Goal: Task Accomplishment & Management: Complete application form

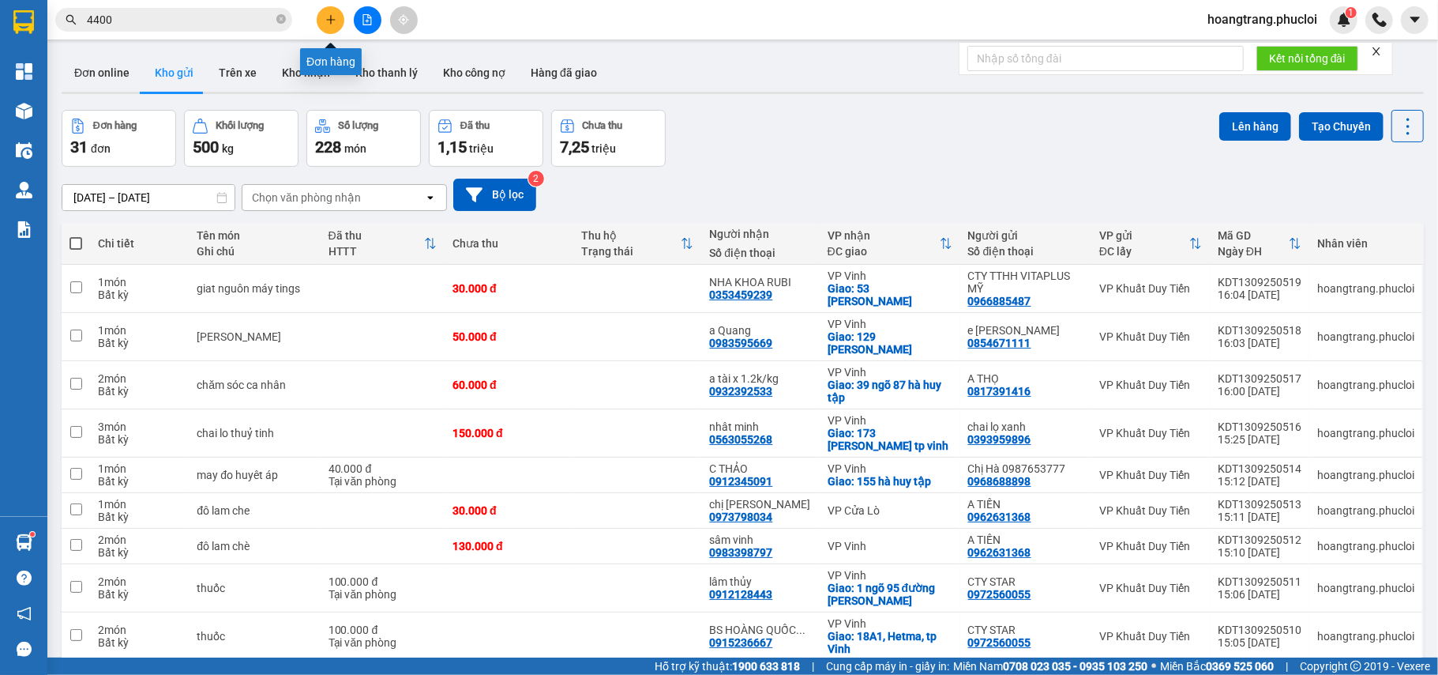
click at [329, 22] on icon "plus" at bounding box center [330, 19] width 11 height 11
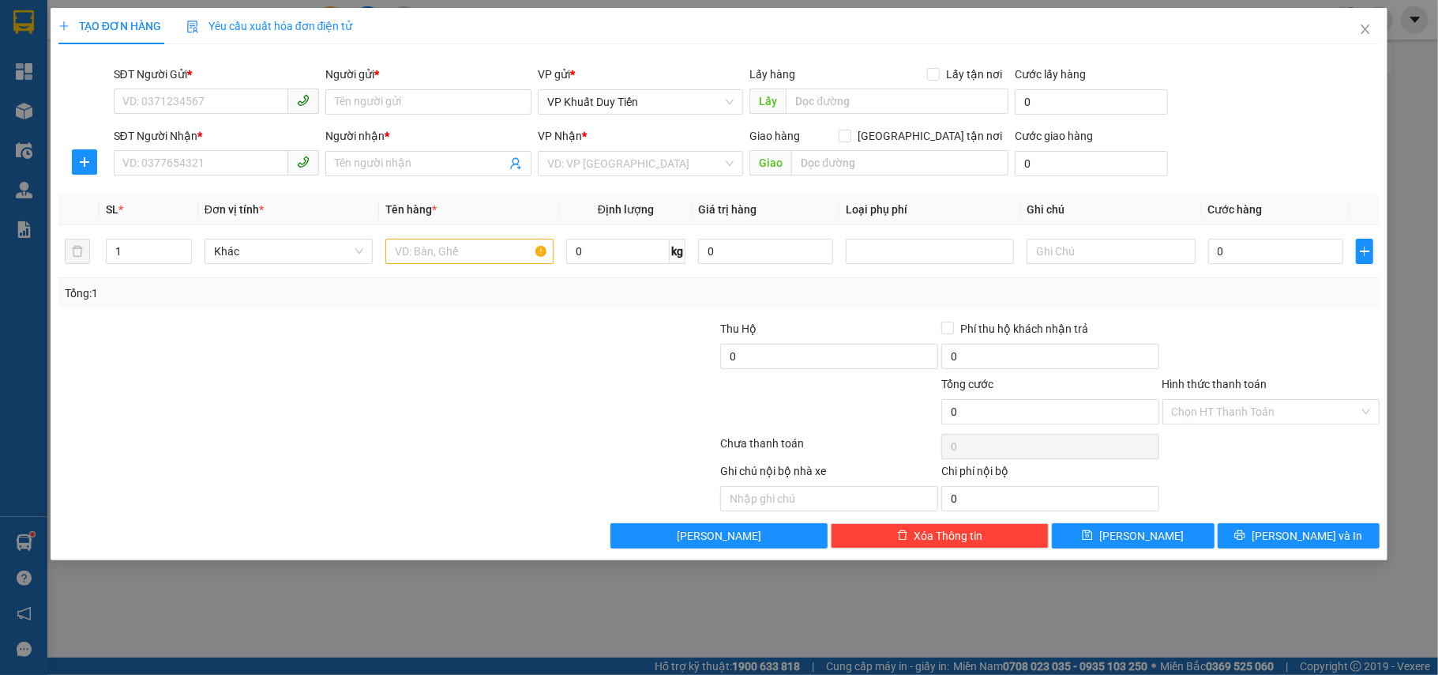
click at [187, 134] on div "SĐT Người Nhận *" at bounding box center [217, 135] width 206 height 17
click at [187, 150] on input "SĐT Người Nhận *" at bounding box center [201, 162] width 175 height 25
click at [149, 112] on input "SĐT Người Gửi *" at bounding box center [201, 100] width 175 height 25
click at [205, 134] on div "0986548655 - nga sách" at bounding box center [216, 134] width 187 height 17
type input "0986548655"
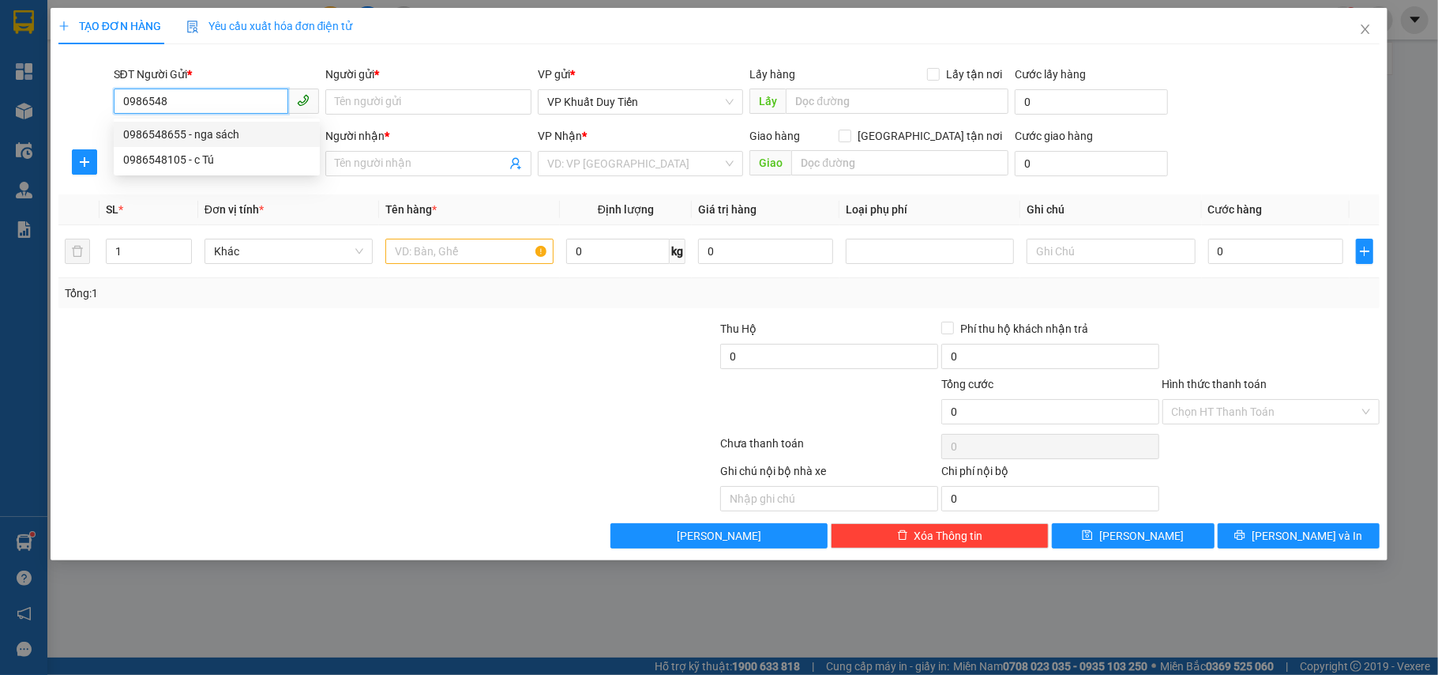
type input "nga sách"
type input "0986548655"
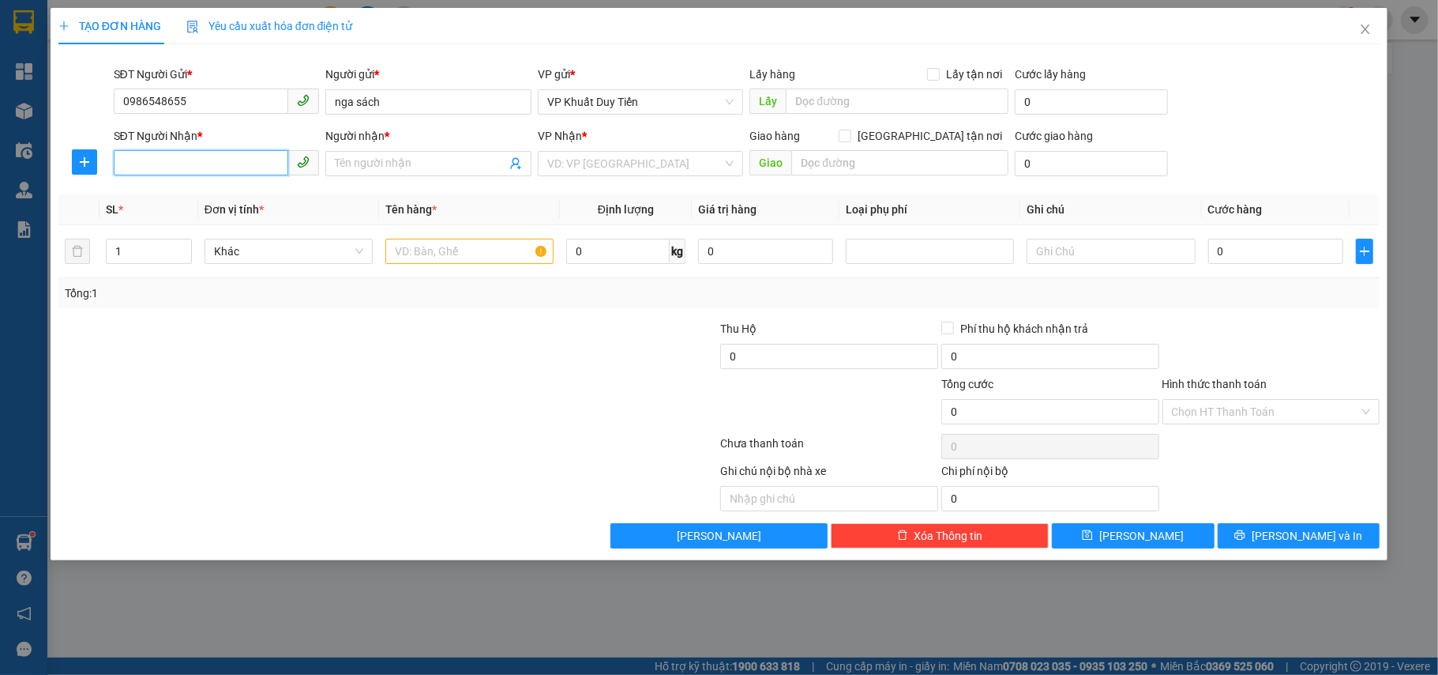
click at [186, 169] on input "SĐT Người Nhận *" at bounding box center [201, 162] width 175 height 25
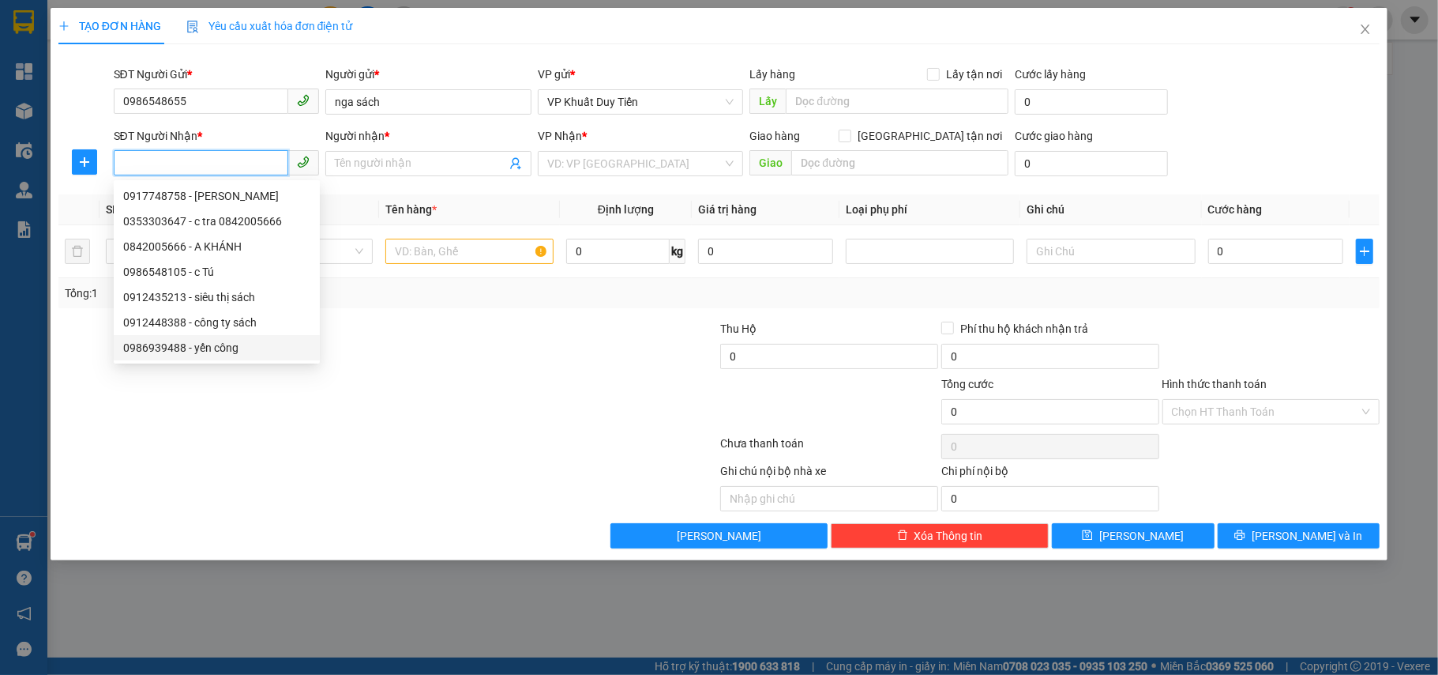
click at [172, 346] on div "0986939488 - yến công" at bounding box center [216, 347] width 187 height 17
type input "0986939488"
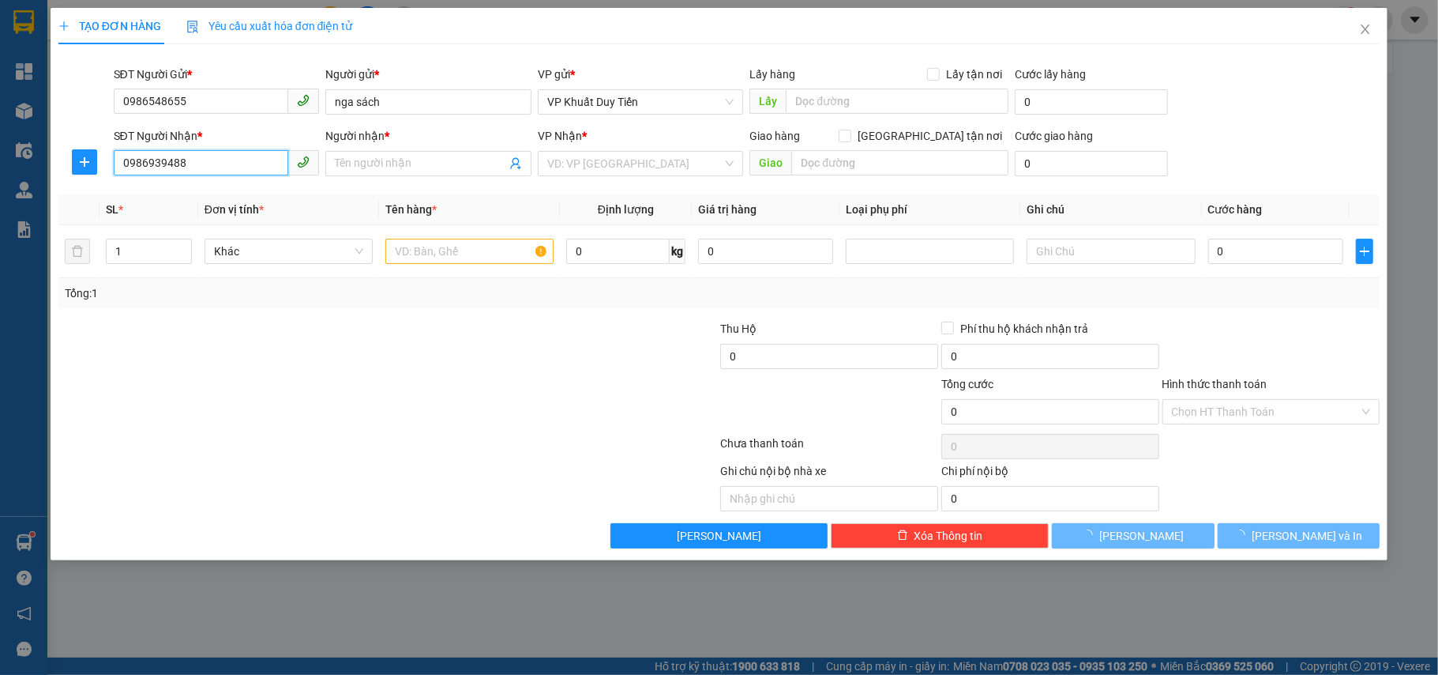
type input "yến công"
checkbox input "true"
type input "259 le duan , phuong trung do"
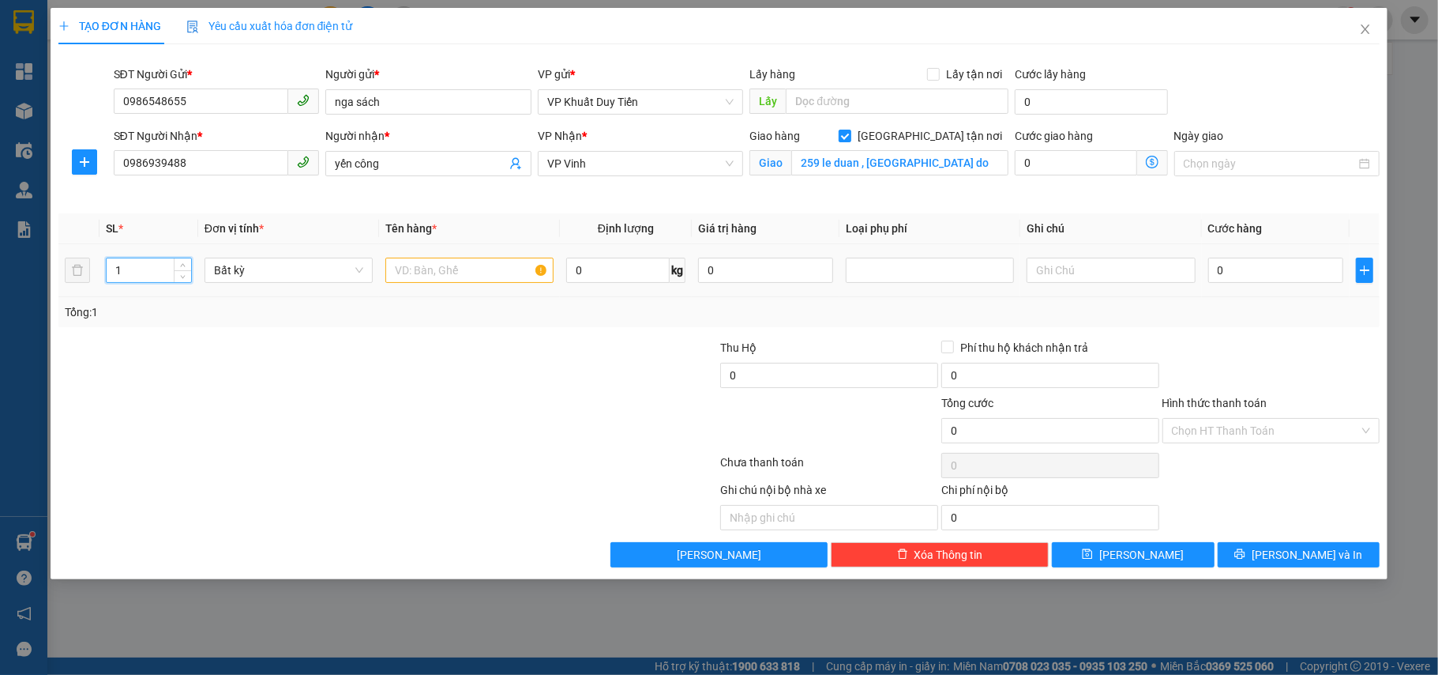
click at [126, 275] on input "1" at bounding box center [149, 270] width 85 height 24
type input "4"
click at [399, 269] on input "text" at bounding box center [469, 269] width 168 height 25
type input "sách"
click at [1220, 272] on input "0" at bounding box center [1275, 269] width 135 height 25
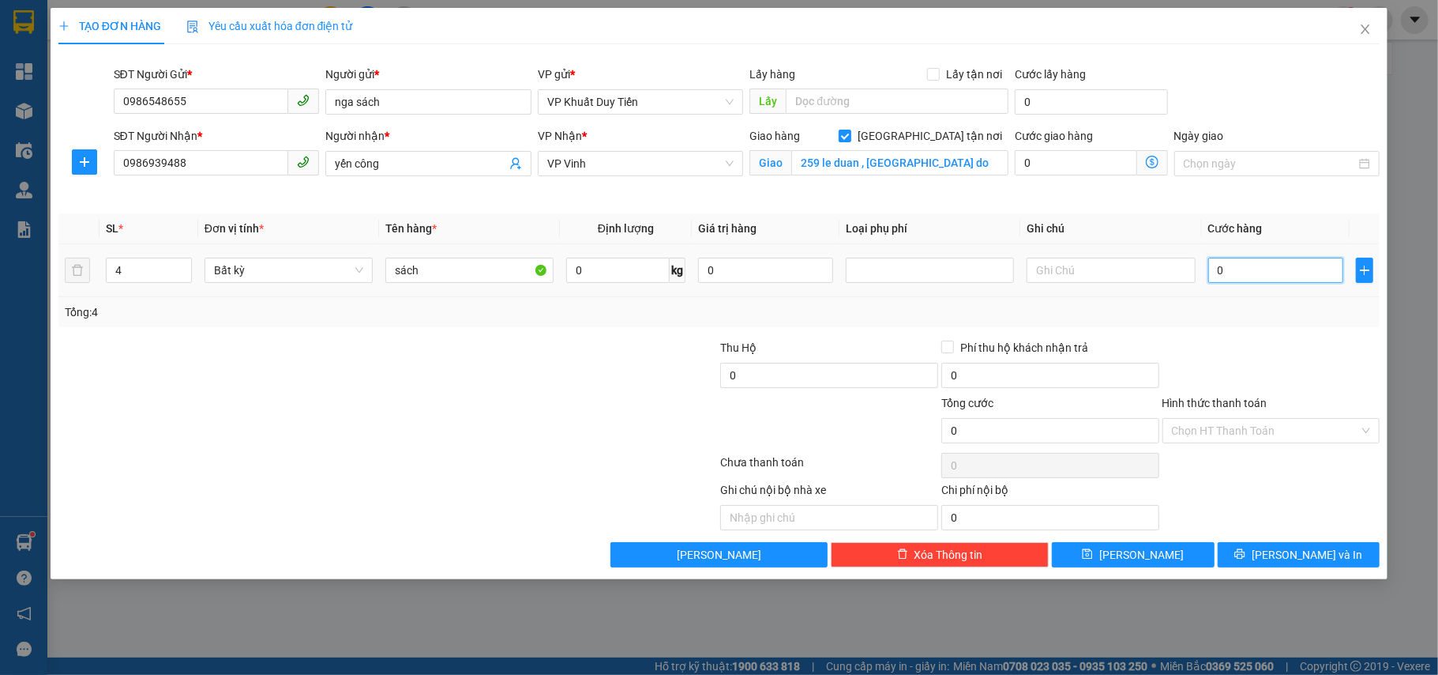
type input "1"
type input "10"
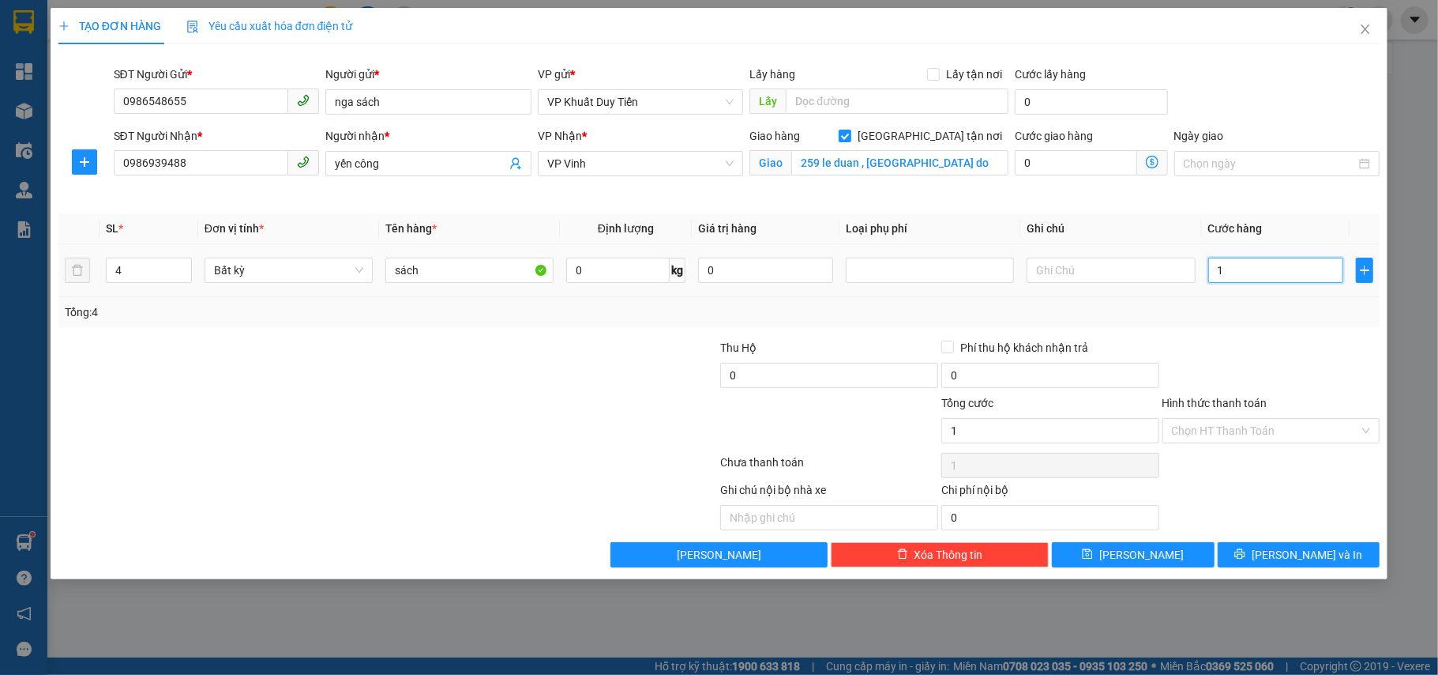
type input "10"
type input "100"
type input "1.000"
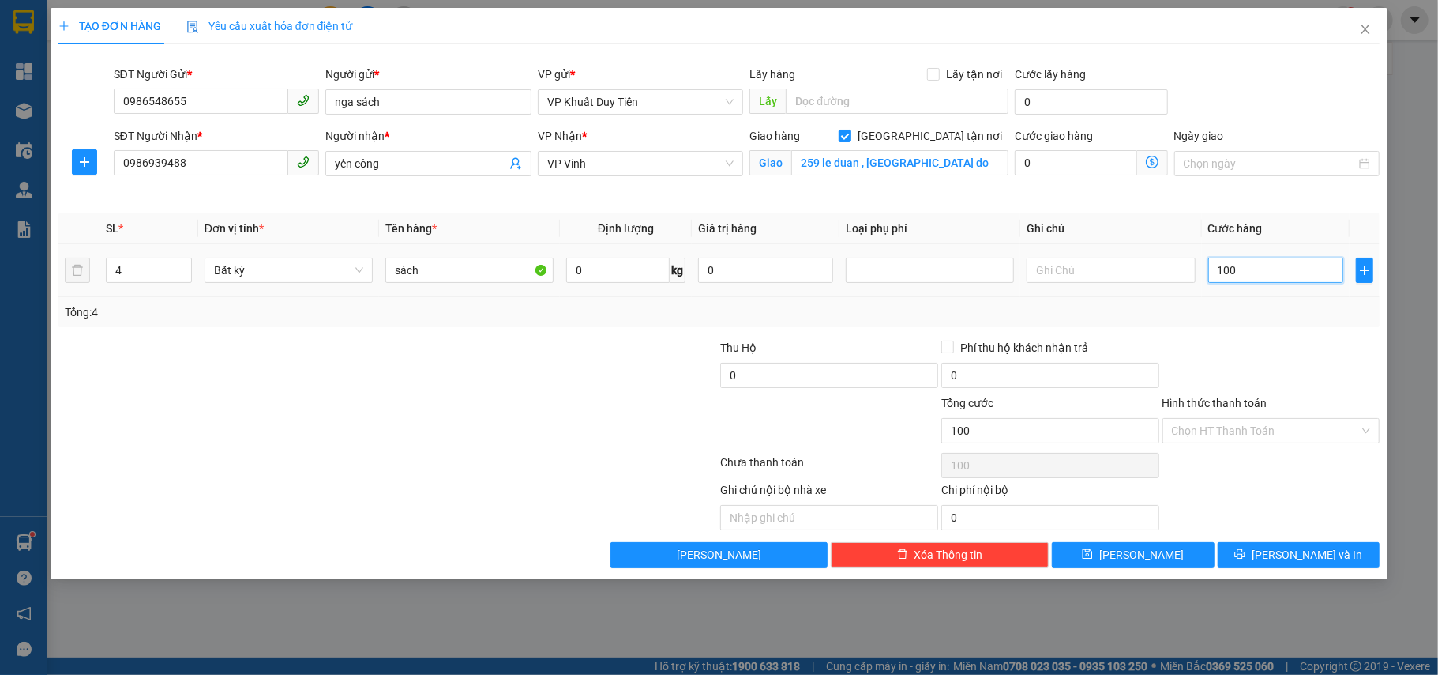
type input "1.000"
type input "10.000"
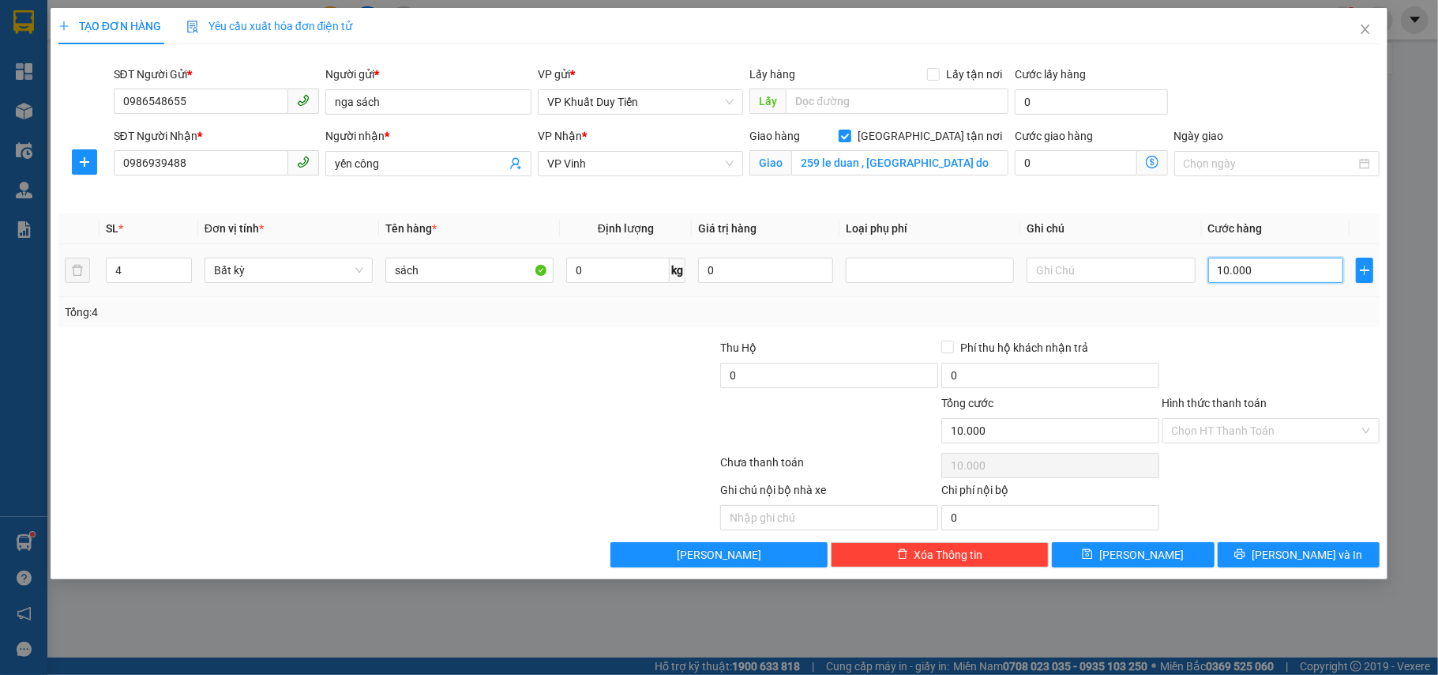
type input "100.000"
click at [1201, 409] on label "Hình thức thanh toán" at bounding box center [1215, 403] width 105 height 13
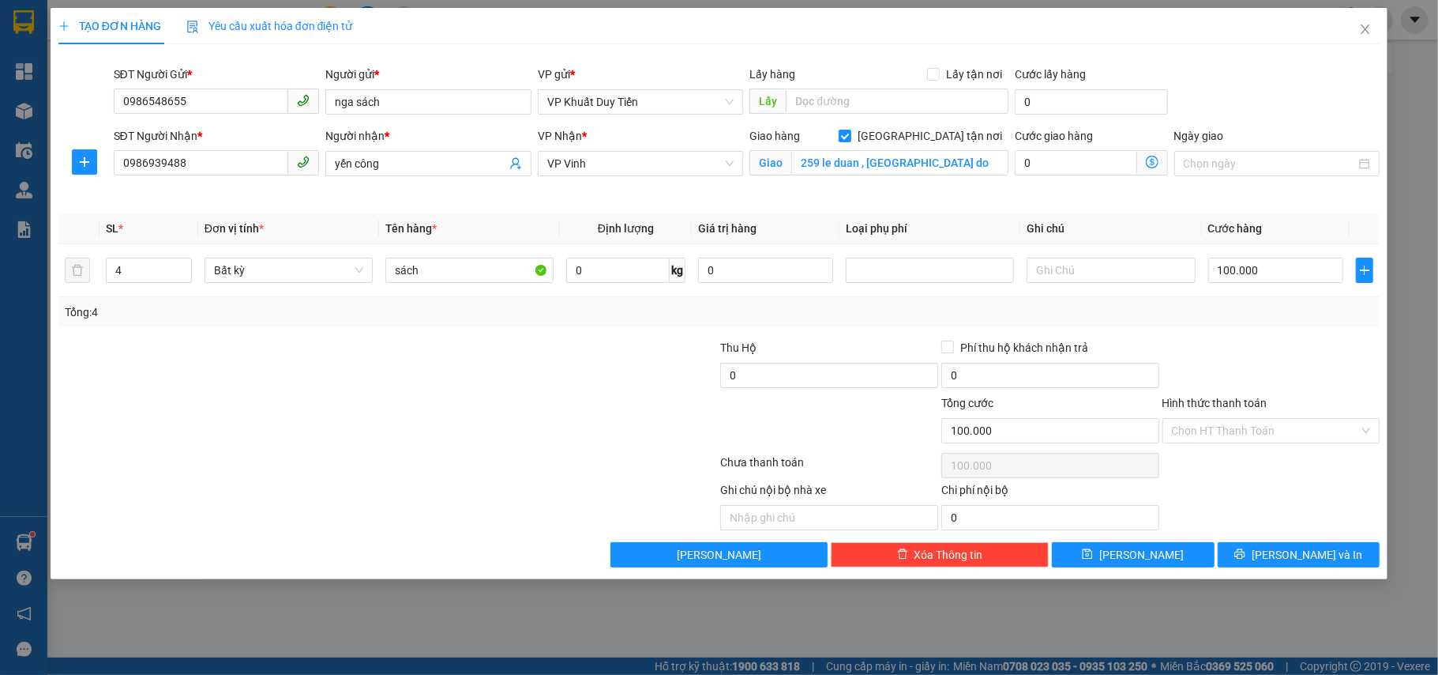
click at [1201, 419] on input "Hình thức thanh toán" at bounding box center [1266, 431] width 188 height 24
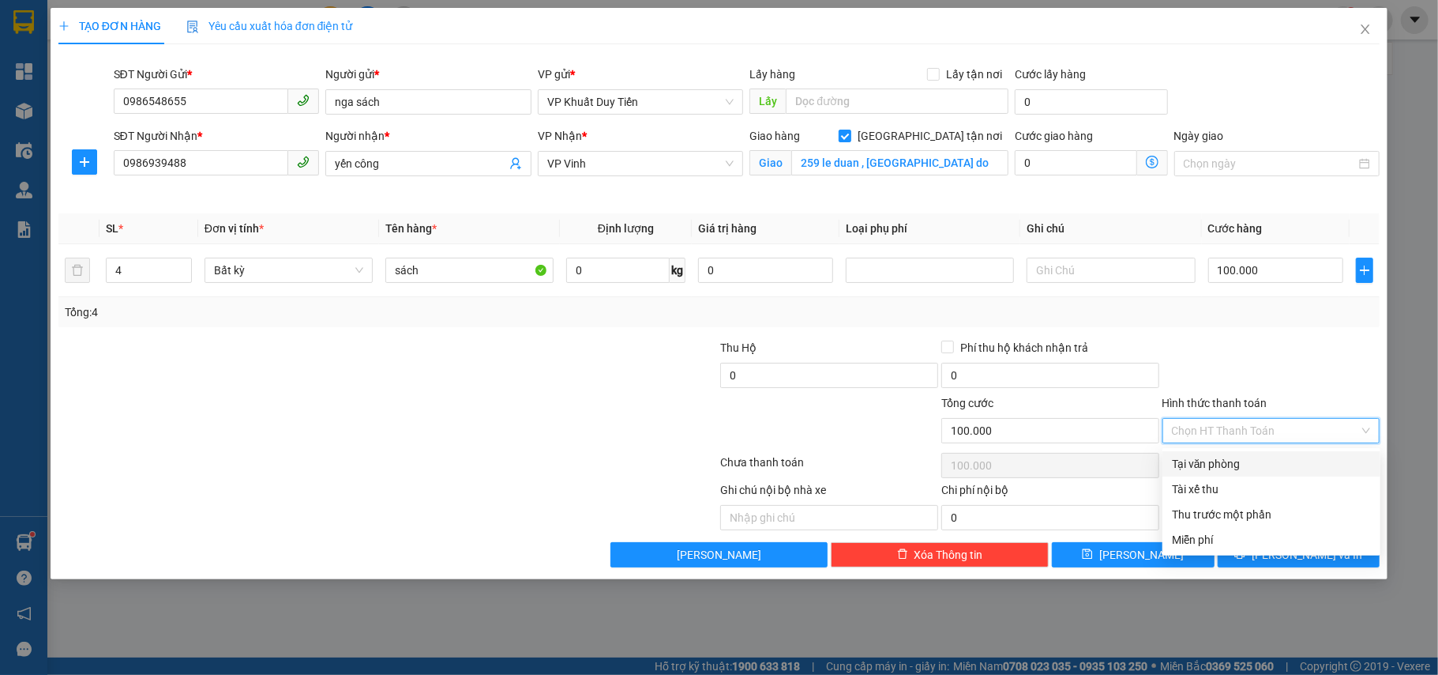
click at [1214, 468] on div "Tại văn phòng" at bounding box center [1271, 463] width 199 height 17
type input "0"
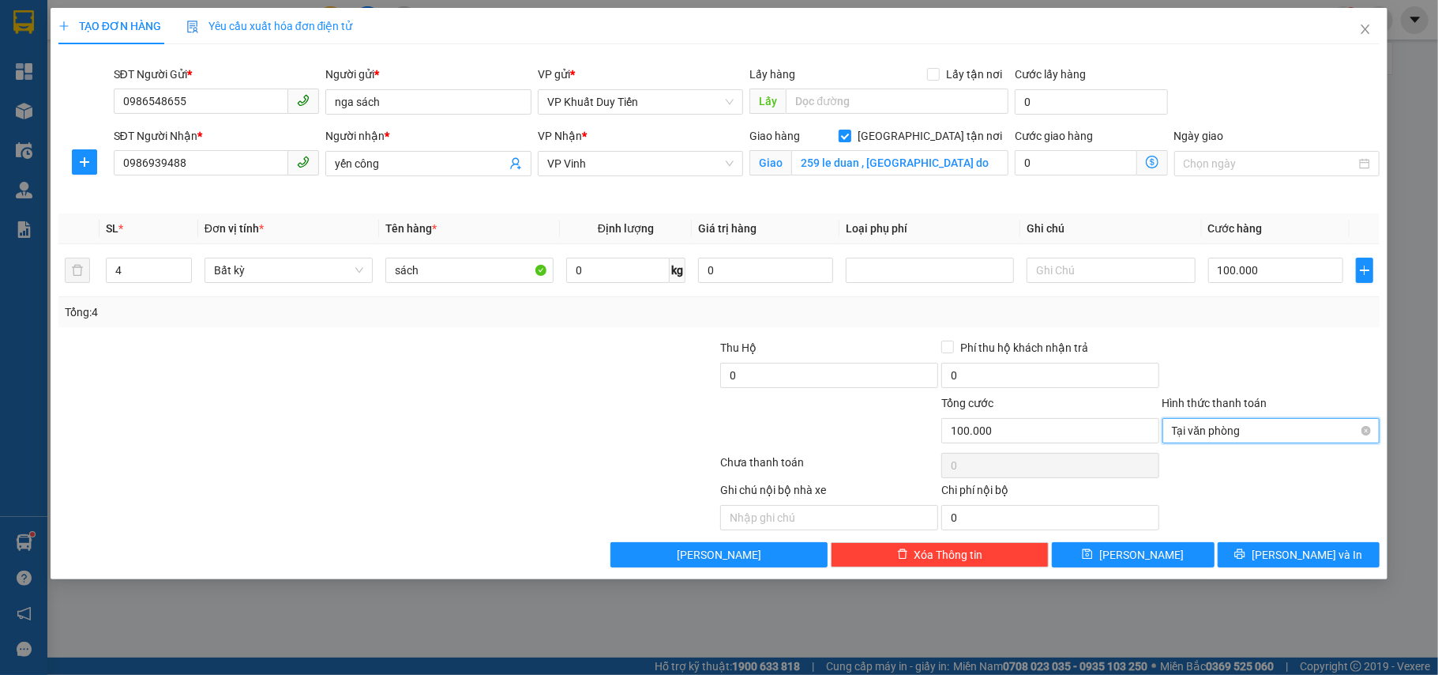
click at [1199, 434] on span "Tại văn phòng" at bounding box center [1271, 431] width 199 height 24
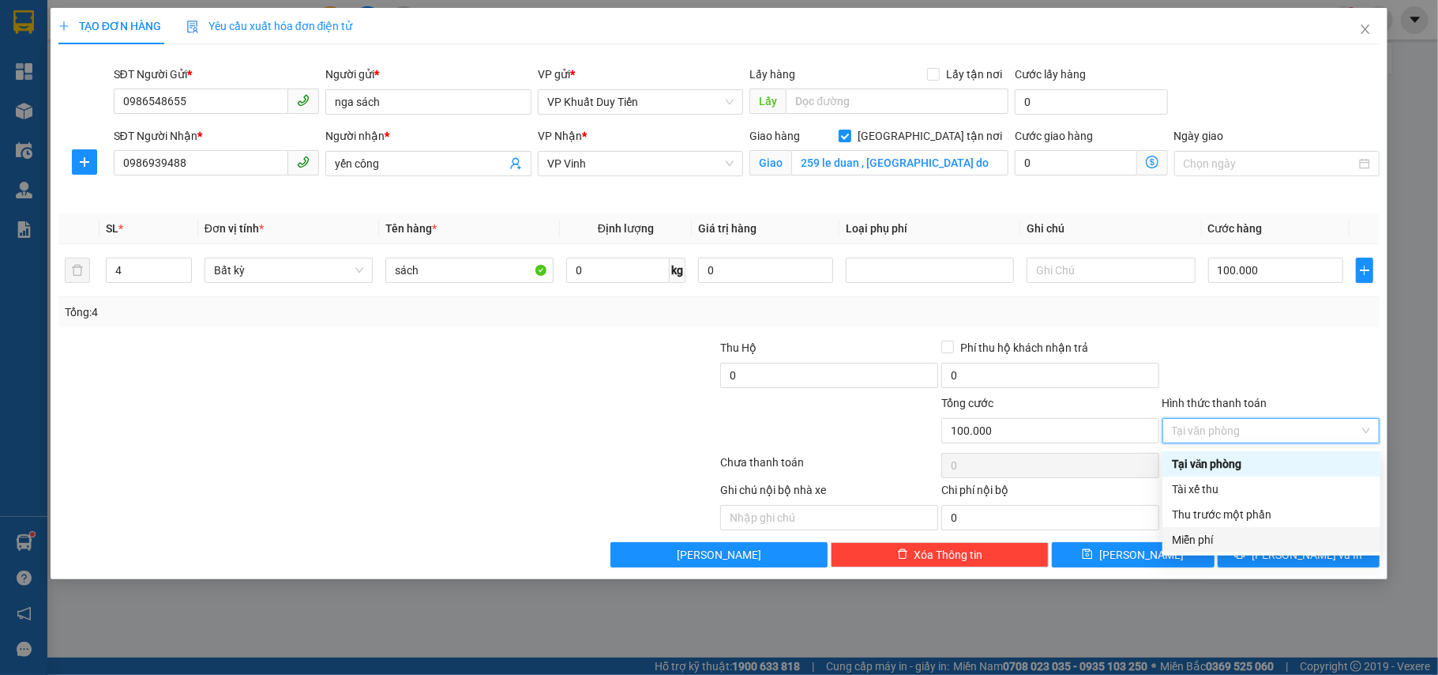
click at [1257, 550] on div "Miễn phí" at bounding box center [1272, 539] width 218 height 25
type input "0"
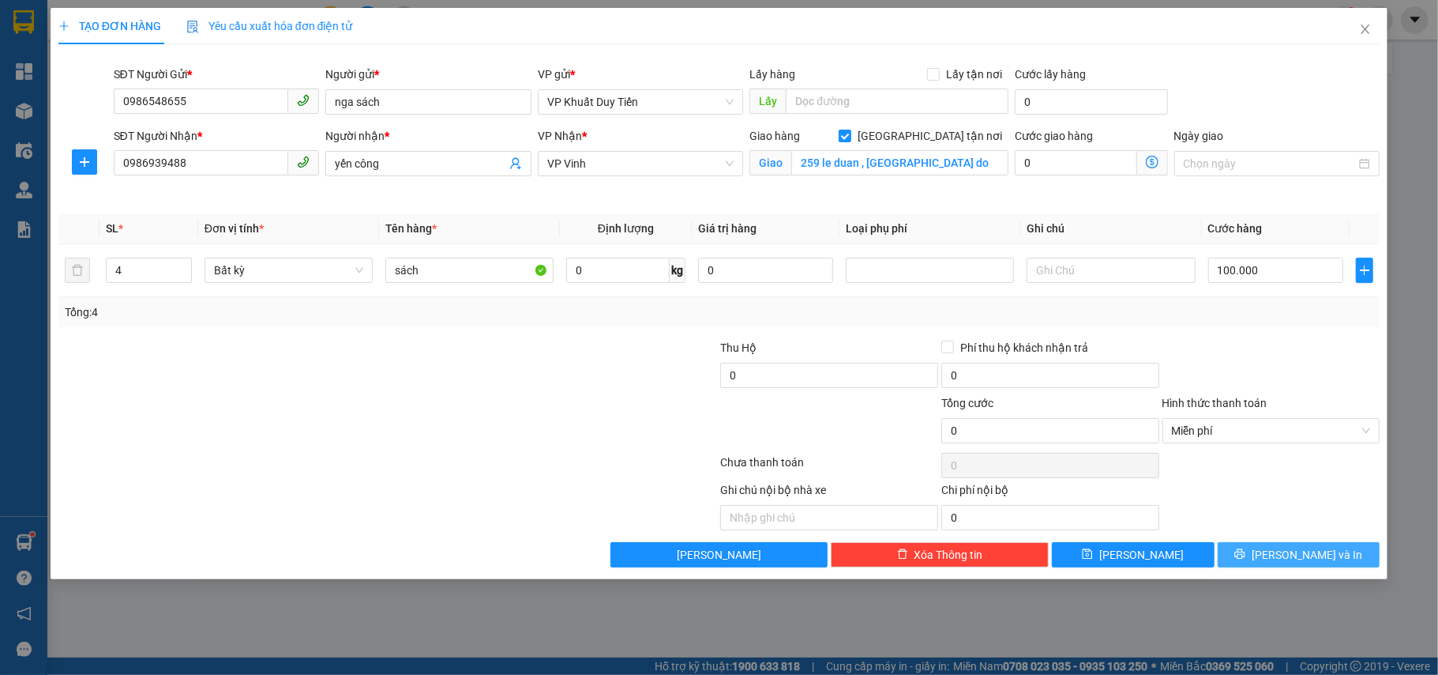
click at [1251, 558] on button "[PERSON_NAME] và In" at bounding box center [1299, 554] width 163 height 25
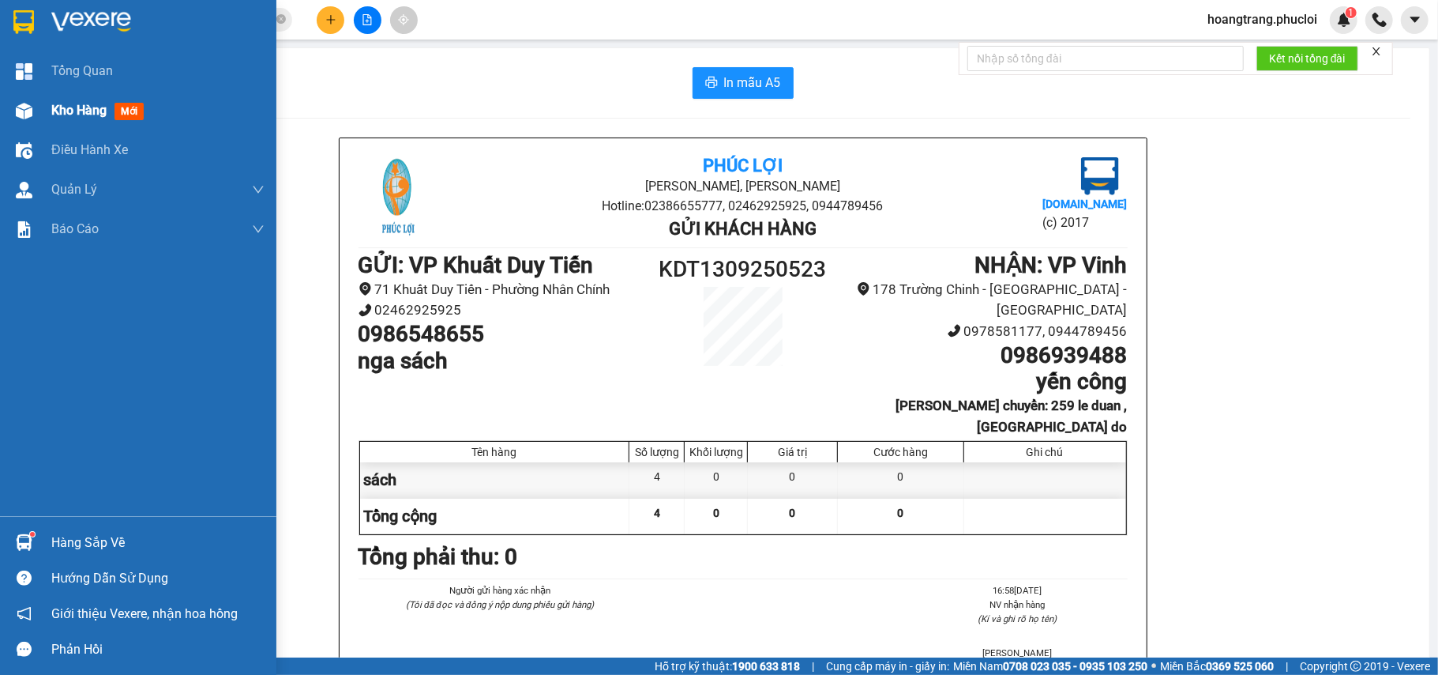
click at [99, 115] on span "Kho hàng" at bounding box center [78, 110] width 55 height 15
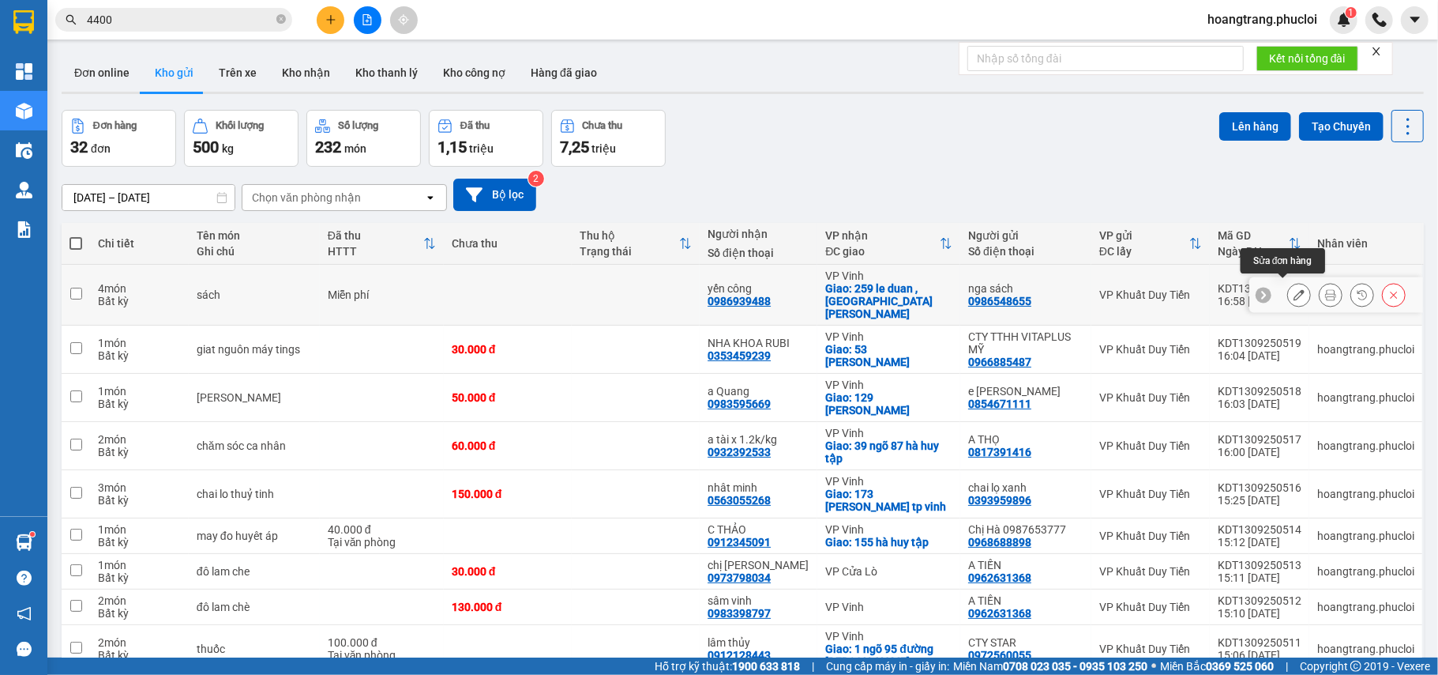
click at [1294, 289] on icon at bounding box center [1299, 294] width 11 height 11
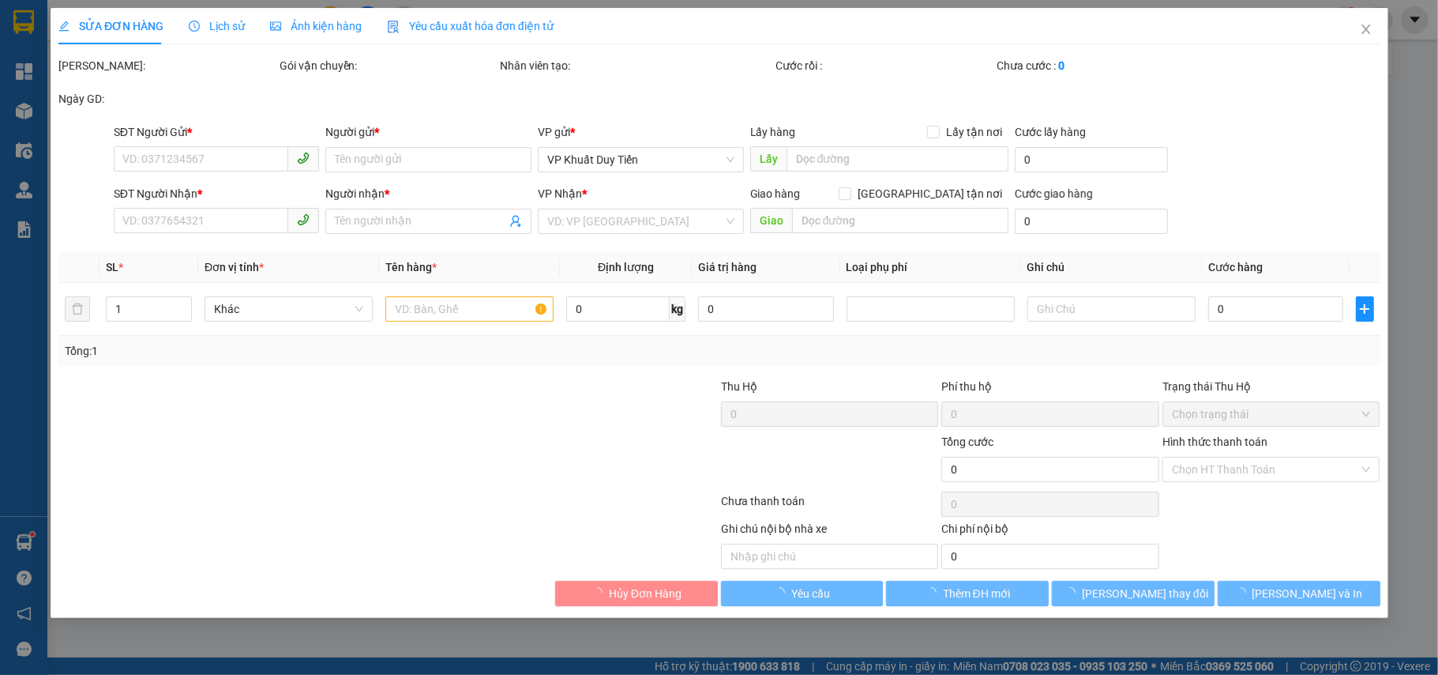
type input "0986548655"
type input "nga sách"
type input "0986939488"
type input "yến công"
checkbox input "true"
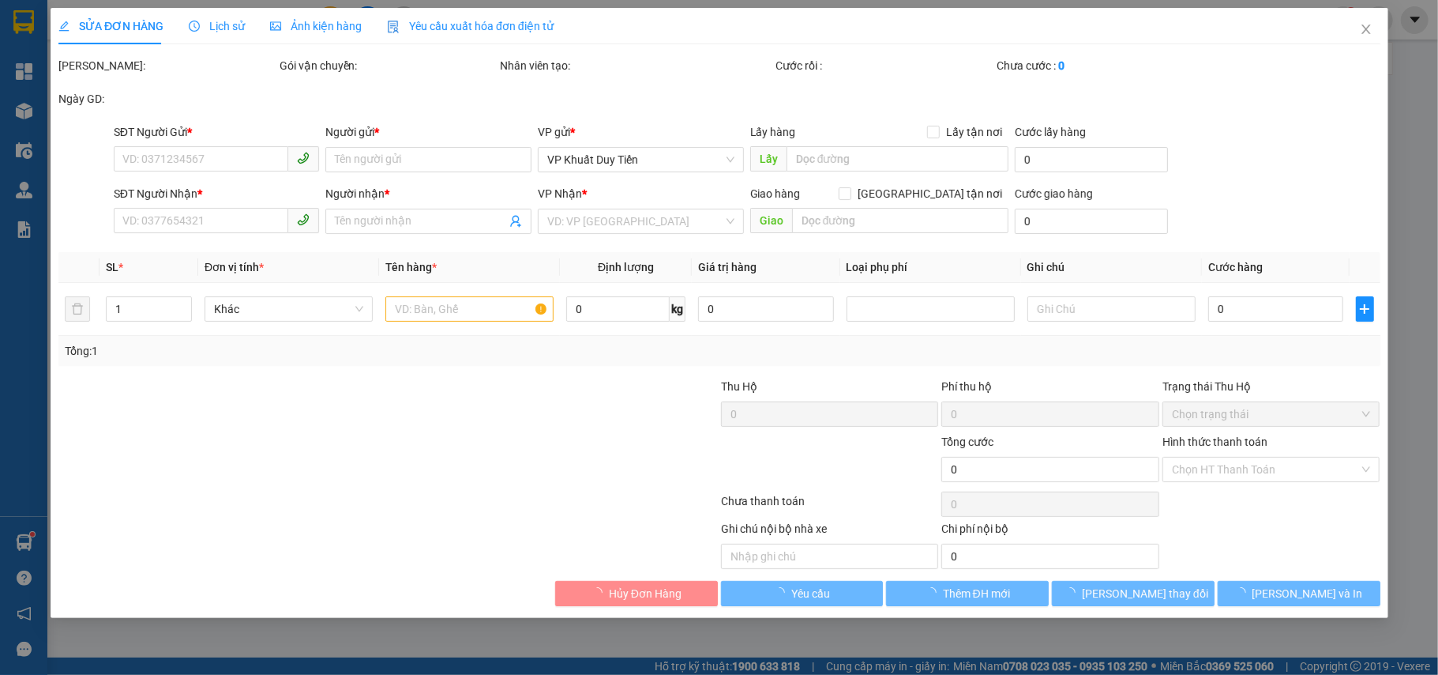
type input "259 le duan , phuong trung do"
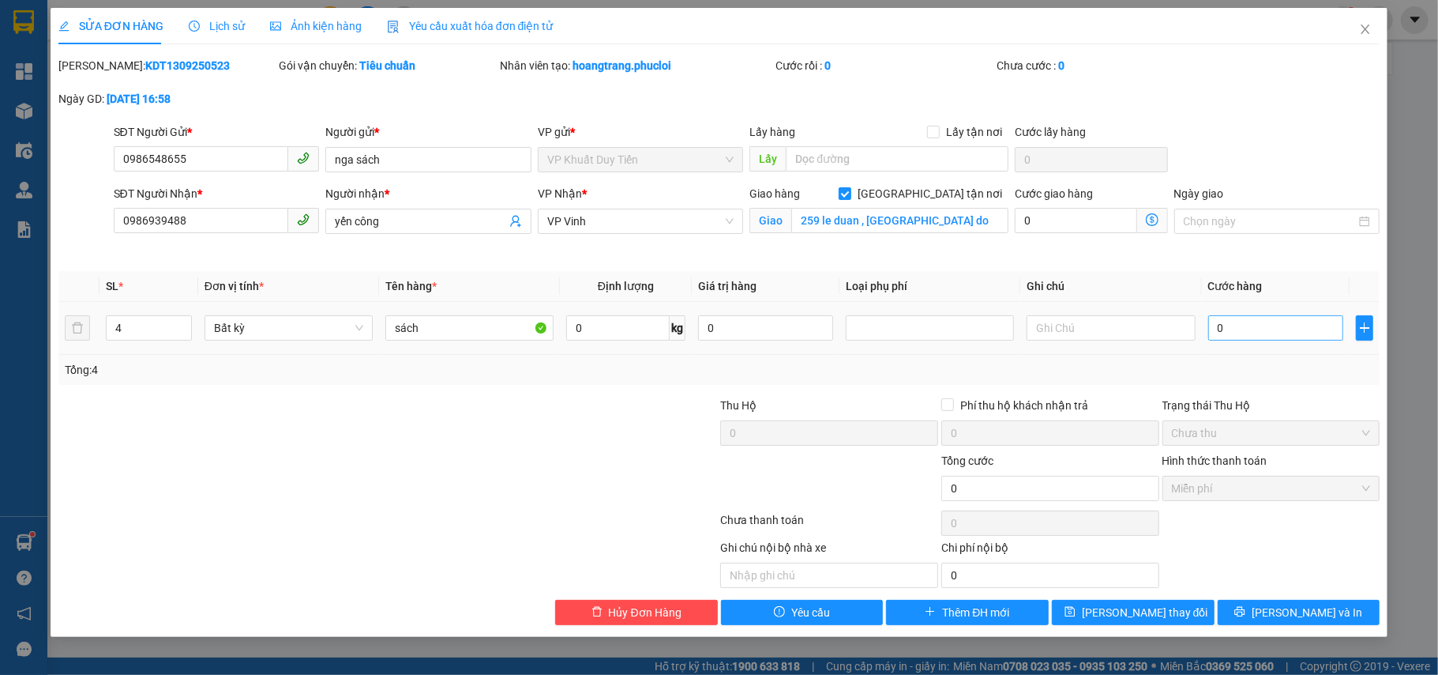
click at [1216, 313] on td "0" at bounding box center [1276, 328] width 148 height 53
click at [1214, 321] on input "0" at bounding box center [1275, 327] width 135 height 25
type input "100.000"
click at [1211, 467] on label "Hình thức thanh toán" at bounding box center [1215, 460] width 105 height 13
click at [1212, 459] on label "Hình thức thanh toán" at bounding box center [1215, 460] width 105 height 13
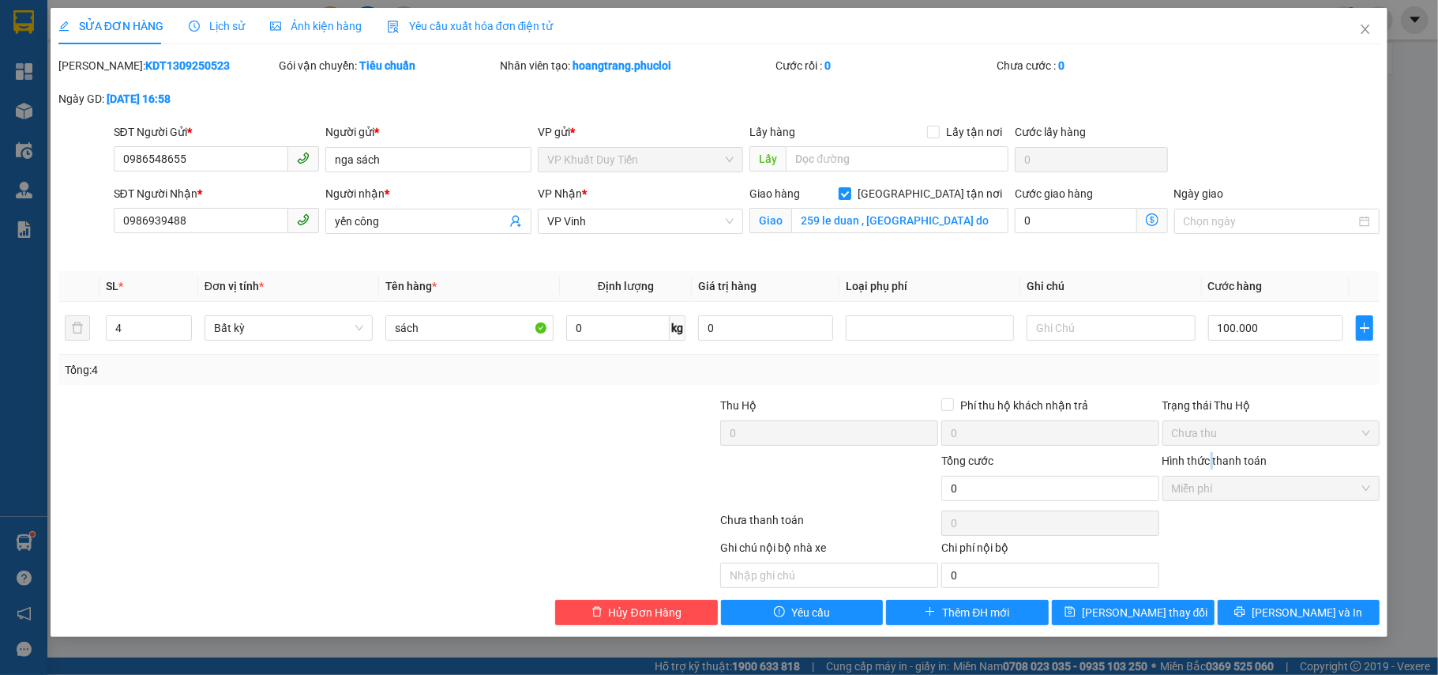
click at [1213, 459] on label "Hình thức thanh toán" at bounding box center [1215, 460] width 105 height 13
click at [1221, 463] on label "Hình thức thanh toán" at bounding box center [1215, 460] width 105 height 13
click at [1223, 463] on label "Hình thức thanh toán" at bounding box center [1215, 460] width 105 height 13
click at [1226, 460] on label "Hình thức thanh toán" at bounding box center [1215, 460] width 105 height 13
click at [959, 465] on span "Tổng cước" at bounding box center [967, 460] width 52 height 13
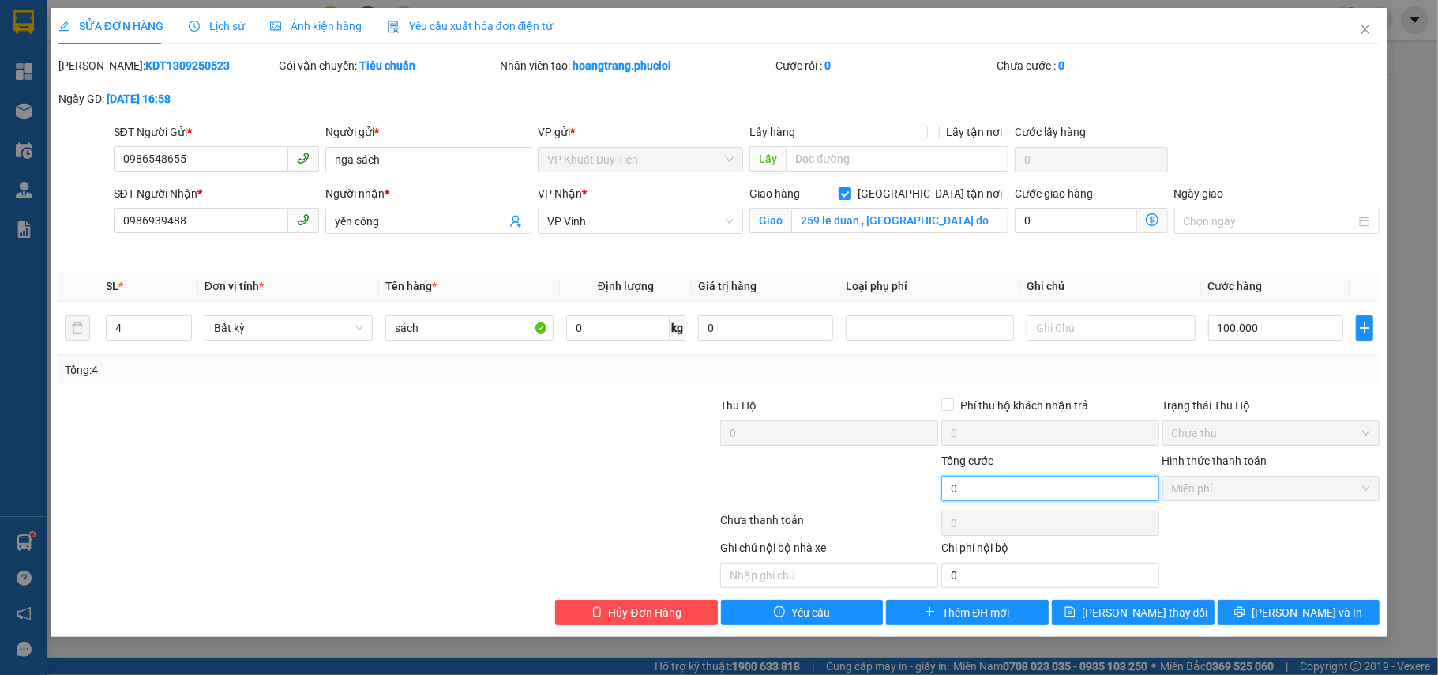
click at [959, 475] on input "0" at bounding box center [1050, 487] width 218 height 25
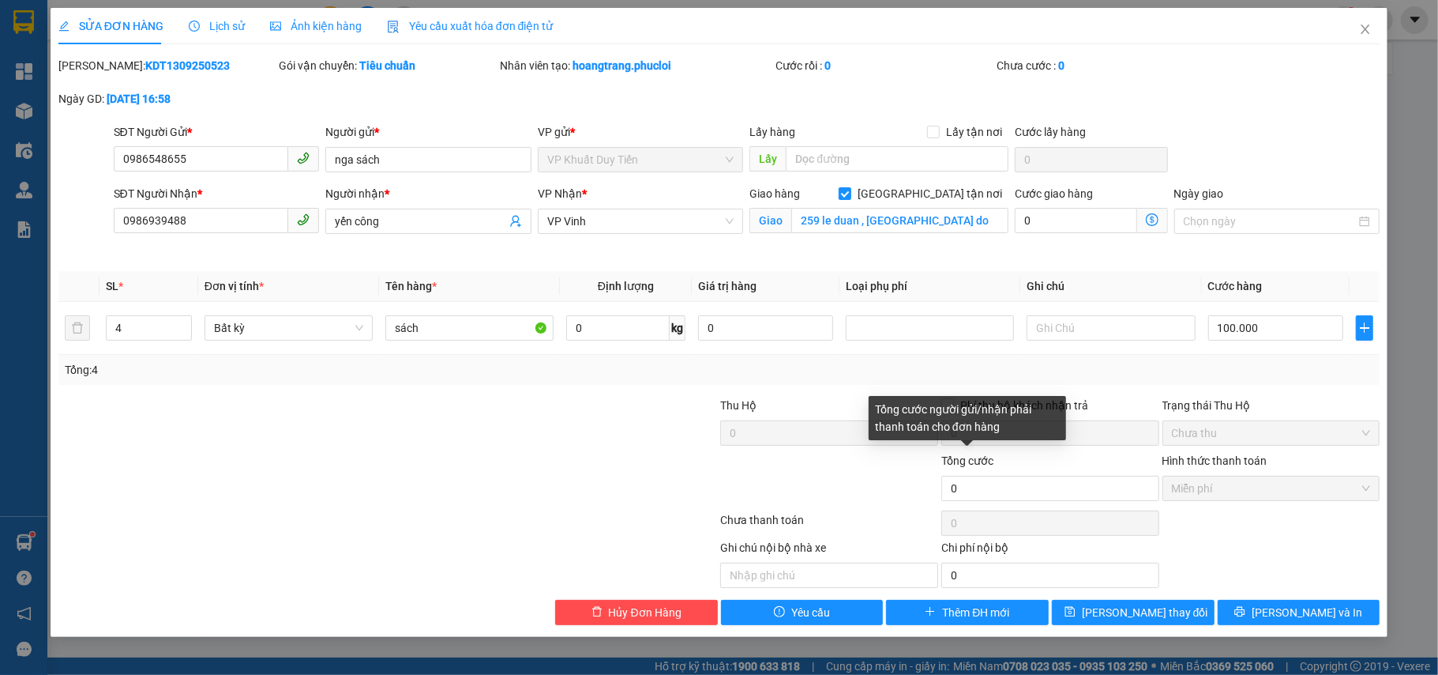
click at [962, 460] on span "Tổng cước" at bounding box center [967, 460] width 52 height 13
click at [962, 475] on input "0" at bounding box center [1050, 487] width 218 height 25
click at [1211, 406] on div "Trạng thái Thu Hộ" at bounding box center [1272, 405] width 218 height 17
click at [1204, 459] on label "Hình thức thanh toán" at bounding box center [1215, 460] width 105 height 13
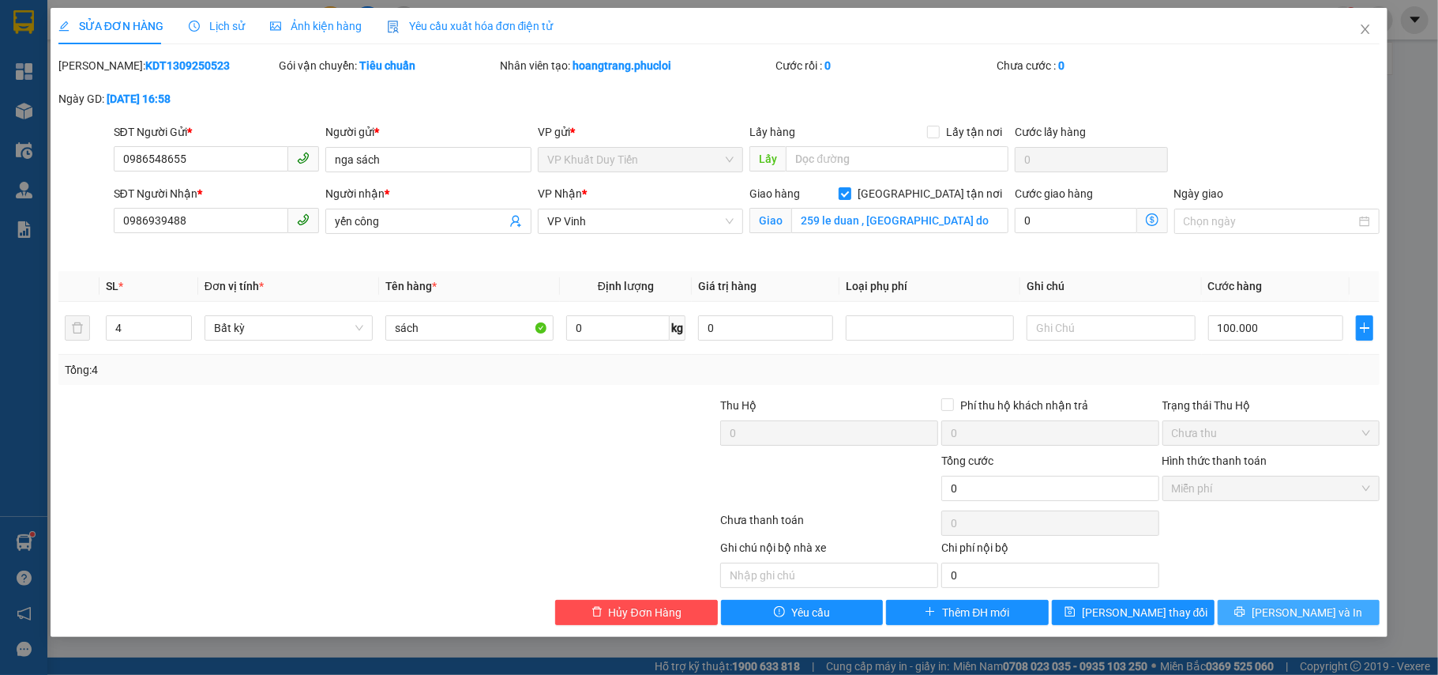
click at [1299, 610] on span "[PERSON_NAME] và In" at bounding box center [1307, 611] width 111 height 17
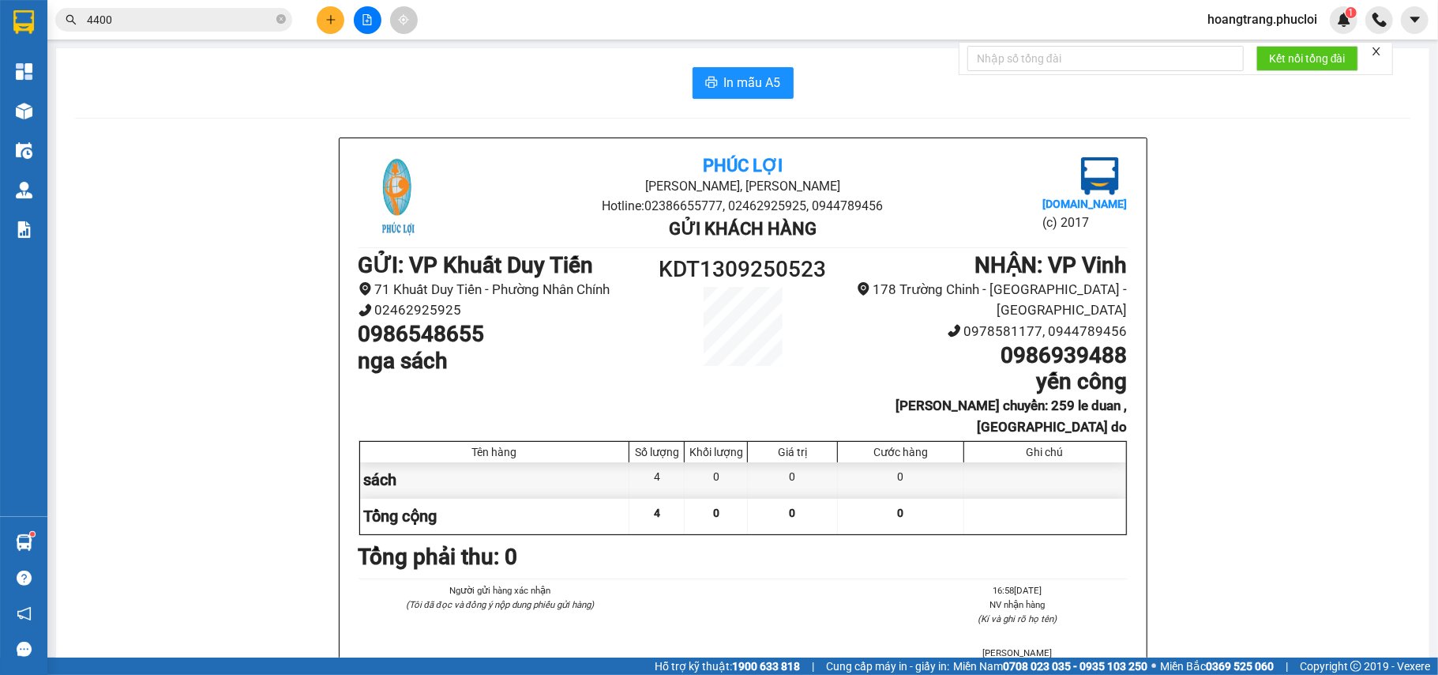
click at [1381, 46] on icon "close" at bounding box center [1376, 51] width 11 height 11
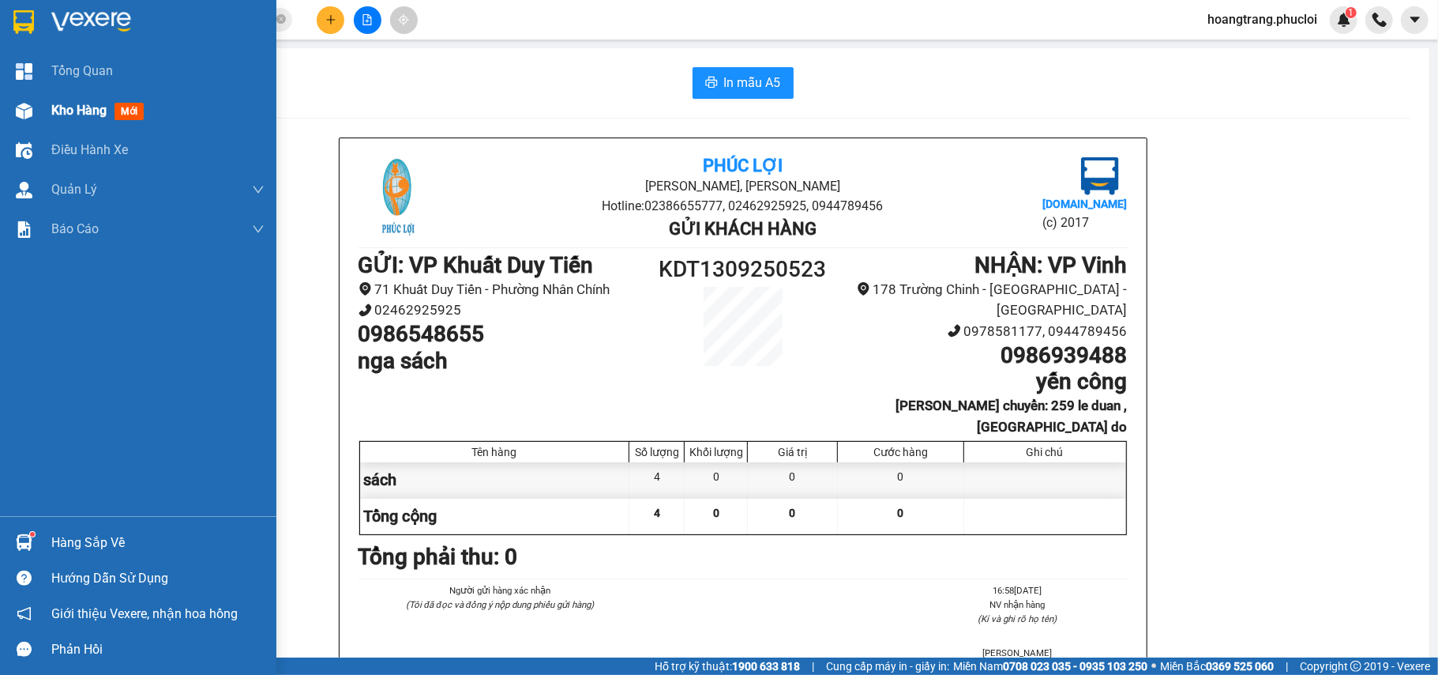
click at [123, 105] on span "mới" at bounding box center [129, 111] width 29 height 17
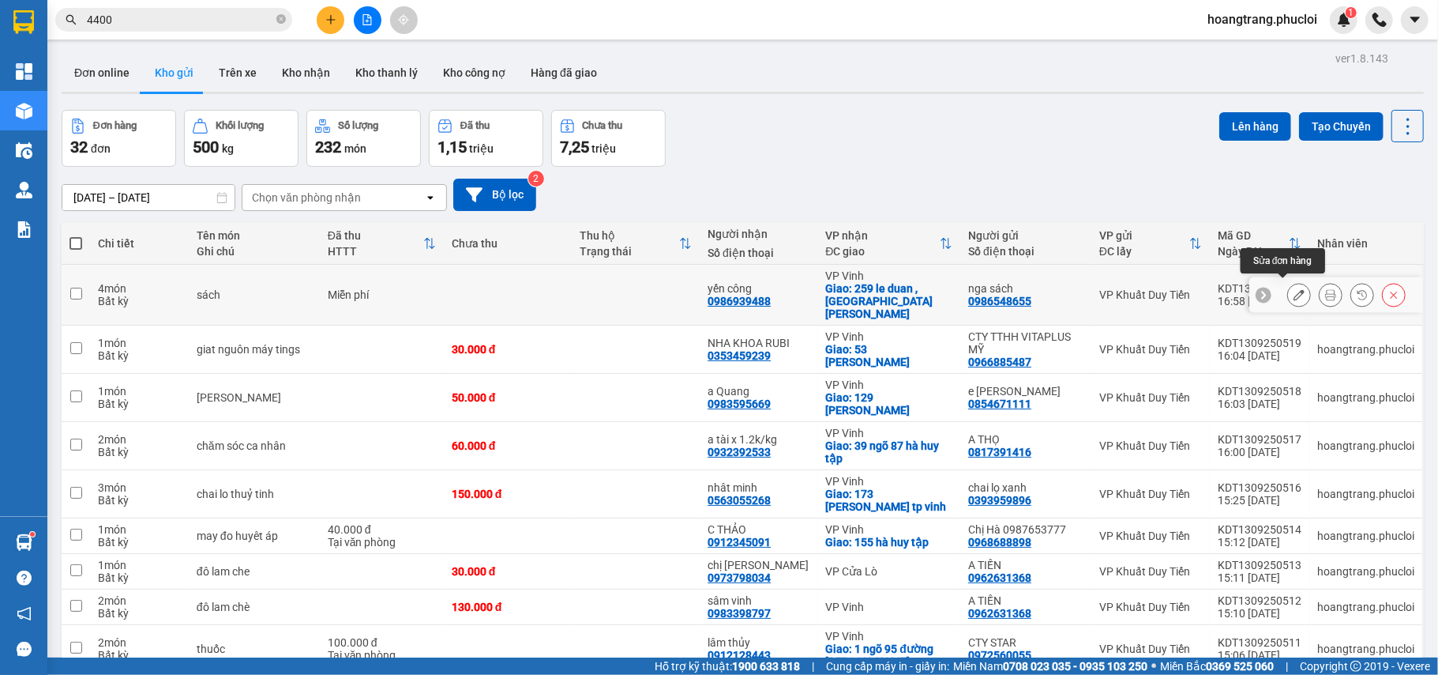
click at [1294, 289] on icon at bounding box center [1299, 294] width 11 height 11
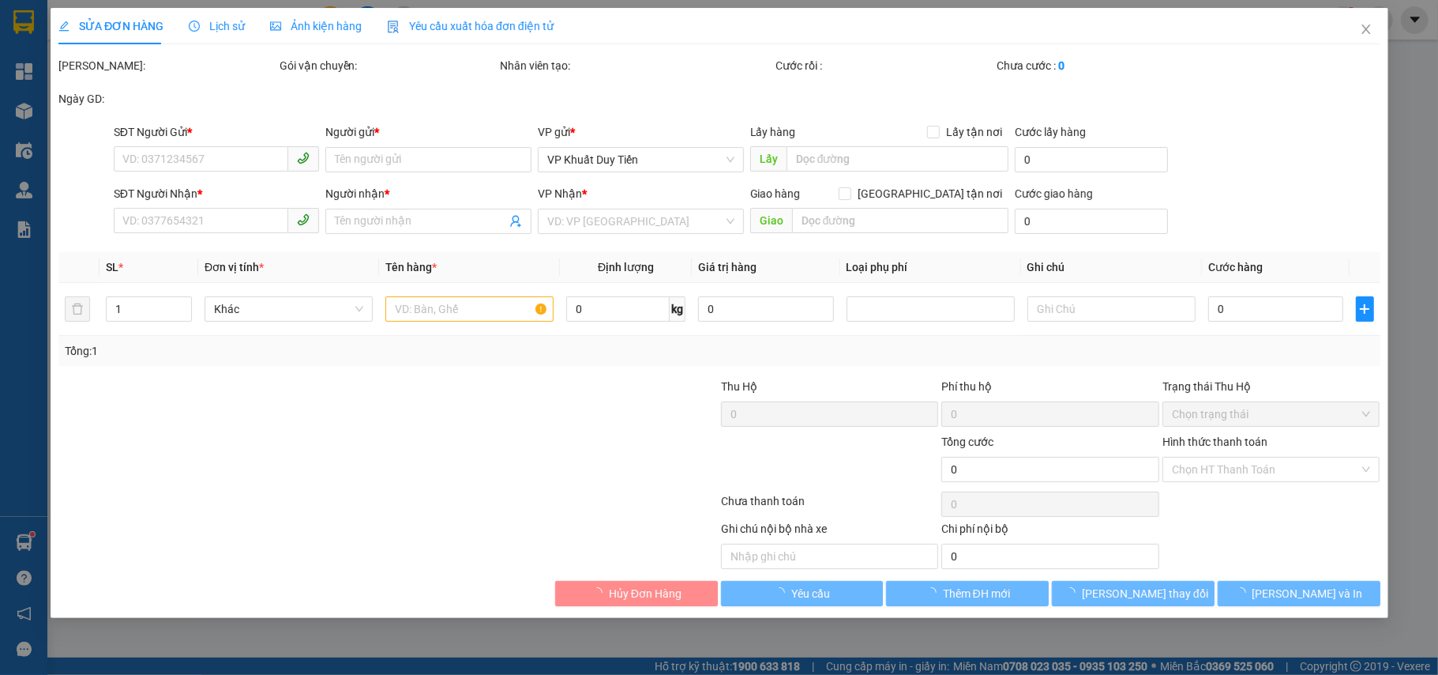
type input "0986548655"
type input "nga sách"
type input "0986939488"
type input "yến công"
checkbox input "true"
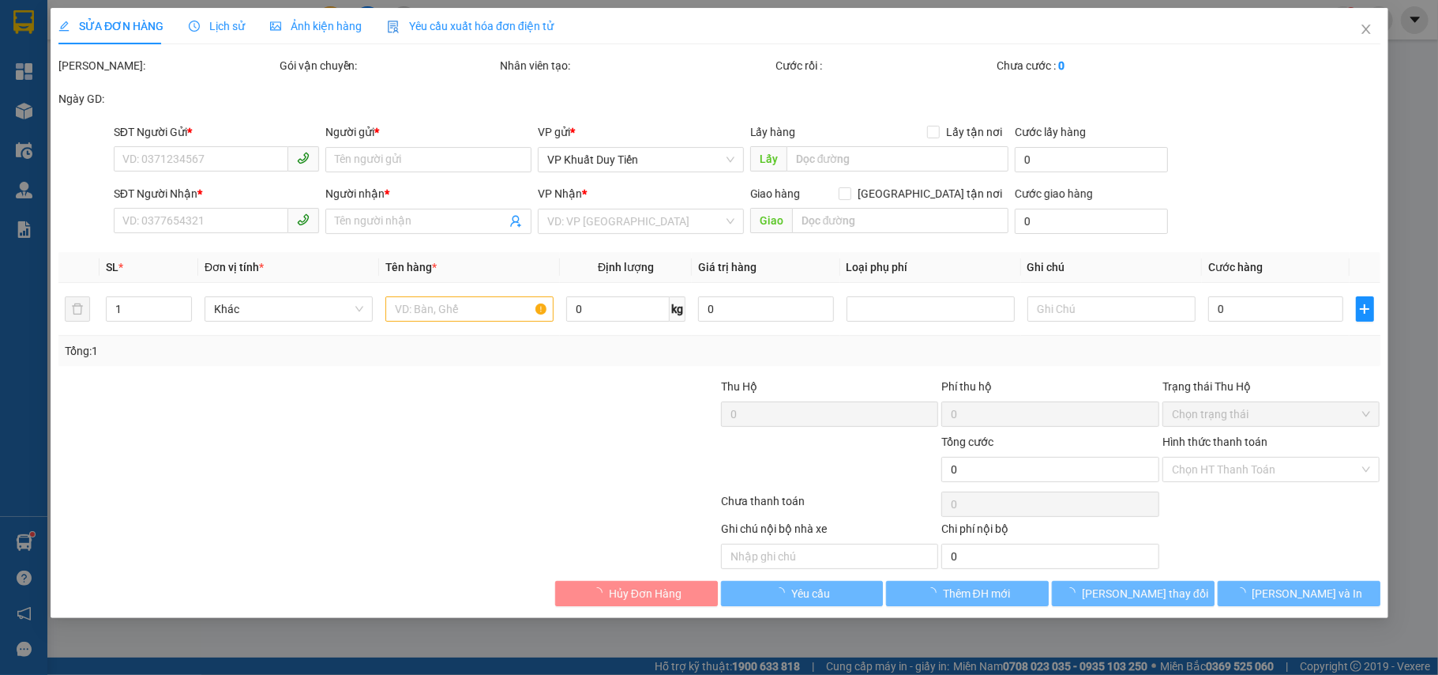
type input "259 le duan , phuong trung do"
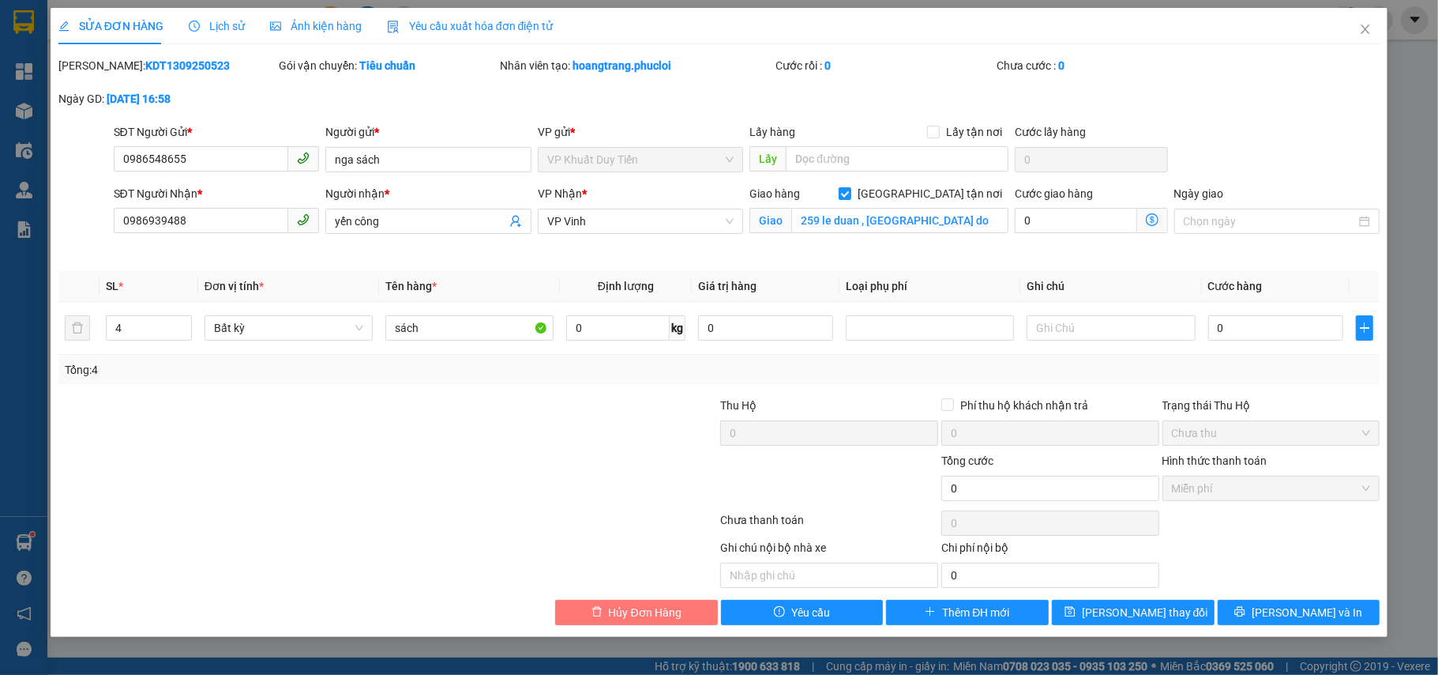
click at [677, 608] on span "Hủy Đơn Hàng" at bounding box center [645, 611] width 73 height 17
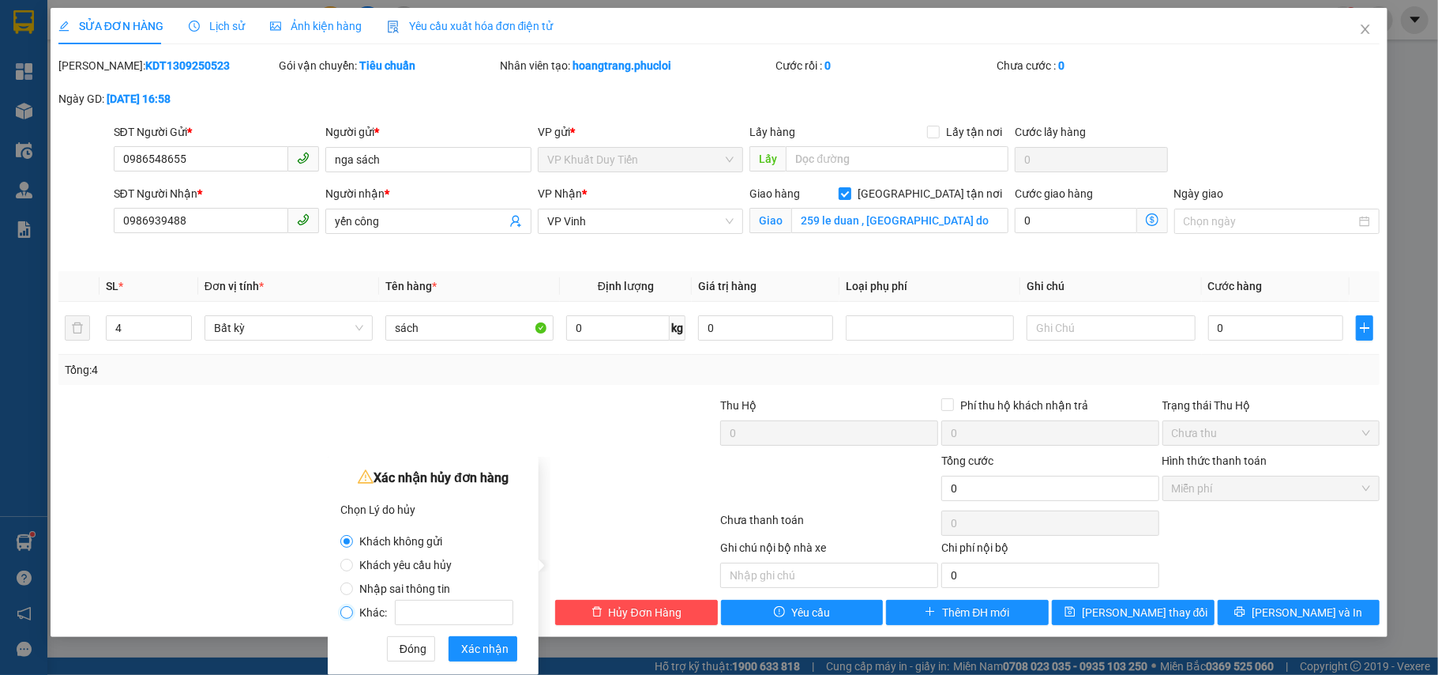
click at [348, 613] on input "Khác:" at bounding box center [346, 612] width 13 height 13
radio input "true"
click at [414, 652] on span "Đóng" at bounding box center [413, 648] width 27 height 17
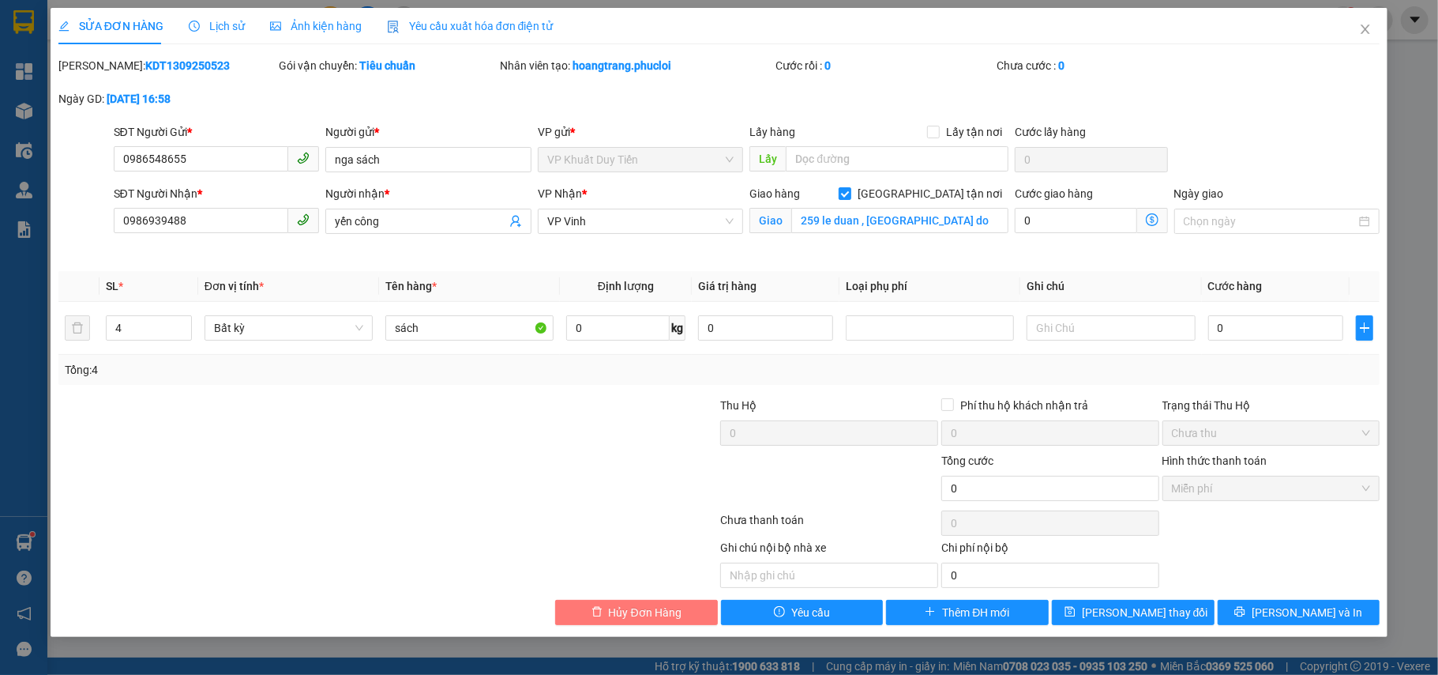
click at [616, 616] on span "Hủy Đơn Hàng" at bounding box center [645, 611] width 73 height 17
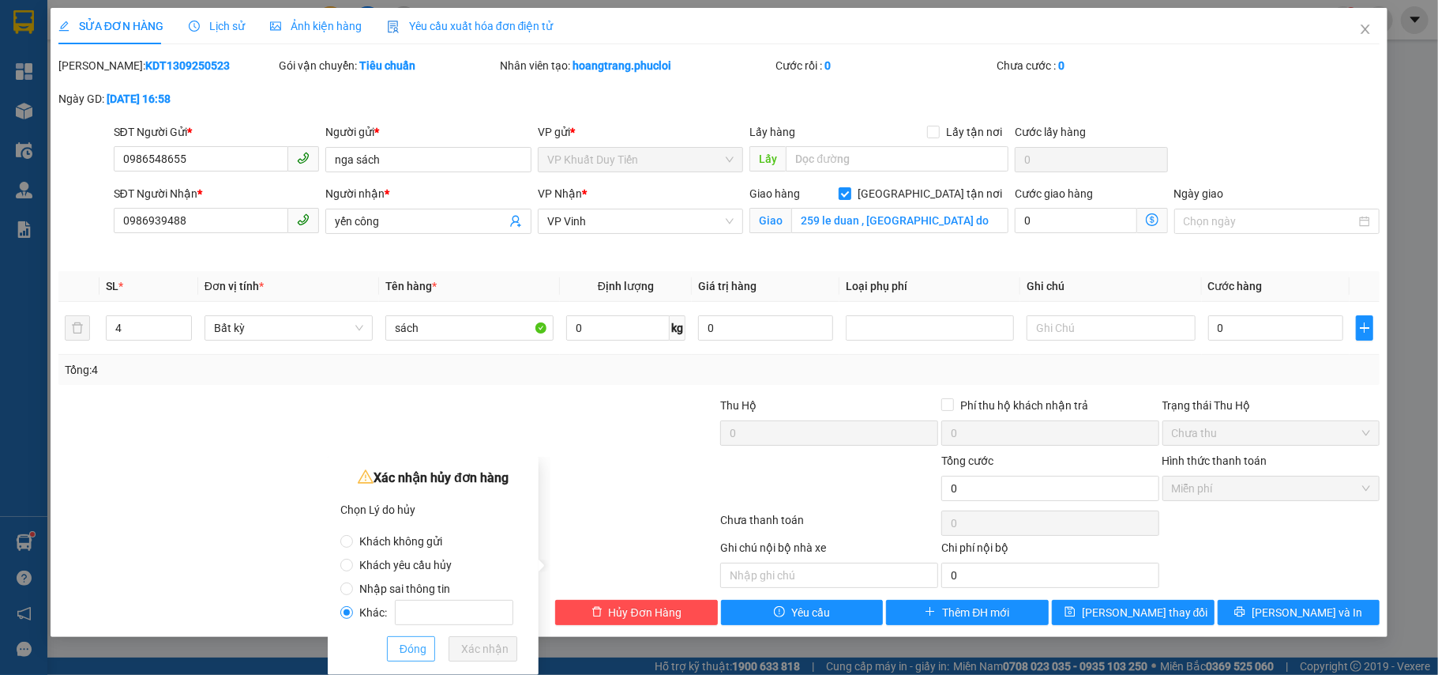
click at [398, 643] on button "Đóng" at bounding box center [411, 648] width 48 height 25
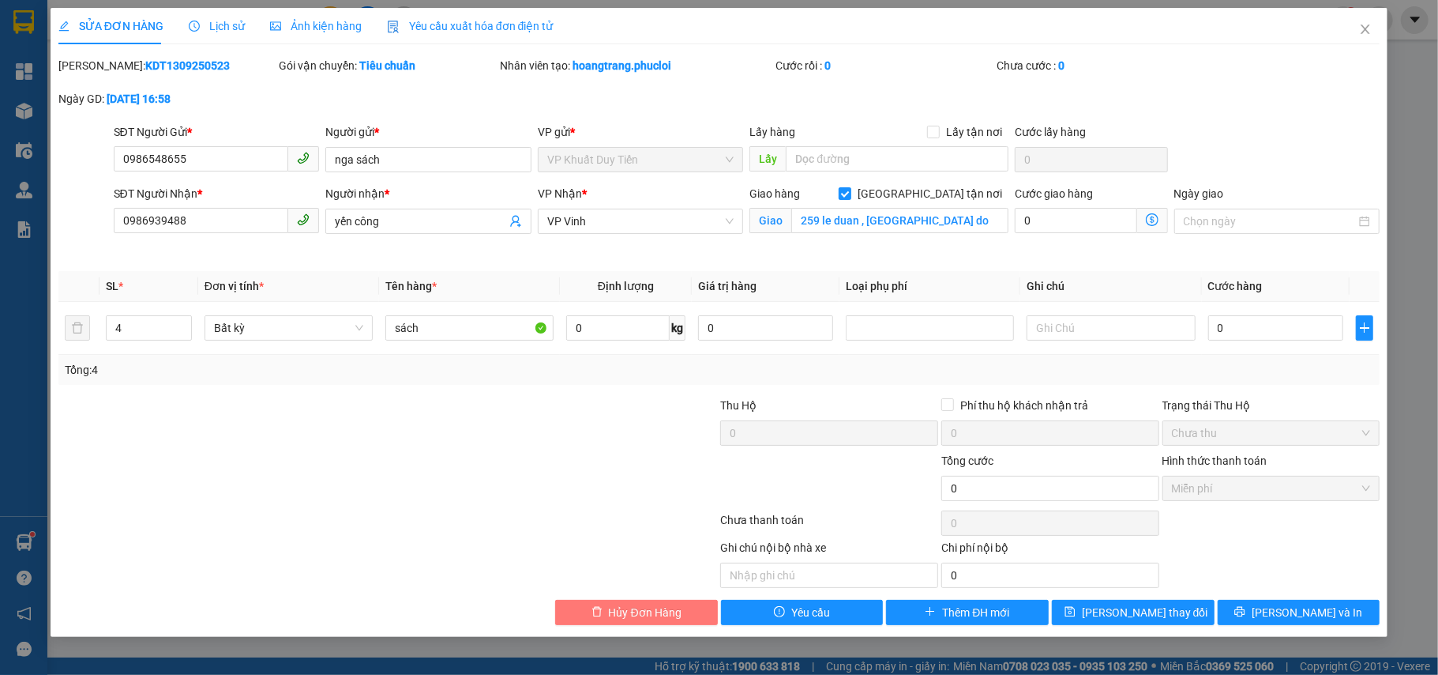
click at [629, 607] on span "Hủy Đơn Hàng" at bounding box center [645, 611] width 73 height 17
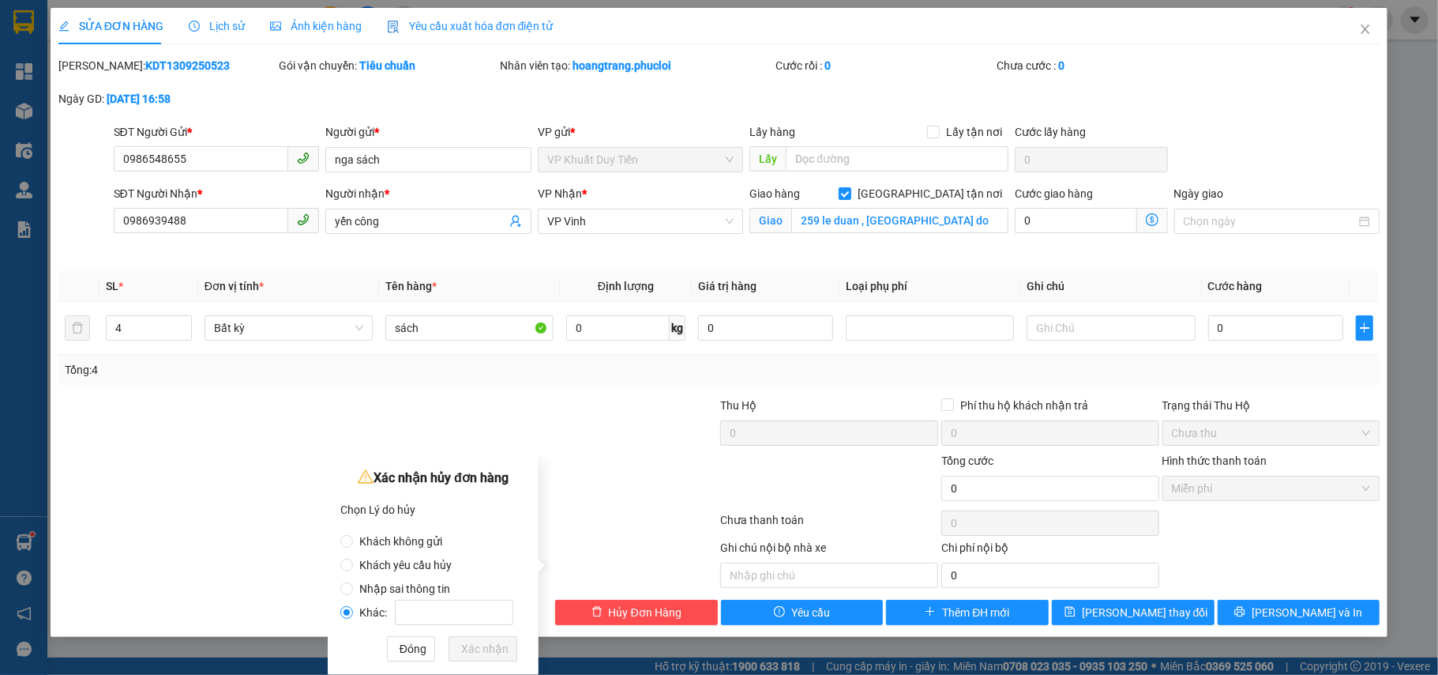
click at [339, 539] on div "Xác nhận hủy đơn hàng Chọn Lý do hủy Khách không gửi Khách yêu cầu hủy Nhập sai…" at bounding box center [433, 566] width 211 height 218
click at [348, 545] on input "Khách không gửi" at bounding box center [346, 541] width 13 height 13
radio input "true"
radio input "false"
click at [475, 646] on span "Xác nhận" at bounding box center [484, 648] width 47 height 17
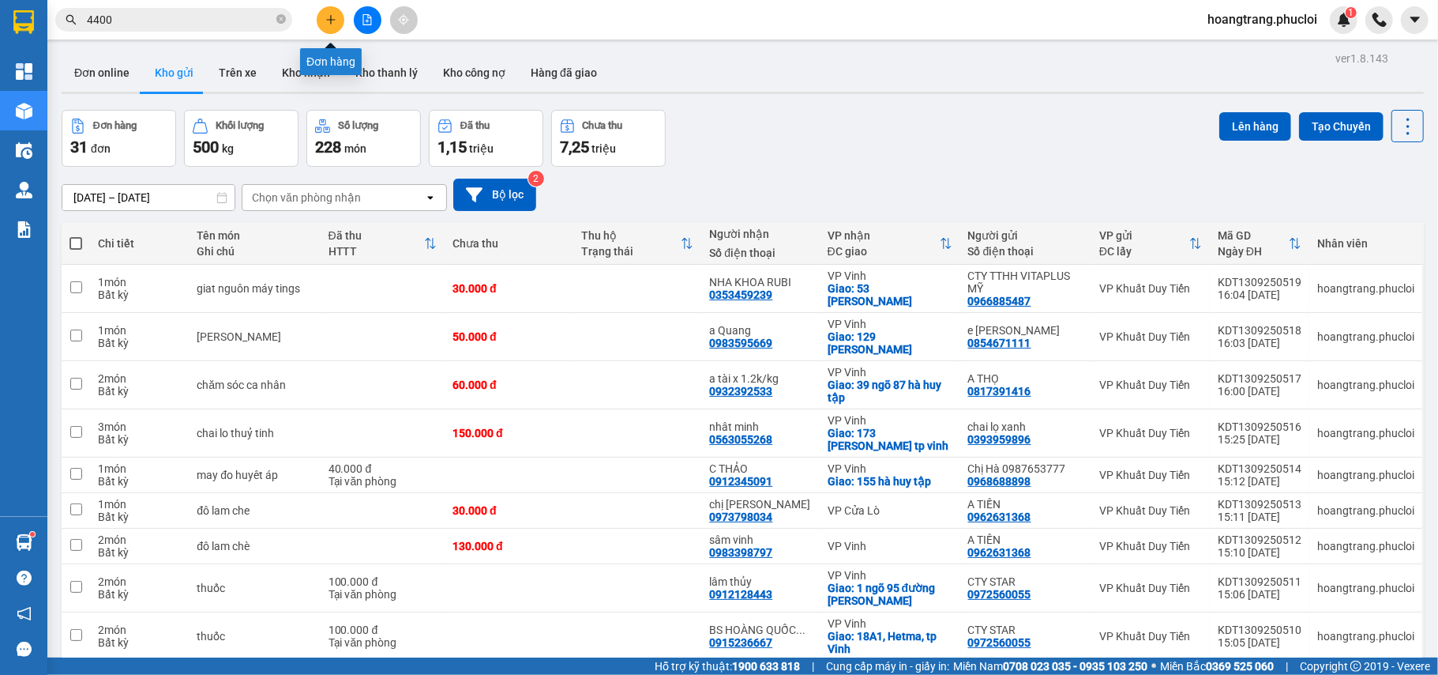
click at [323, 19] on button at bounding box center [331, 20] width 28 height 28
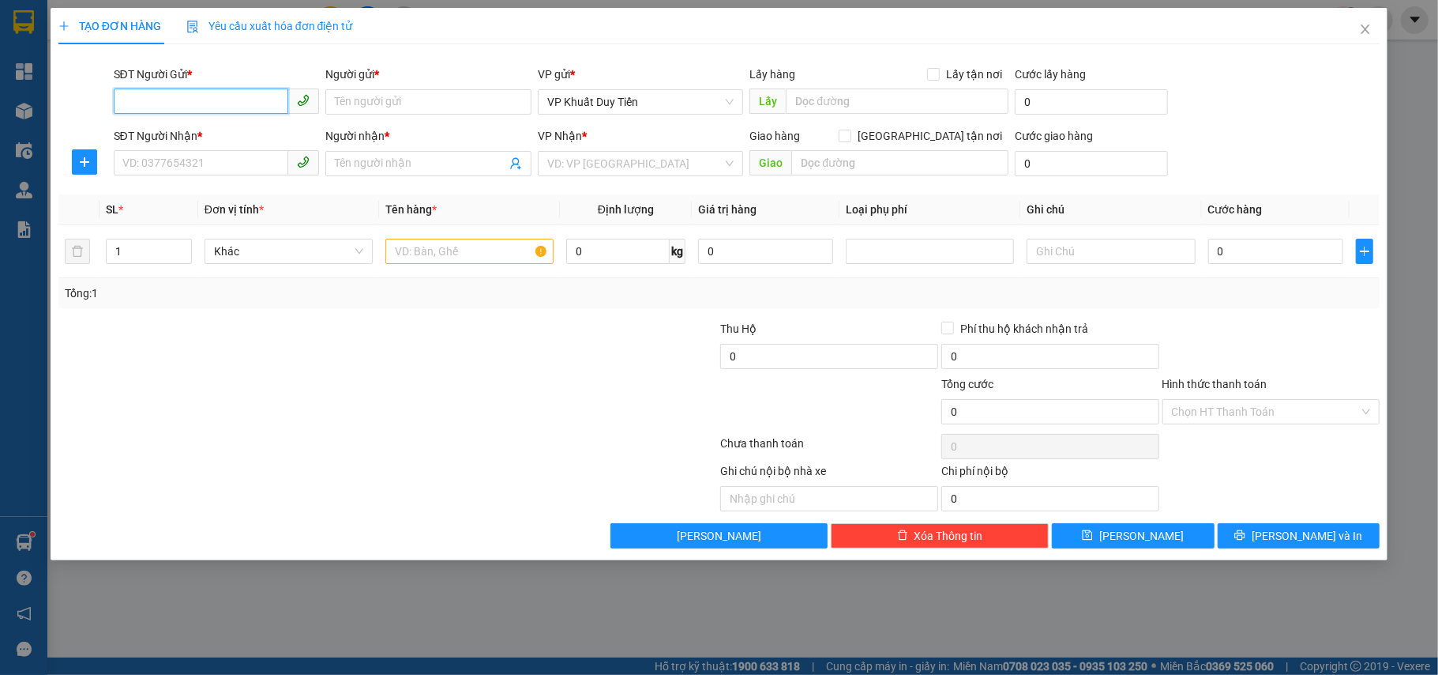
click at [164, 107] on input "SĐT Người Gửi *" at bounding box center [201, 100] width 175 height 25
click at [168, 106] on input "0945290401" at bounding box center [201, 100] width 175 height 25
drag, startPoint x: 134, startPoint y: 77, endPoint x: 141, endPoint y: 70, distance: 8.9
click at [139, 73] on div "SĐT Người Gửi *" at bounding box center [217, 74] width 206 height 17
click at [139, 88] on input "0945290401" at bounding box center [201, 100] width 175 height 25
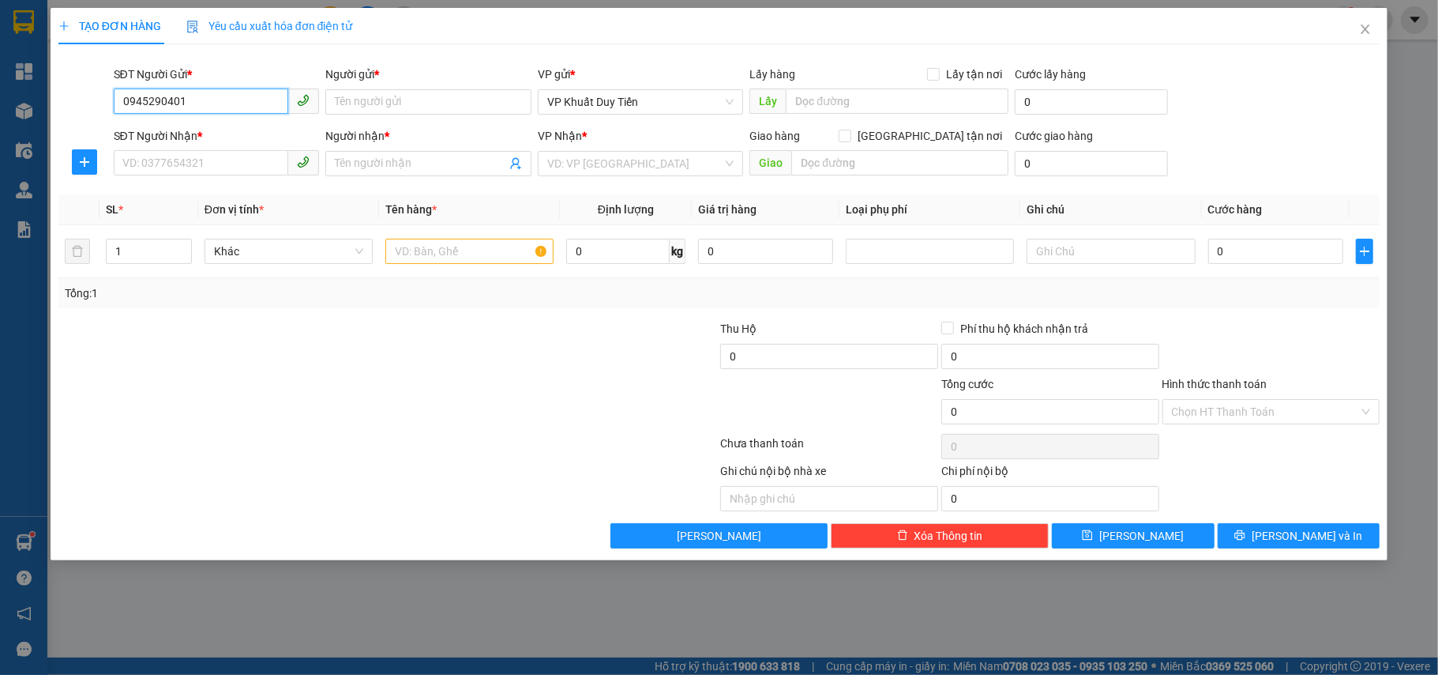
click at [166, 105] on input "0945290401" at bounding box center [201, 100] width 175 height 25
type input "09452900401"
click at [332, 95] on input "Người gửi *" at bounding box center [428, 101] width 206 height 25
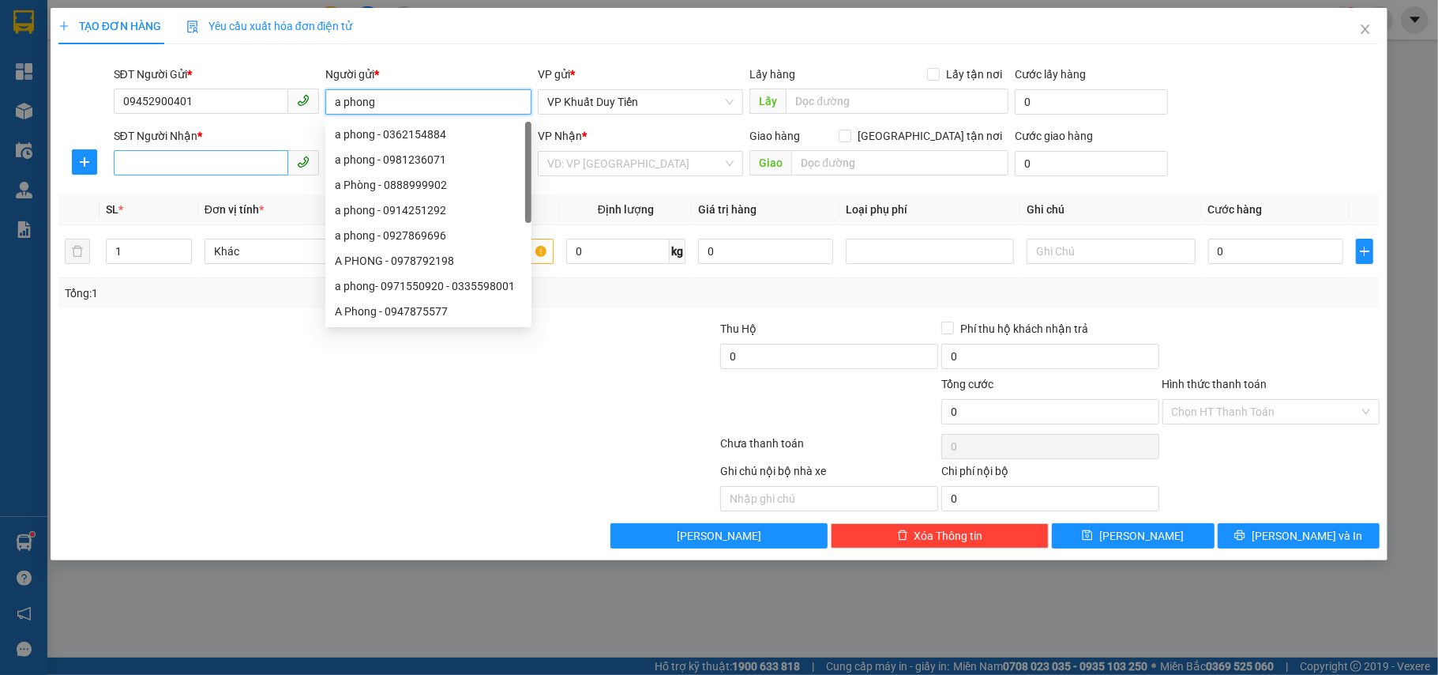
type input "a phong"
click at [158, 164] on input "SĐT Người Nhận *" at bounding box center [201, 162] width 175 height 25
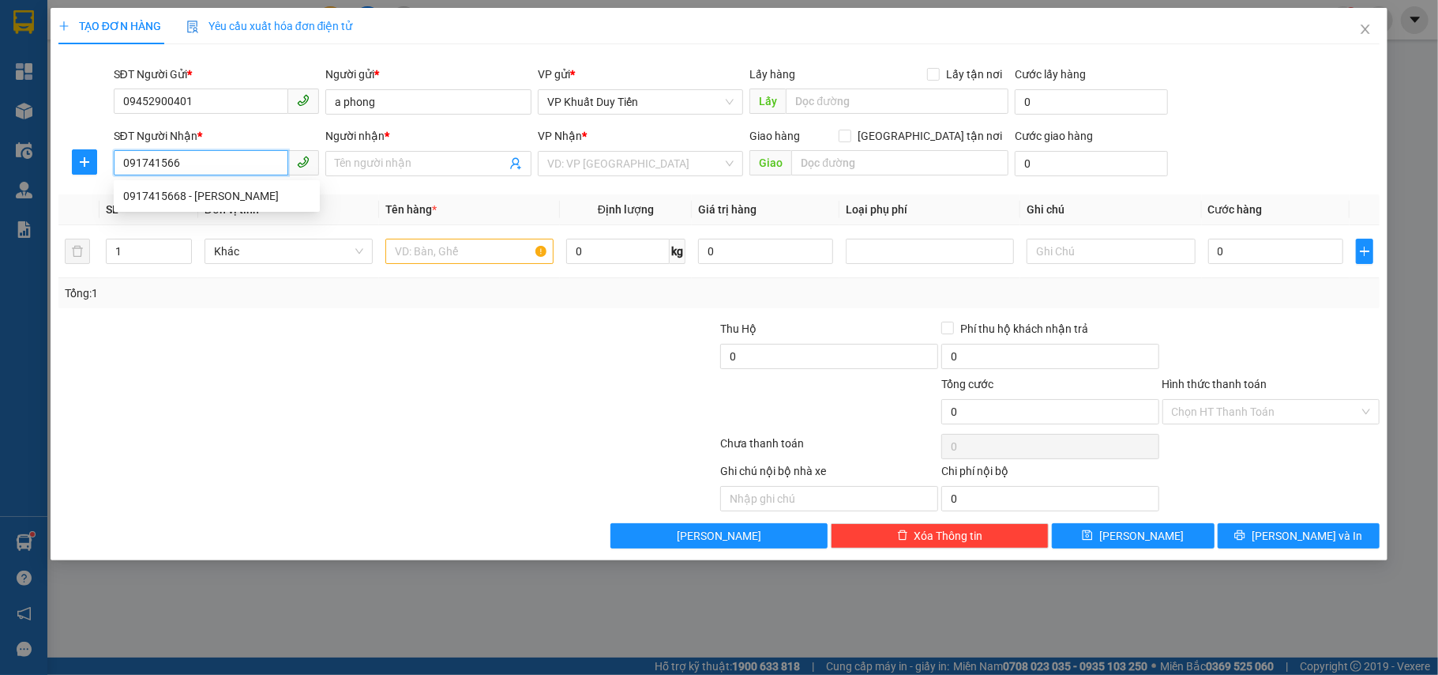
type input "0917415668"
click at [171, 197] on div "0917415668 - C HÀ" at bounding box center [216, 195] width 187 height 17
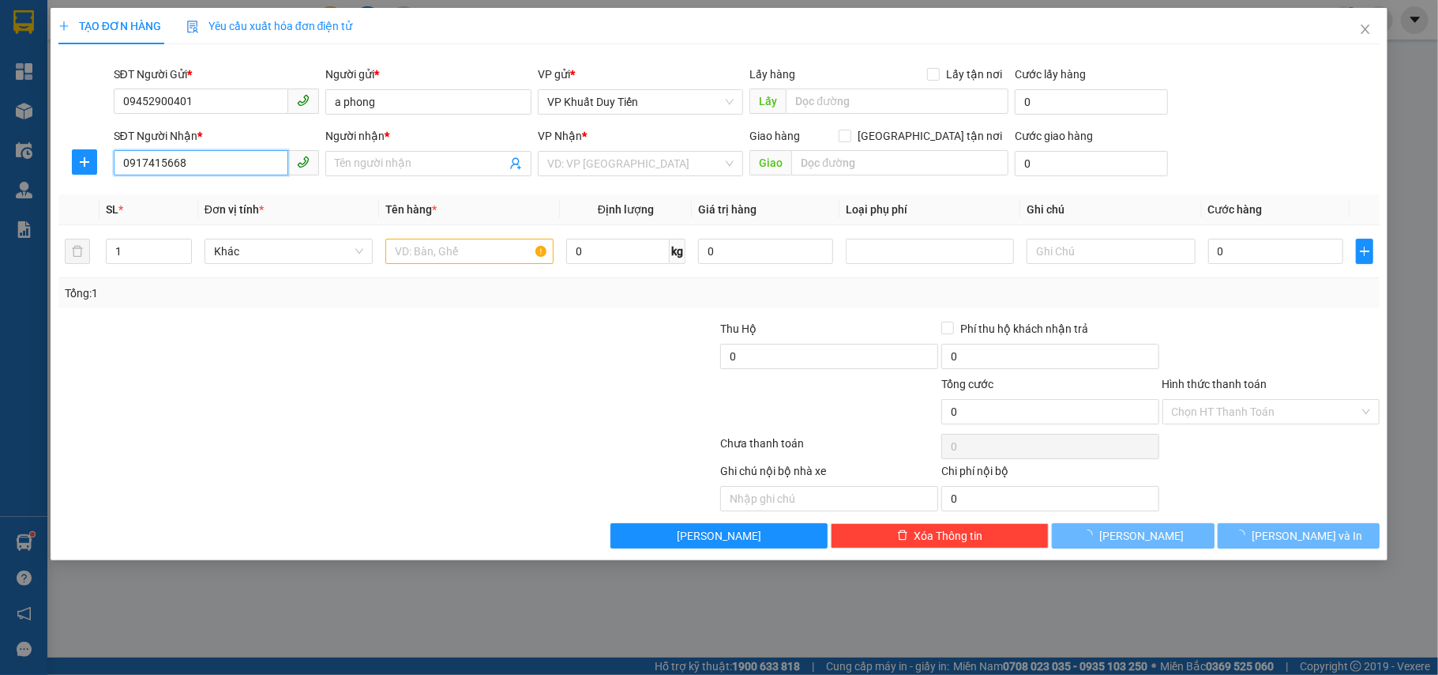
type input "C HÀ"
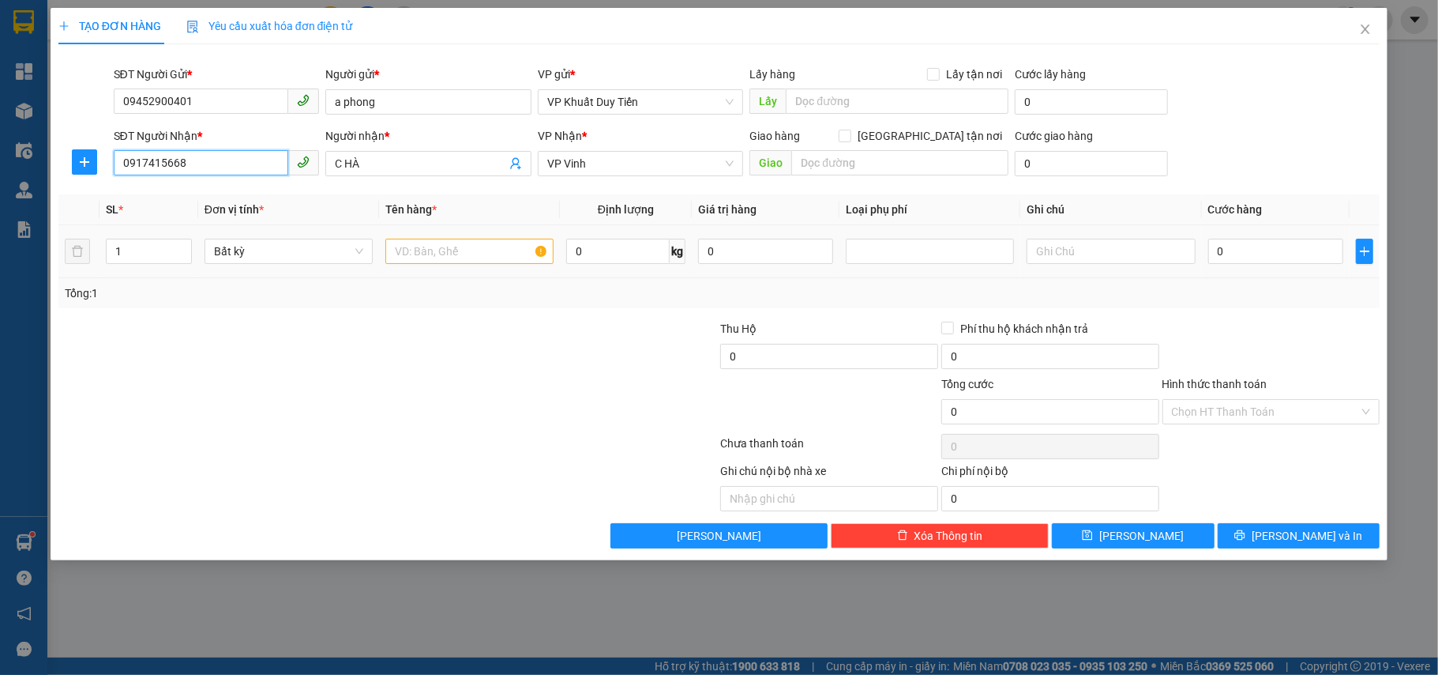
type input "0917415668"
click at [405, 254] on input "text" at bounding box center [469, 251] width 168 height 25
type input "tp ca khô"
click at [1220, 245] on input "0" at bounding box center [1275, 251] width 135 height 25
type input "5"
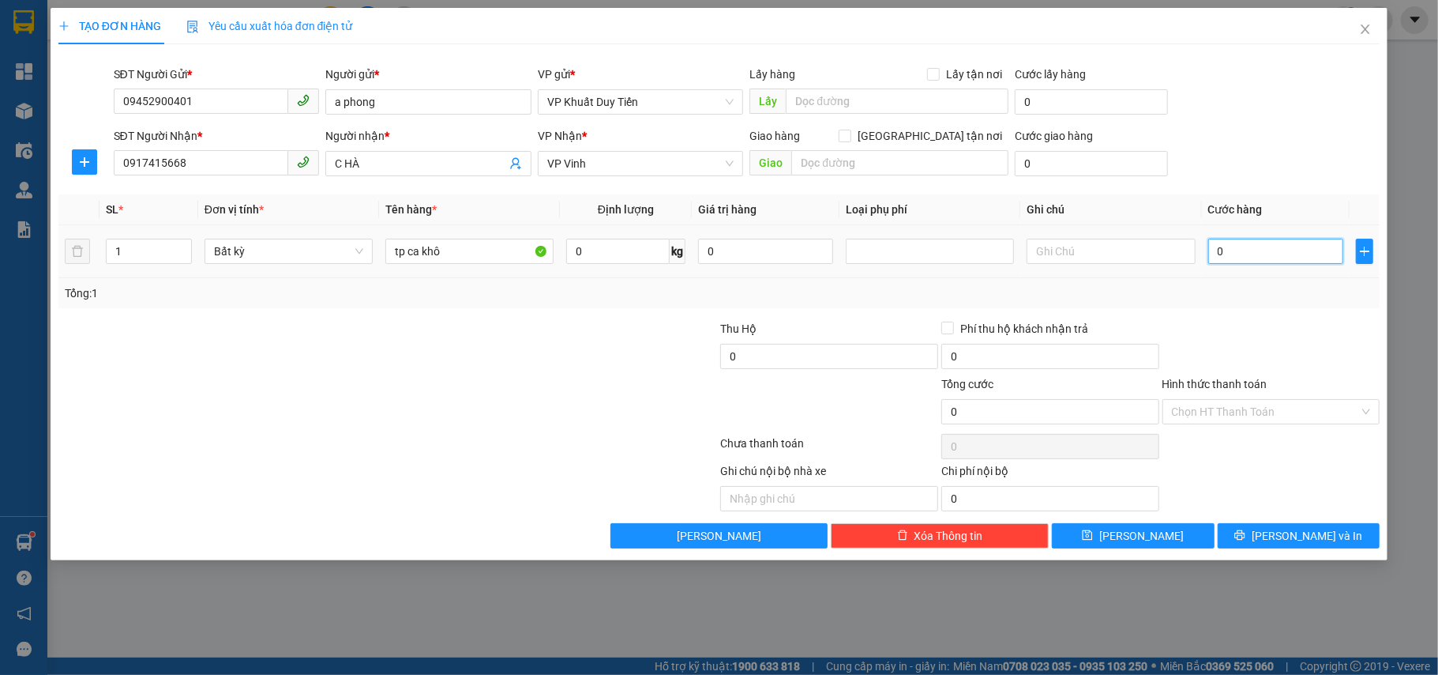
type input "5"
type input "50"
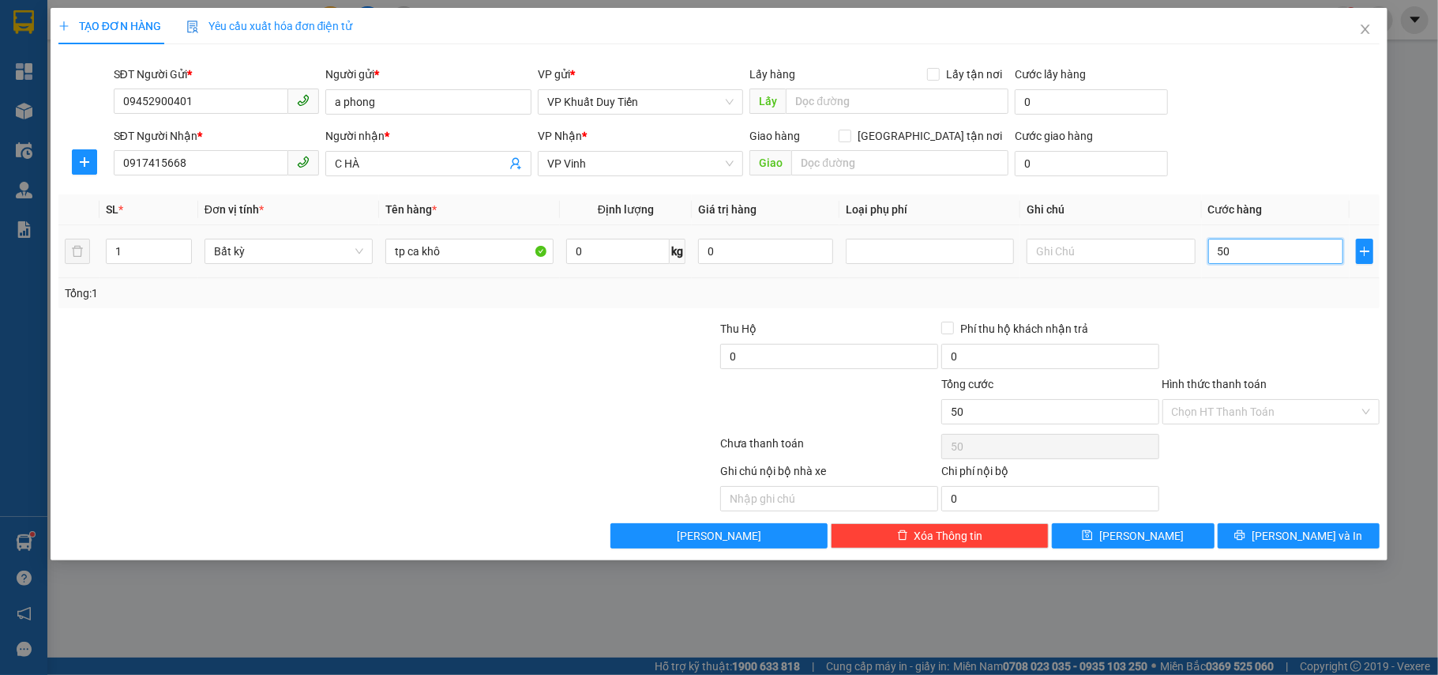
type input "500"
type input "5.000"
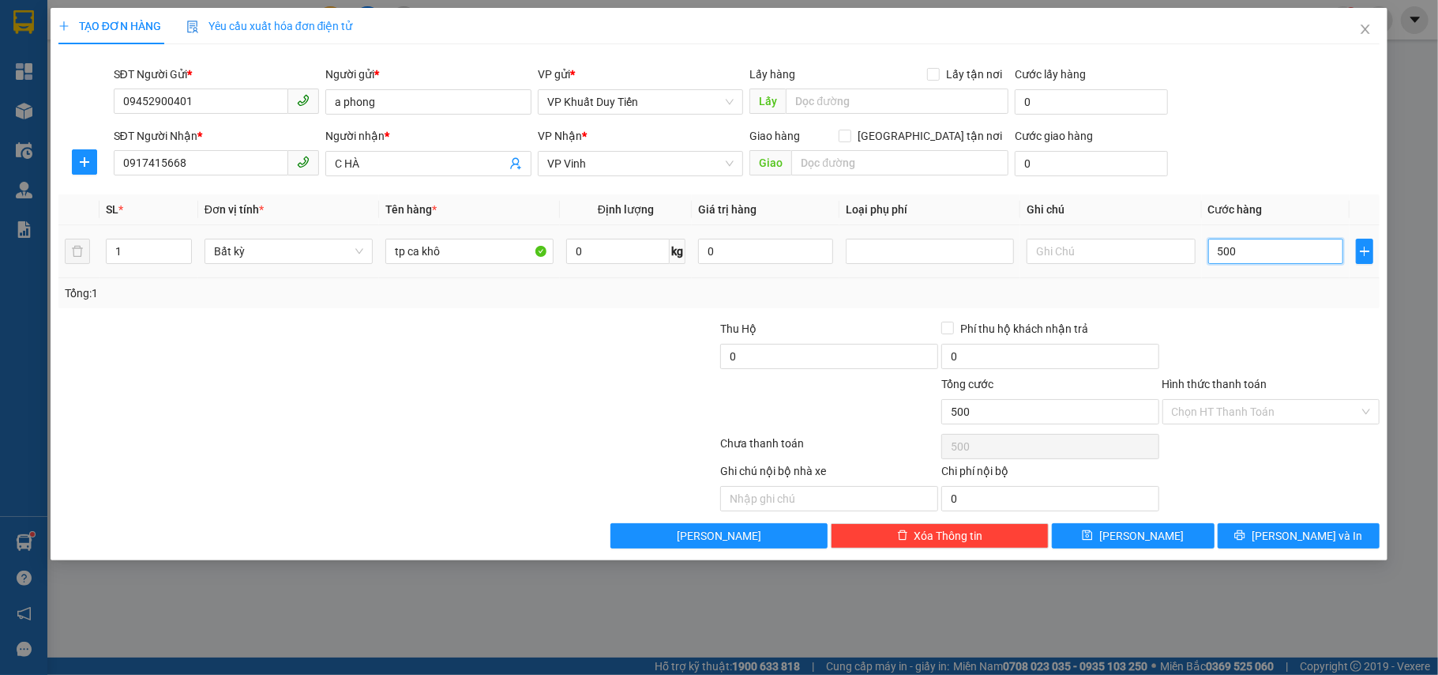
type input "5.000"
type input "50.000"
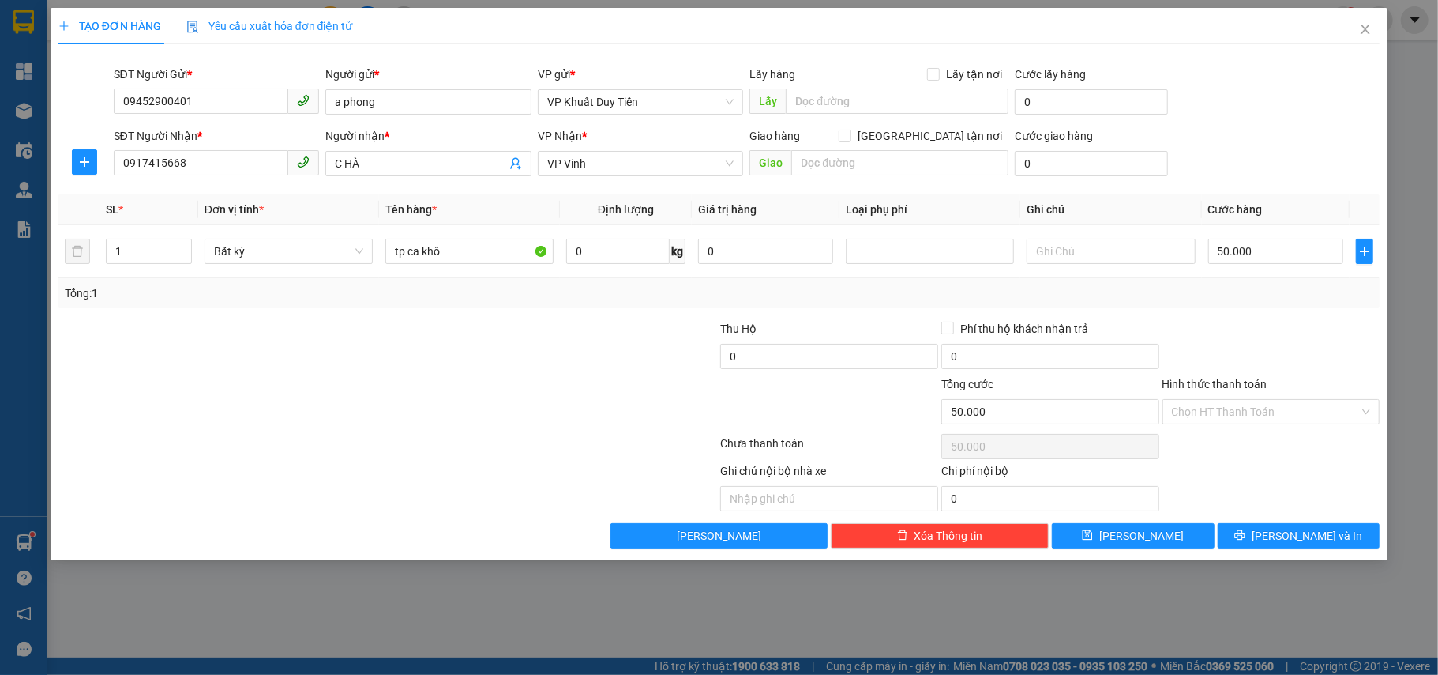
click at [1205, 385] on label "Hình thức thanh toán" at bounding box center [1215, 384] width 105 height 13
click at [1205, 400] on input "Hình thức thanh toán" at bounding box center [1266, 412] width 188 height 24
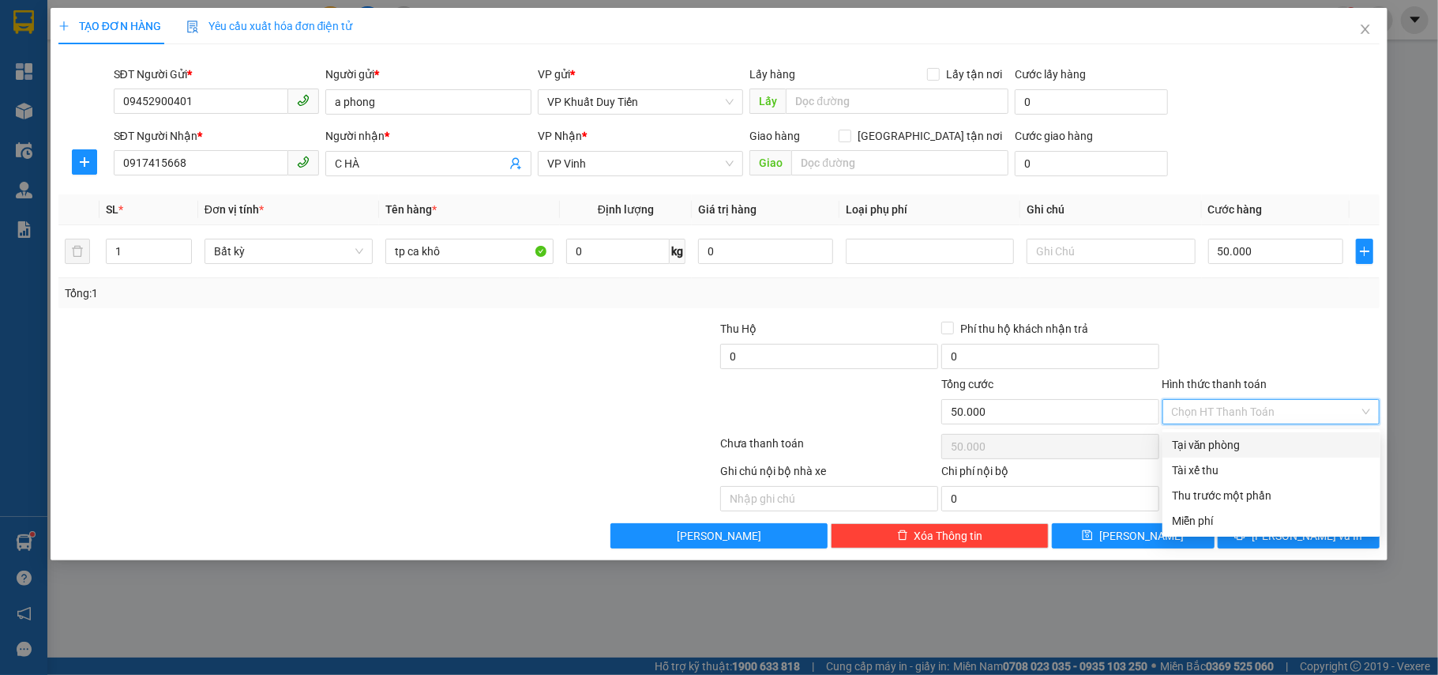
click at [1205, 447] on div "Tại văn phòng" at bounding box center [1271, 444] width 199 height 17
type input "0"
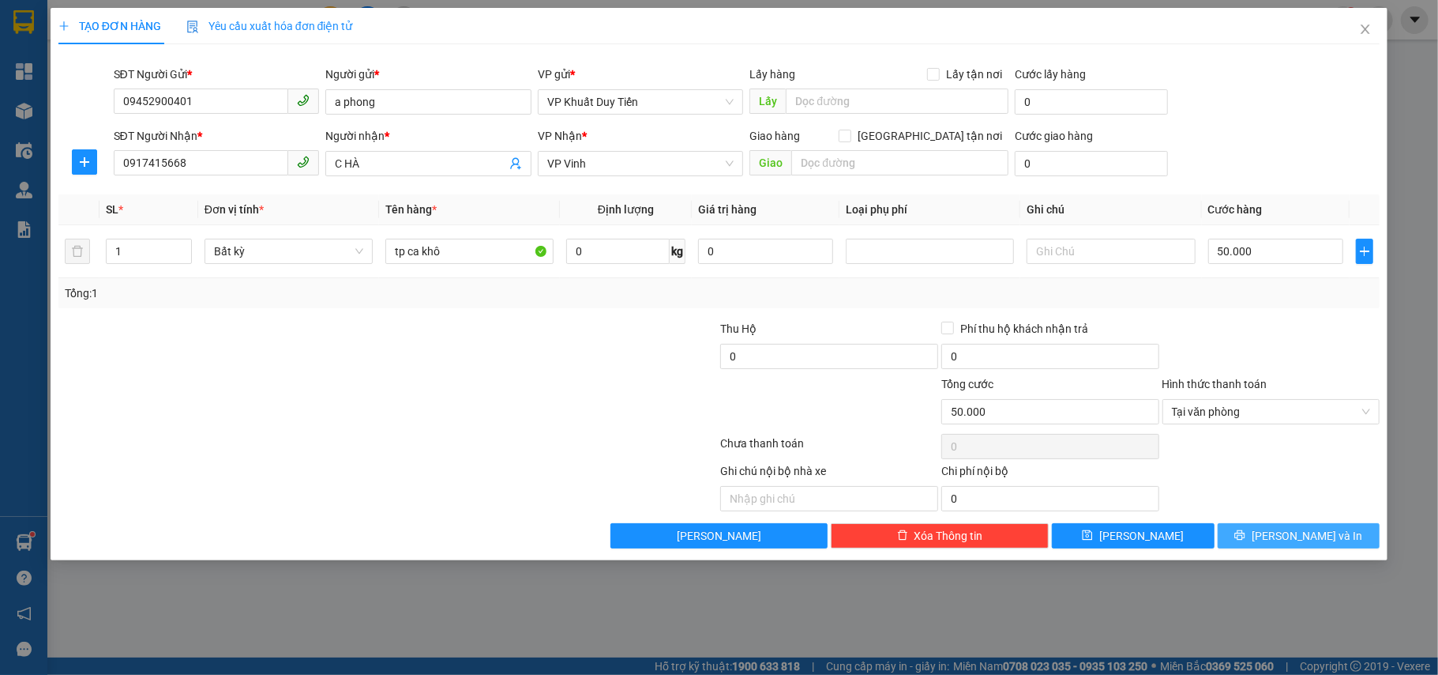
click at [1302, 532] on span "[PERSON_NAME] và In" at bounding box center [1307, 535] width 111 height 17
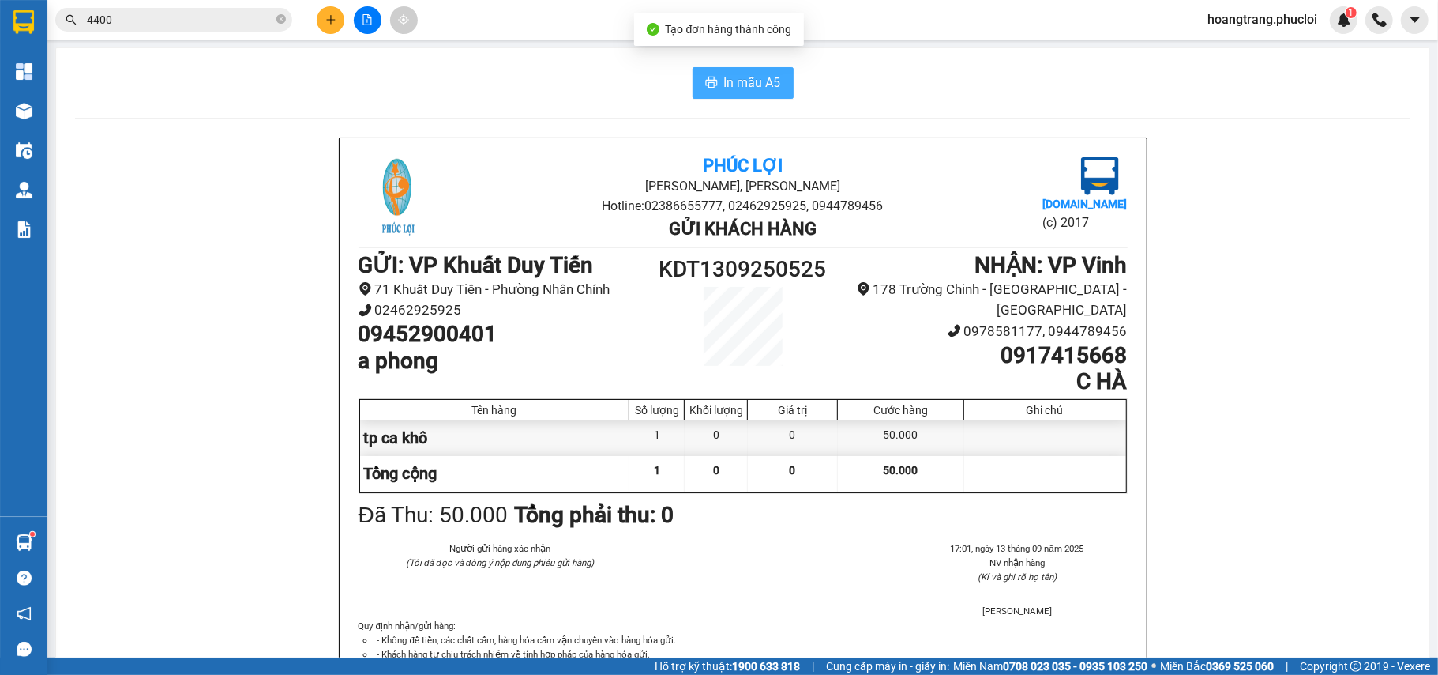
click at [738, 88] on span "In mẫu A5" at bounding box center [752, 83] width 57 height 20
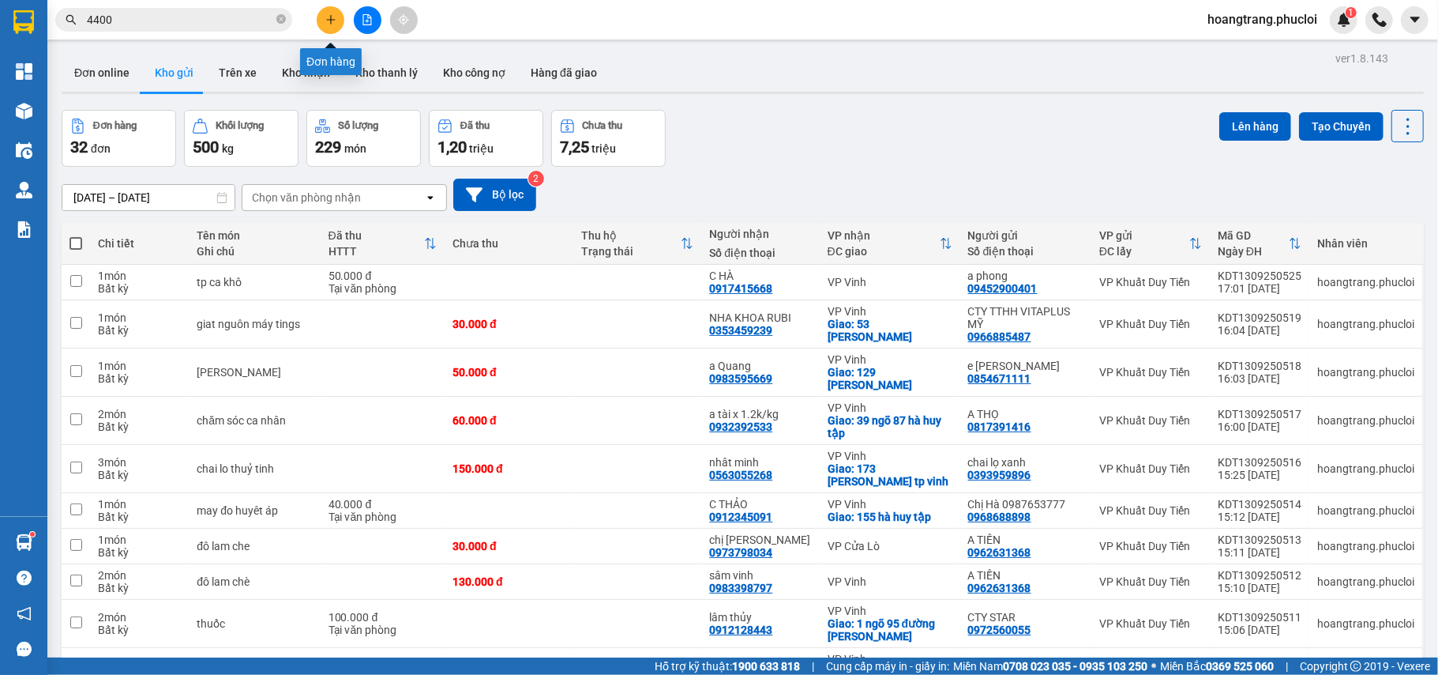
click at [323, 23] on button at bounding box center [331, 20] width 28 height 28
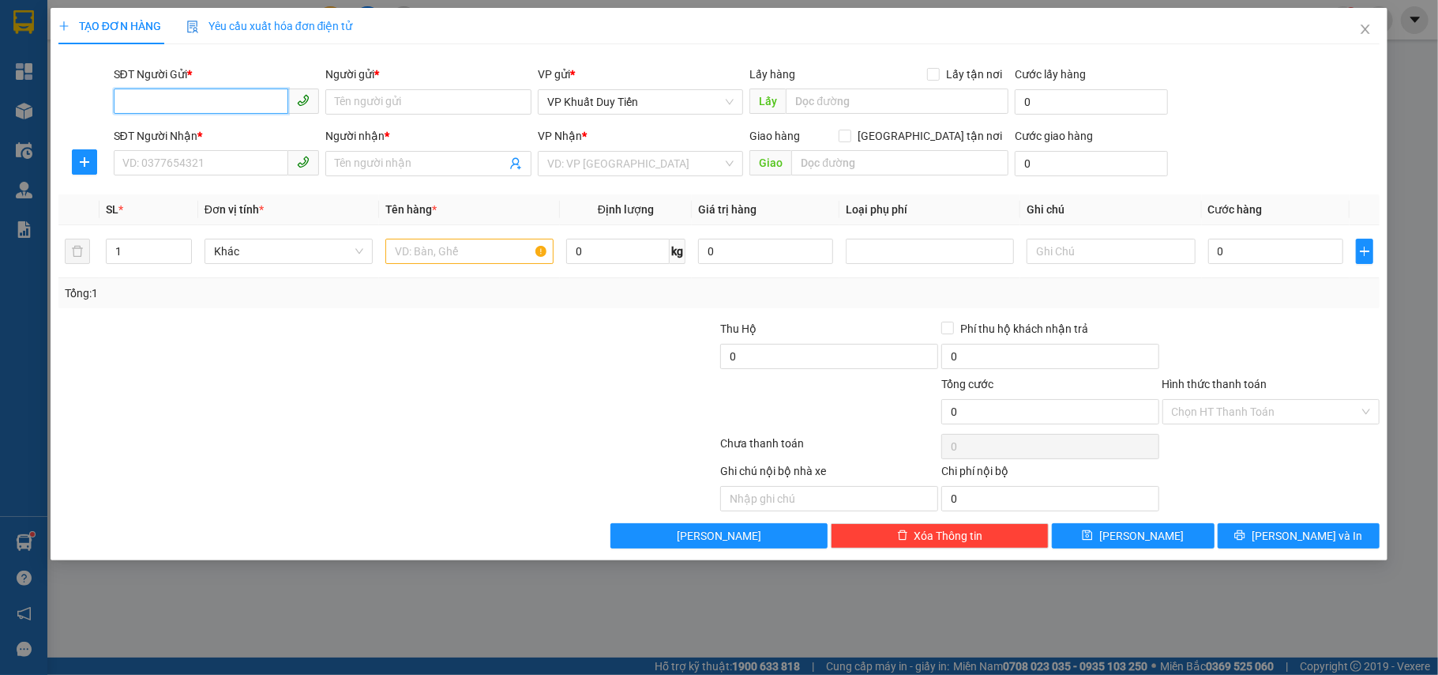
click at [163, 111] on input "SĐT Người Gửi *" at bounding box center [201, 100] width 175 height 25
click at [330, 137] on div "Người nhận *" at bounding box center [428, 135] width 206 height 17
click at [335, 155] on input "Người nhận *" at bounding box center [420, 163] width 171 height 17
click at [206, 161] on input "SĐT Người Nhận *" at bounding box center [201, 162] width 175 height 25
click at [215, 190] on div "0967319318 - CHỊ QUYÊN" at bounding box center [216, 195] width 187 height 17
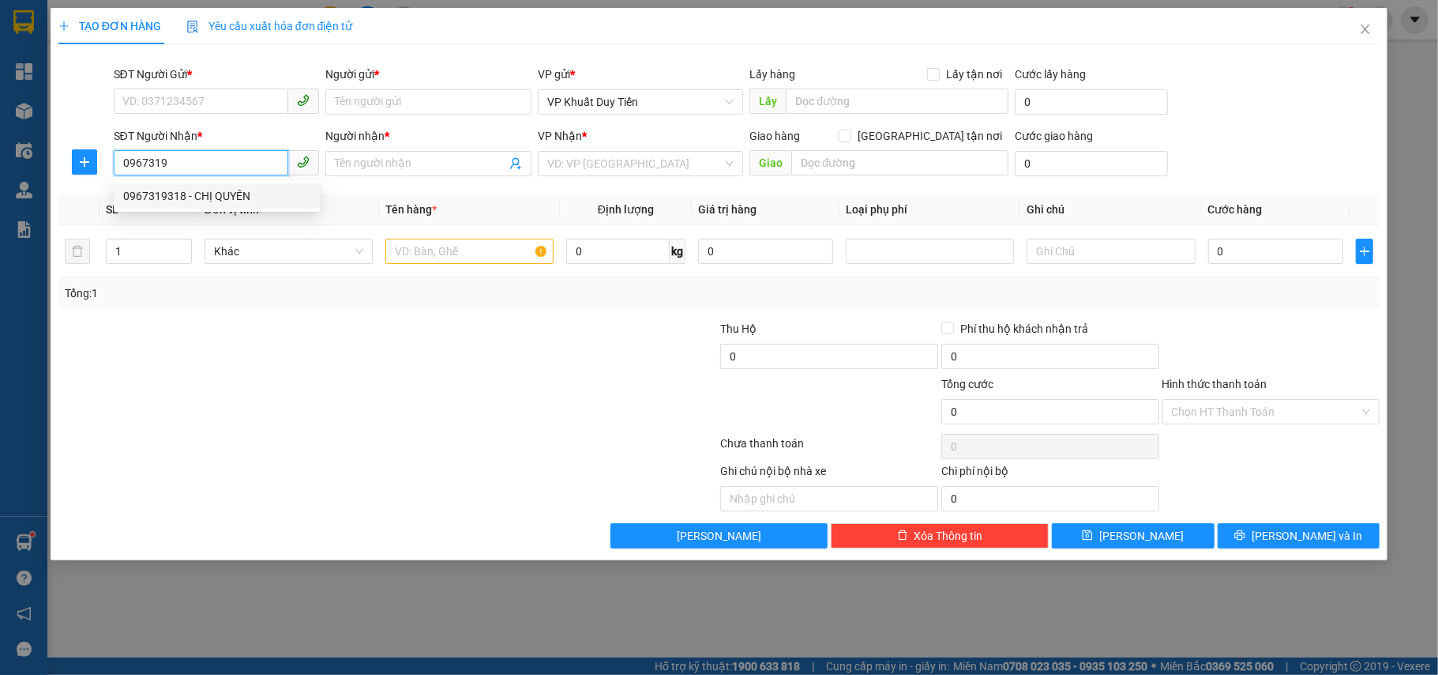
type input "0967319318"
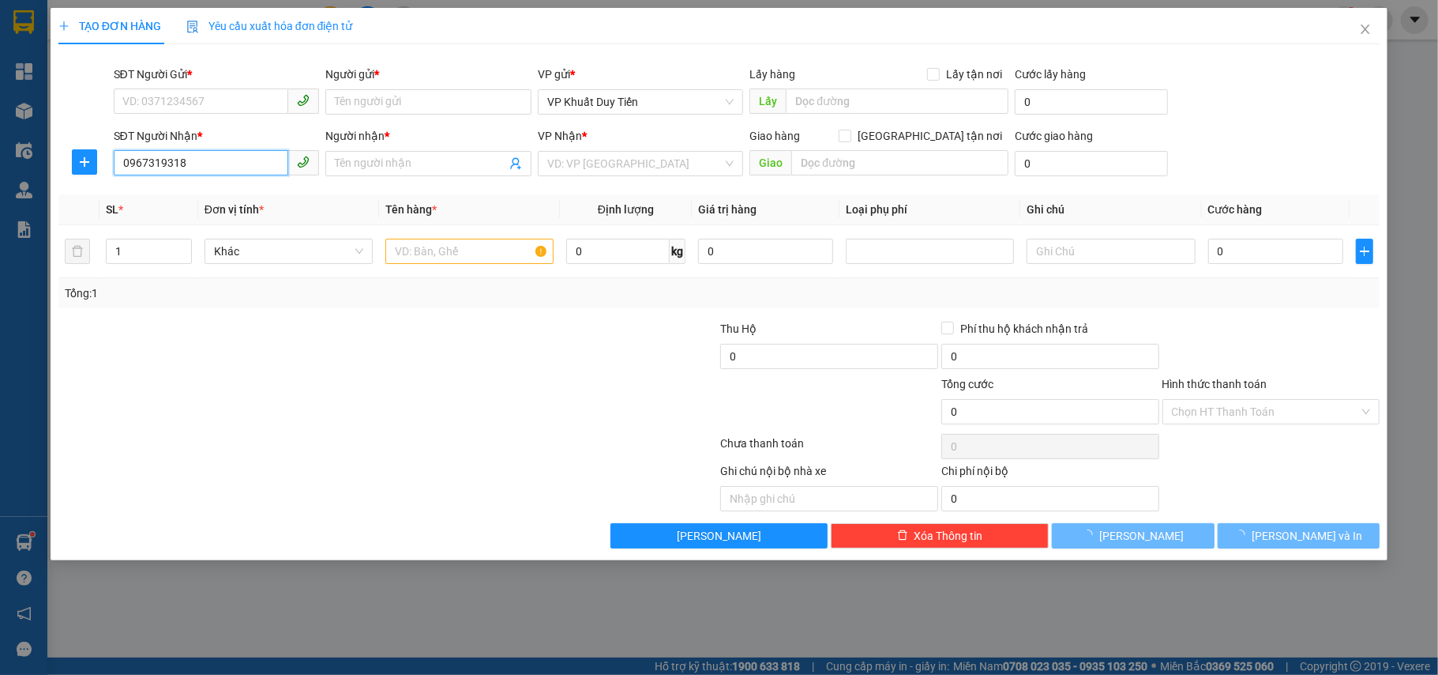
type input "CHỊ [PERSON_NAME]"
checkbox input "true"
type input "TÒA HANDICO TÒA A4 ĐƯỜNG PHẠM ĐIÌNH TOÁI"
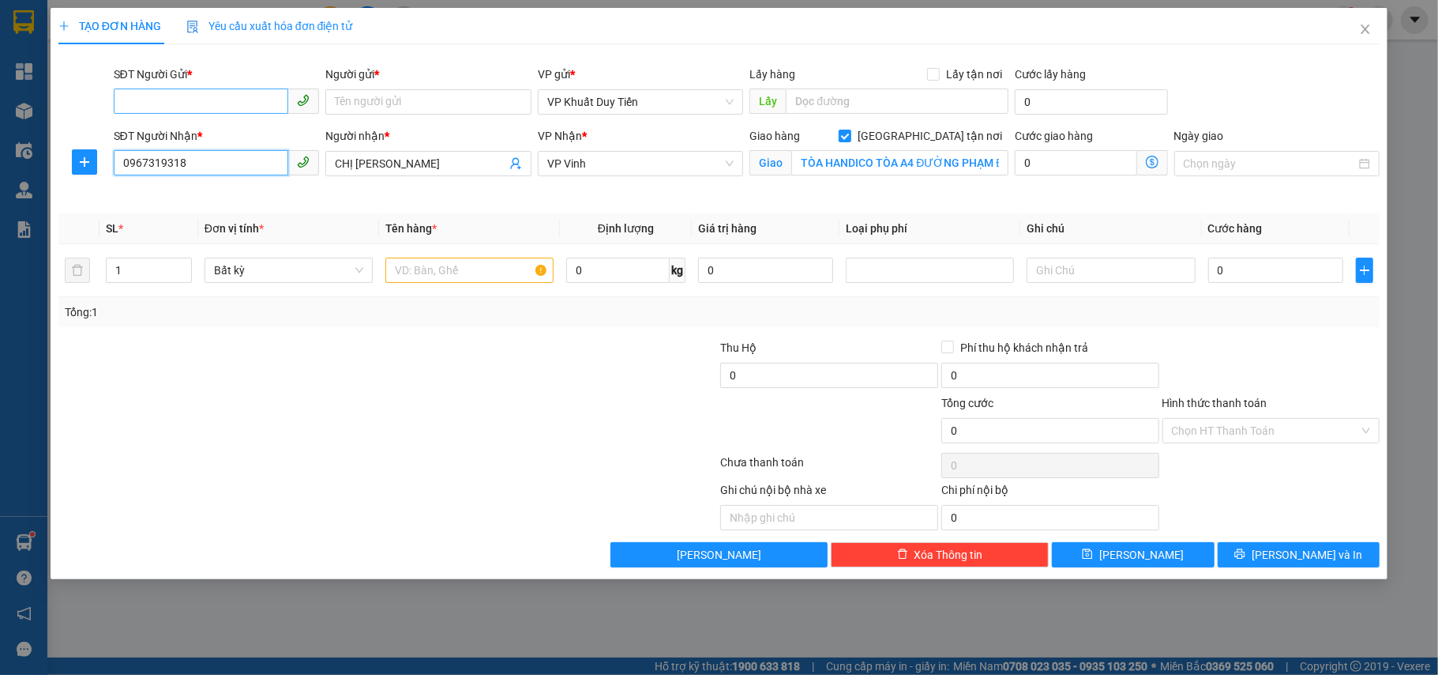
type input "0967319318"
click at [220, 101] on input "SĐT Người Gửi *" at bounding box center [201, 100] width 175 height 25
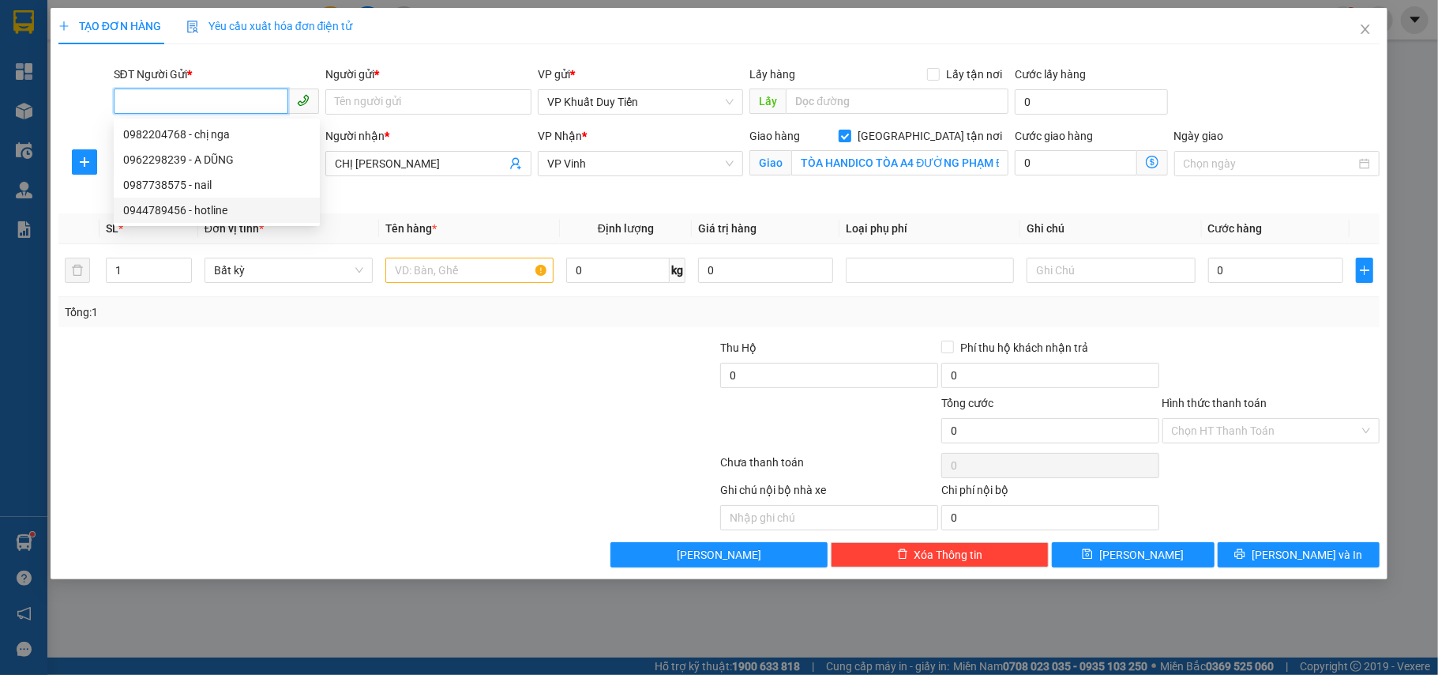
click at [145, 209] on div "0944789456 - hotline" at bounding box center [216, 209] width 187 height 17
type input "0944789456"
type input "hotline"
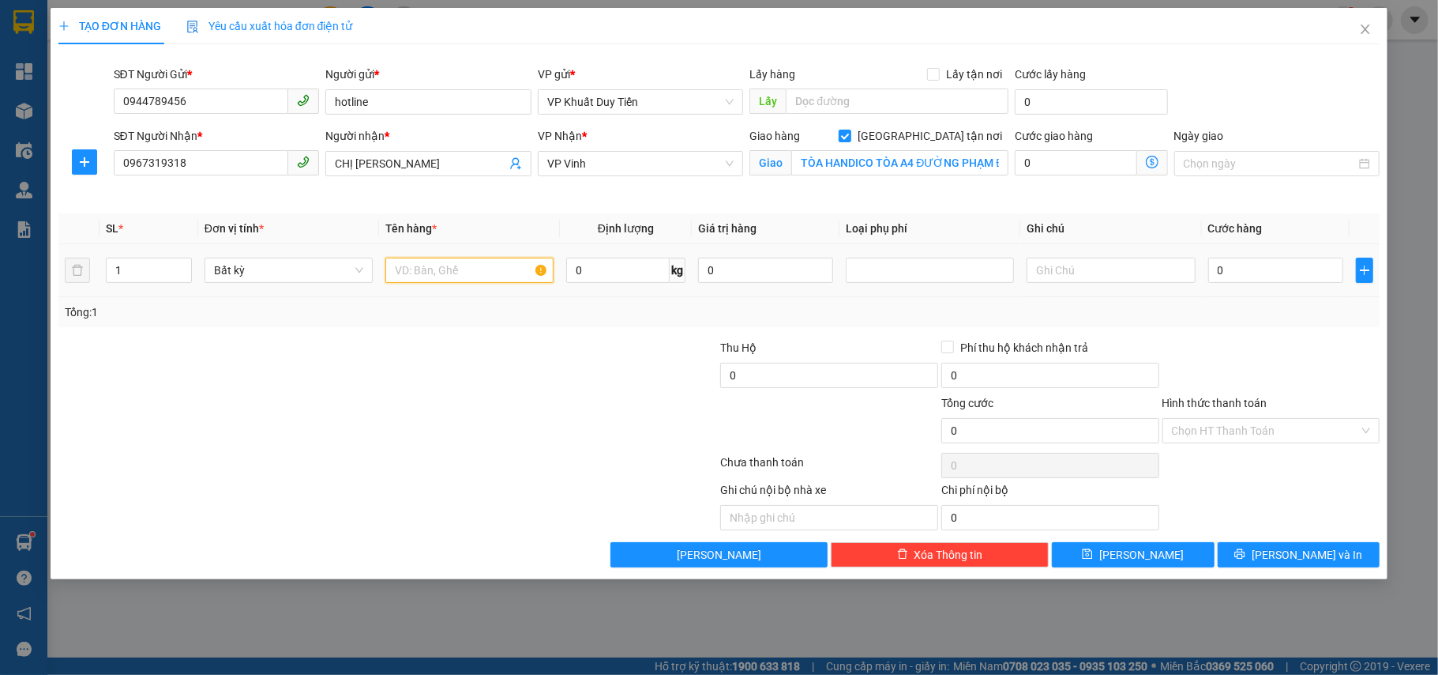
click at [421, 276] on input "text" at bounding box center [469, 269] width 168 height 25
type input "mp"
click at [1216, 272] on input "0" at bounding box center [1275, 269] width 135 height 25
type input "3"
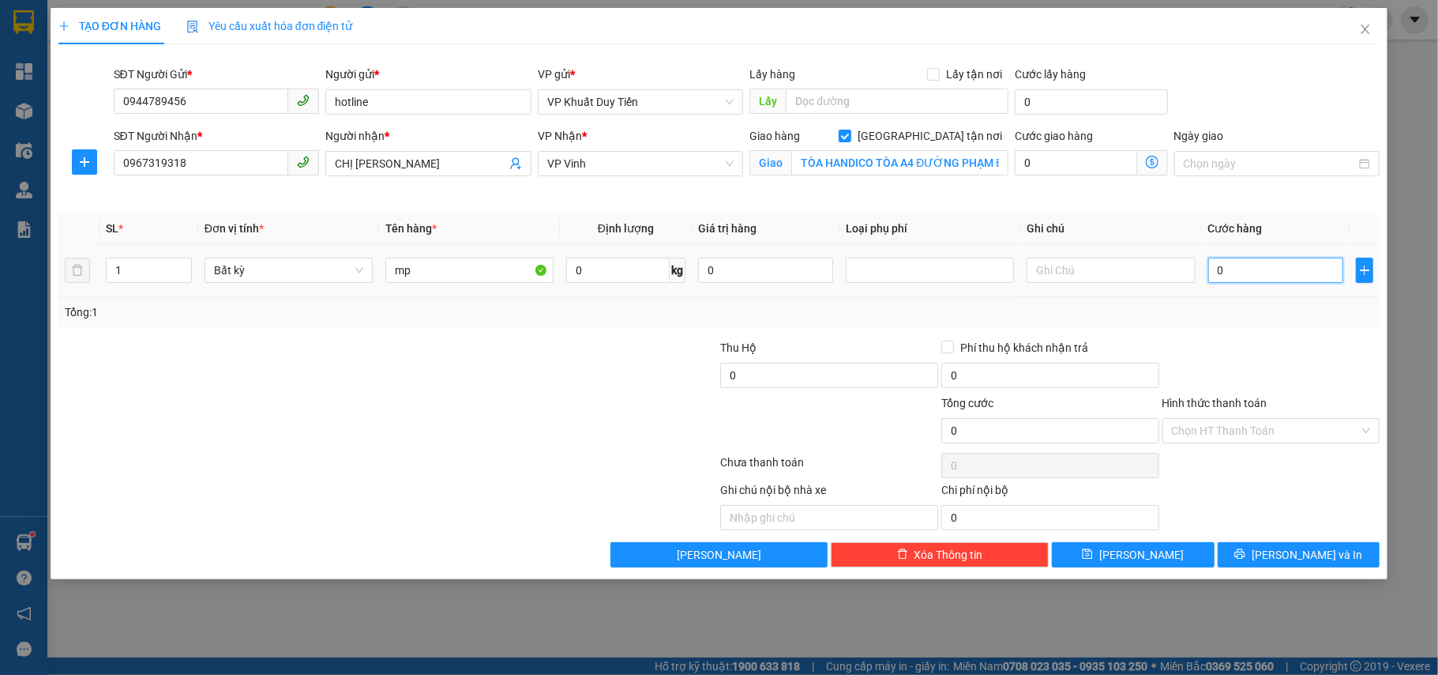
type input "3"
type input "30"
type input "300"
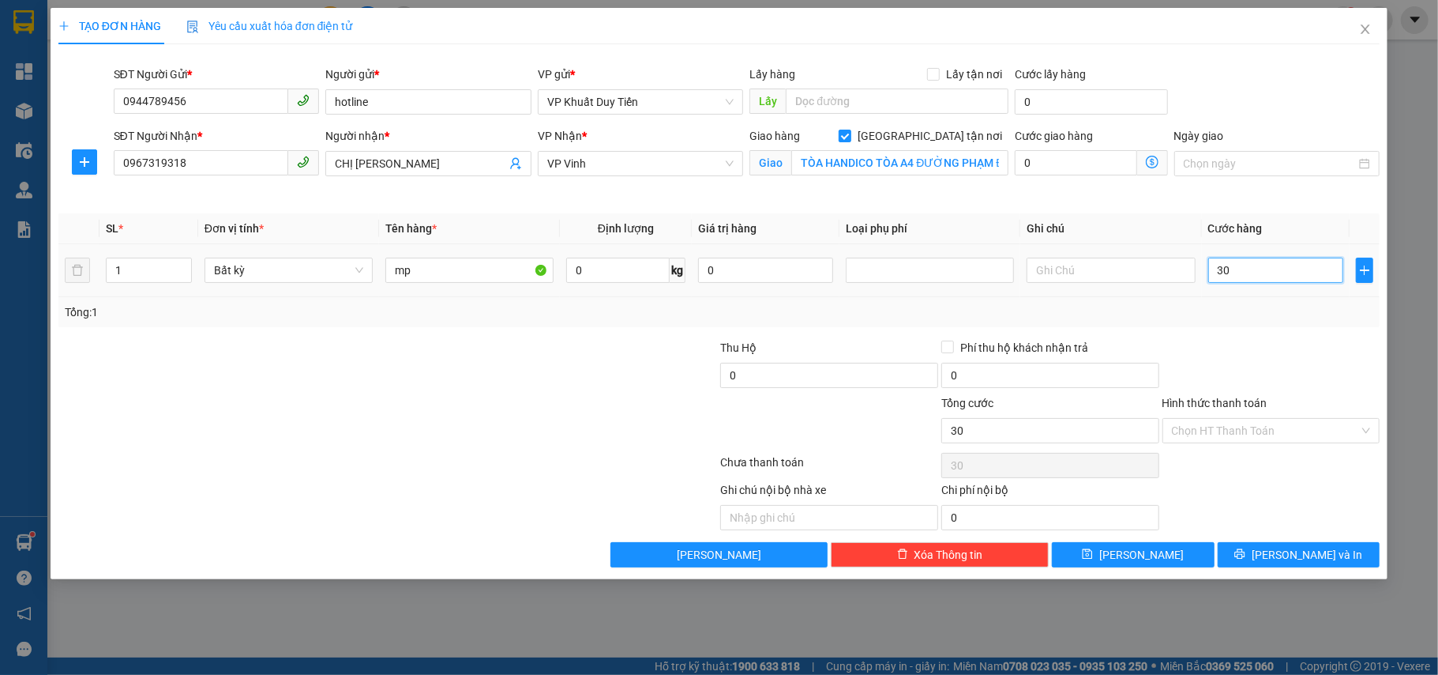
type input "300"
type input "3.000"
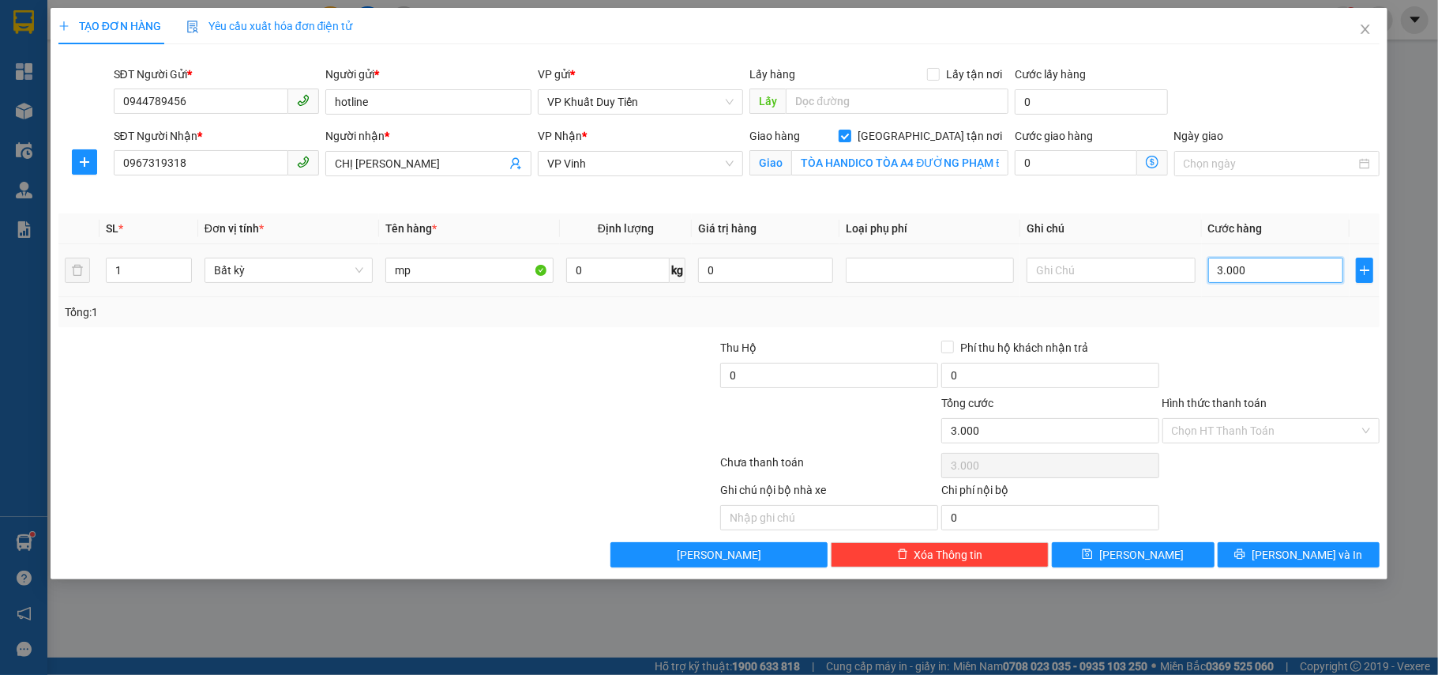
type input "30.000"
click at [1292, 557] on span "[PERSON_NAME] và In" at bounding box center [1307, 554] width 111 height 17
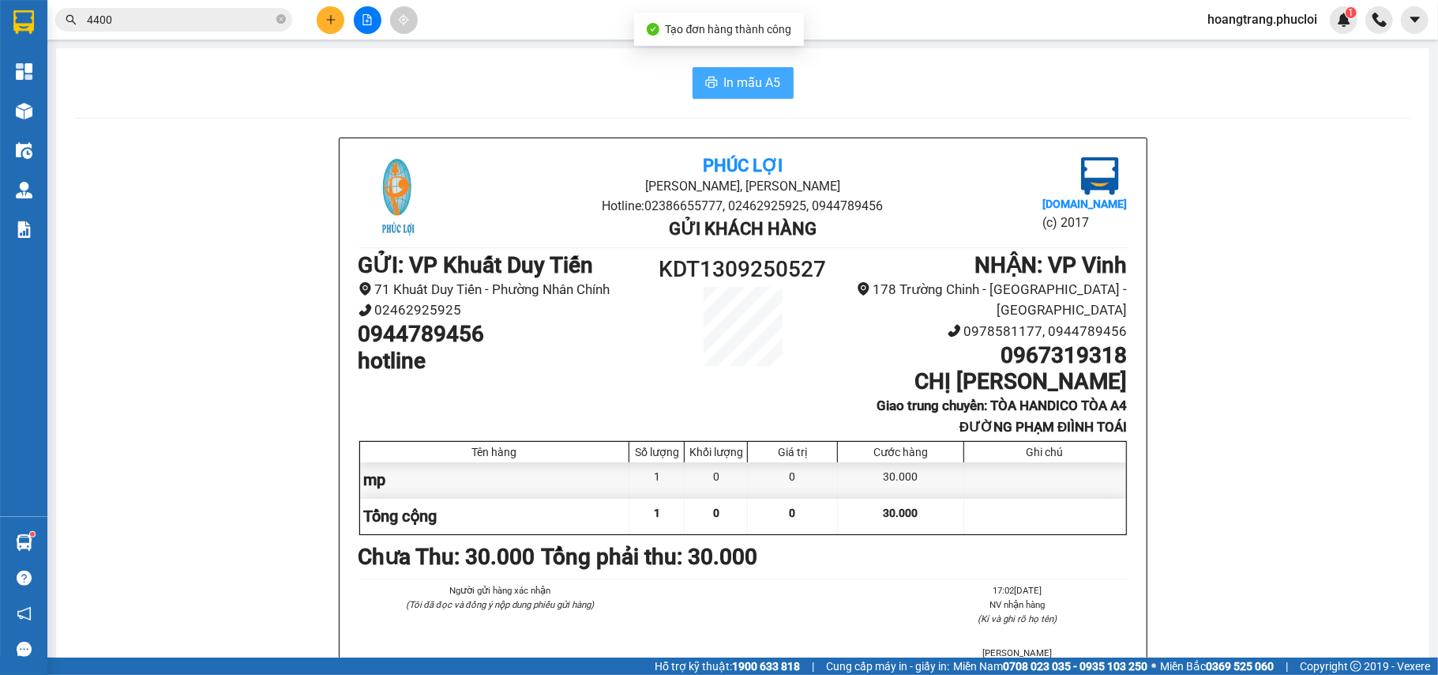
click at [741, 82] on span "In mẫu A5" at bounding box center [752, 83] width 57 height 20
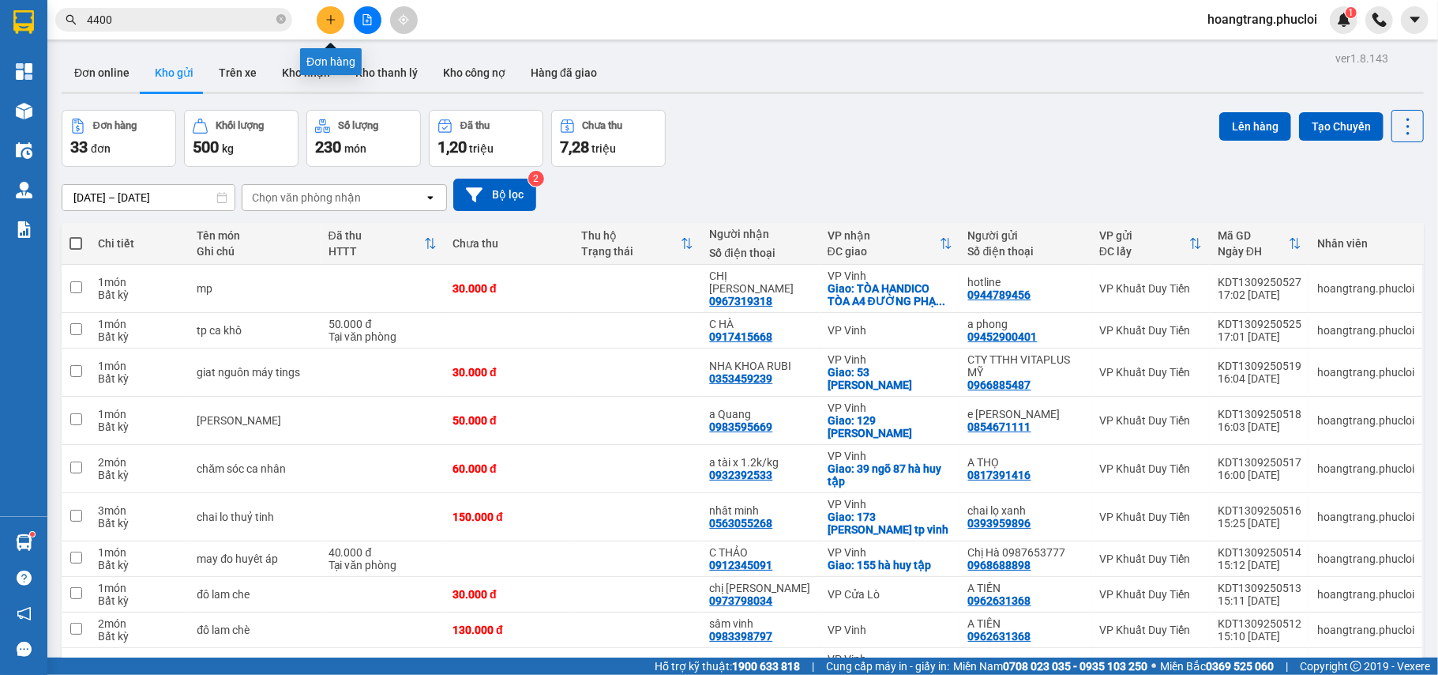
click at [332, 25] on button at bounding box center [331, 20] width 28 height 28
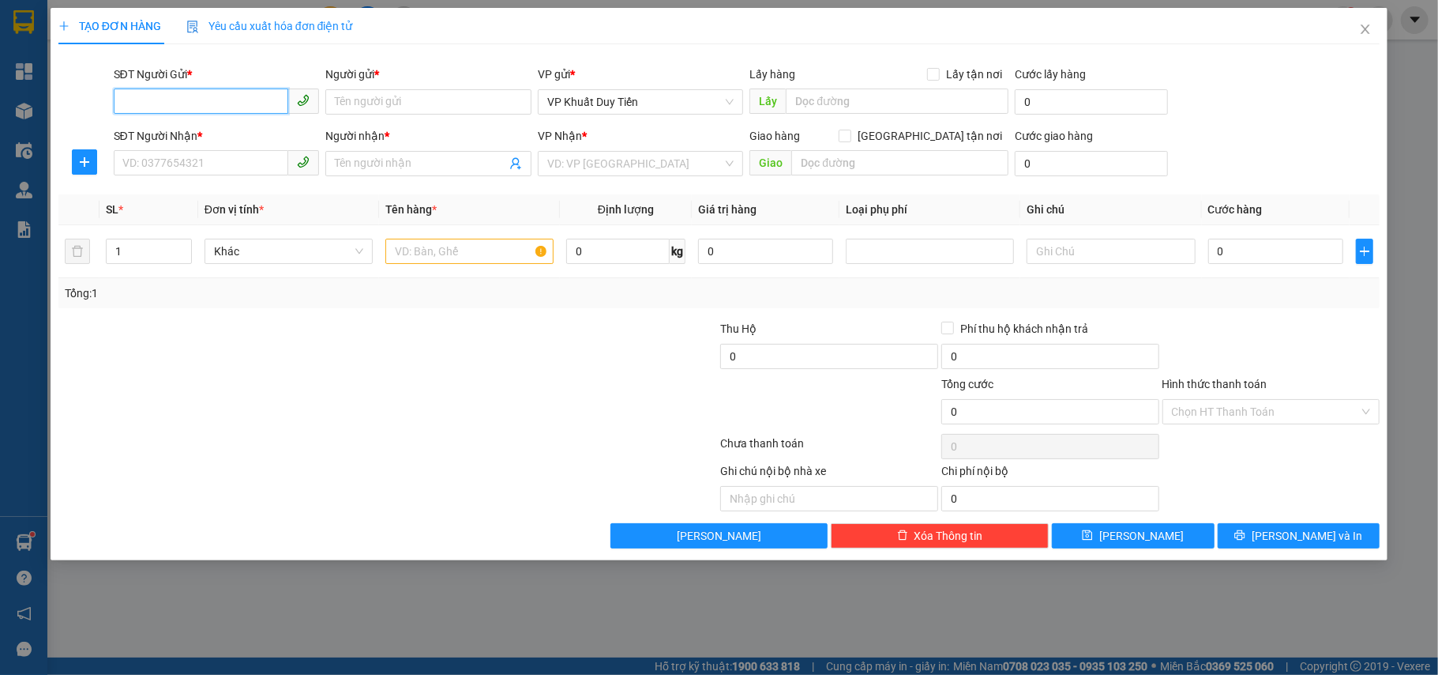
click at [191, 106] on input "SĐT Người Gửi *" at bounding box center [201, 100] width 175 height 25
click at [222, 130] on div "0986548655 - nga sách" at bounding box center [216, 134] width 187 height 17
type input "0986548655"
type input "nga sách"
type input "0986548655"
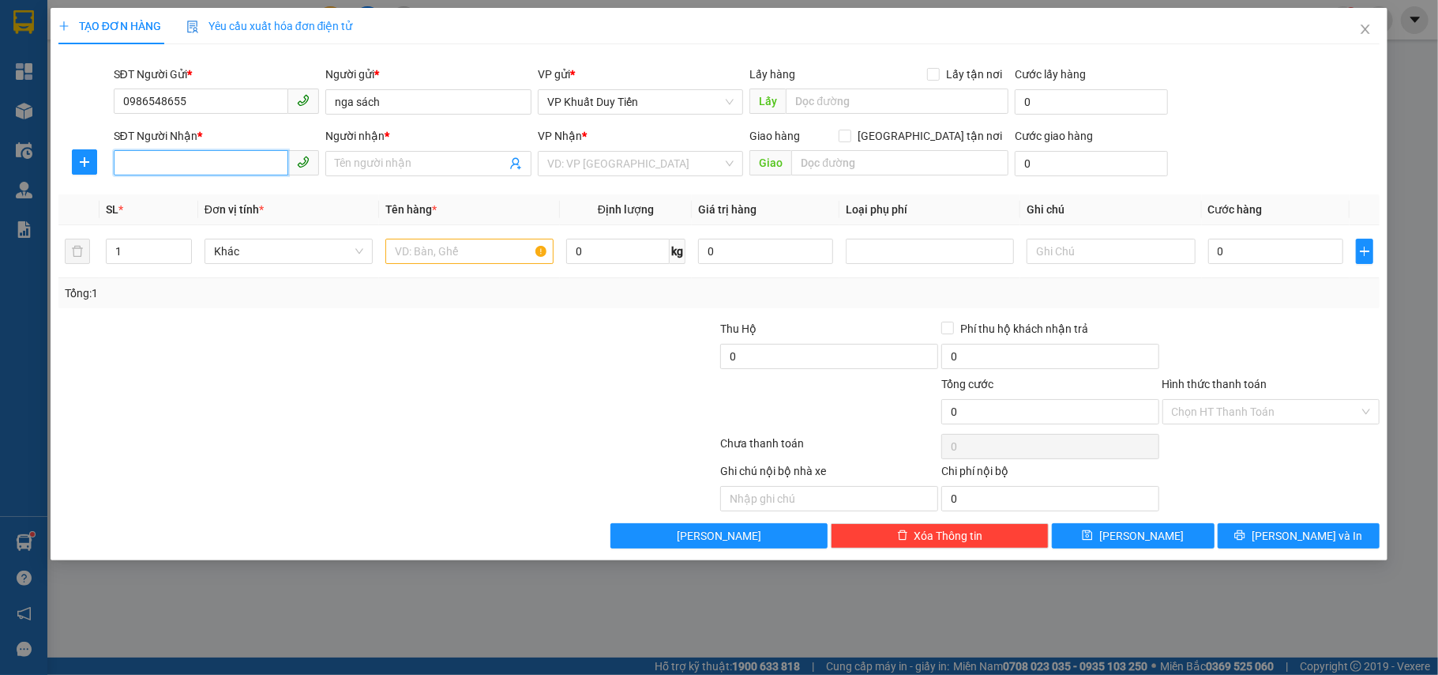
click at [191, 171] on input "SĐT Người Nhận *" at bounding box center [201, 162] width 175 height 25
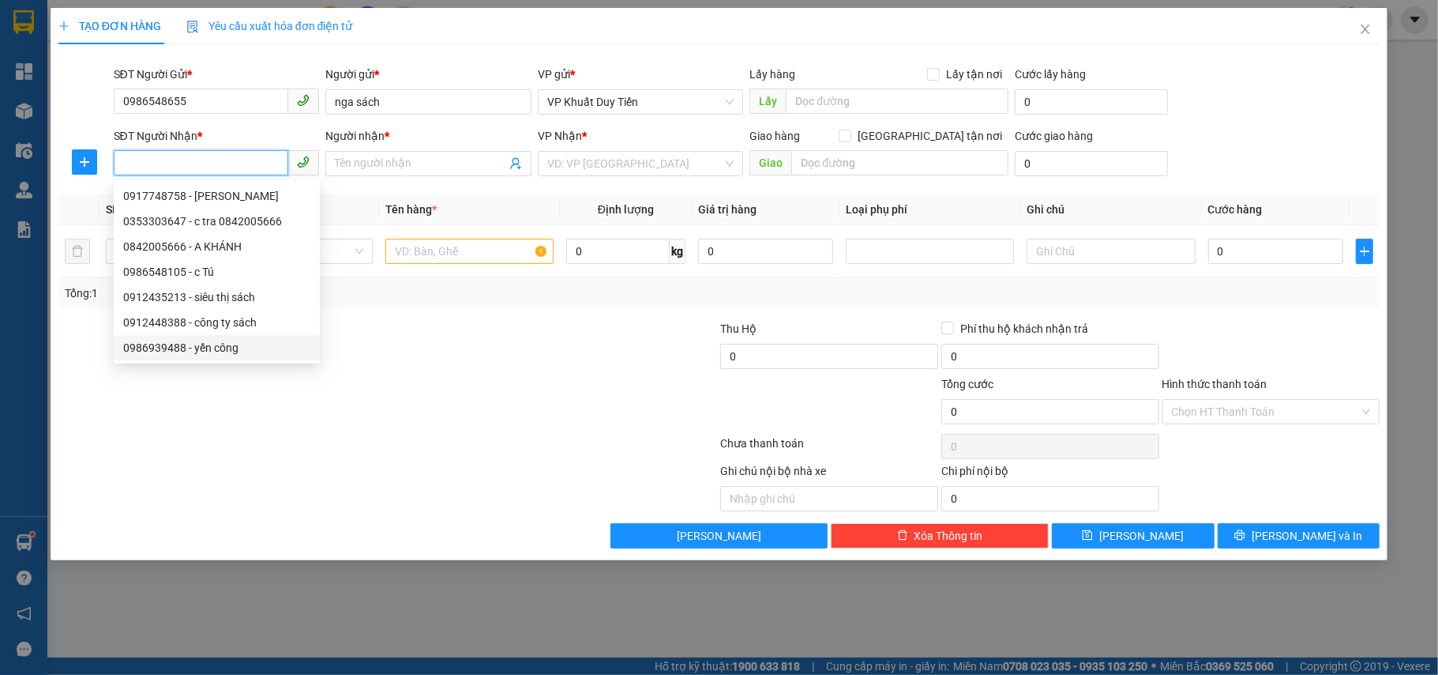
click at [148, 345] on div "0986939488 - yến công" at bounding box center [216, 347] width 187 height 17
type input "0986939488"
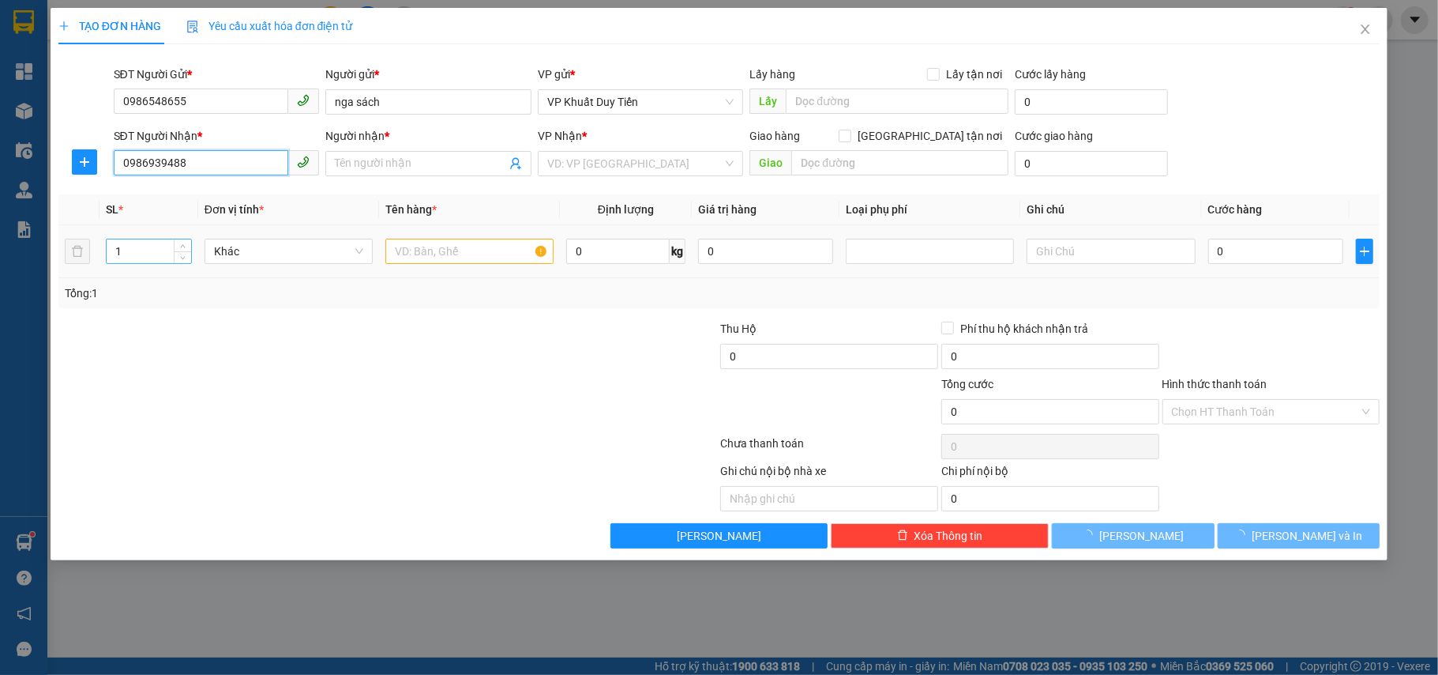
type input "yến công"
checkbox input "true"
type input "259 le duan , phuong trung do"
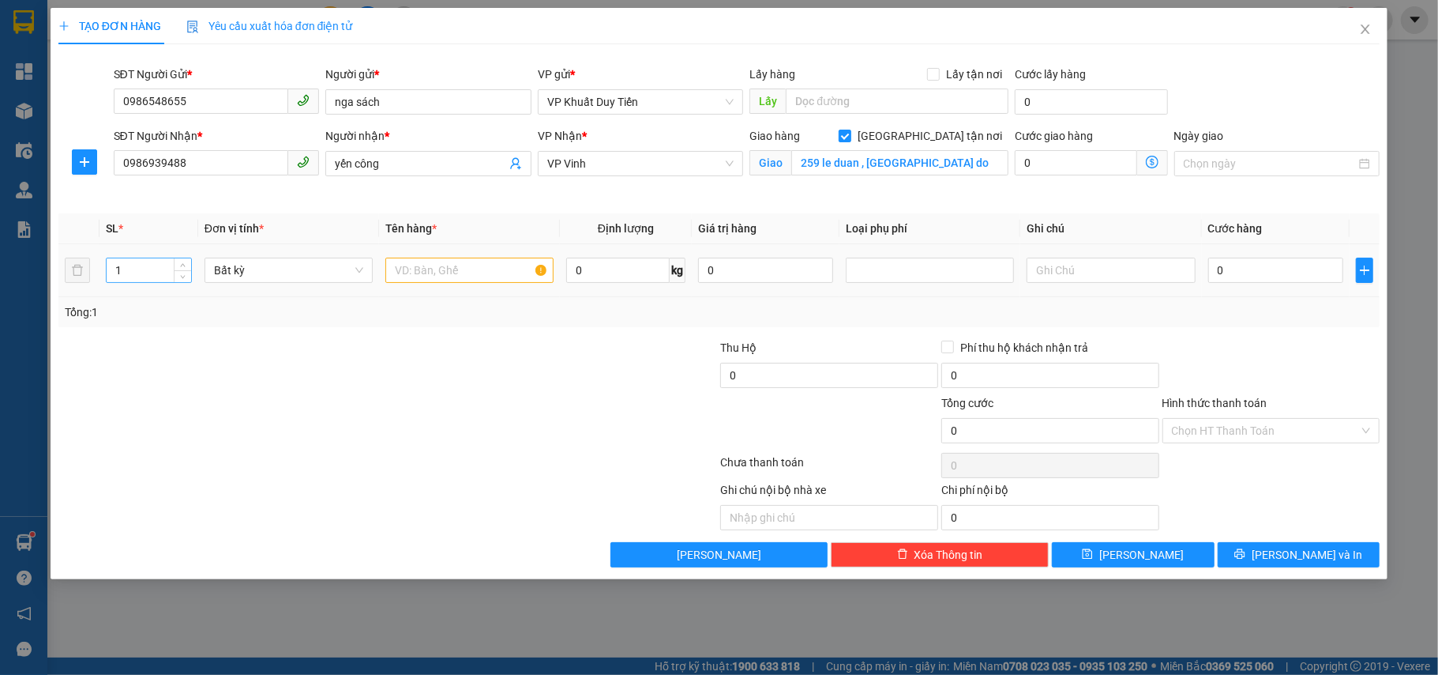
click at [122, 257] on div "1" at bounding box center [149, 269] width 86 height 25
click at [121, 272] on input "1" at bounding box center [149, 270] width 85 height 24
type input "4"
click at [423, 272] on input "text" at bounding box center [469, 269] width 168 height 25
type input "sách"
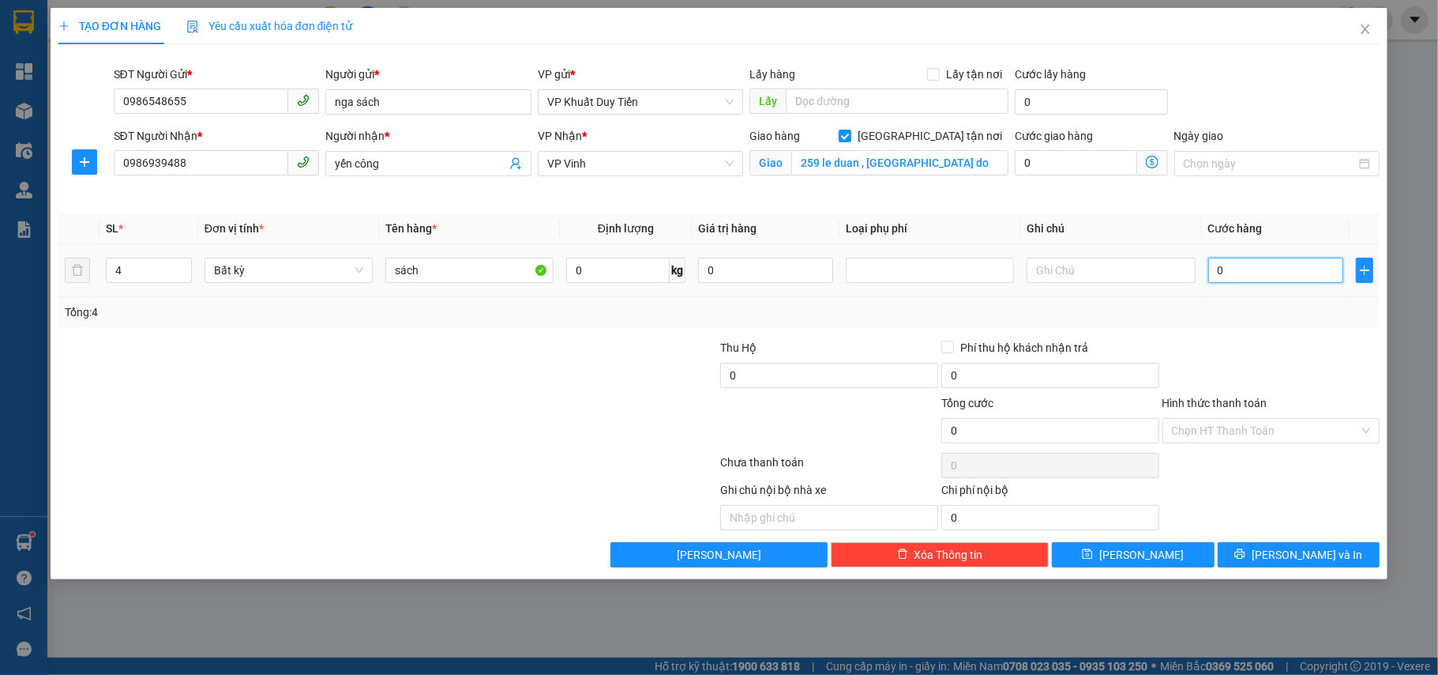
click at [1218, 273] on input "0" at bounding box center [1275, 269] width 135 height 25
type input "1"
type input "10"
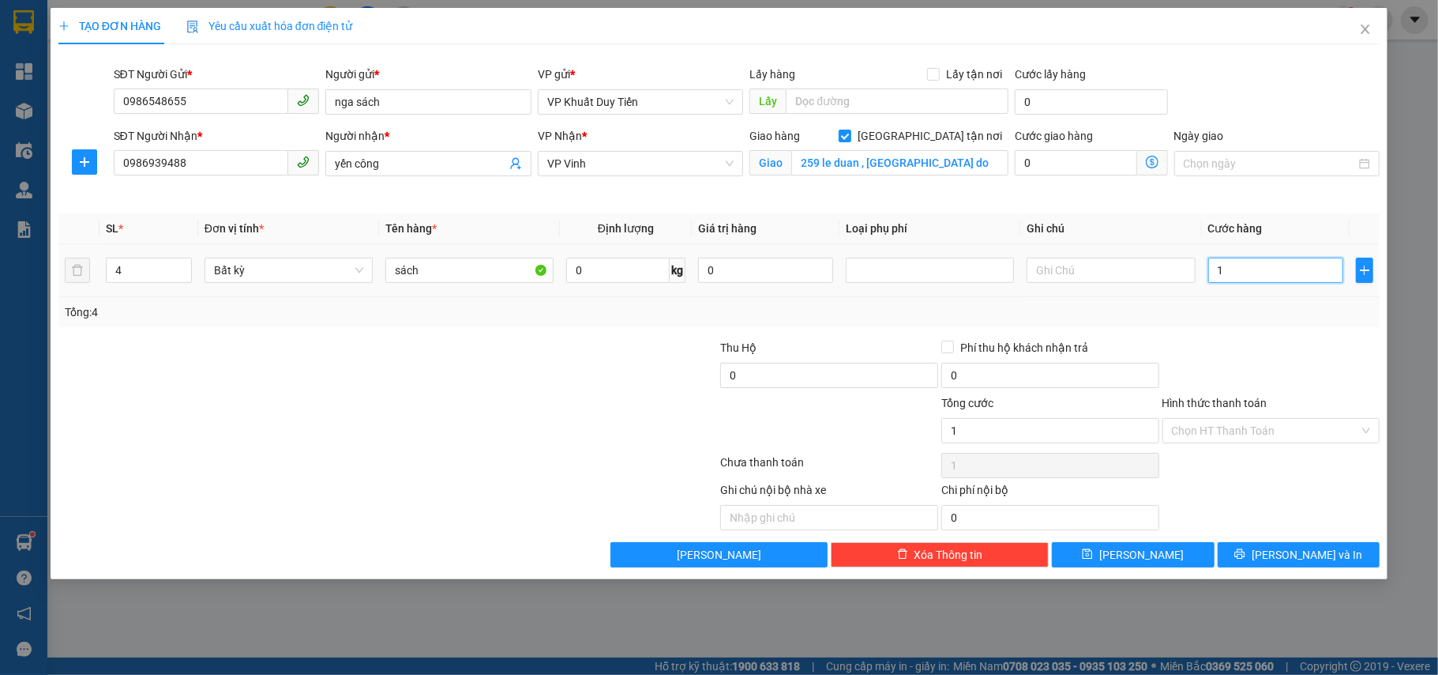
type input "10"
type input "100"
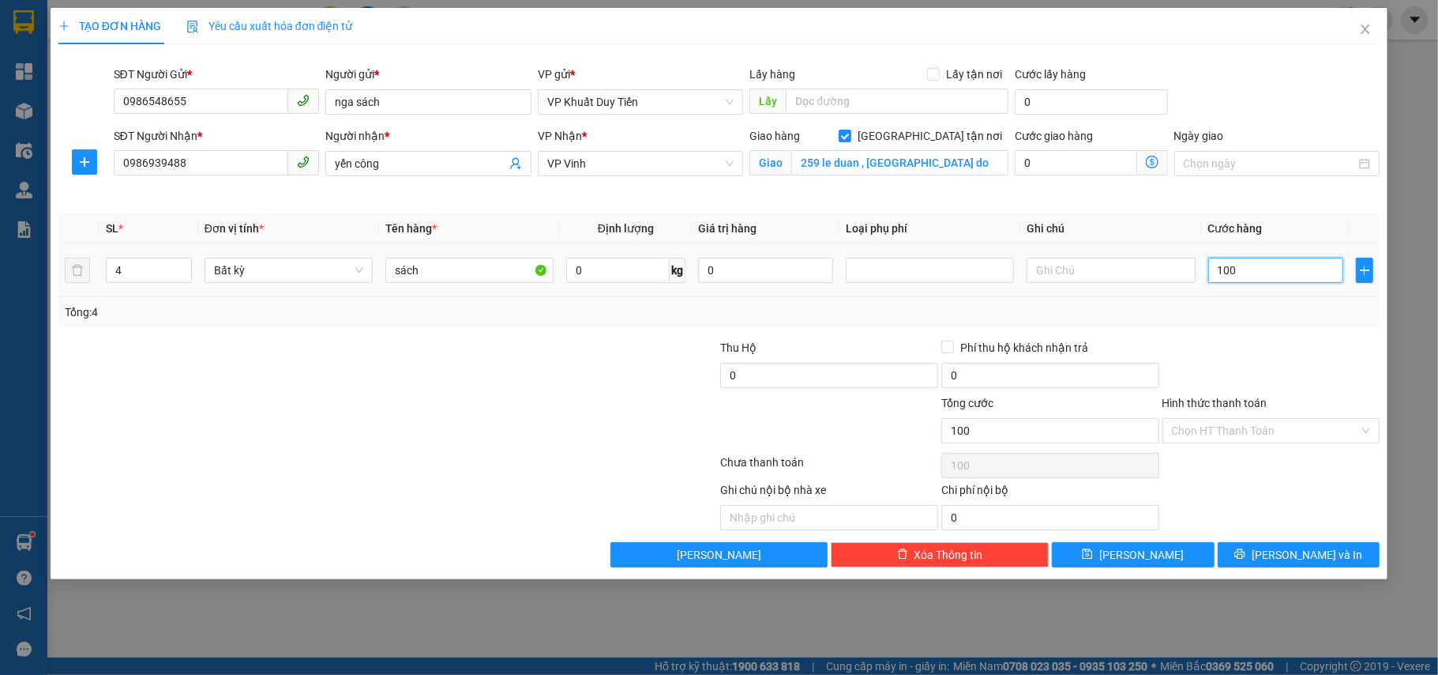
type input "1.000"
type input "10.000"
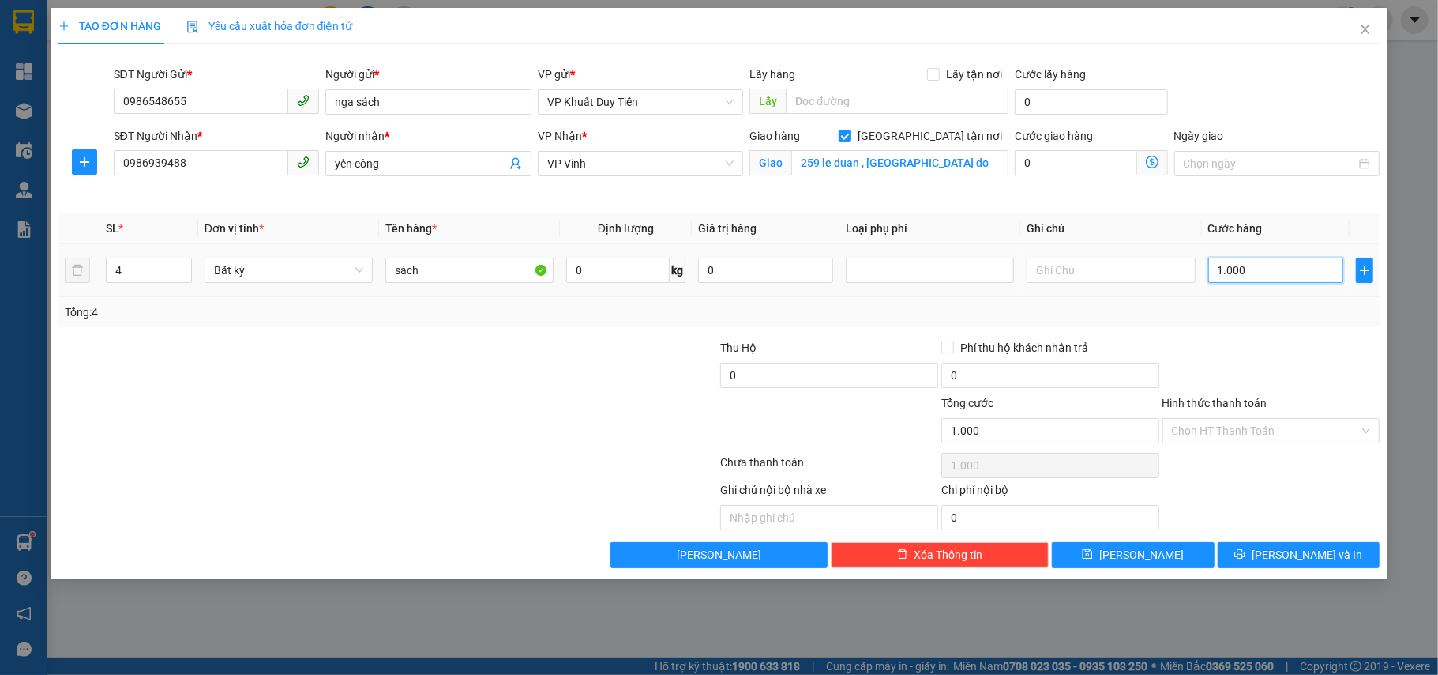
type input "10.000"
type input "100.000"
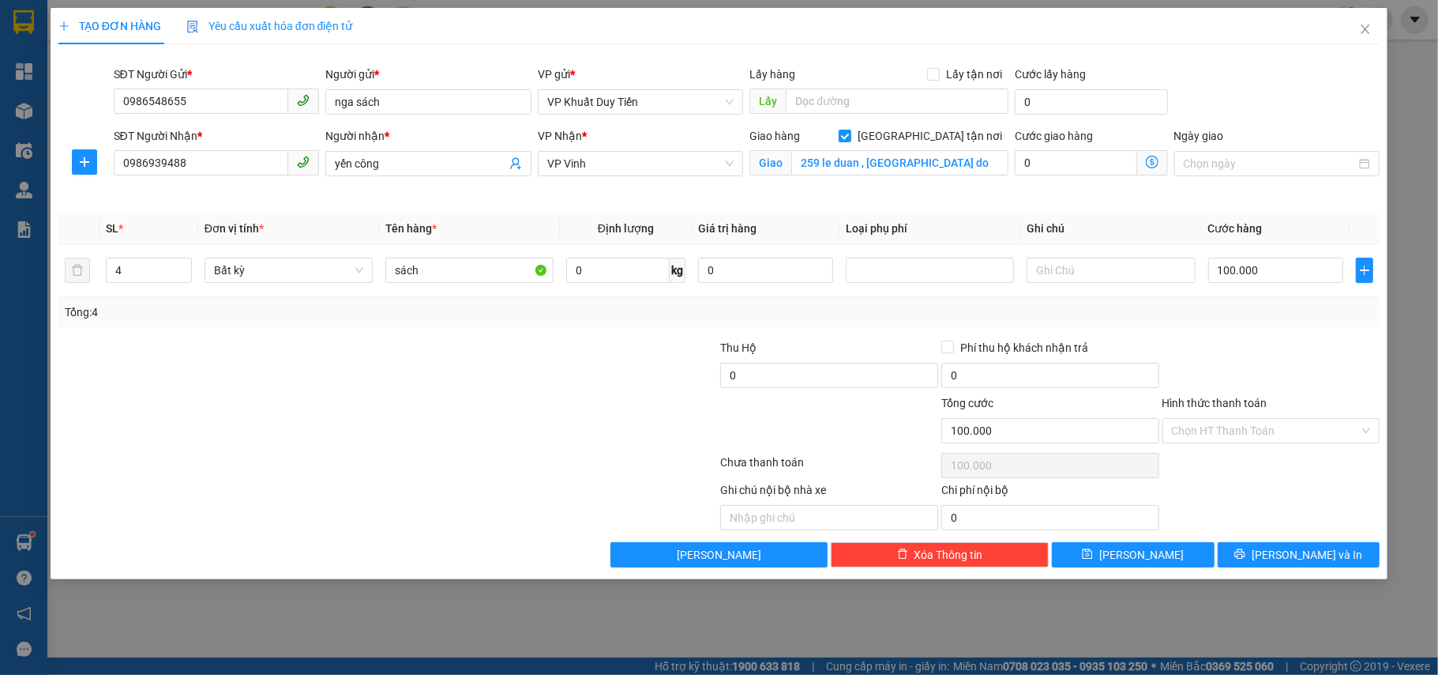
click at [1232, 403] on label "Hình thức thanh toán" at bounding box center [1215, 403] width 105 height 13
click at [1232, 419] on input "Hình thức thanh toán" at bounding box center [1266, 431] width 188 height 24
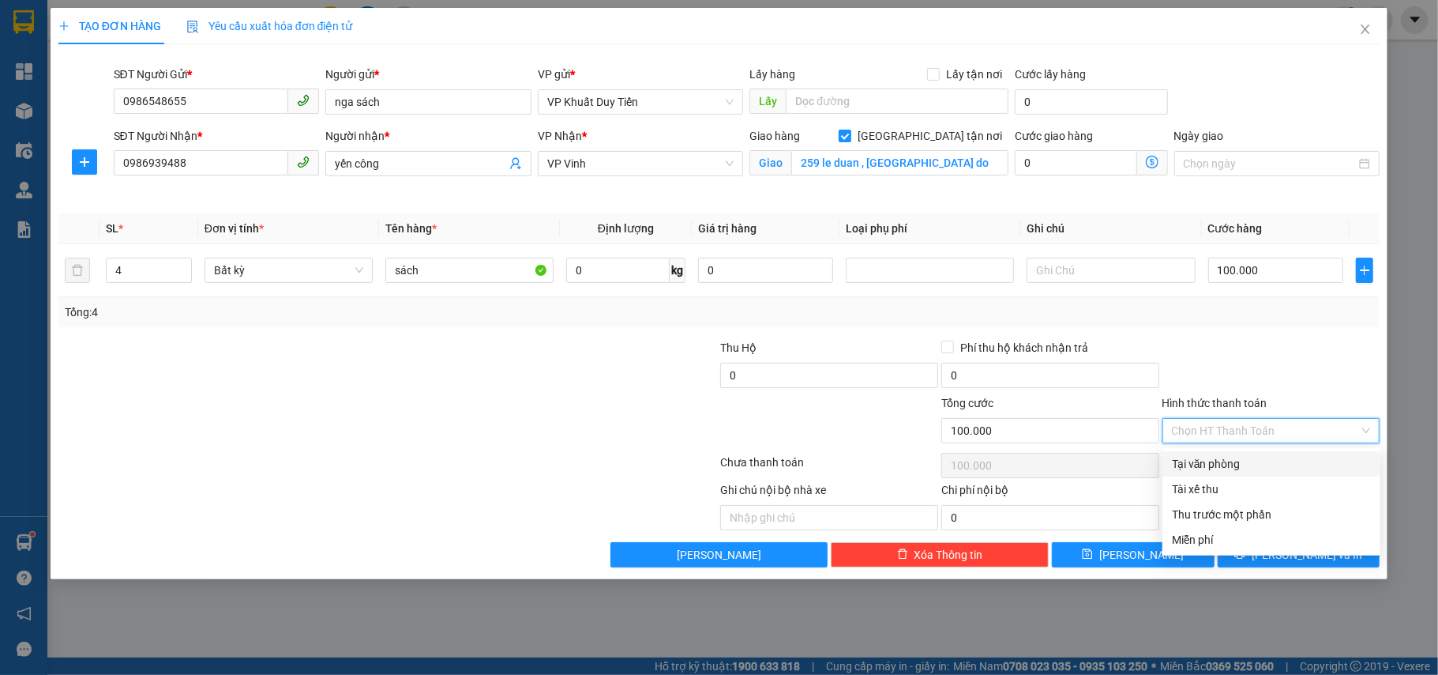
click at [1232, 463] on div "Tại văn phòng" at bounding box center [1271, 463] width 199 height 17
type input "0"
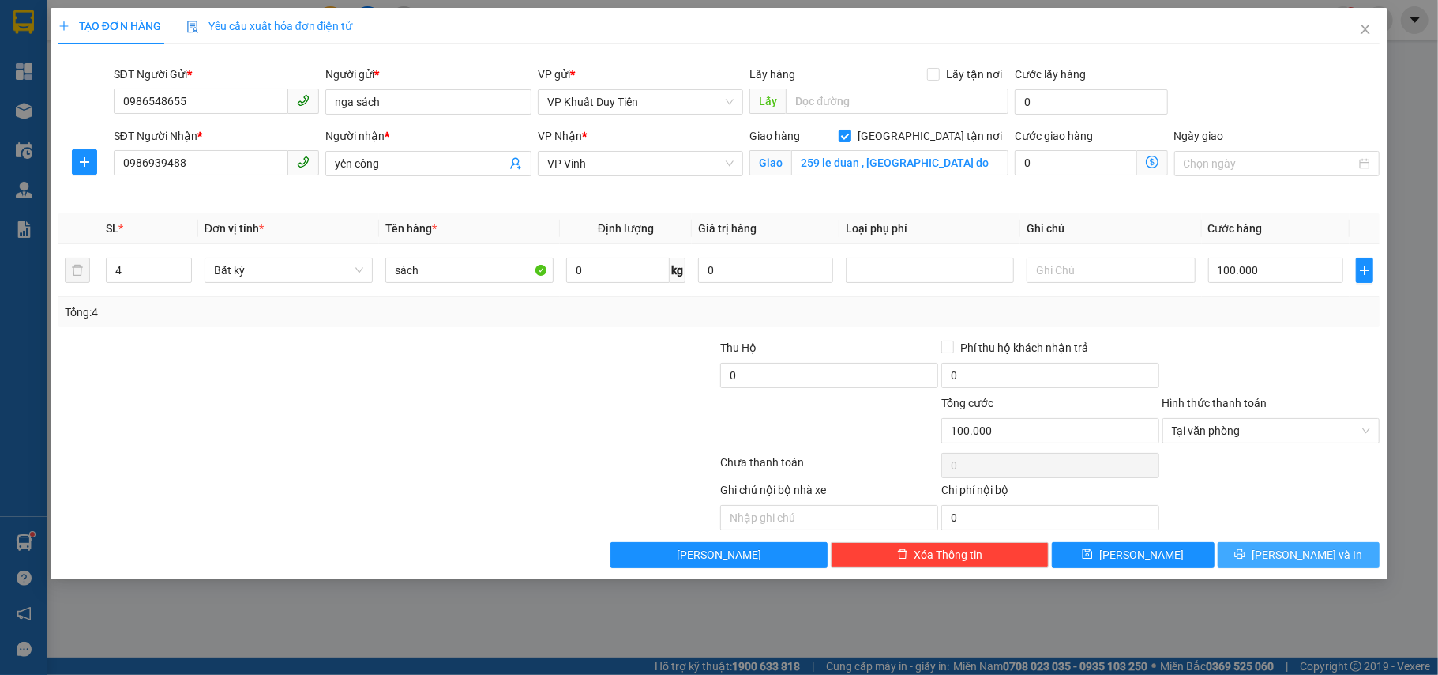
click at [1276, 550] on button "[PERSON_NAME] và In" at bounding box center [1299, 554] width 163 height 25
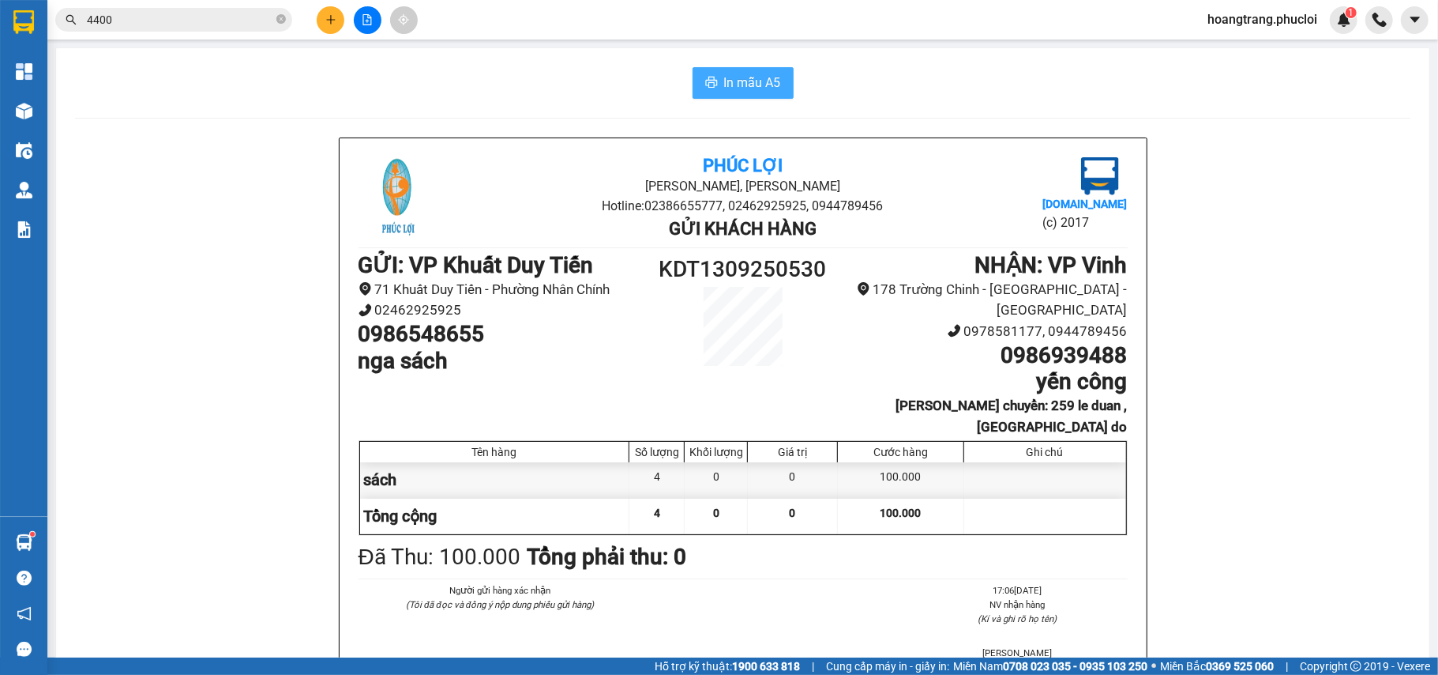
click at [743, 86] on span "In mẫu A5" at bounding box center [752, 83] width 57 height 20
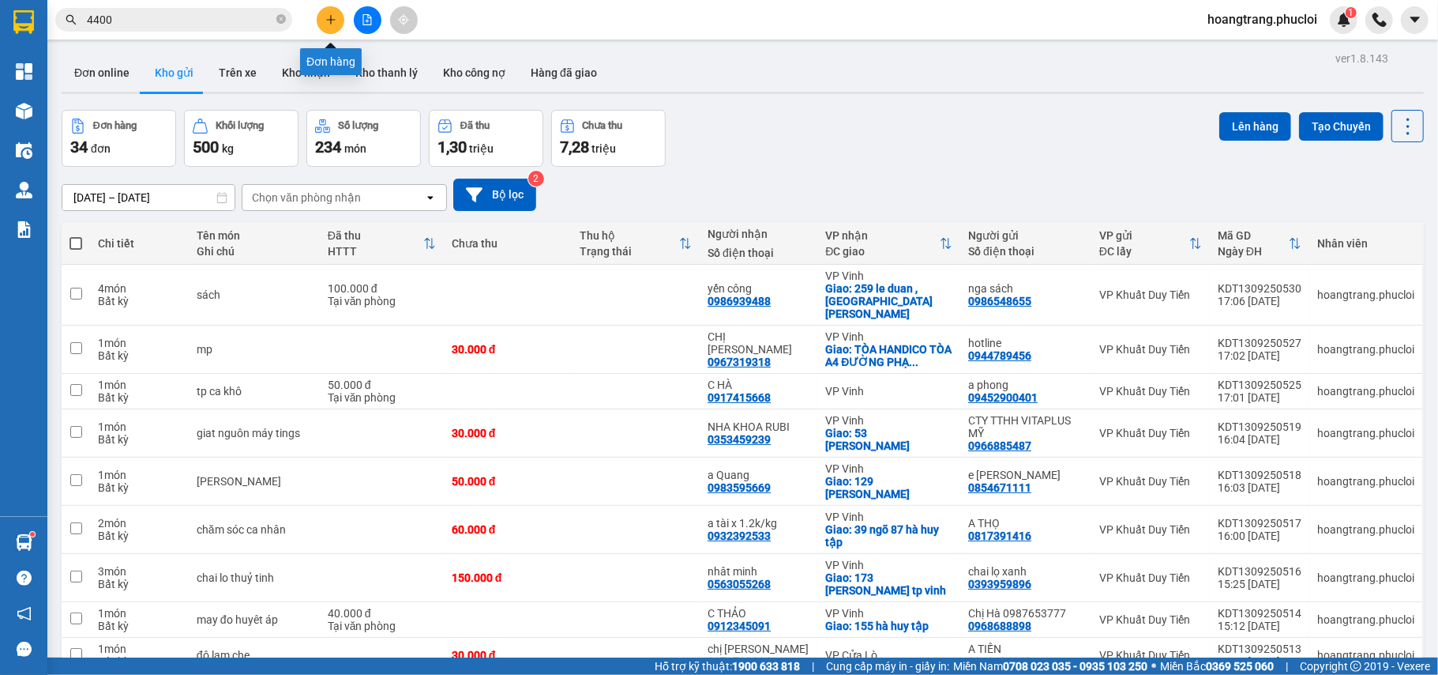
click at [327, 21] on icon "plus" at bounding box center [330, 19] width 11 height 11
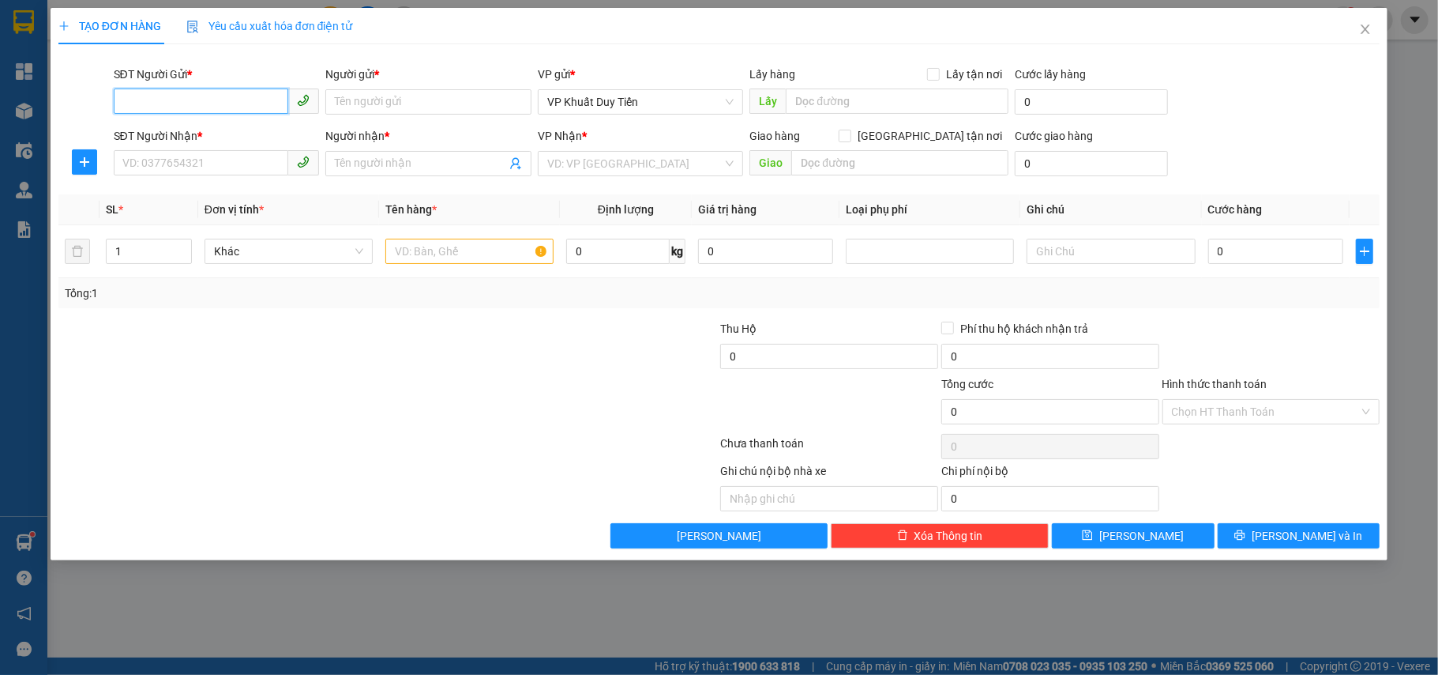
drag, startPoint x: 556, startPoint y: 509, endPoint x: 175, endPoint y: 107, distance: 553.7
click at [175, 107] on input "SĐT Người Gửi *" at bounding box center [201, 100] width 175 height 25
type input "3"
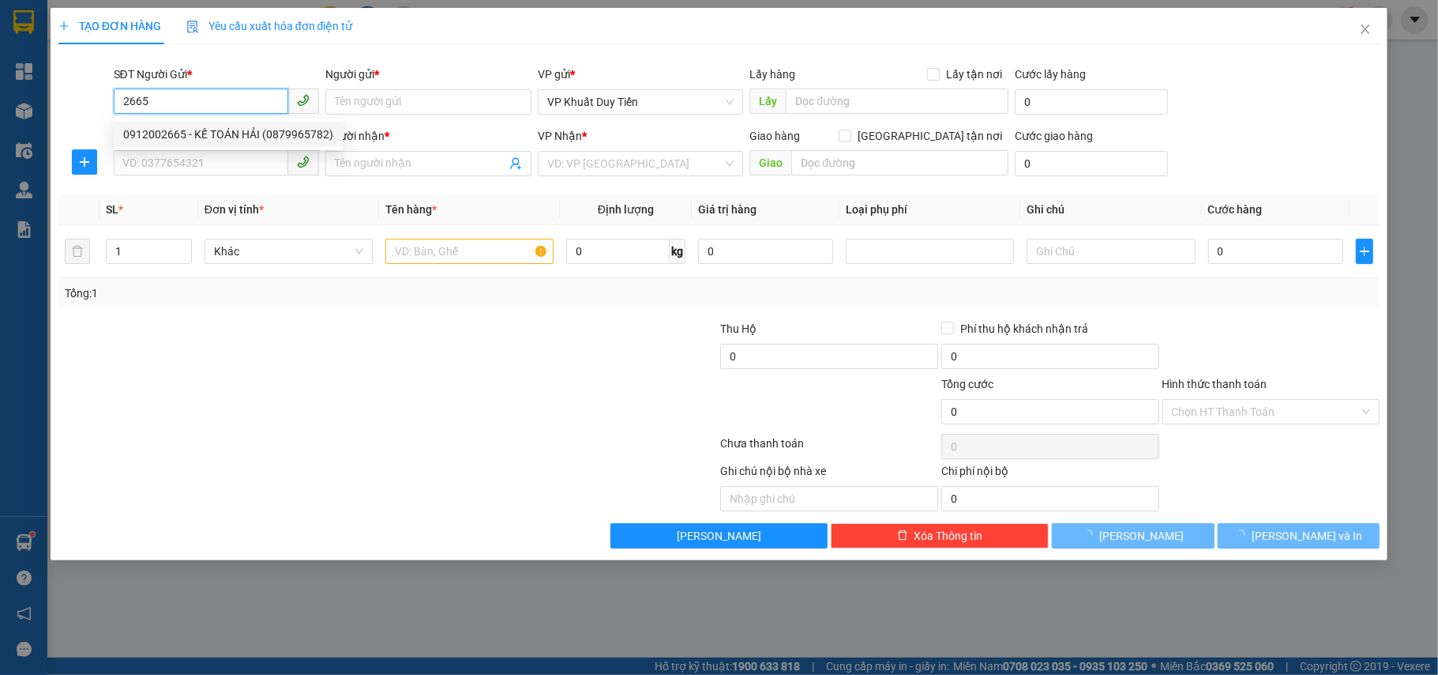
click at [232, 130] on div "0912002665 - KẾ TOÁN HẢI (0879965782)" at bounding box center [228, 134] width 210 height 17
type input "0912002665"
type input "KẾ TOÁN HẢI (0879965782)"
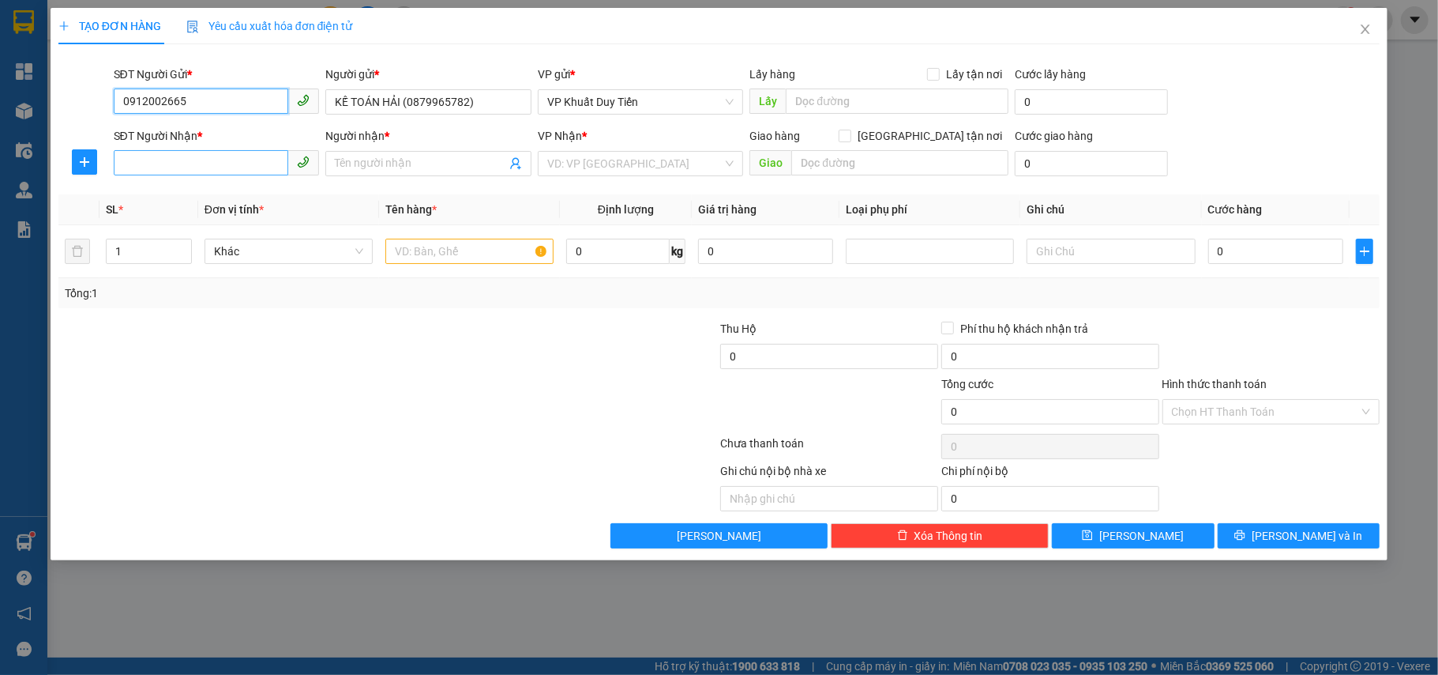
type input "0912002665"
click at [159, 168] on input "SĐT Người Nhận *" at bounding box center [201, 162] width 175 height 25
click at [213, 196] on div "0388883032 - nt toàn nhung" at bounding box center [216, 195] width 187 height 17
type input "0388883032"
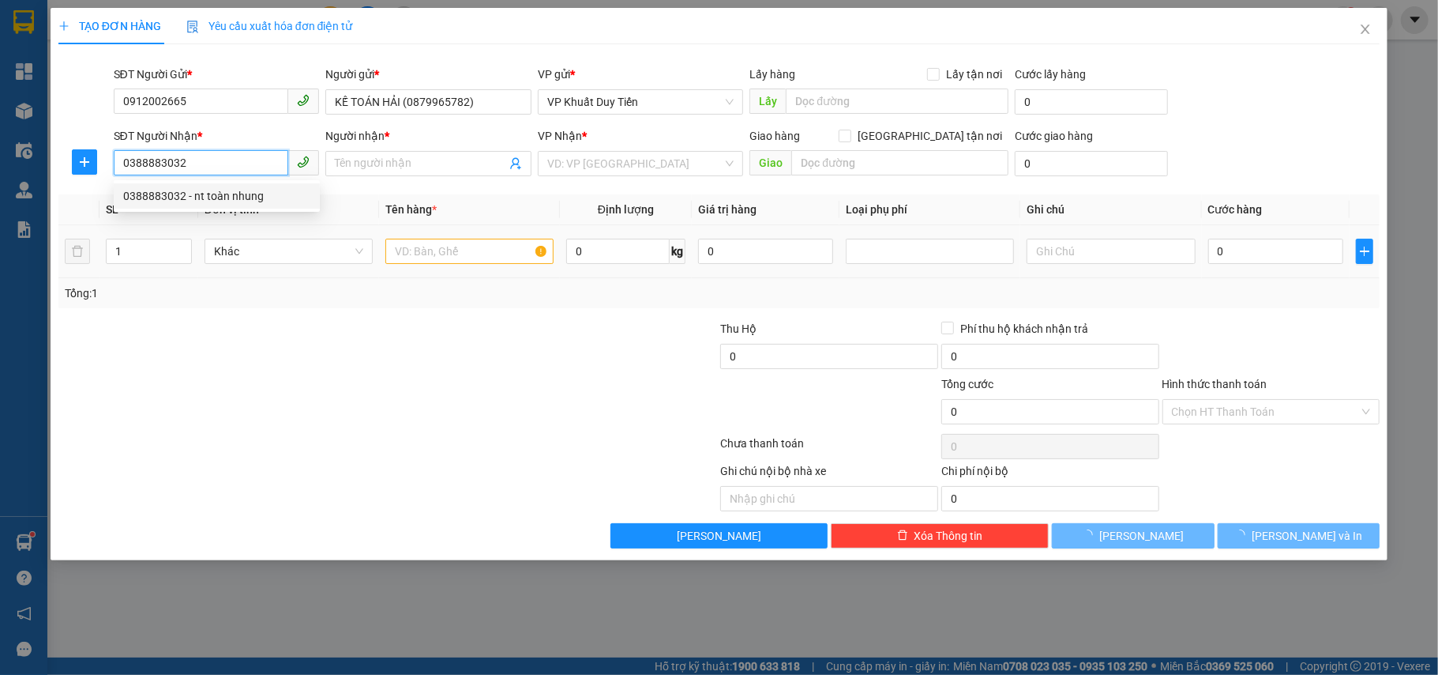
type input "nt toàn nhung"
checkbox input "true"
type input "đường quang trung - tp vinh"
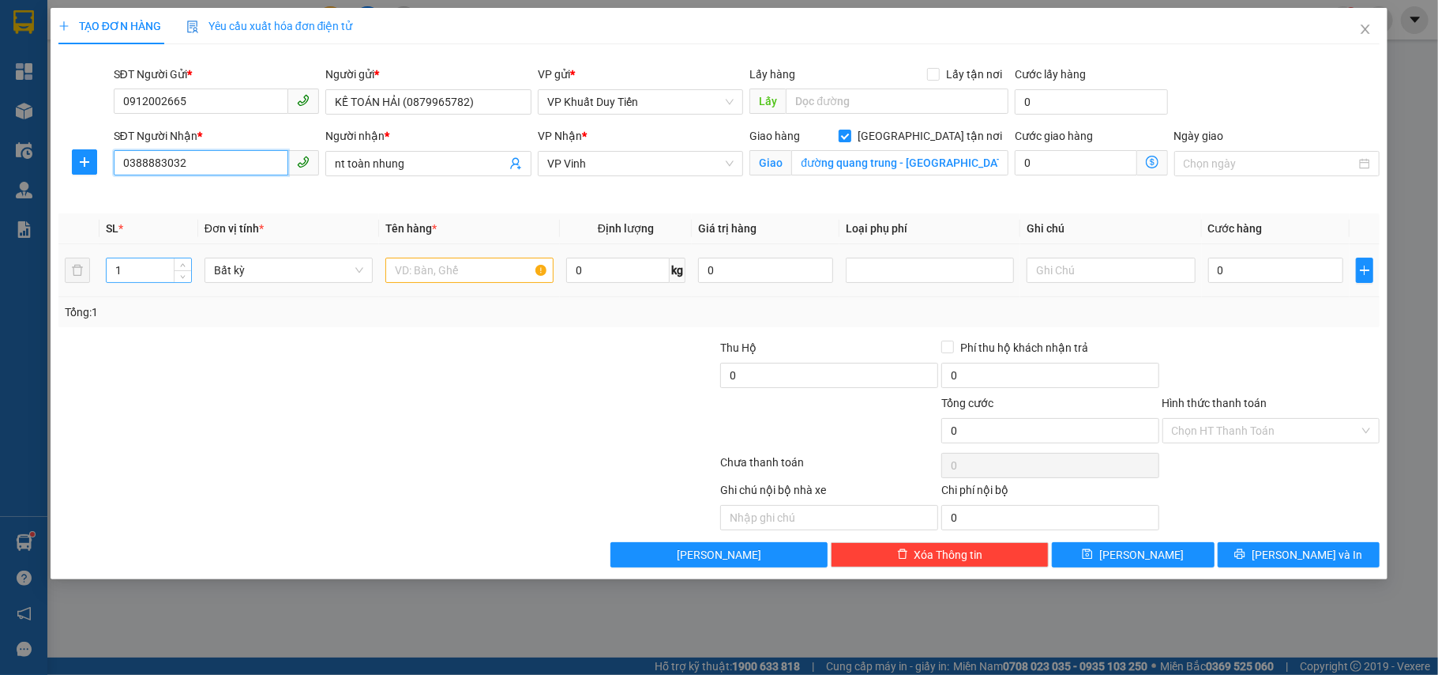
type input "0388883032"
click at [126, 276] on input "1" at bounding box center [149, 270] width 85 height 24
type input "8"
click at [441, 279] on input "text" at bounding box center [469, 269] width 168 height 25
type input "thuốc"
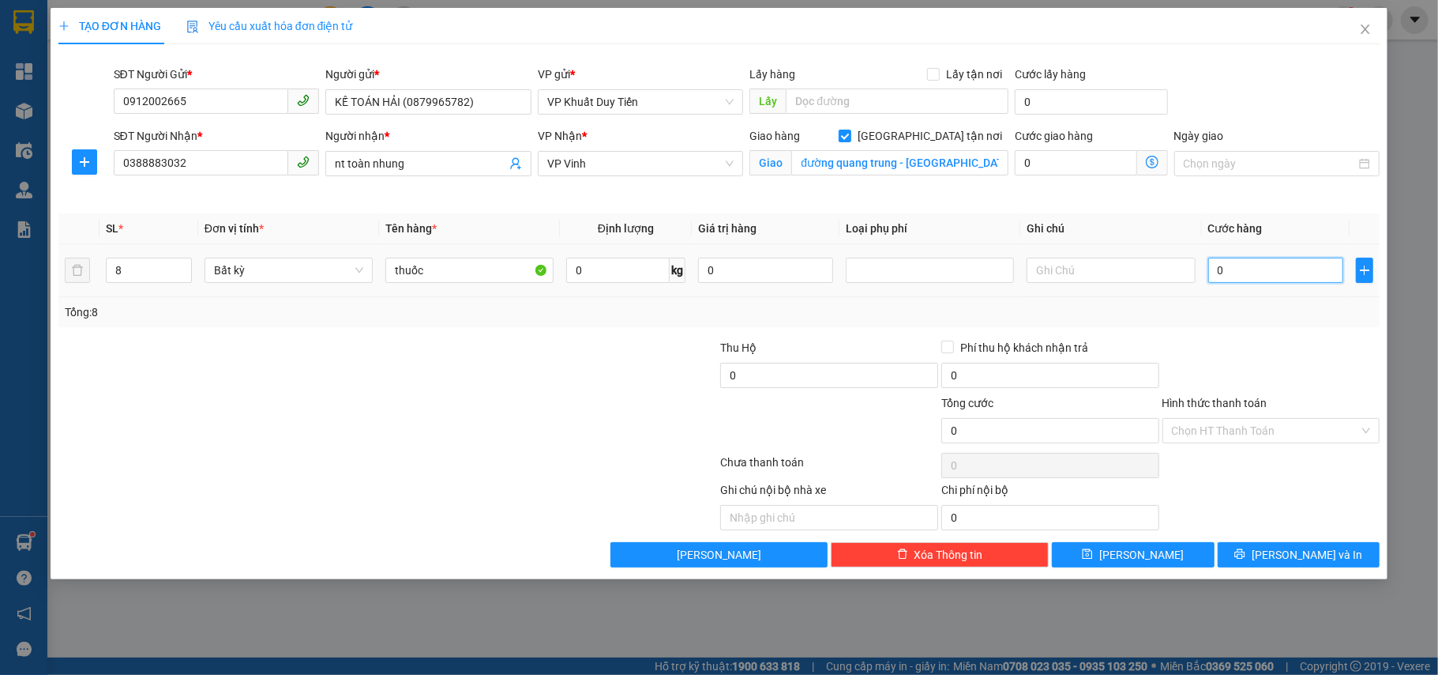
click at [1220, 270] on input "0" at bounding box center [1275, 269] width 135 height 25
type input "4"
type input "40"
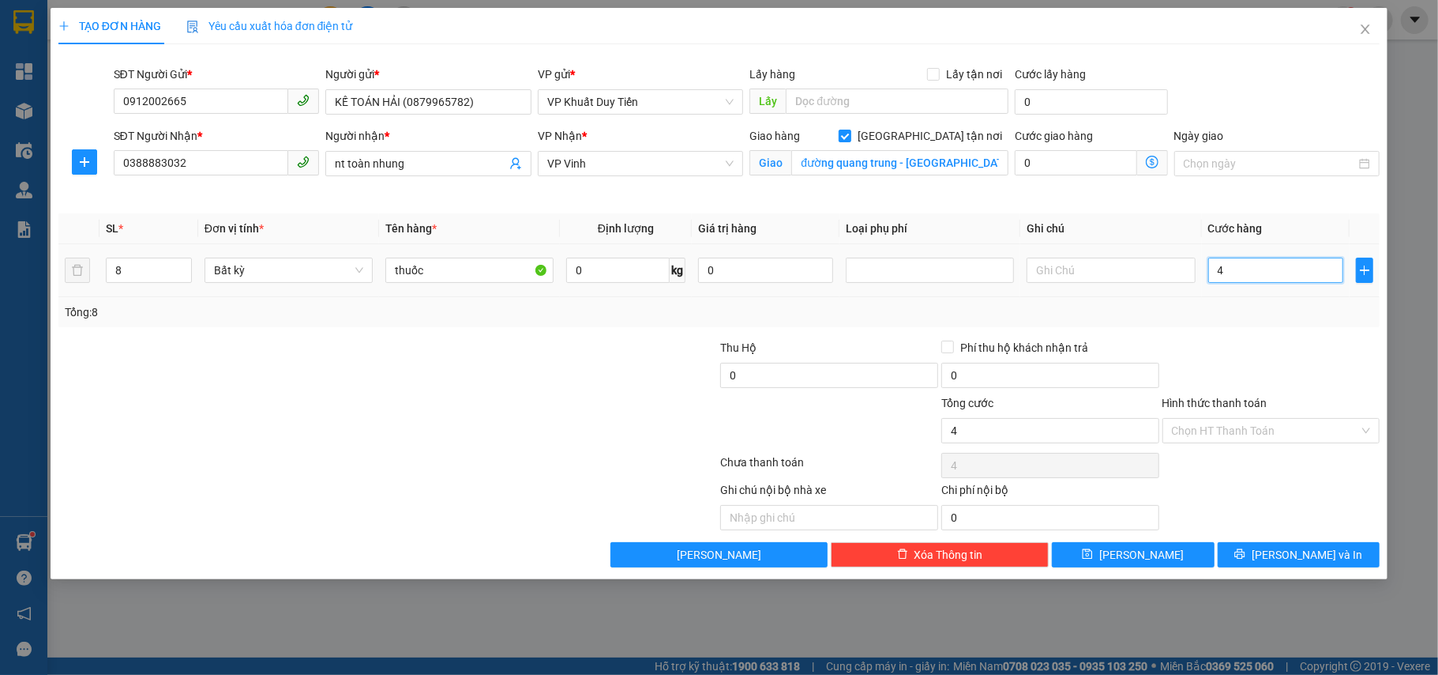
type input "40"
type input "400"
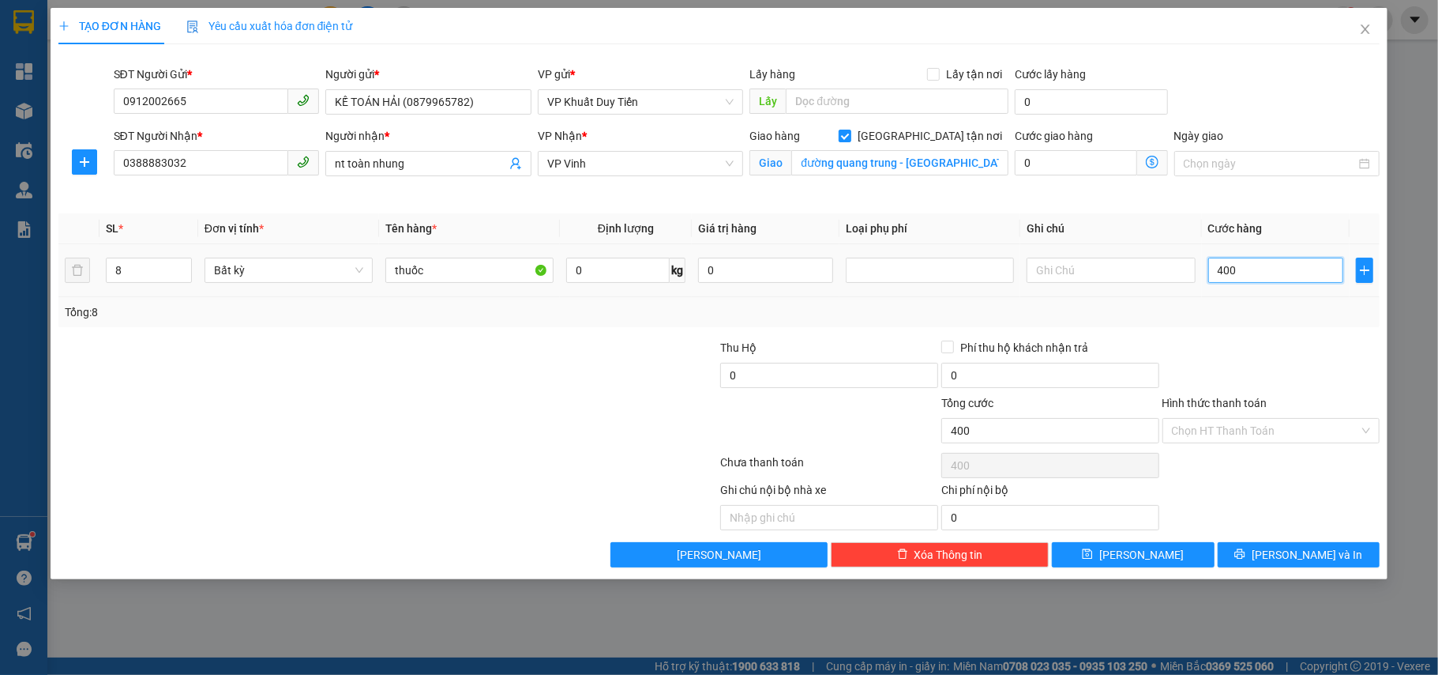
type input "4.000"
type input "40.000"
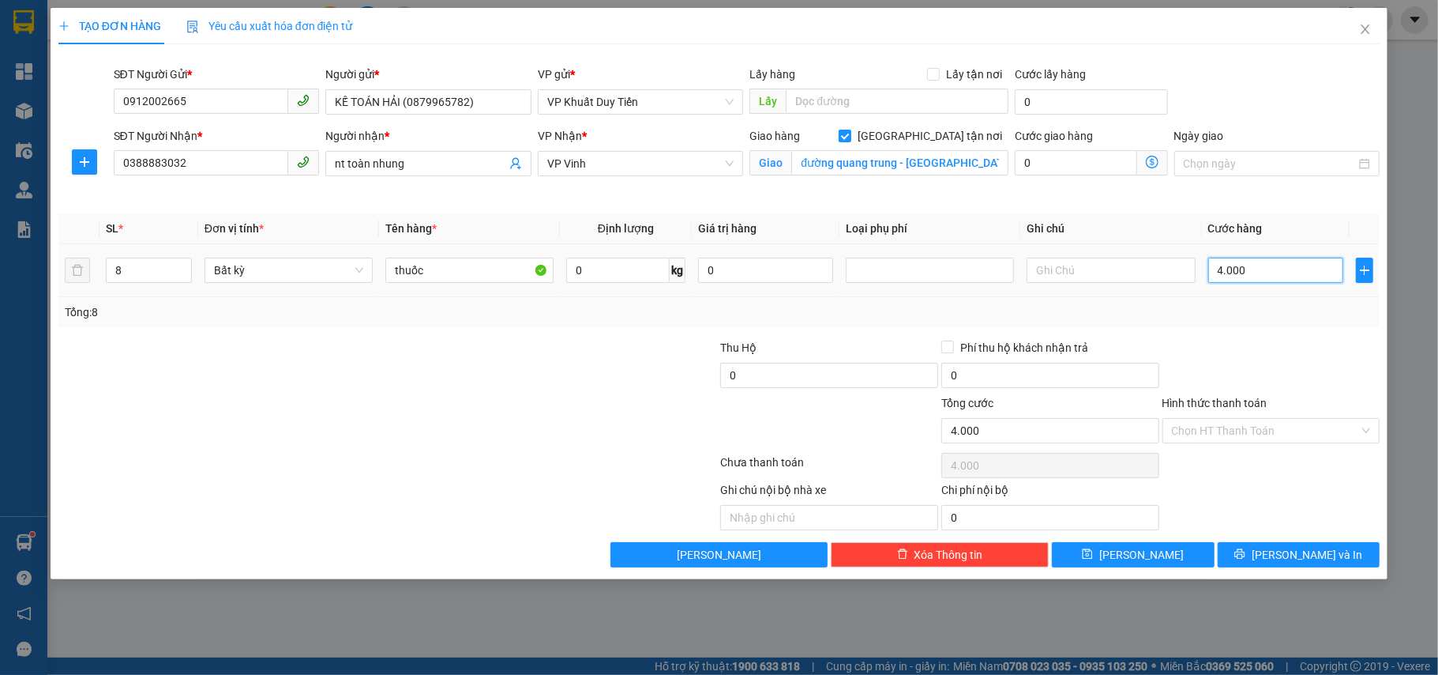
type input "40.000"
type input "400.000"
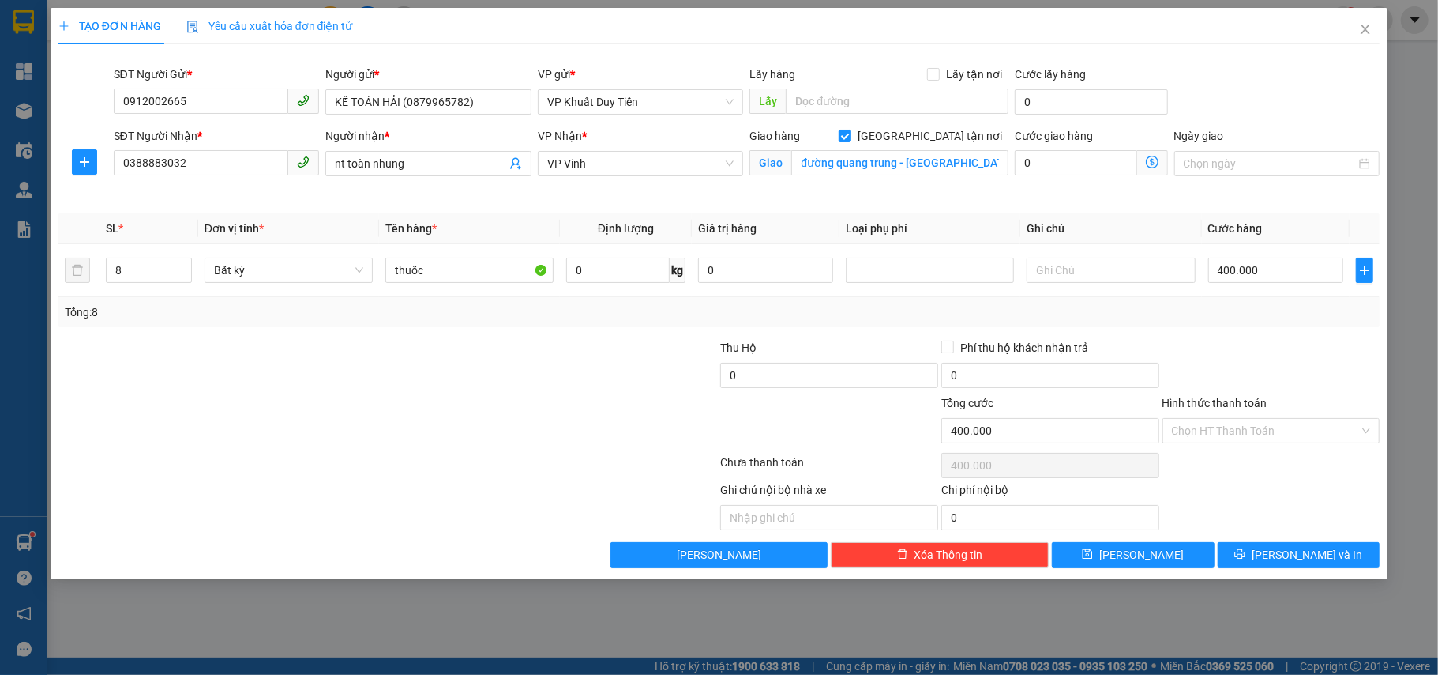
click at [1235, 400] on label "Hình thức thanh toán" at bounding box center [1215, 403] width 105 height 13
click at [1235, 419] on input "Hình thức thanh toán" at bounding box center [1266, 431] width 188 height 24
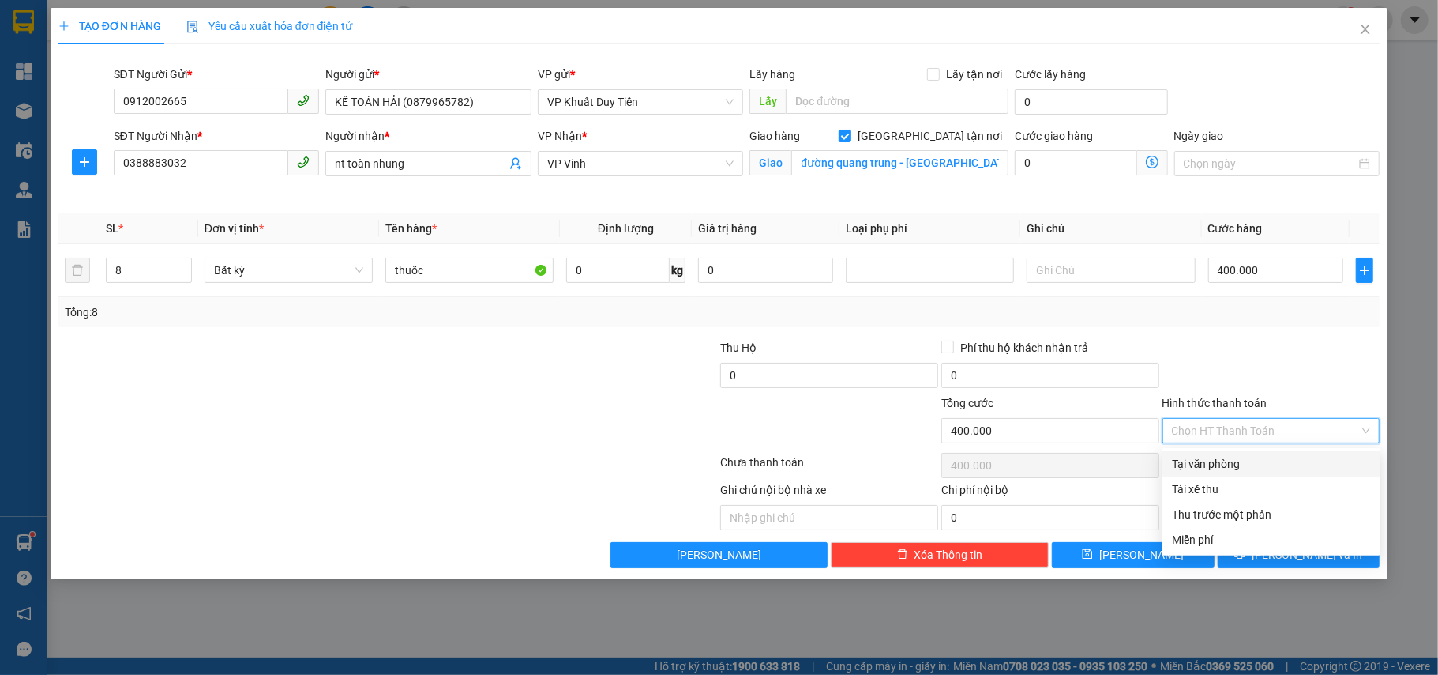
click at [1212, 468] on div "Tại văn phòng" at bounding box center [1271, 463] width 199 height 17
type input "0"
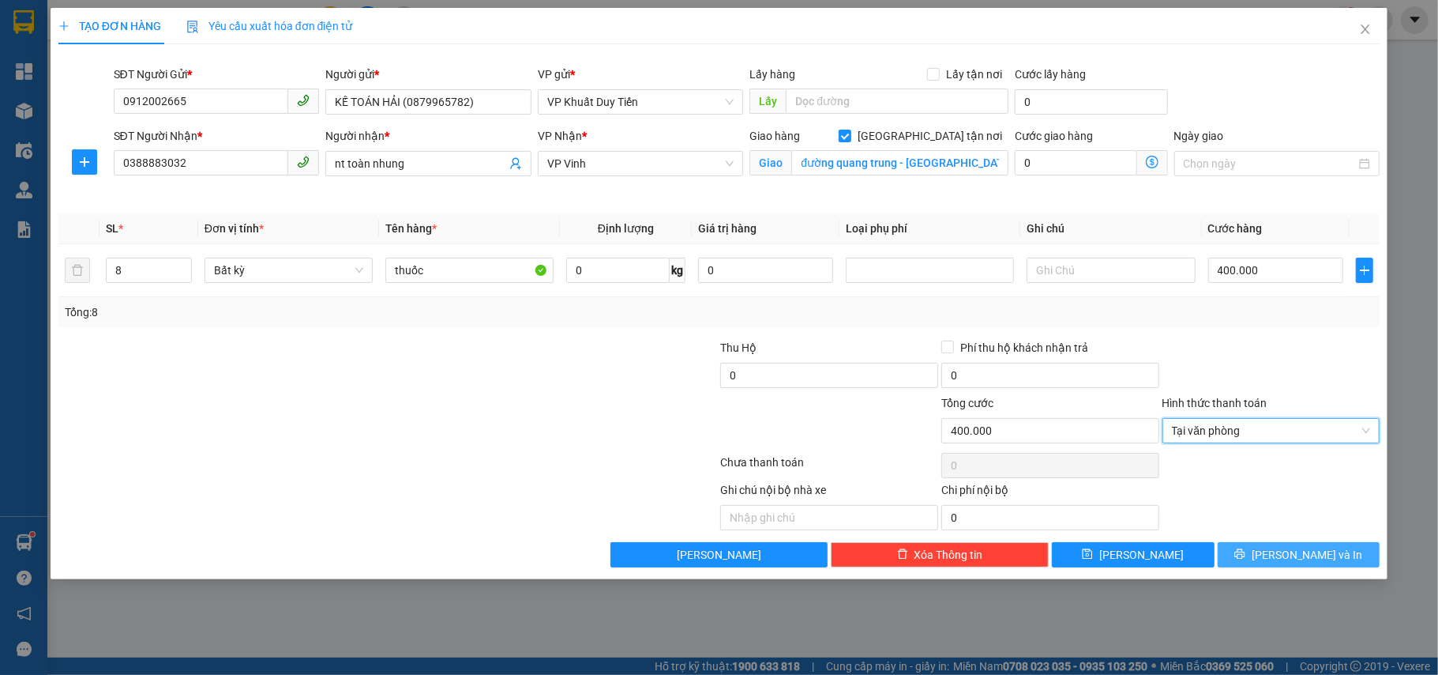
click at [1280, 560] on button "[PERSON_NAME] và In" at bounding box center [1299, 554] width 163 height 25
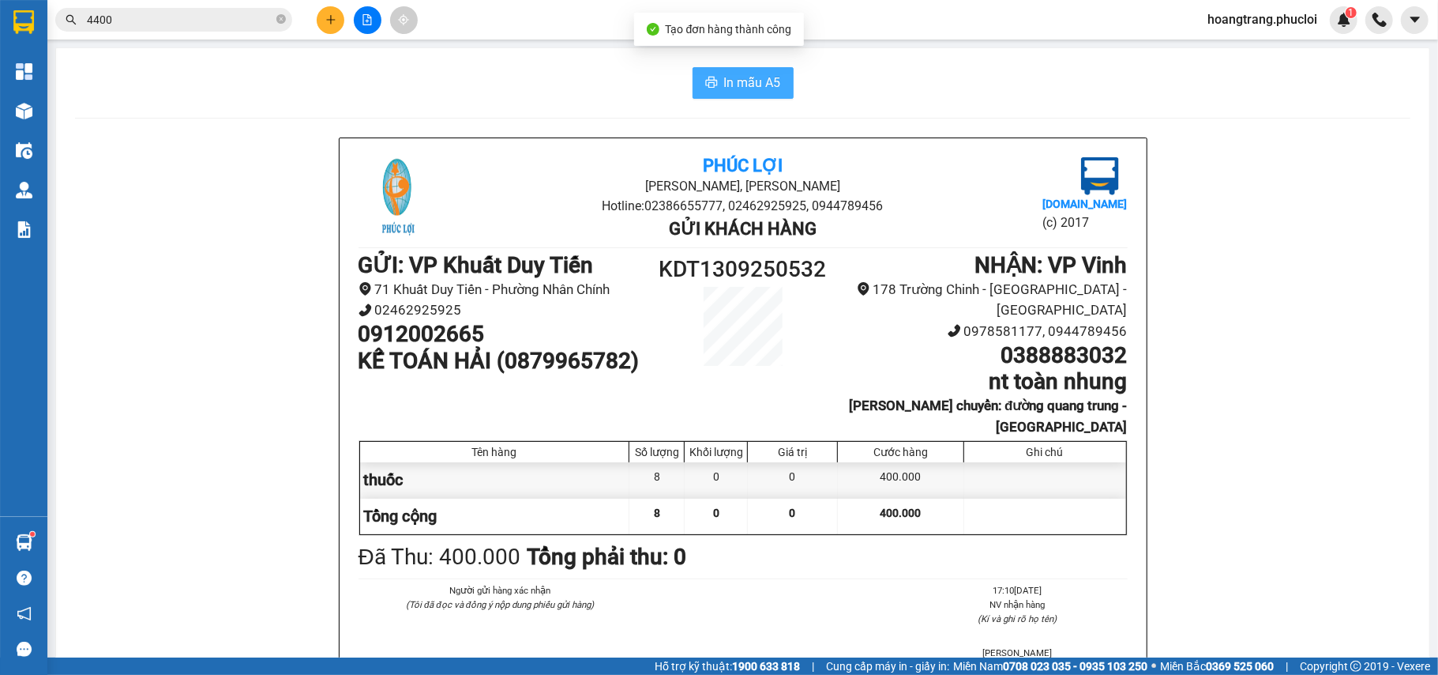
click at [708, 88] on icon "printer" at bounding box center [711, 82] width 13 height 13
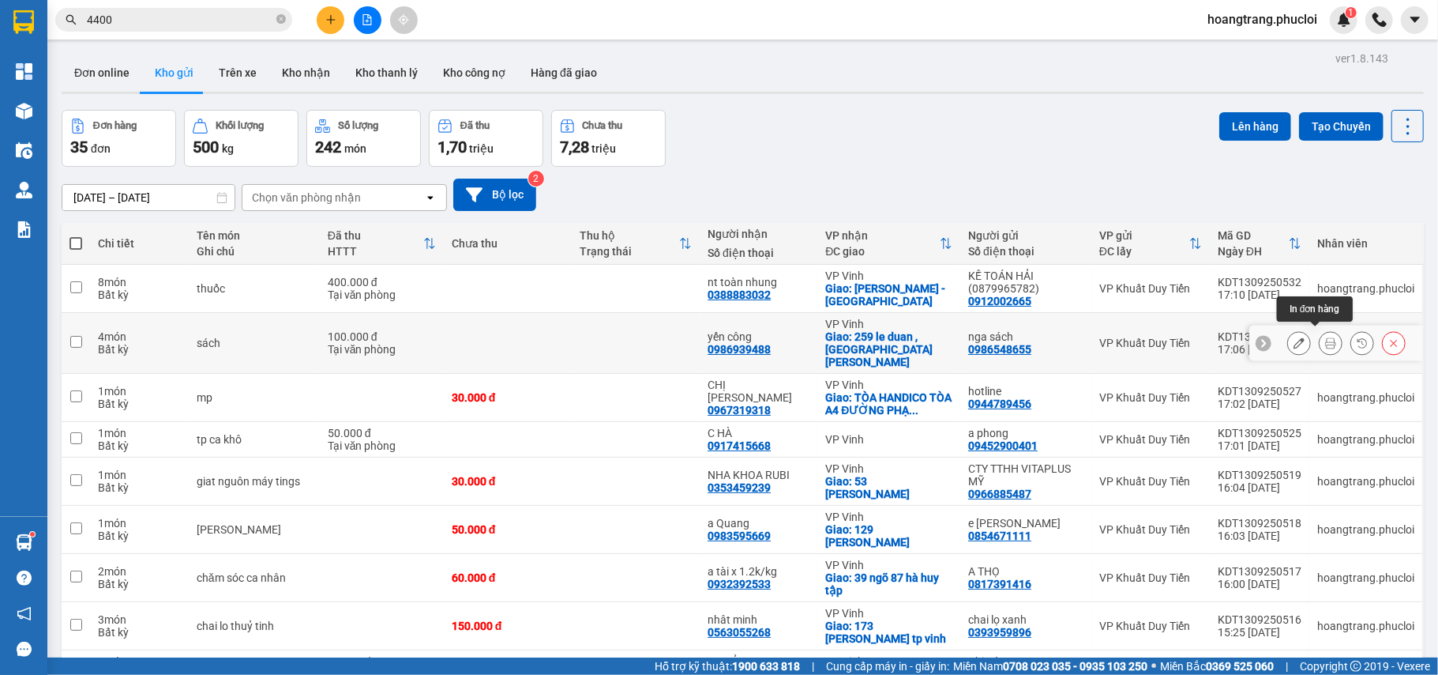
click at [1320, 344] on button at bounding box center [1331, 343] width 22 height 28
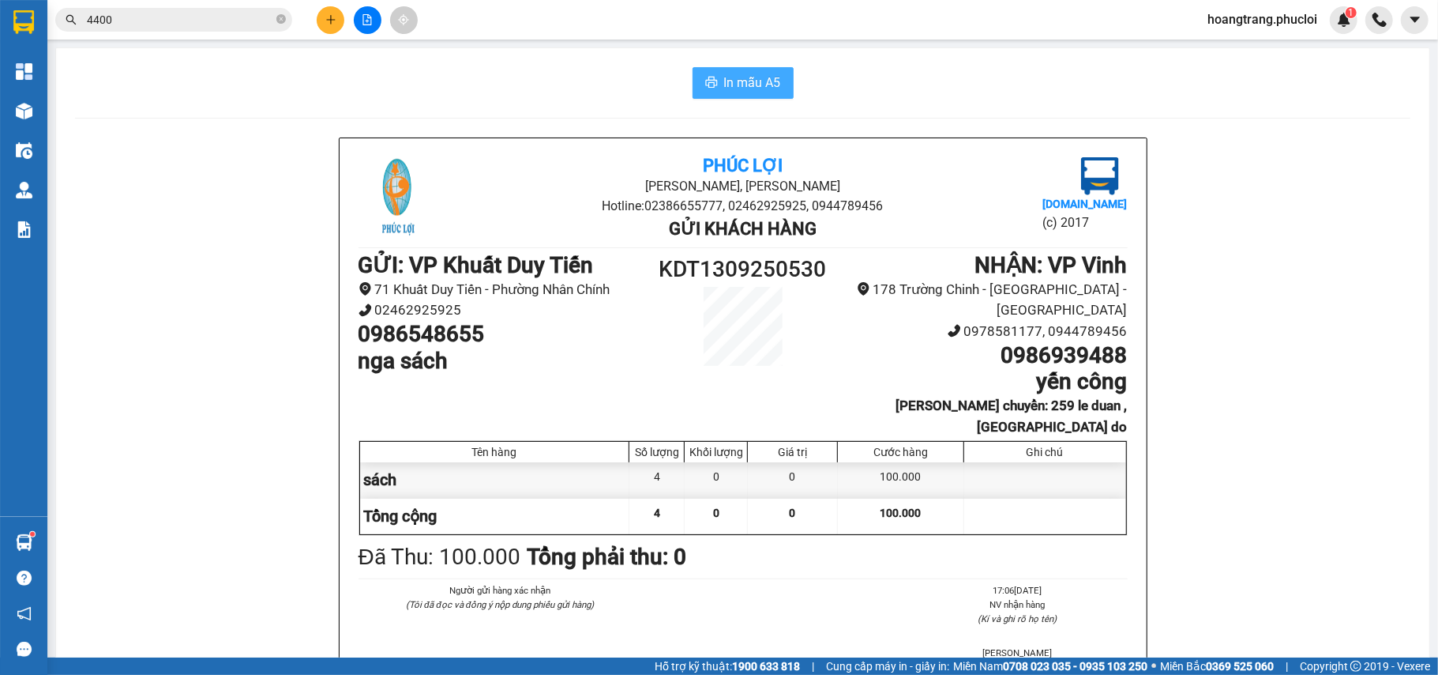
click at [724, 92] on span "In mẫu A5" at bounding box center [752, 83] width 57 height 20
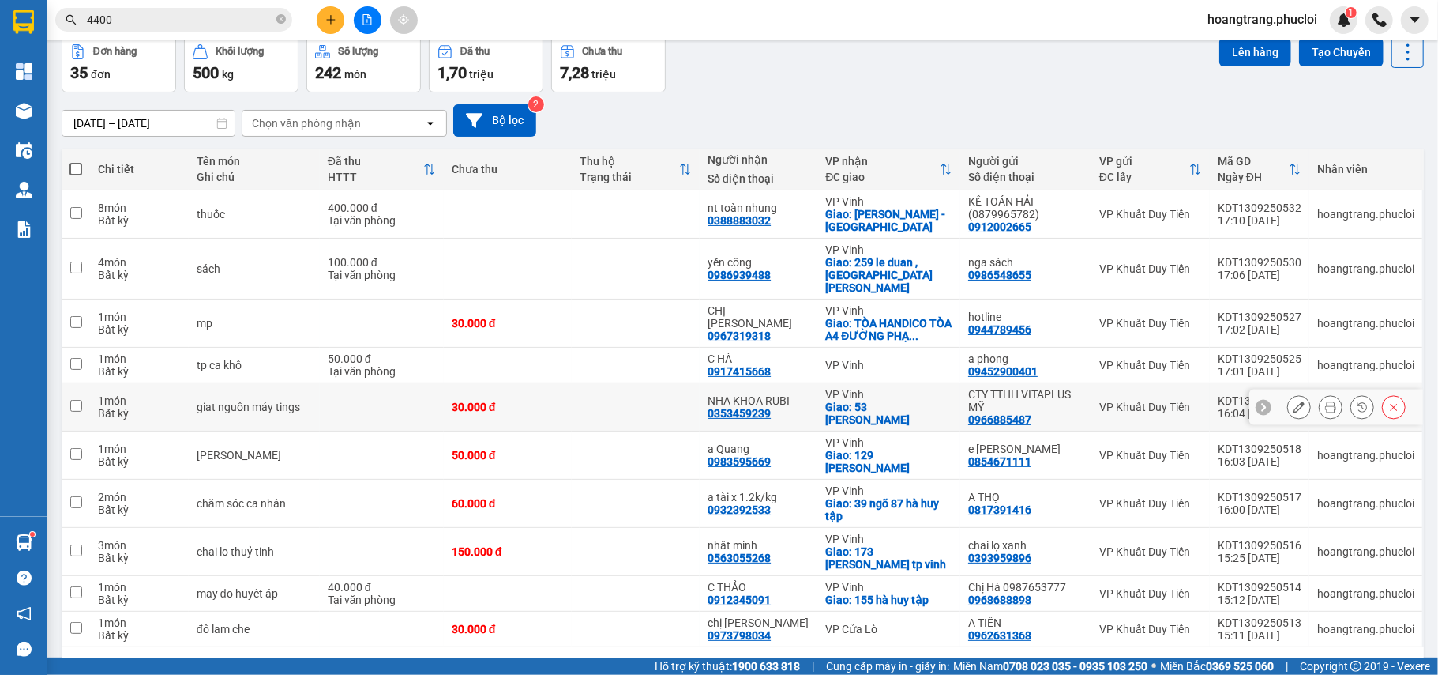
scroll to position [120, 0]
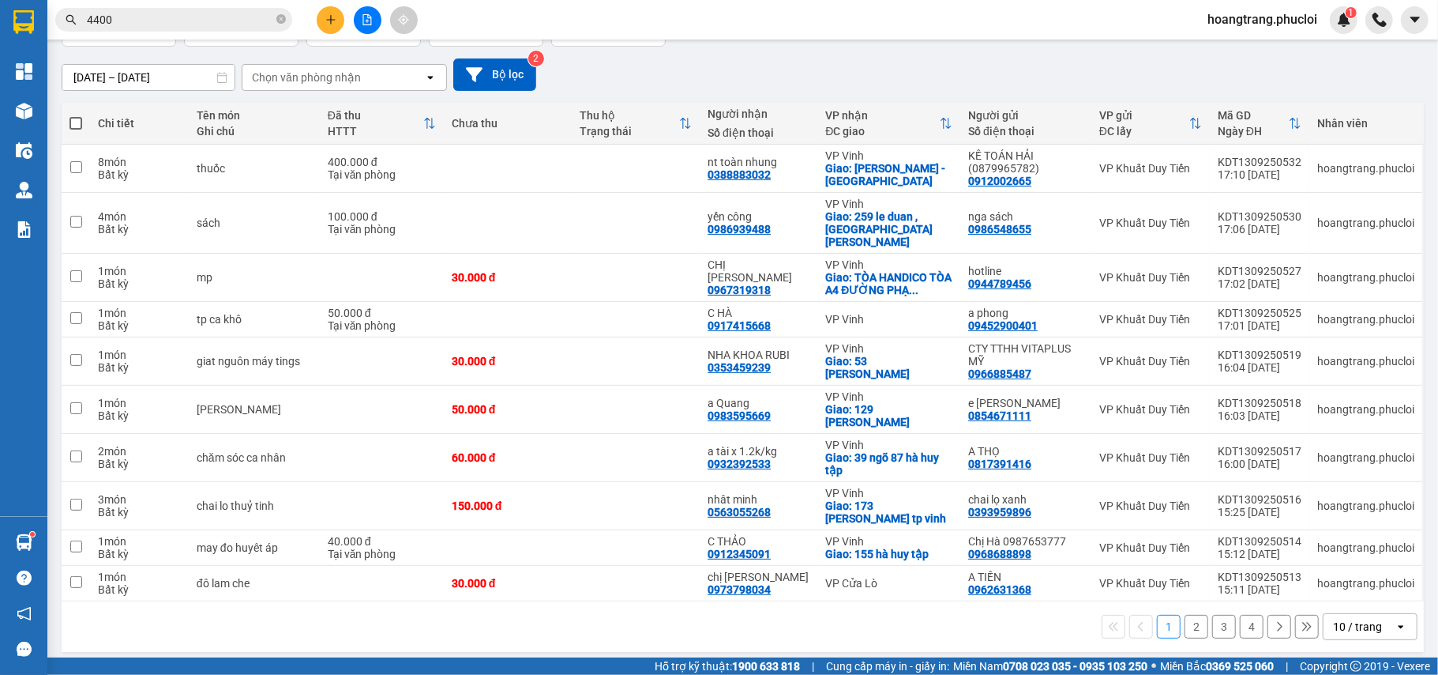
click at [1368, 614] on div "10 / trang" at bounding box center [1359, 626] width 71 height 25
click at [1357, 618] on div "10 / trang" at bounding box center [1357, 626] width 49 height 16
click at [1343, 583] on span "100 / trang" at bounding box center [1348, 584] width 57 height 16
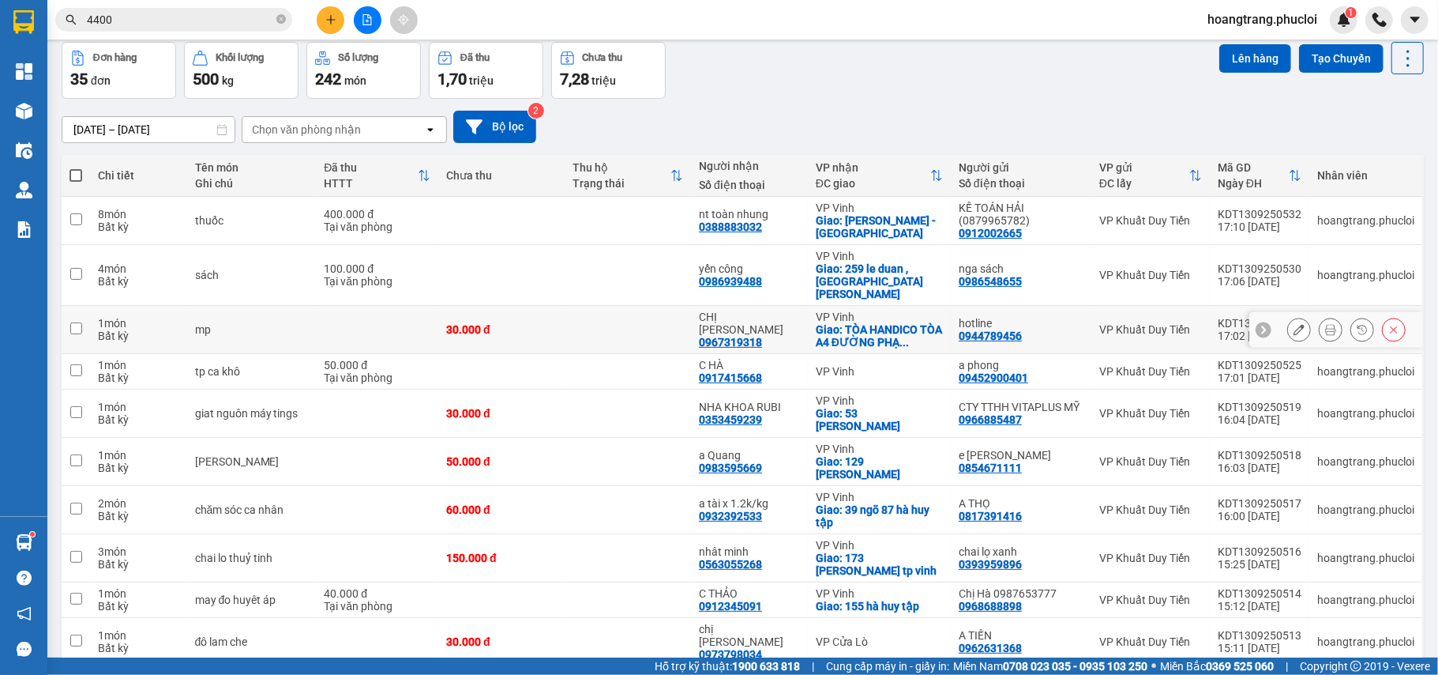
scroll to position [105, 0]
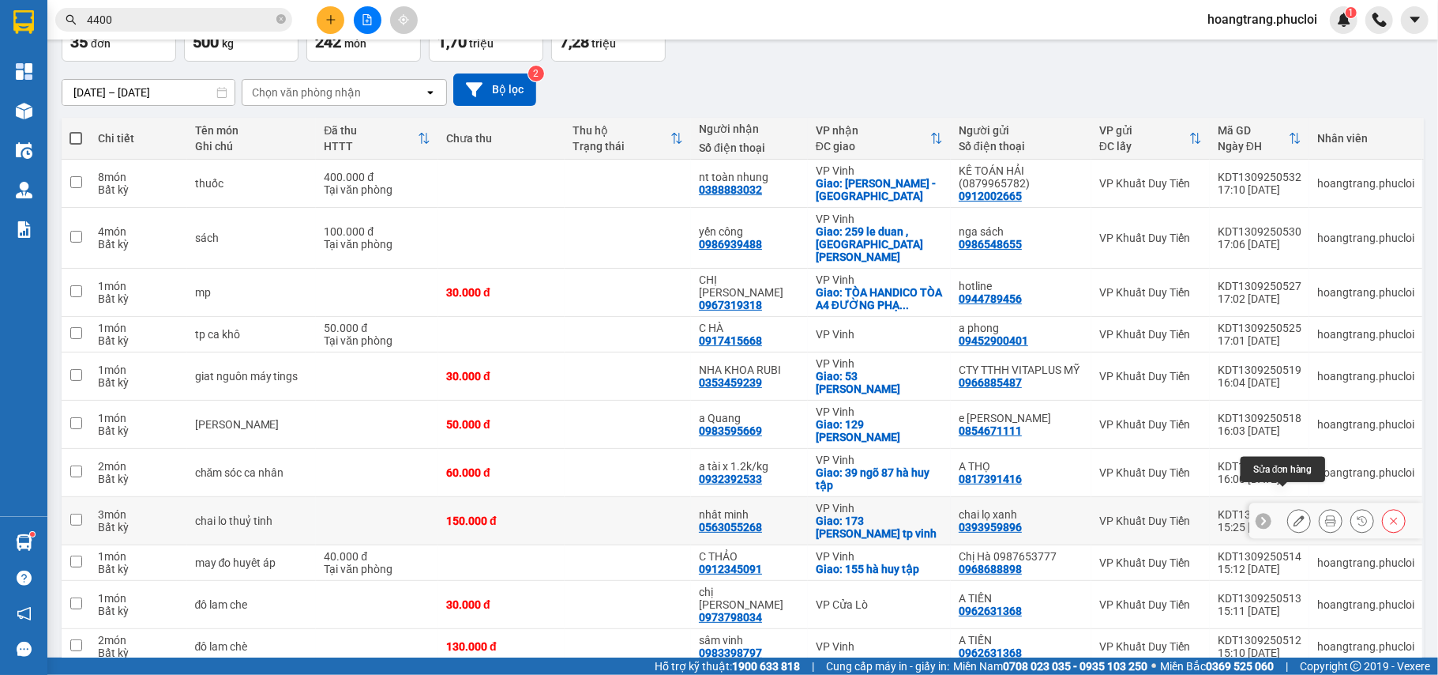
click at [1294, 515] on icon at bounding box center [1299, 520] width 11 height 11
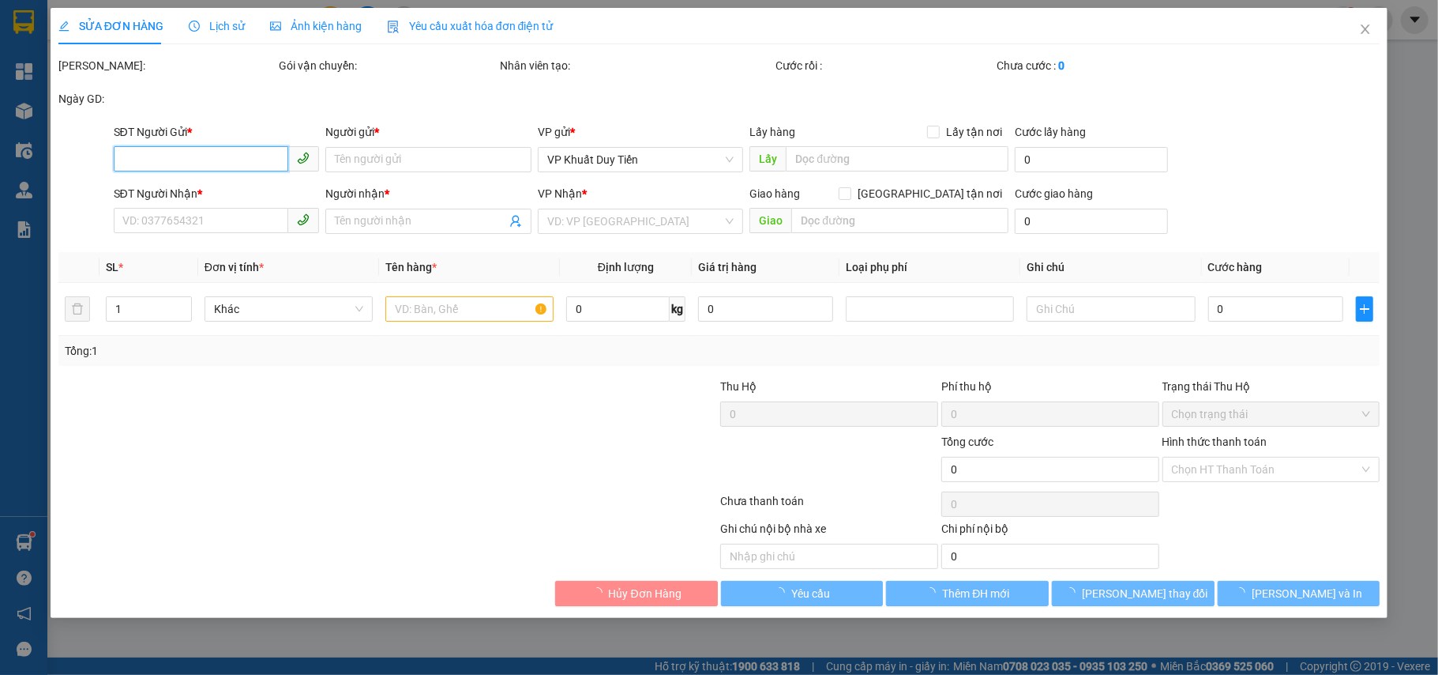
type input "0393959896"
type input "chai lọ xanh"
type input "0563055268"
type input "nhât minh"
checkbox input "true"
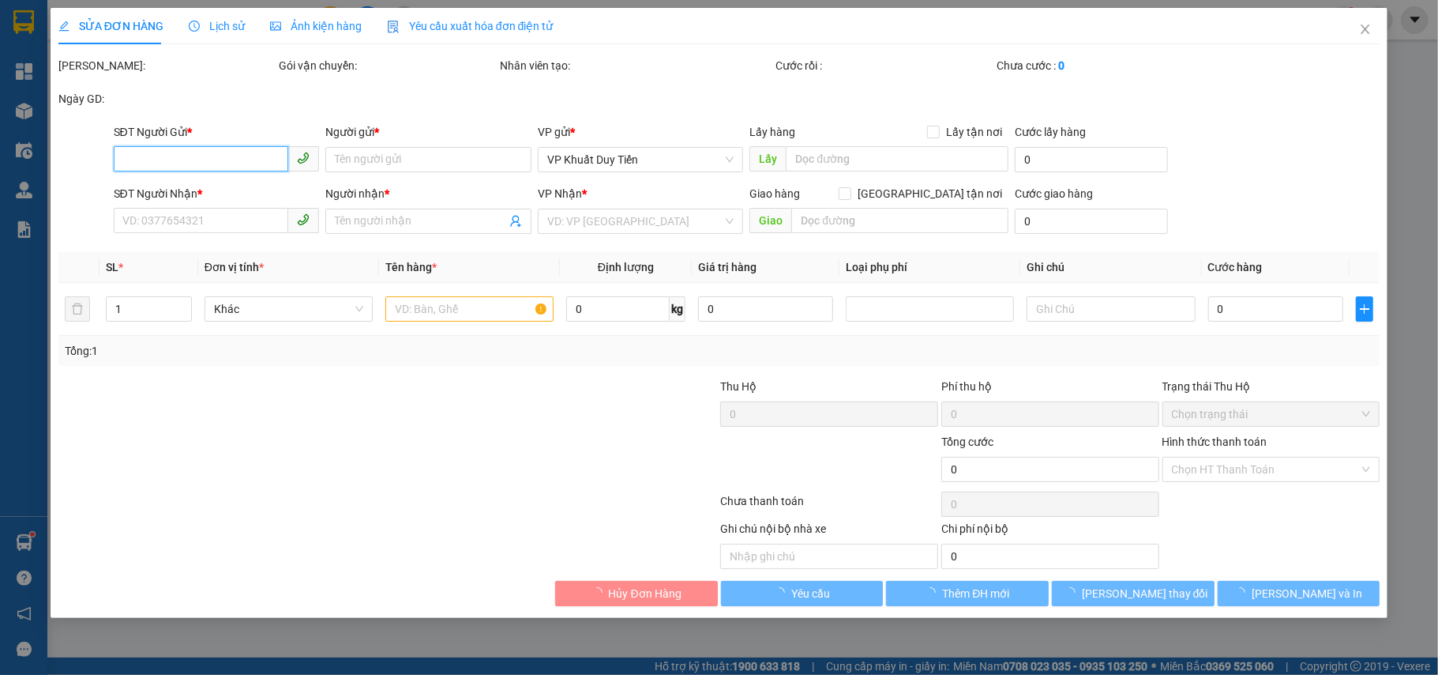
type input "173 phan chu trinh tp vinh"
type input "150.000"
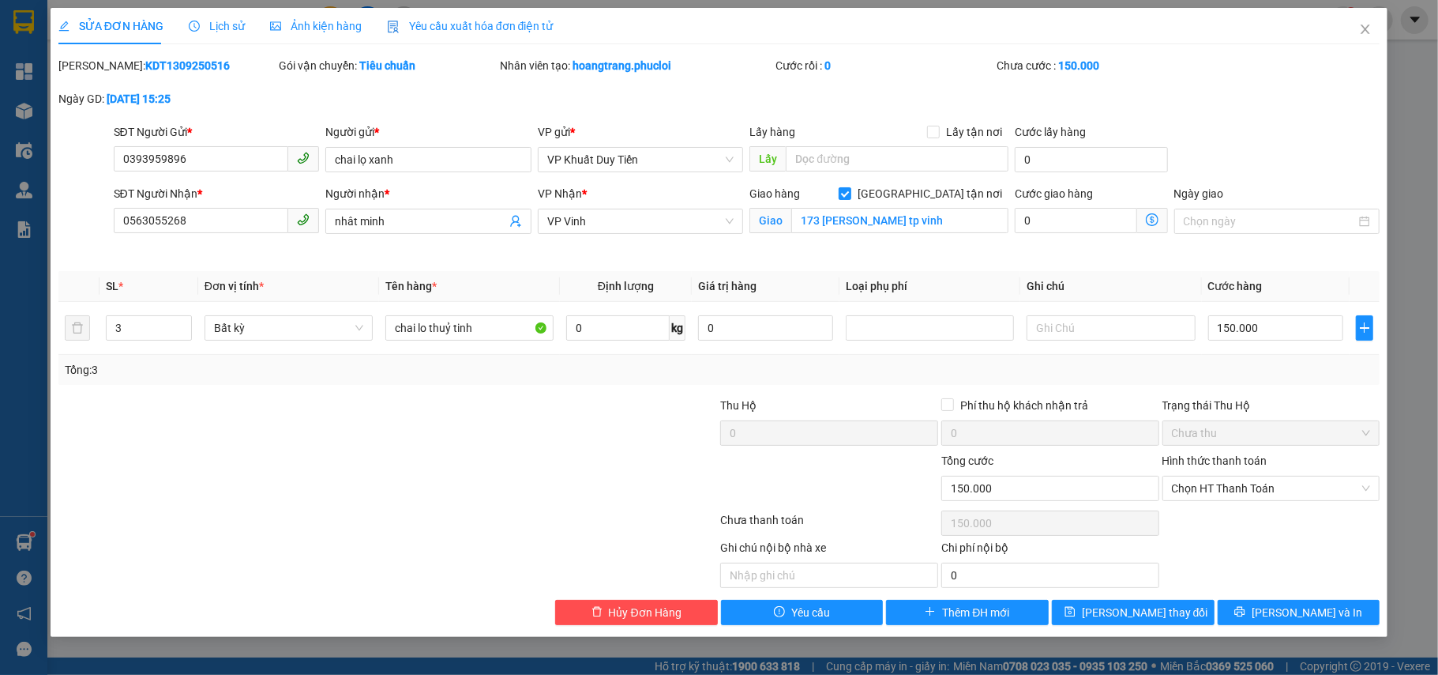
click at [737, 455] on div at bounding box center [829, 479] width 221 height 55
click at [626, 616] on span "Hủy Đơn Hàng" at bounding box center [645, 611] width 73 height 17
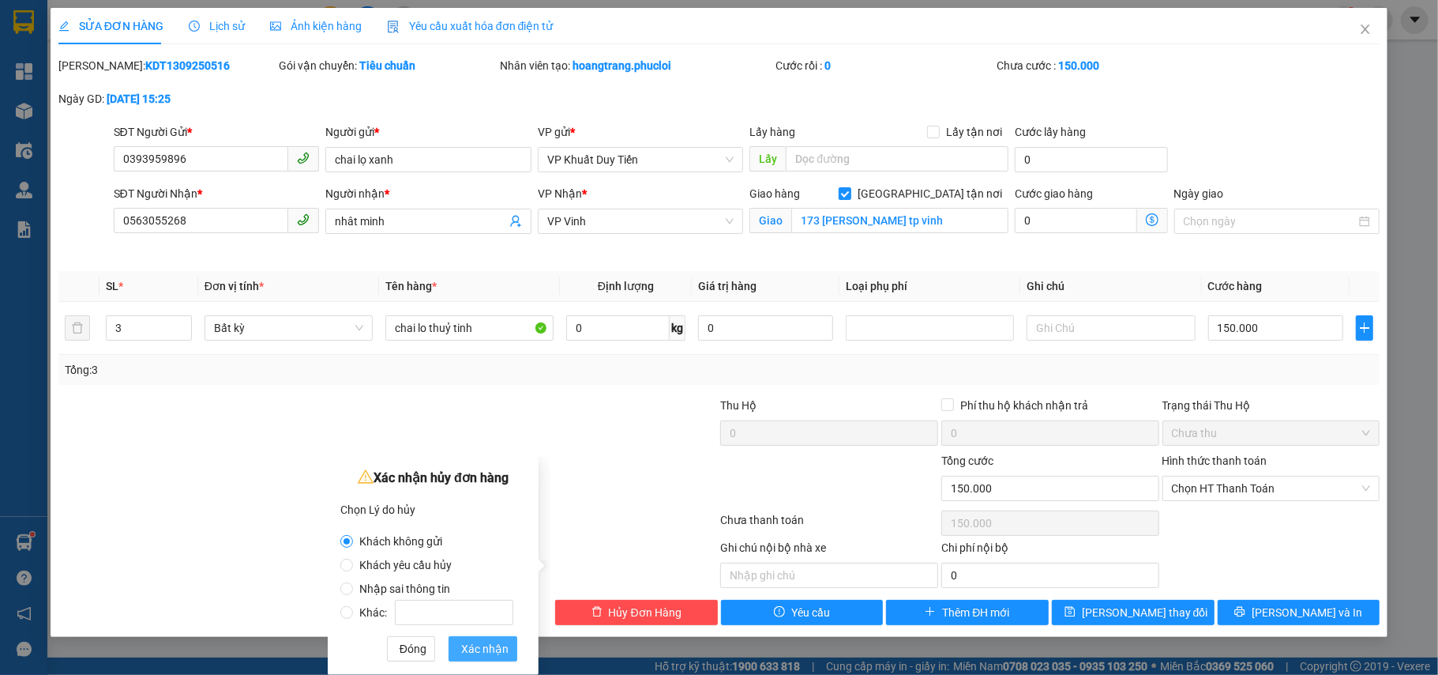
click at [479, 652] on span "Xác nhận" at bounding box center [484, 648] width 47 height 17
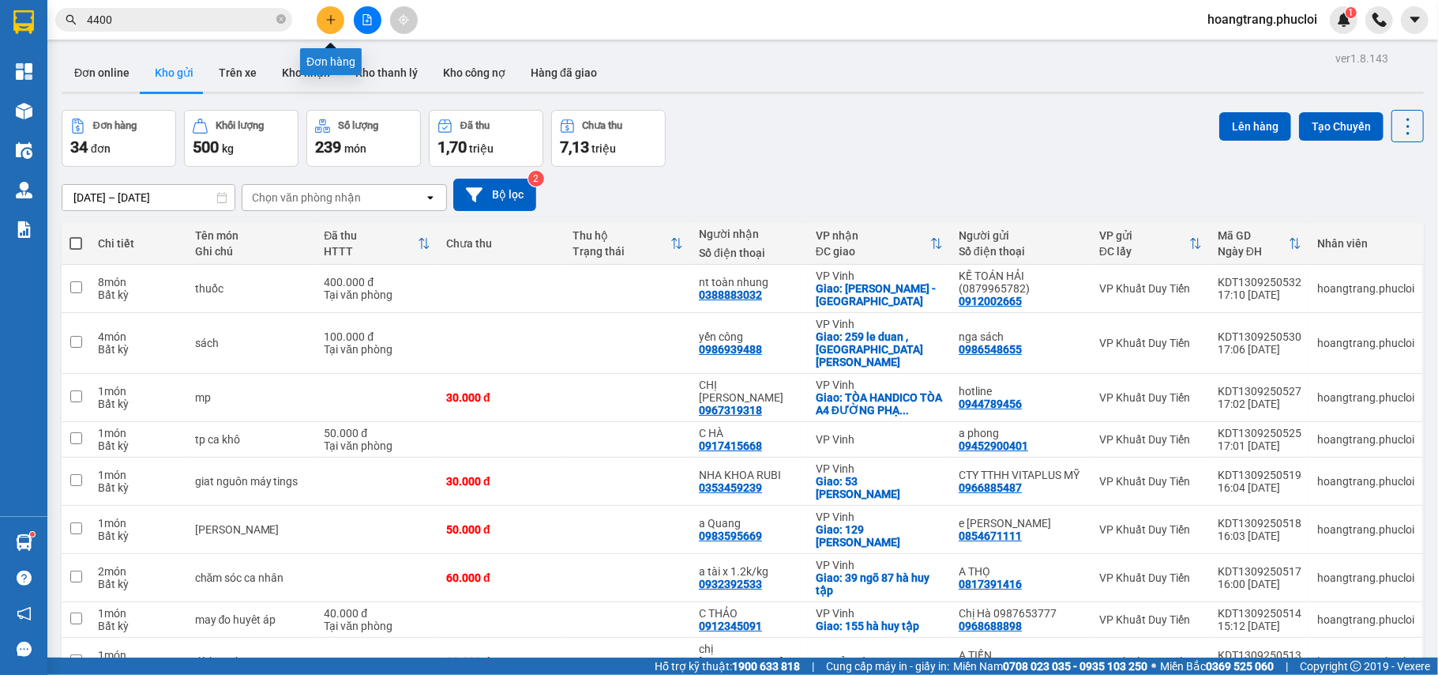
click at [326, 26] on button at bounding box center [331, 20] width 28 height 28
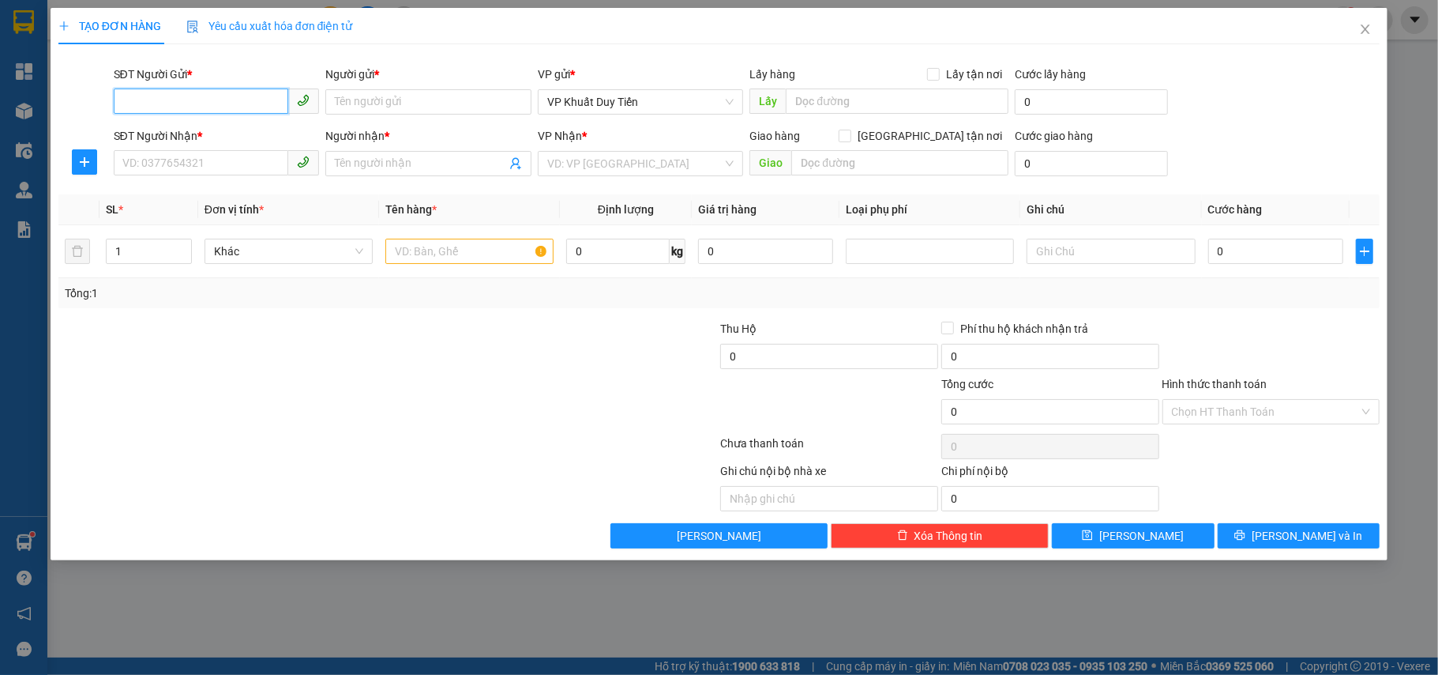
click at [169, 96] on input "SĐT Người Gửi *" at bounding box center [201, 100] width 175 height 25
click at [180, 137] on div "0393959896 - chai lọ xanh" at bounding box center [216, 134] width 187 height 17
type input "0393959896"
type input "chai lọ xanh"
type input "0393959896"
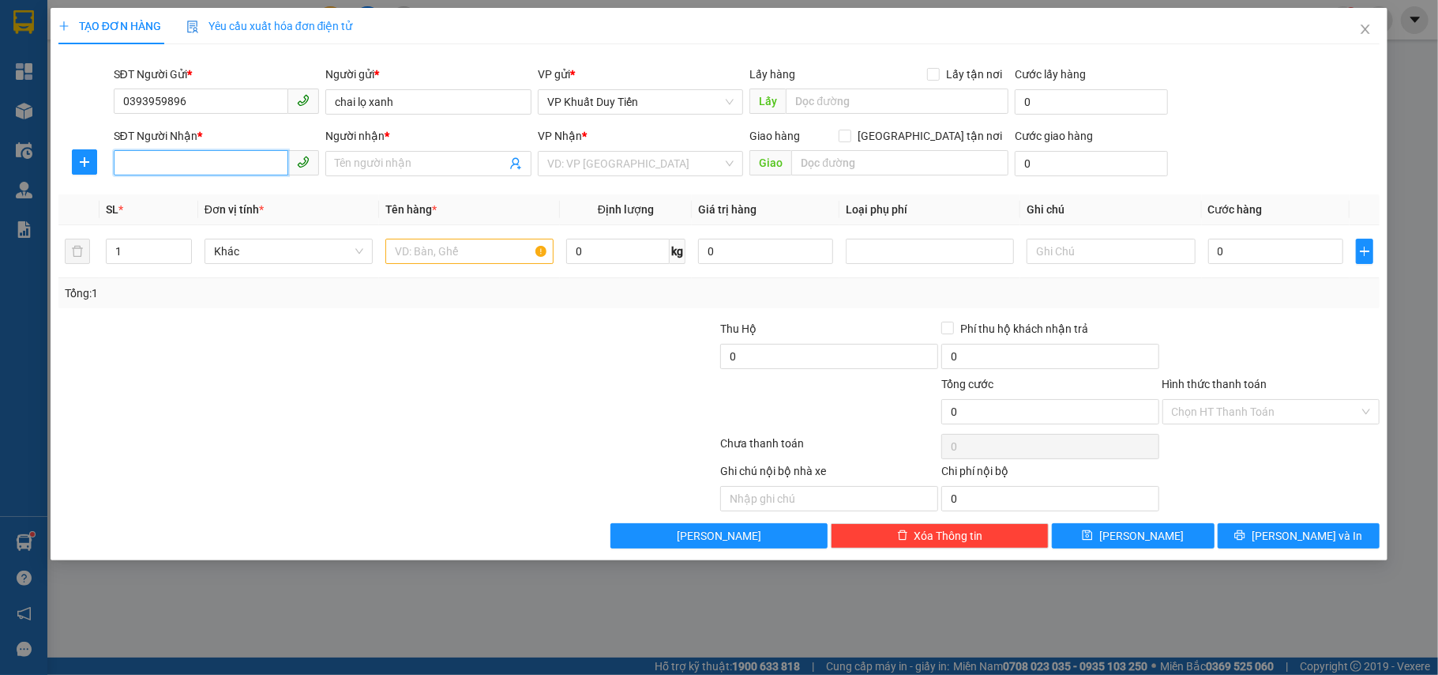
click at [181, 169] on input "SĐT Người Nhận *" at bounding box center [201, 162] width 175 height 25
click at [183, 163] on input "5268" at bounding box center [201, 162] width 175 height 25
type input "5"
type input "0563055268"
click at [345, 158] on input "Người nhận *" at bounding box center [420, 163] width 171 height 17
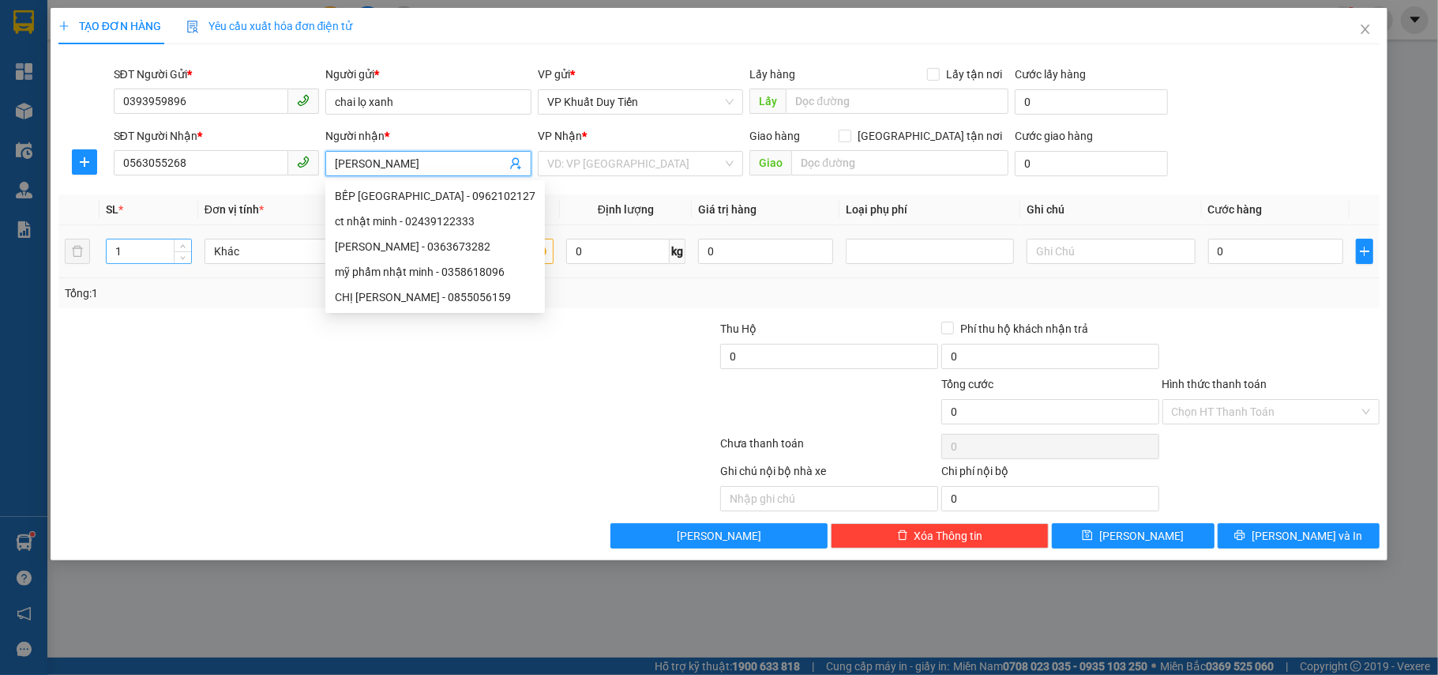
type input "[PERSON_NAME]"
click at [136, 256] on input "1" at bounding box center [149, 251] width 85 height 24
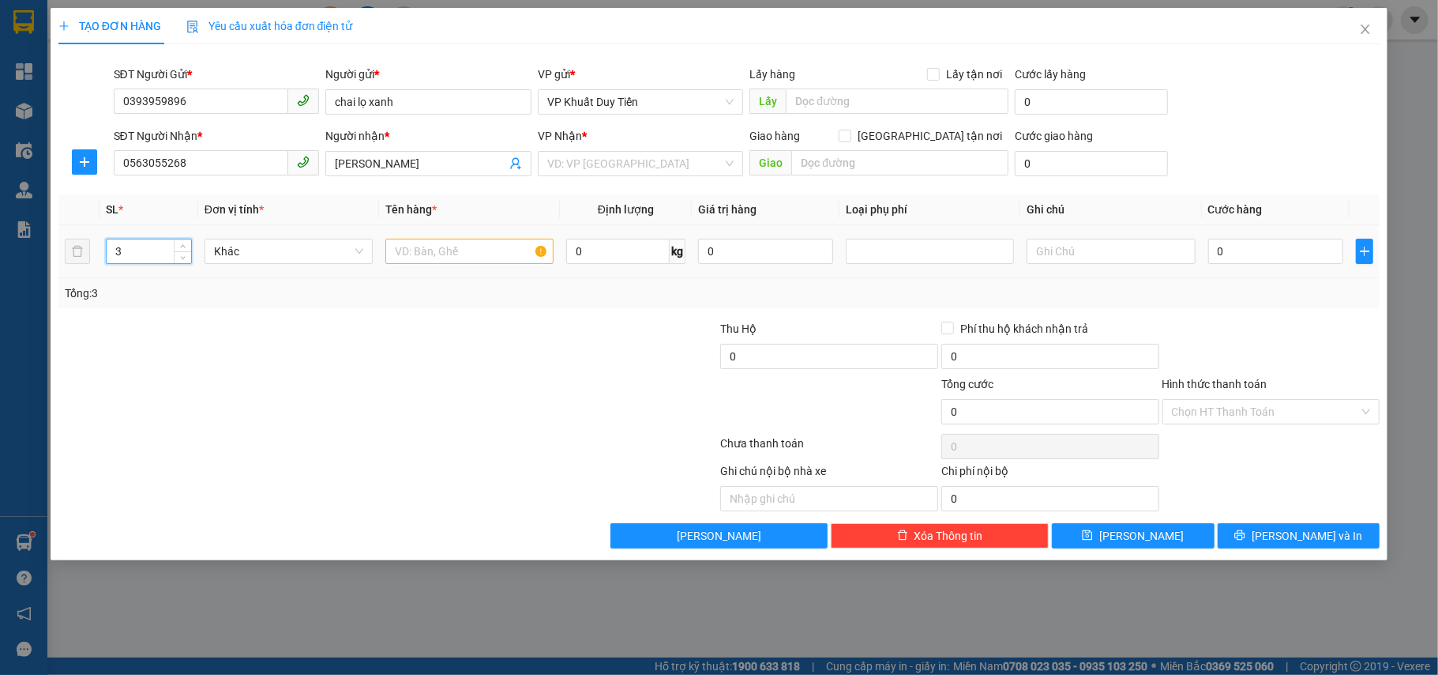
type input "3"
click at [411, 257] on input "text" at bounding box center [469, 251] width 168 height 25
type input "chai lo thuỷ tinh"
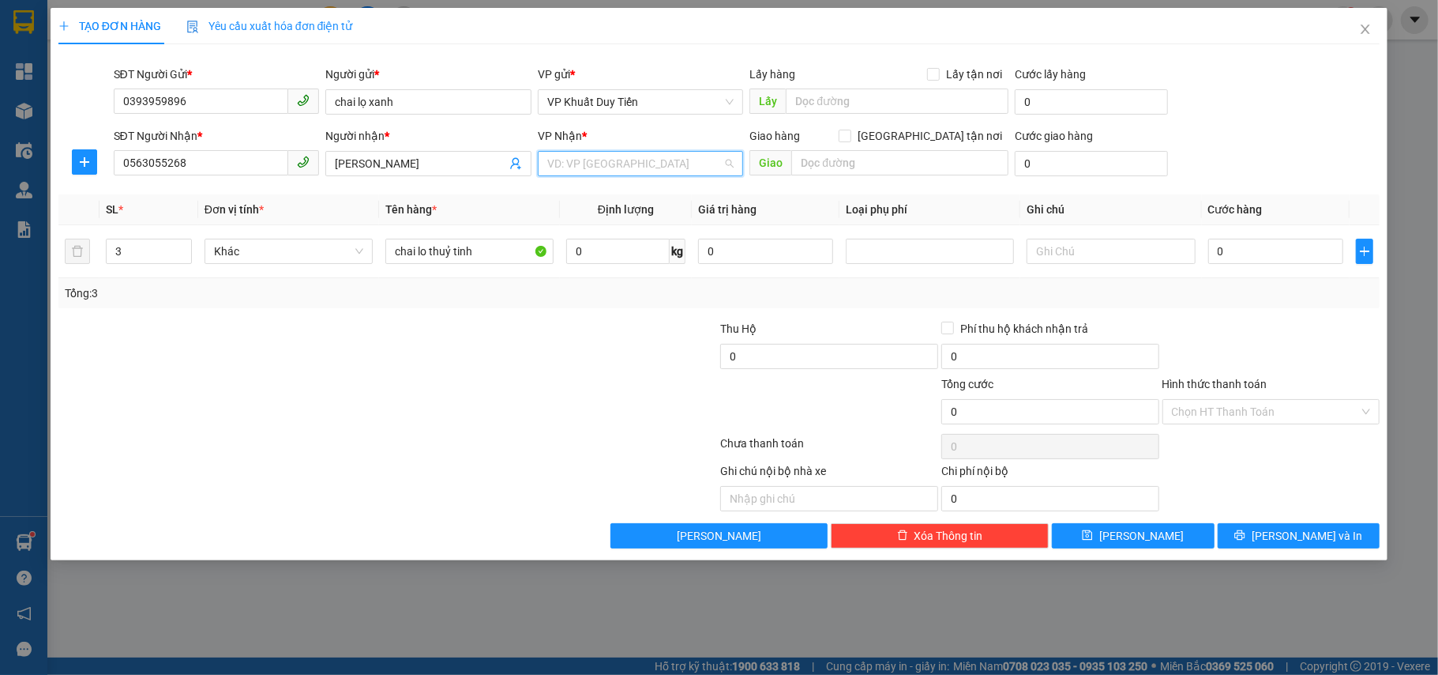
click at [604, 166] on input "search" at bounding box center [635, 164] width 176 height 24
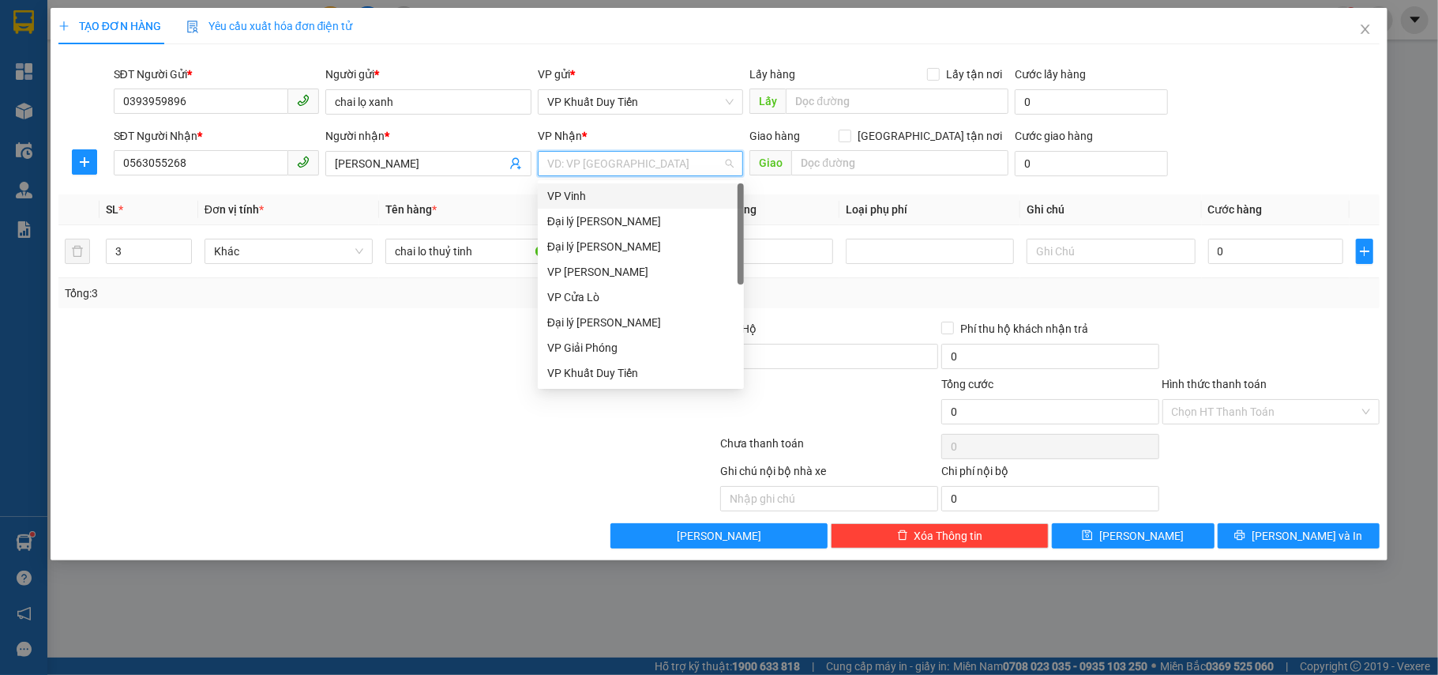
click at [556, 190] on div "VP Vinh" at bounding box center [640, 195] width 187 height 17
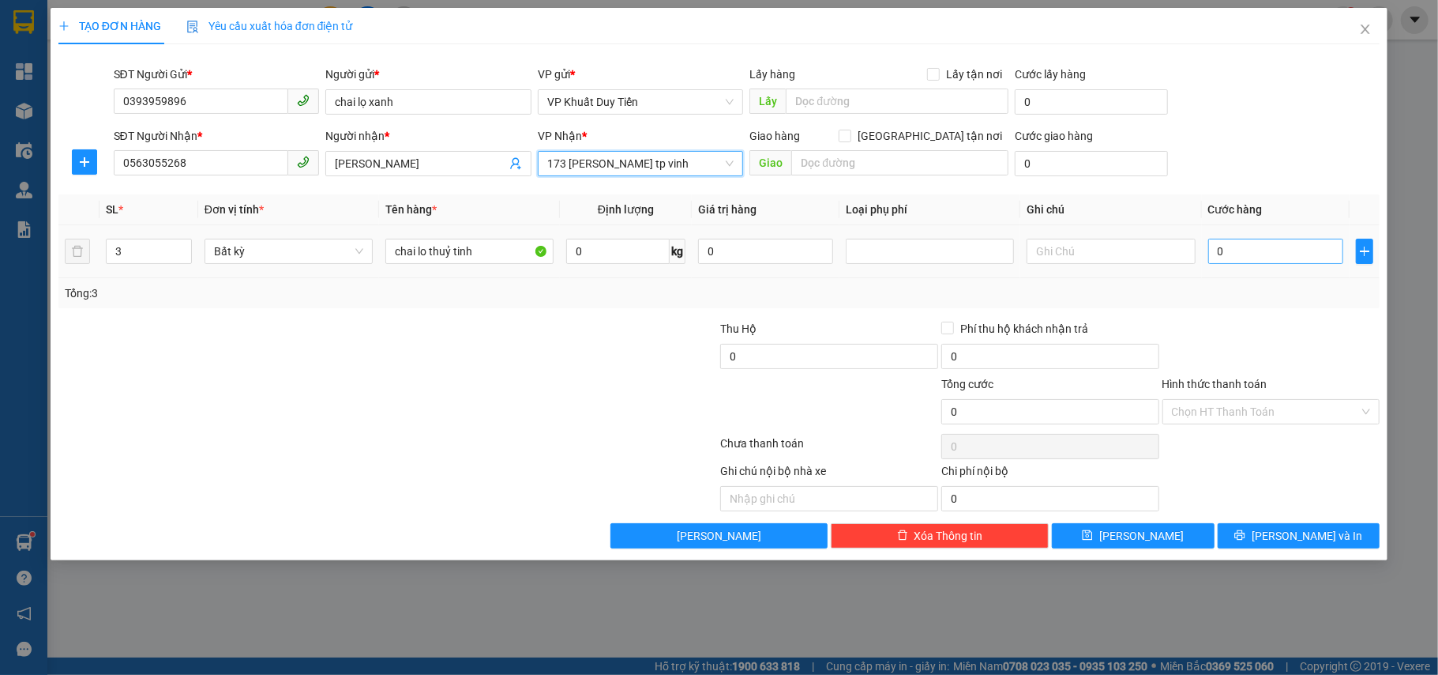
type input "173 phan chu trinh tp vinh"
click at [1212, 250] on input "0" at bounding box center [1275, 251] width 135 height 25
type input "1"
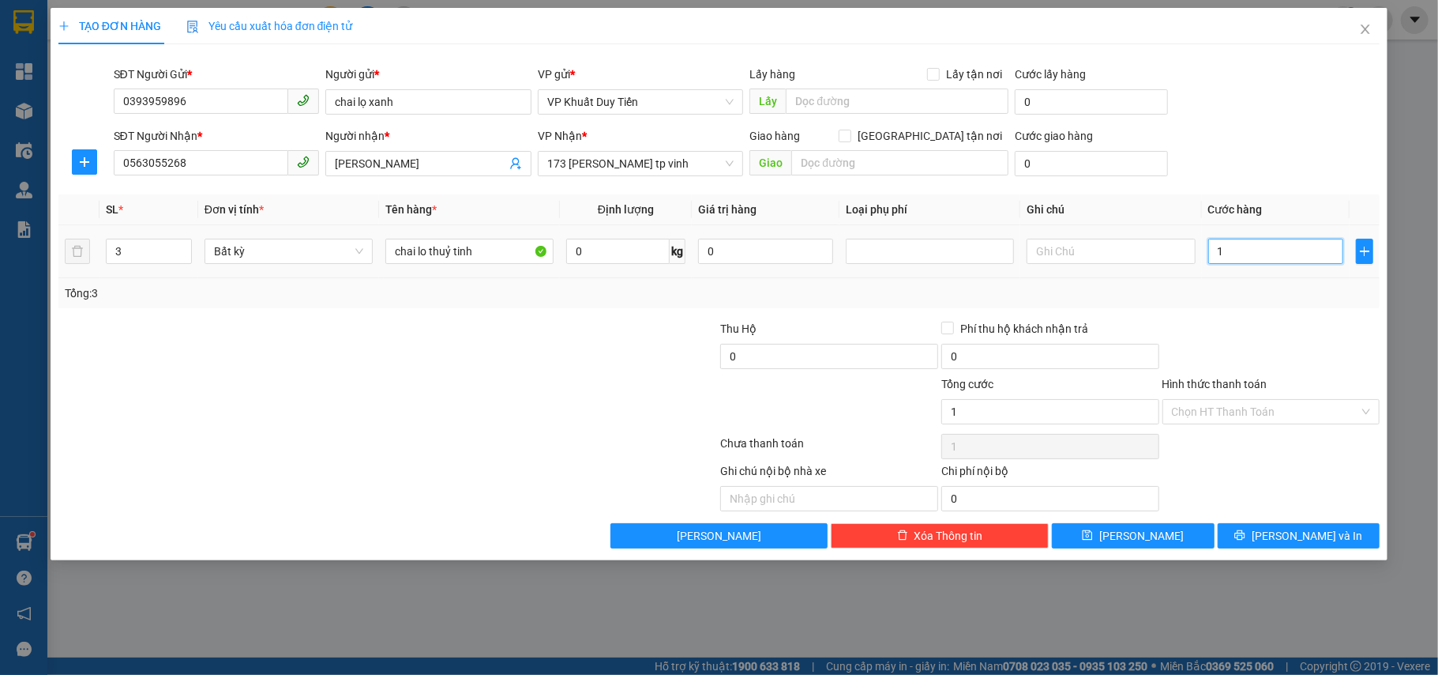
type input "15"
type input "150"
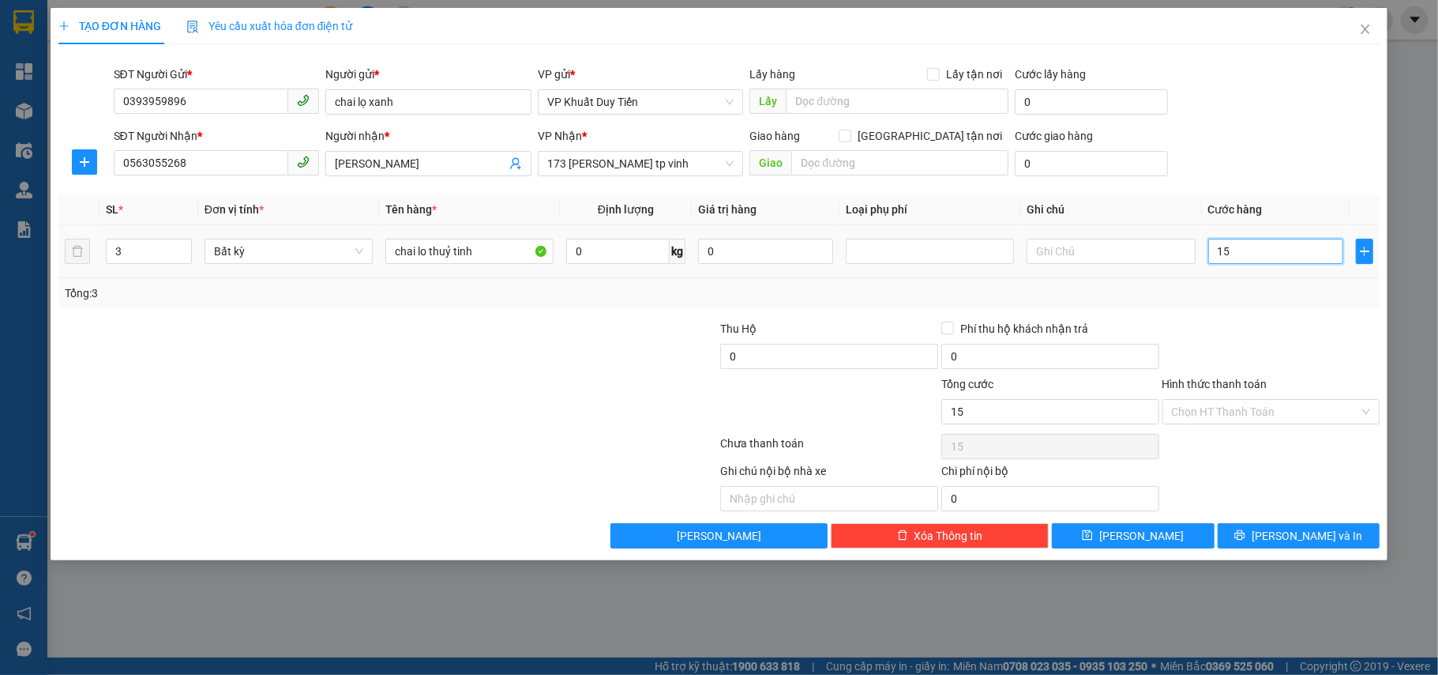
type input "150"
type input "1.500"
type input "15.000"
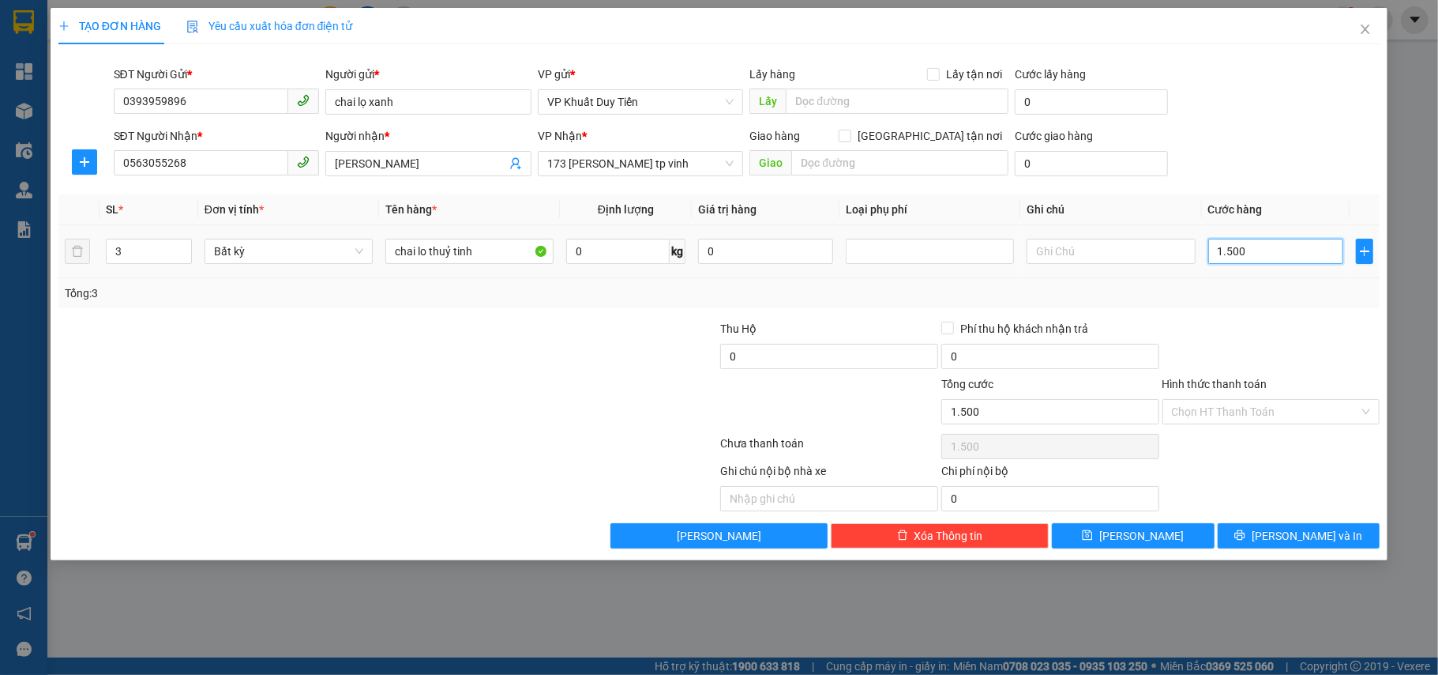
type input "15.000"
type input "150.000"
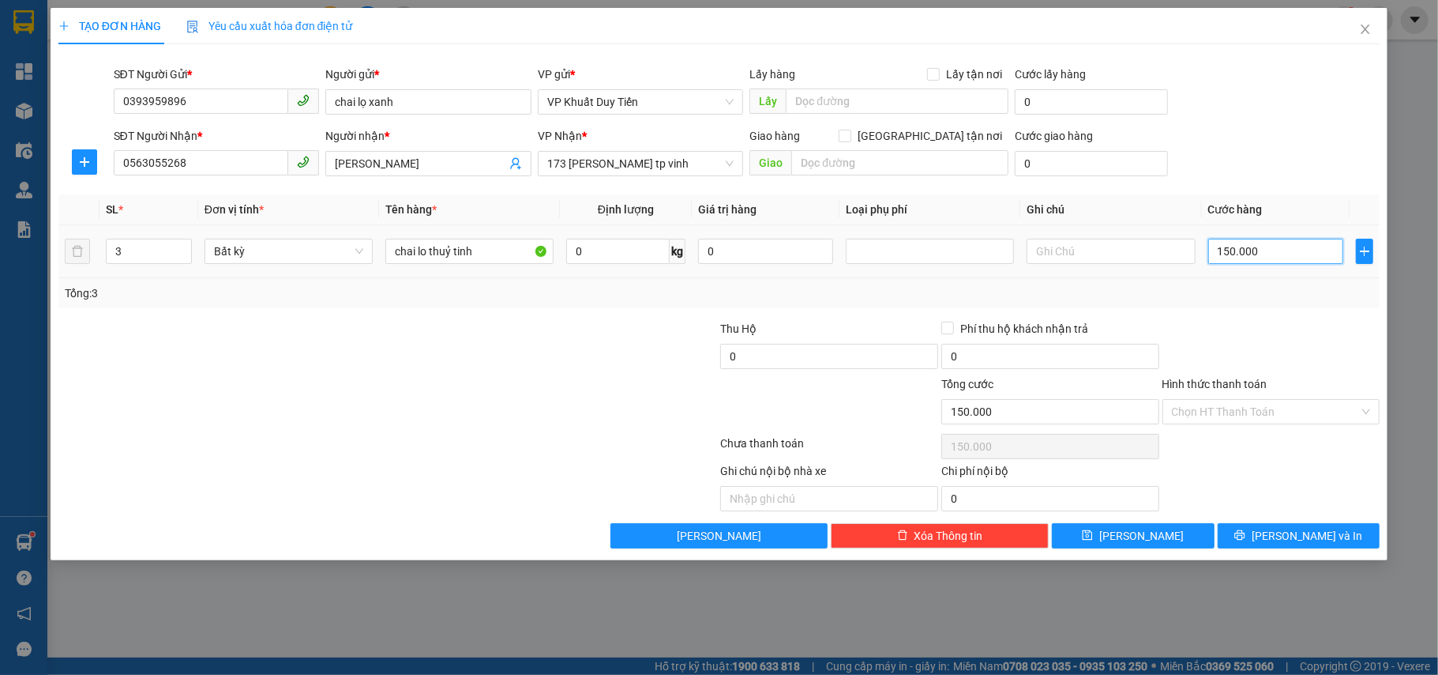
type input "1.500.000"
type input "150.000"
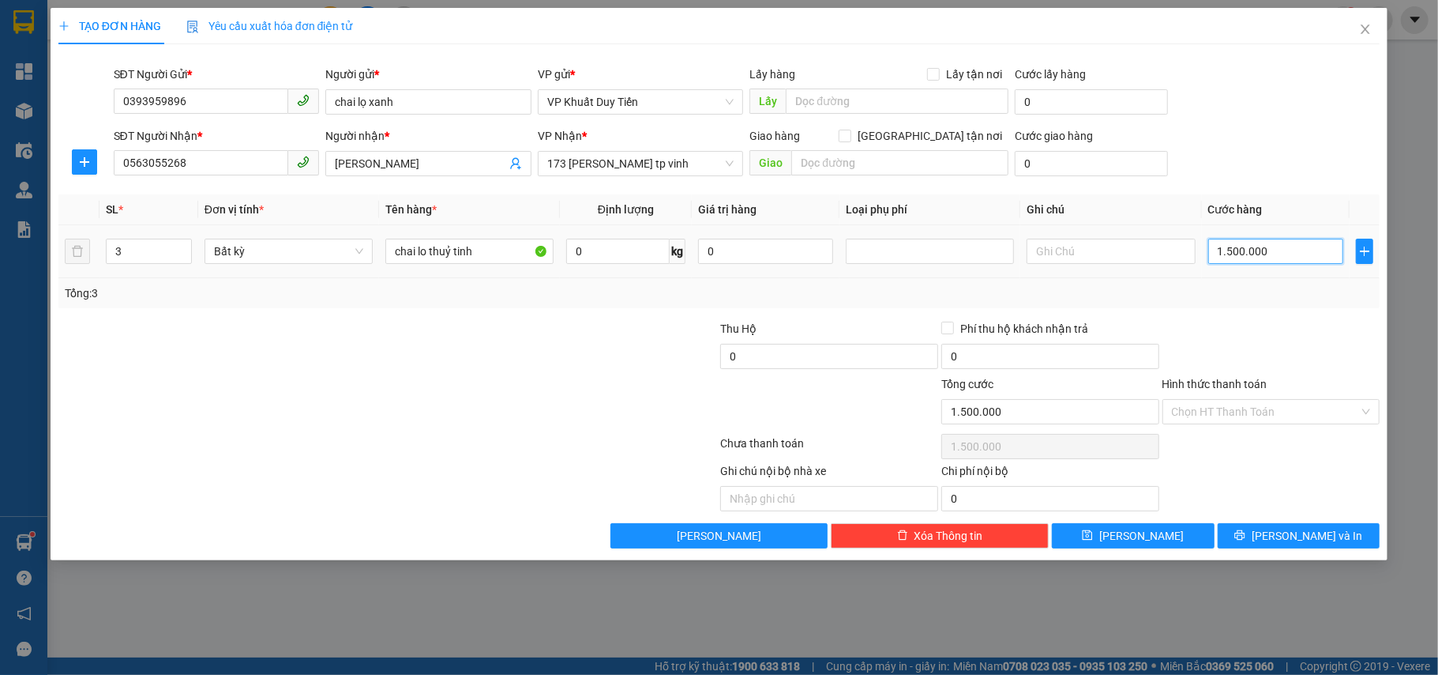
type input "150.000"
click at [723, 354] on input "0" at bounding box center [829, 356] width 218 height 25
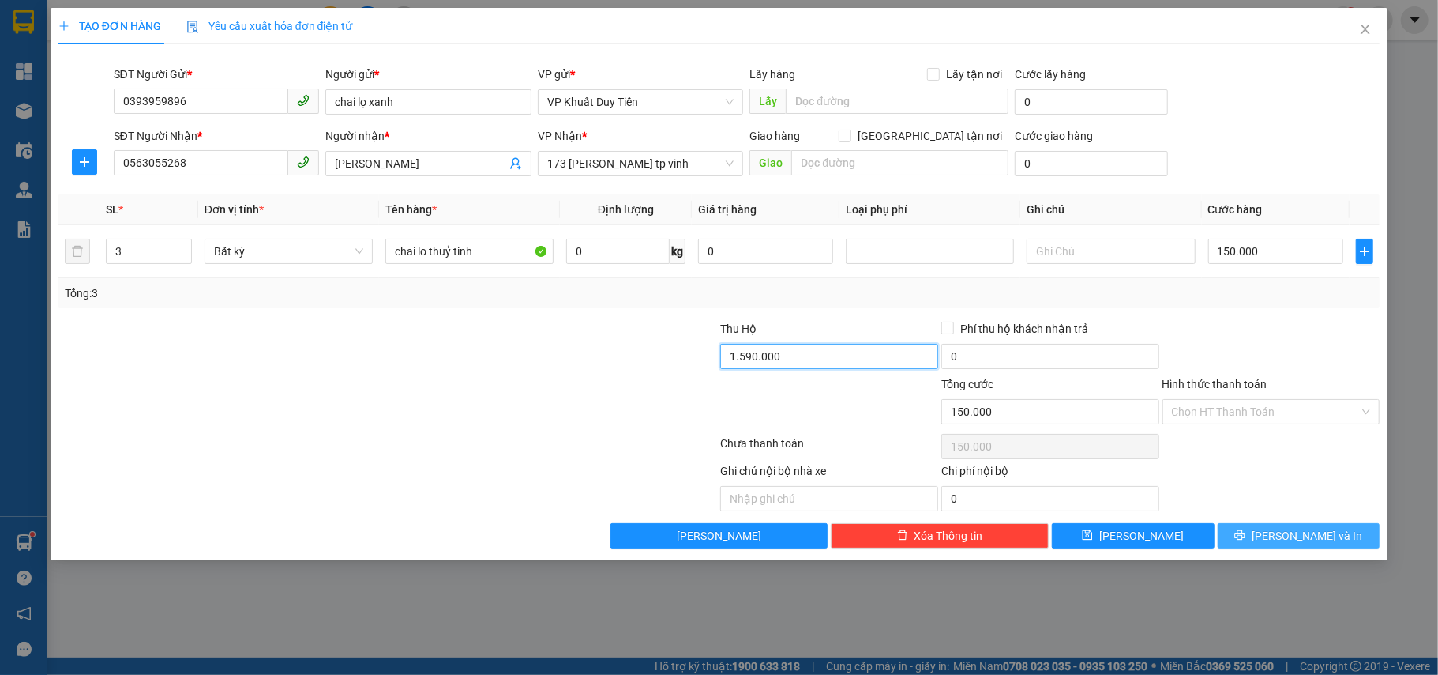
type input "1.590.000"
click at [1280, 536] on button "[PERSON_NAME] và In" at bounding box center [1299, 535] width 163 height 25
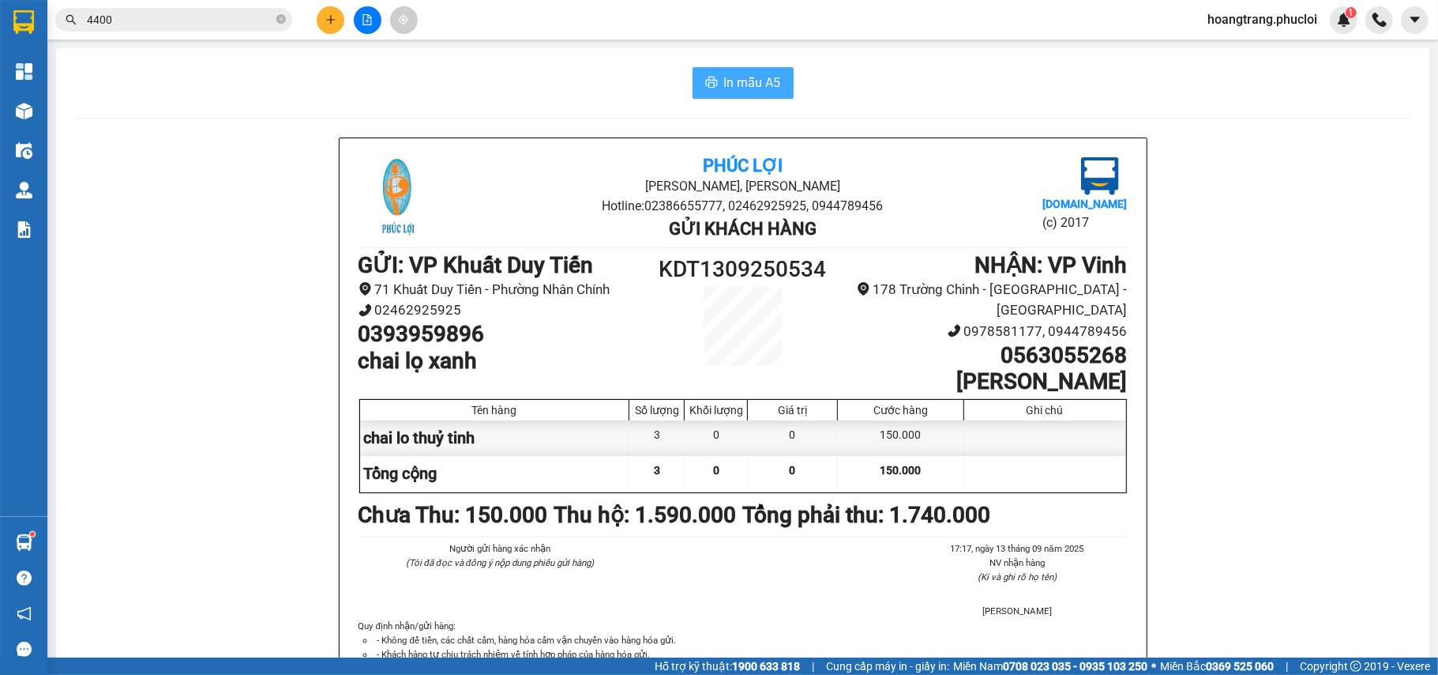
click at [769, 88] on span "In mẫu A5" at bounding box center [752, 83] width 57 height 20
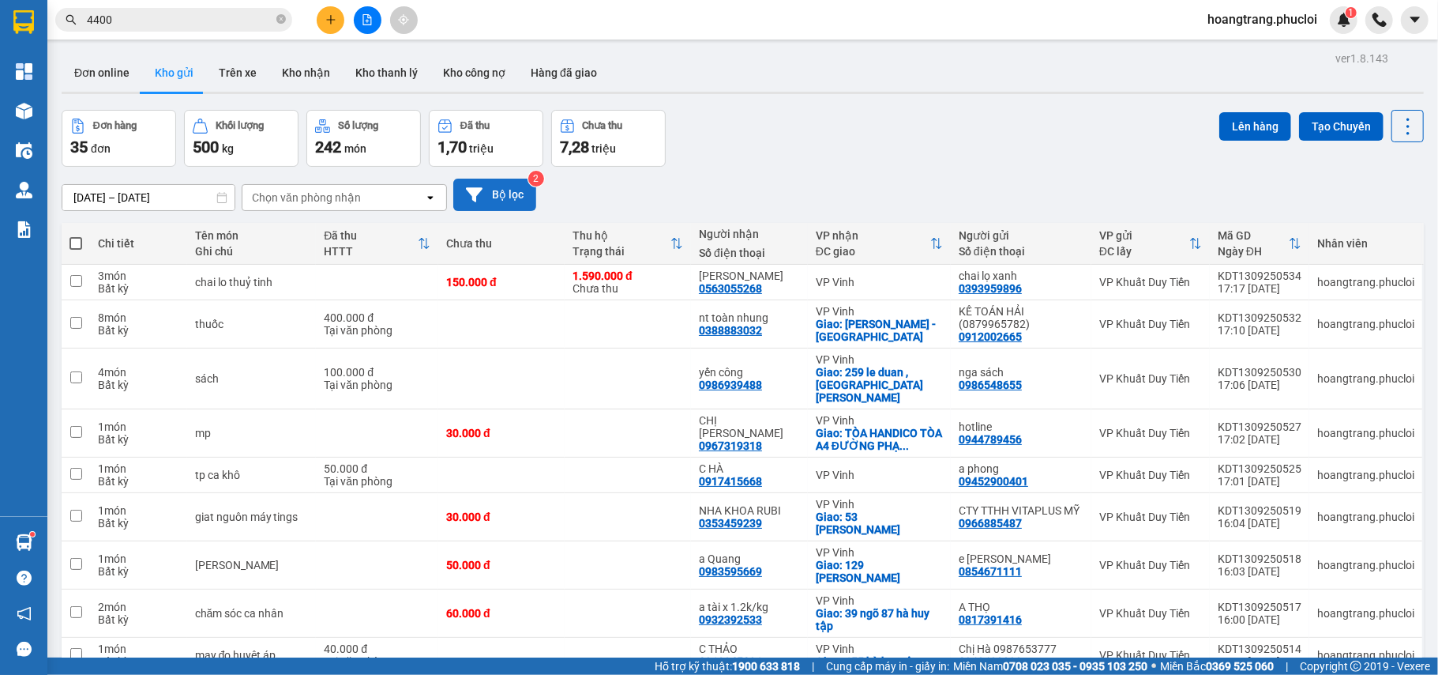
click at [503, 206] on button "Bộ lọc" at bounding box center [494, 195] width 83 height 32
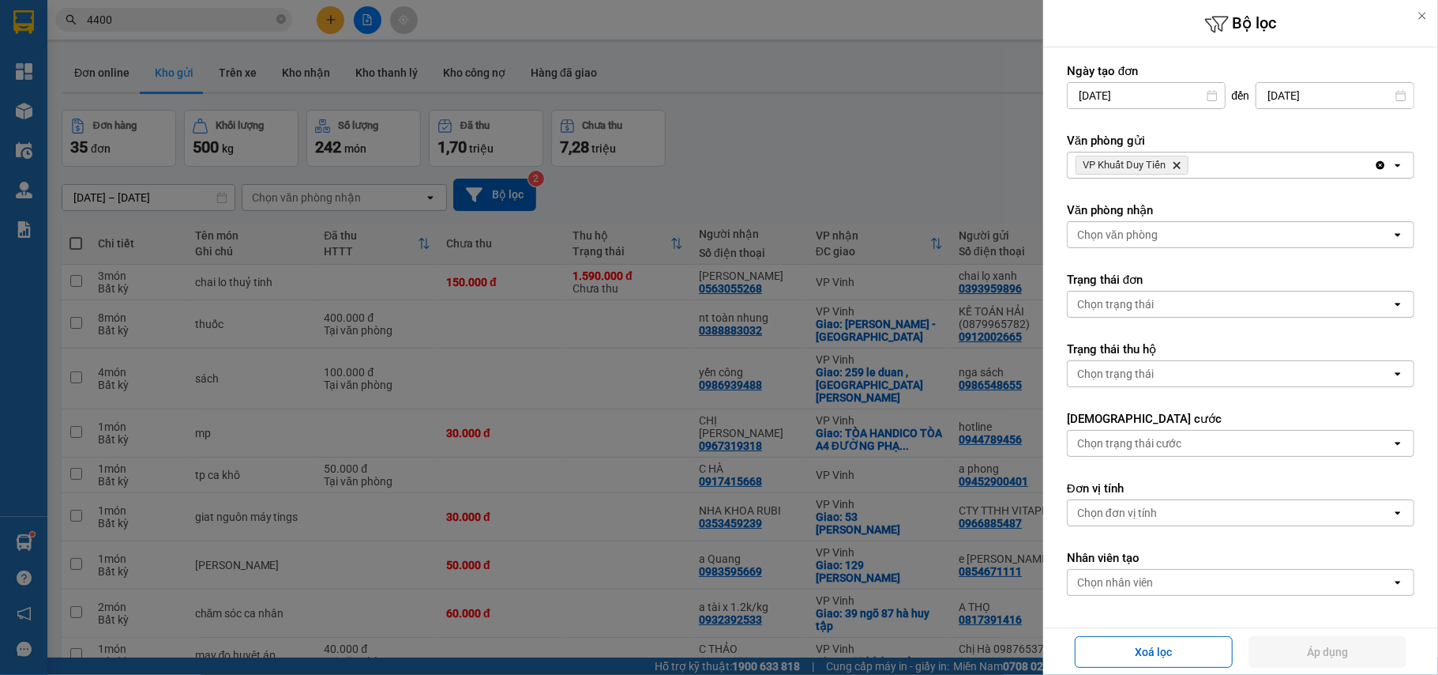
click at [1180, 169] on icon "Delete" at bounding box center [1176, 164] width 9 height 9
click at [1151, 169] on div "Chọn văn phòng" at bounding box center [1117, 165] width 81 height 16
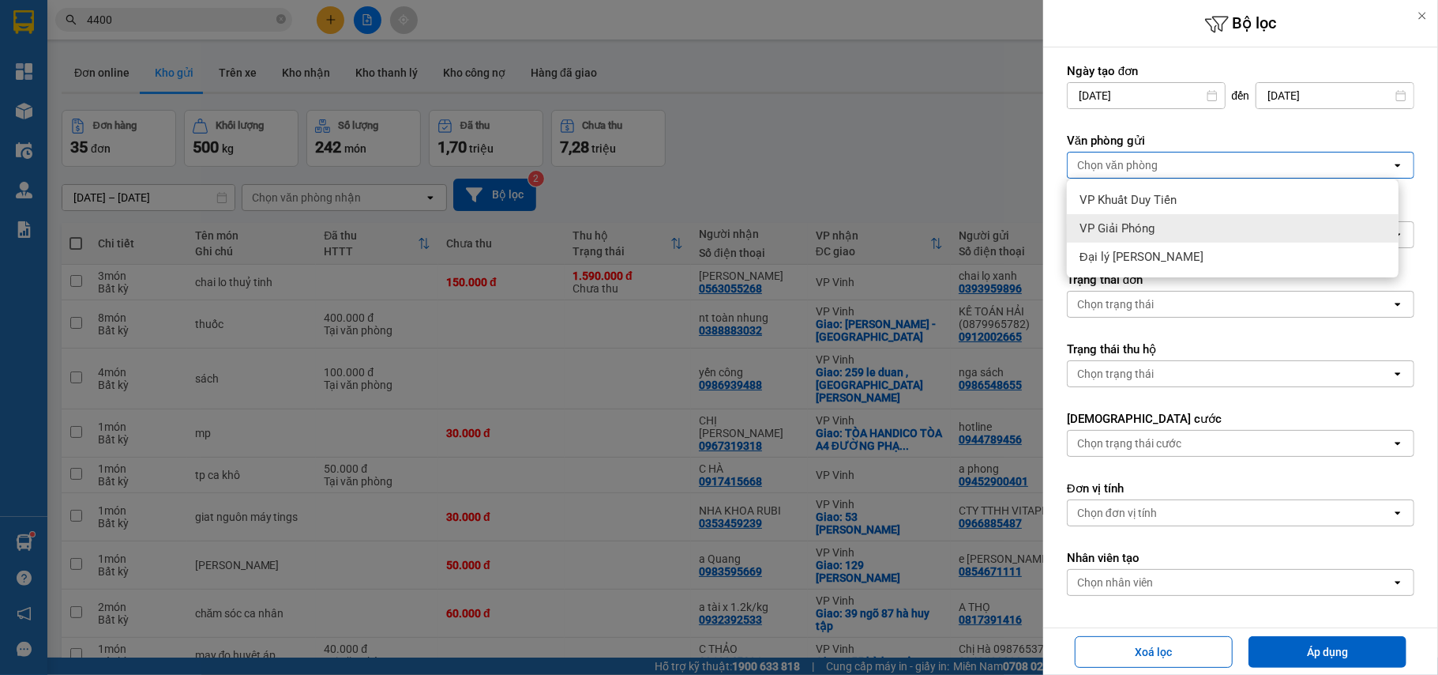
click at [1144, 235] on span "VP Giải Phóng" at bounding box center [1117, 228] width 75 height 16
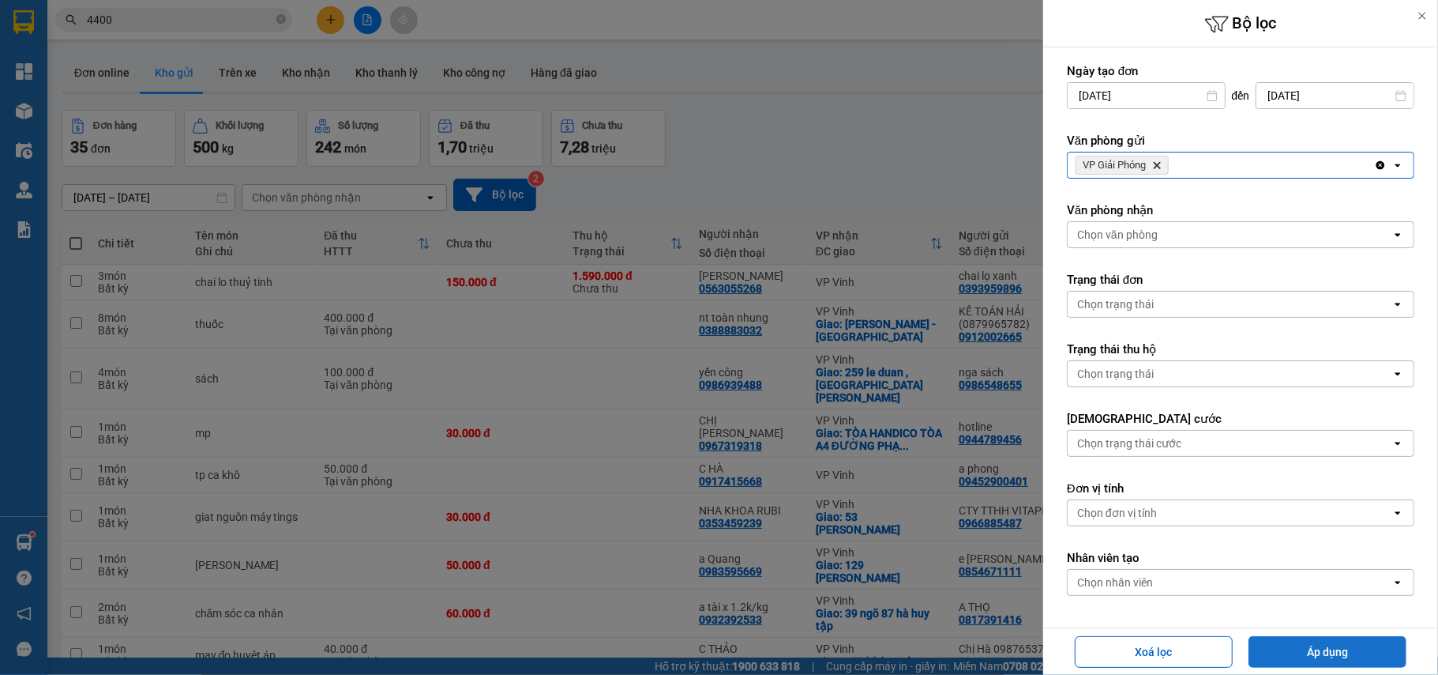
click at [1311, 658] on button "Áp dụng" at bounding box center [1328, 652] width 158 height 32
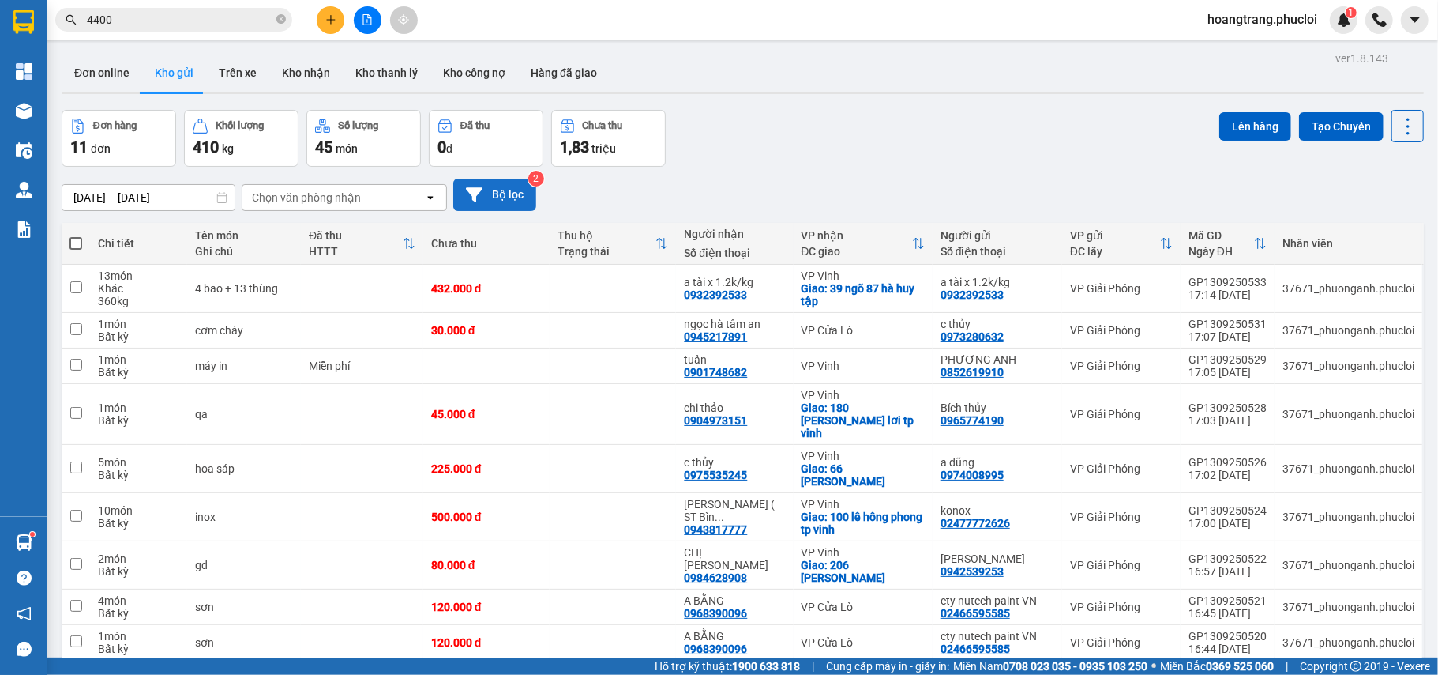
click at [507, 193] on button "Bộ lọc" at bounding box center [494, 195] width 83 height 32
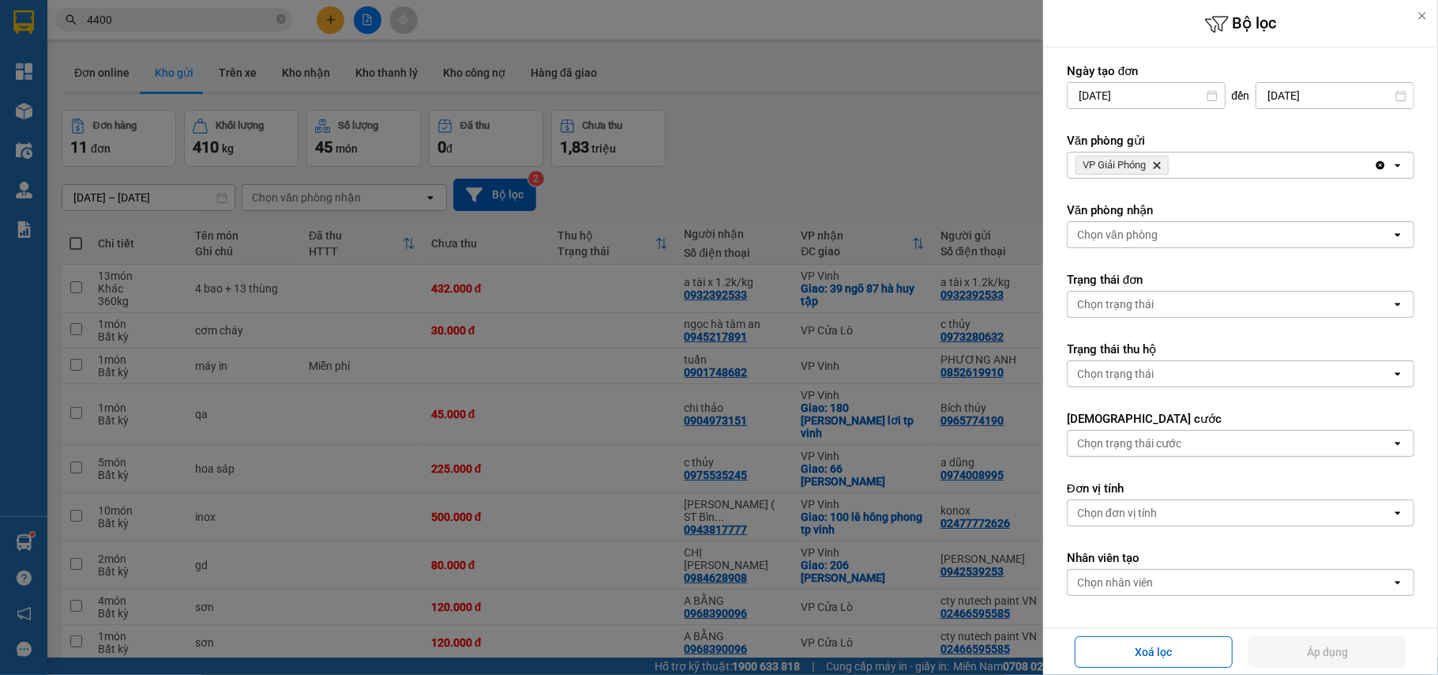
click at [1151, 163] on span "VP Giải Phóng Delete" at bounding box center [1122, 165] width 93 height 19
click at [1163, 160] on span "VP Giải Phóng Delete" at bounding box center [1122, 165] width 93 height 19
click at [1159, 166] on icon "Delete" at bounding box center [1156, 164] width 9 height 9
click at [1145, 168] on div "Chọn văn phòng open" at bounding box center [1241, 165] width 348 height 27
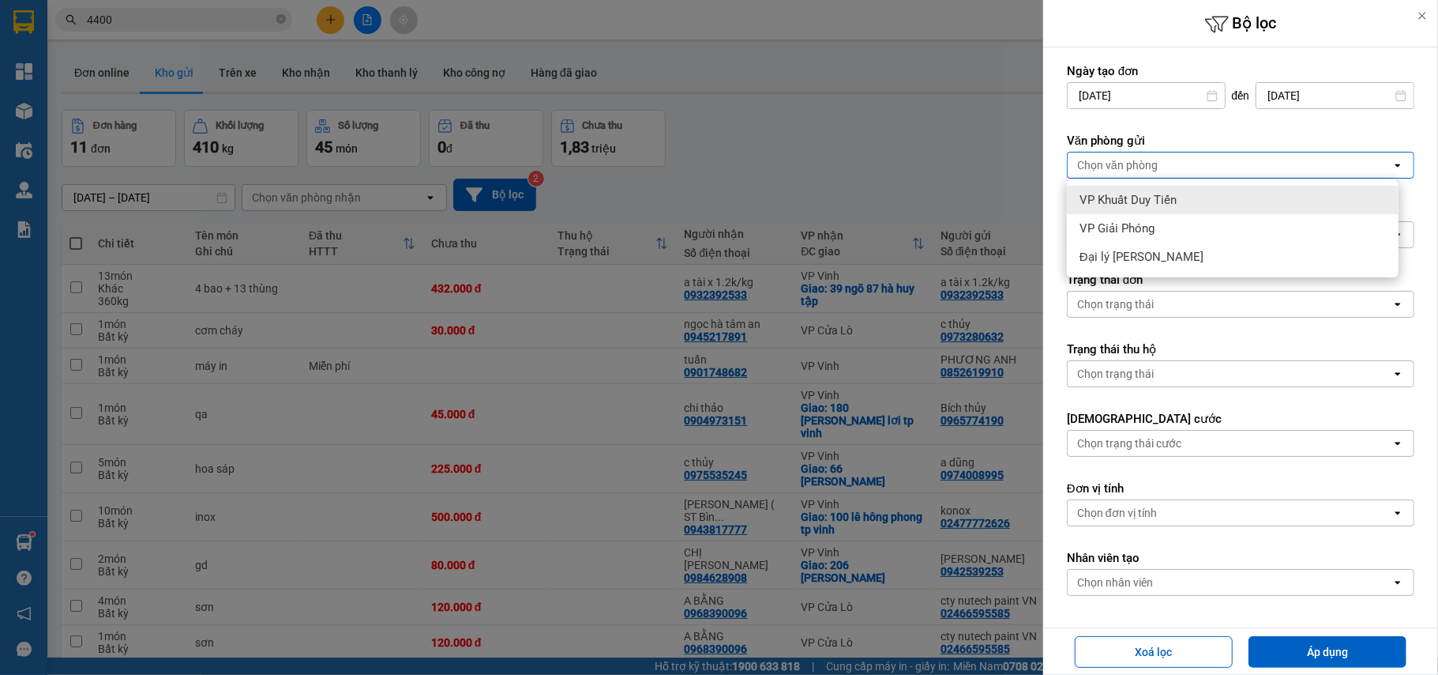
click at [1155, 197] on span "VP Khuất Duy Tiến" at bounding box center [1128, 200] width 97 height 16
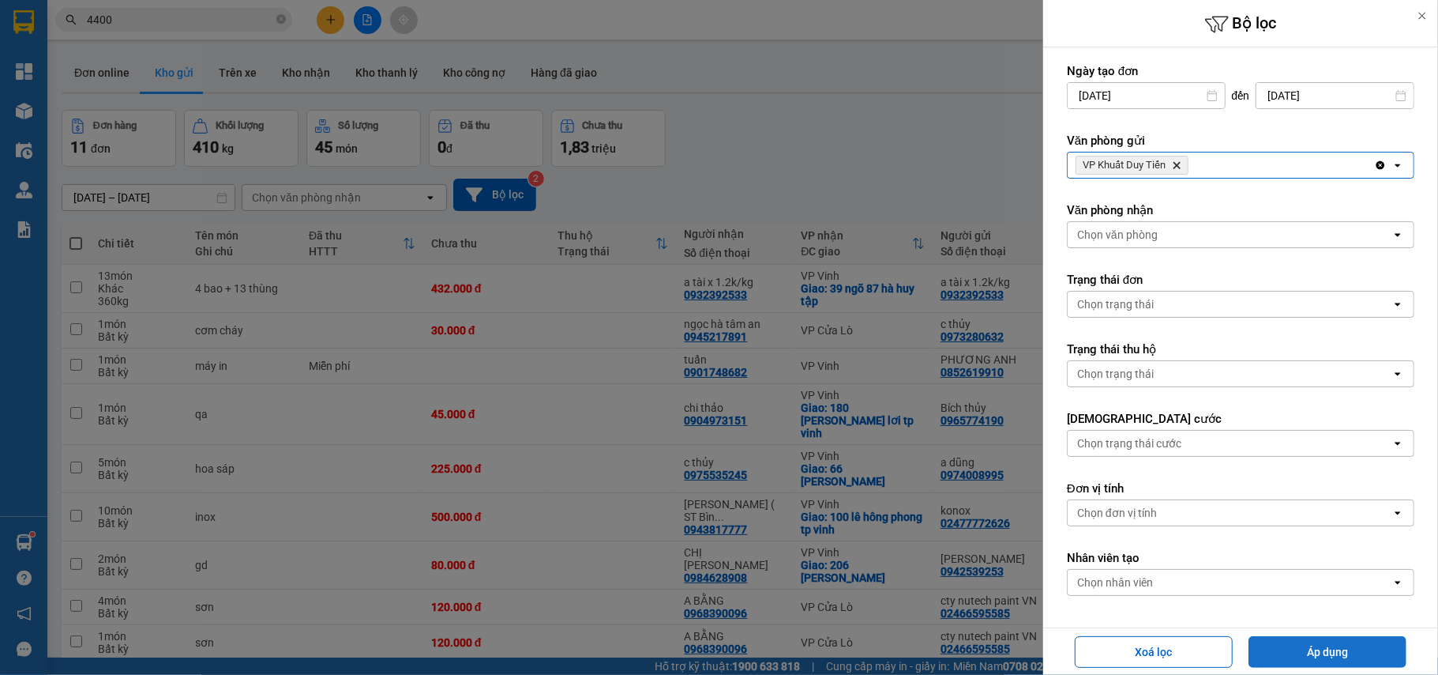
click at [1311, 649] on button "Áp dụng" at bounding box center [1328, 652] width 158 height 32
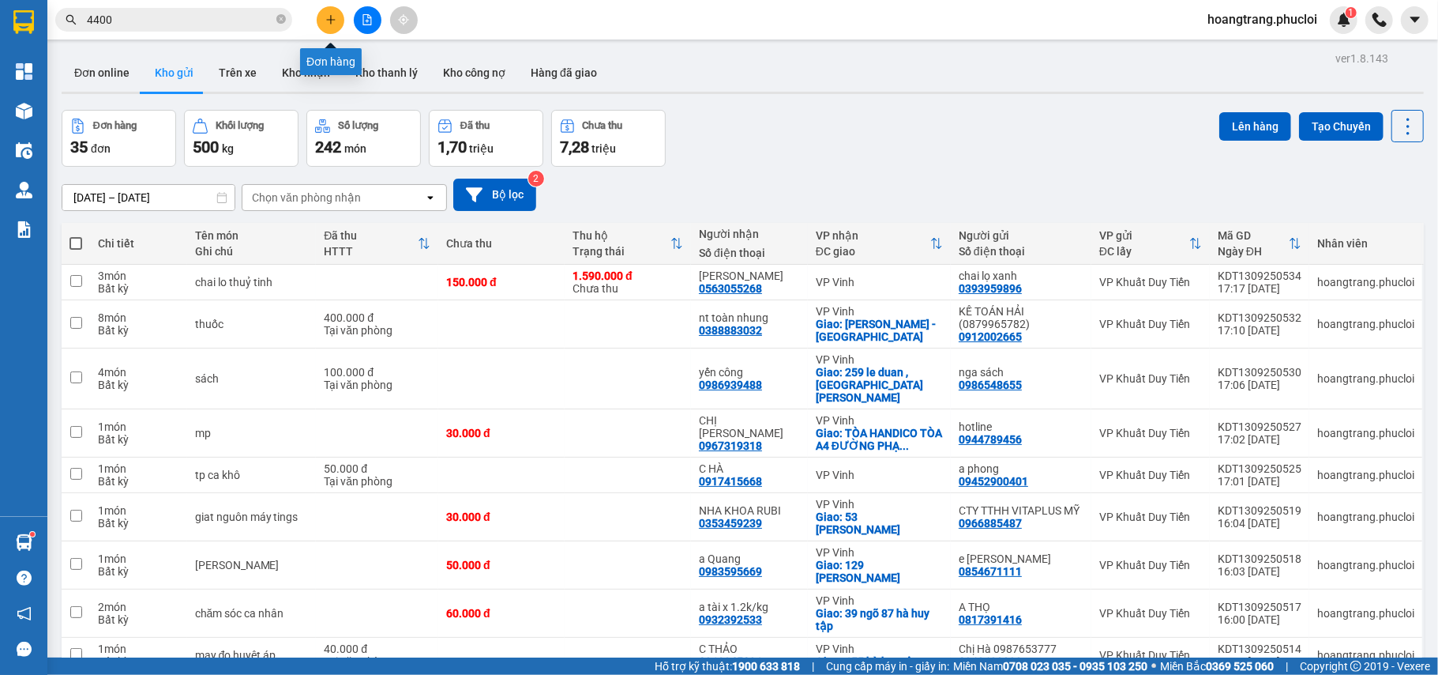
click at [330, 20] on icon "plus" at bounding box center [330, 19] width 11 height 11
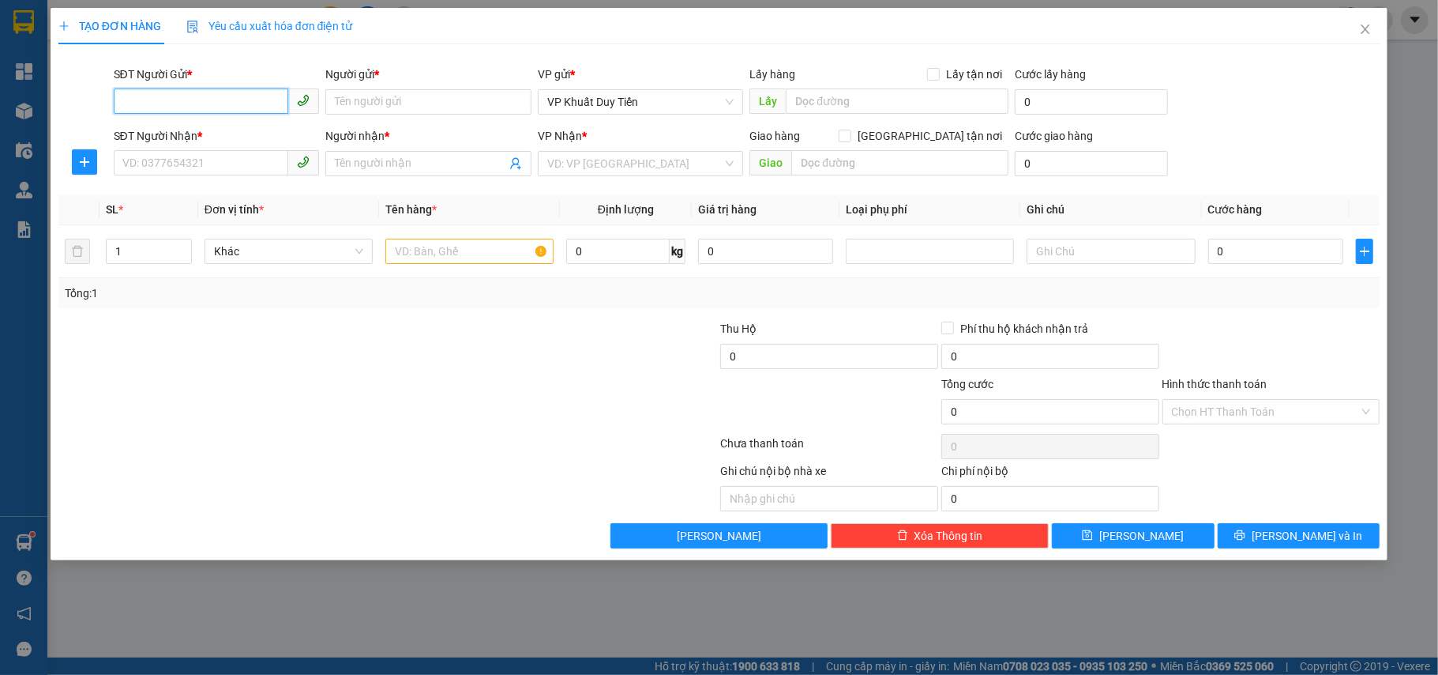
click at [178, 106] on input "SĐT Người Gửi *" at bounding box center [201, 100] width 175 height 25
click at [169, 133] on div "02462973813 - sơn anta" at bounding box center [216, 134] width 187 height 17
type input "02462973813"
type input "sơn anta"
type input "02462973813"
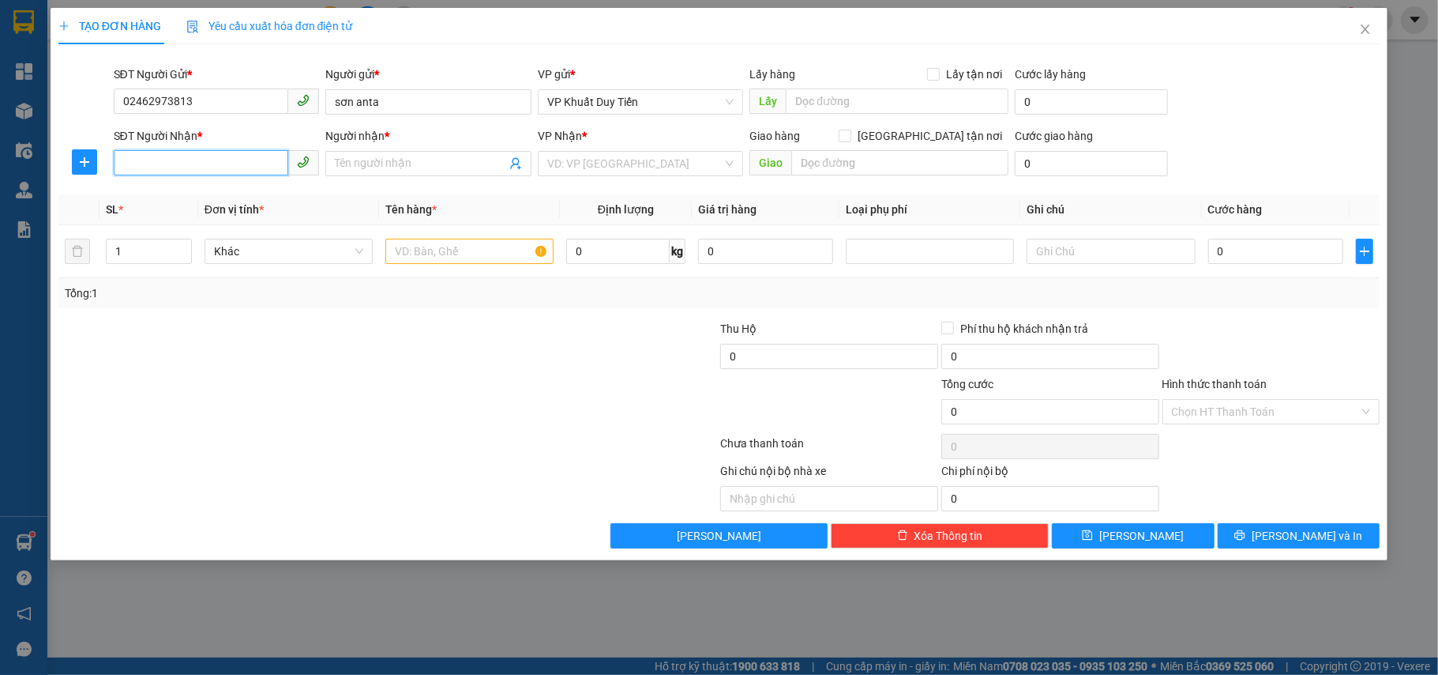
click at [175, 168] on input "SĐT Người Nhận *" at bounding box center [201, 162] width 175 height 25
click at [162, 194] on div "0842497986 - ANH THIẾT" at bounding box center [216, 195] width 187 height 17
type input "0842497986"
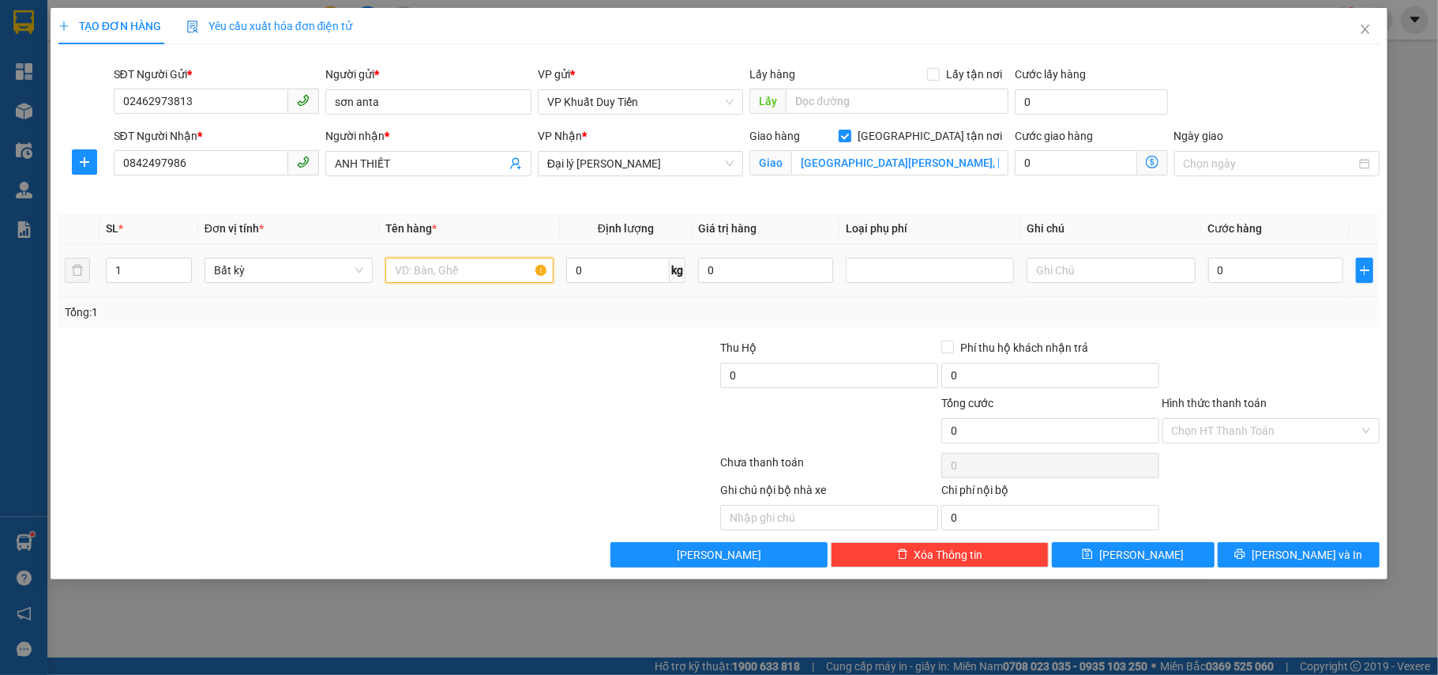
click at [404, 276] on input "text" at bounding box center [469, 269] width 168 height 25
click at [130, 276] on input "1" at bounding box center [149, 270] width 85 height 24
click at [418, 267] on input "text" at bounding box center [469, 269] width 168 height 25
click at [1212, 273] on input "0" at bounding box center [1275, 269] width 135 height 25
click at [1284, 556] on button "[PERSON_NAME] và In" at bounding box center [1299, 554] width 163 height 25
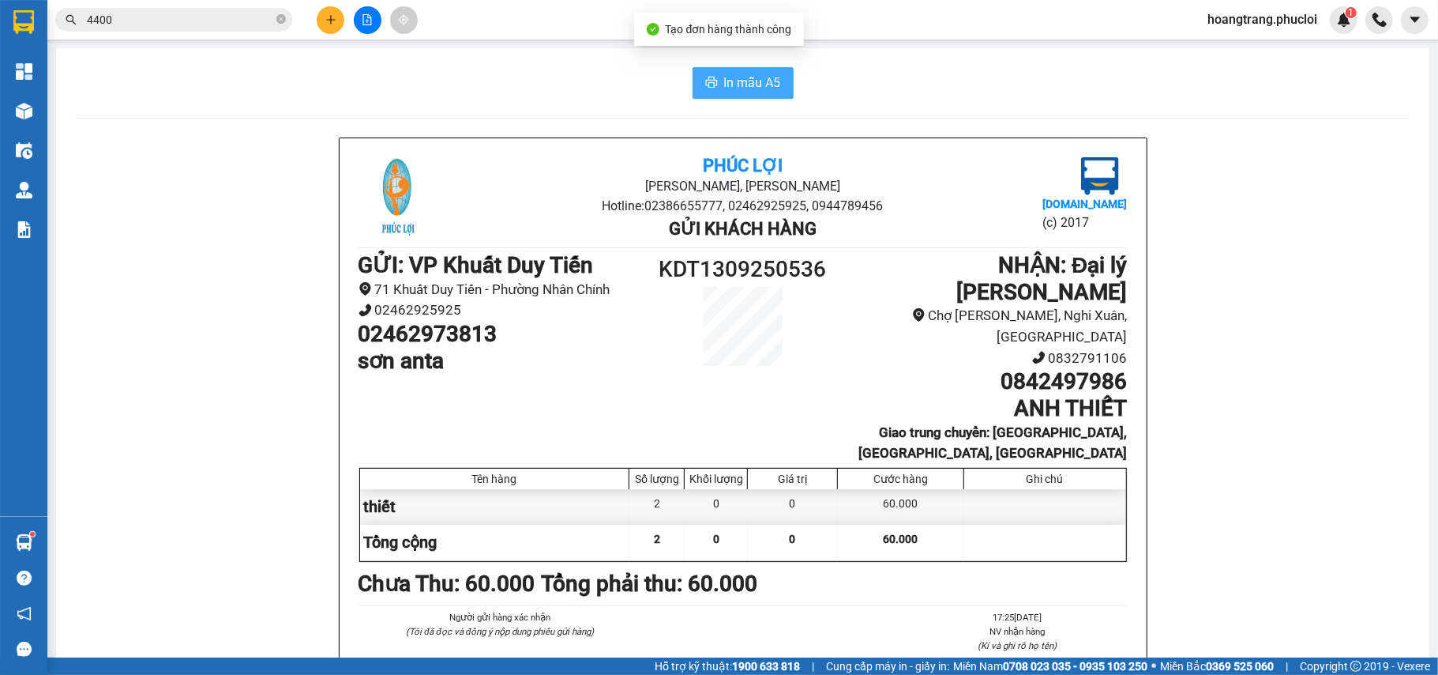
click at [738, 90] on span "In mẫu A5" at bounding box center [752, 83] width 57 height 20
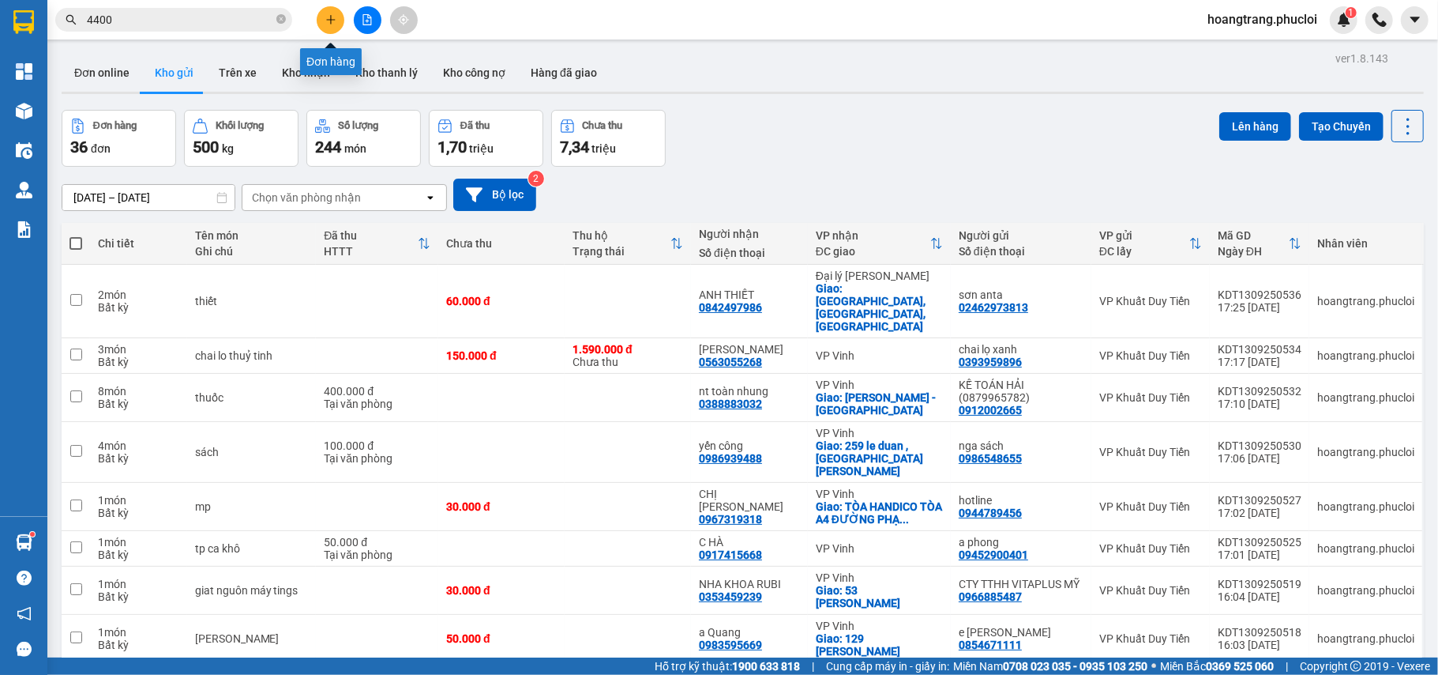
click at [326, 27] on button at bounding box center [331, 20] width 28 height 28
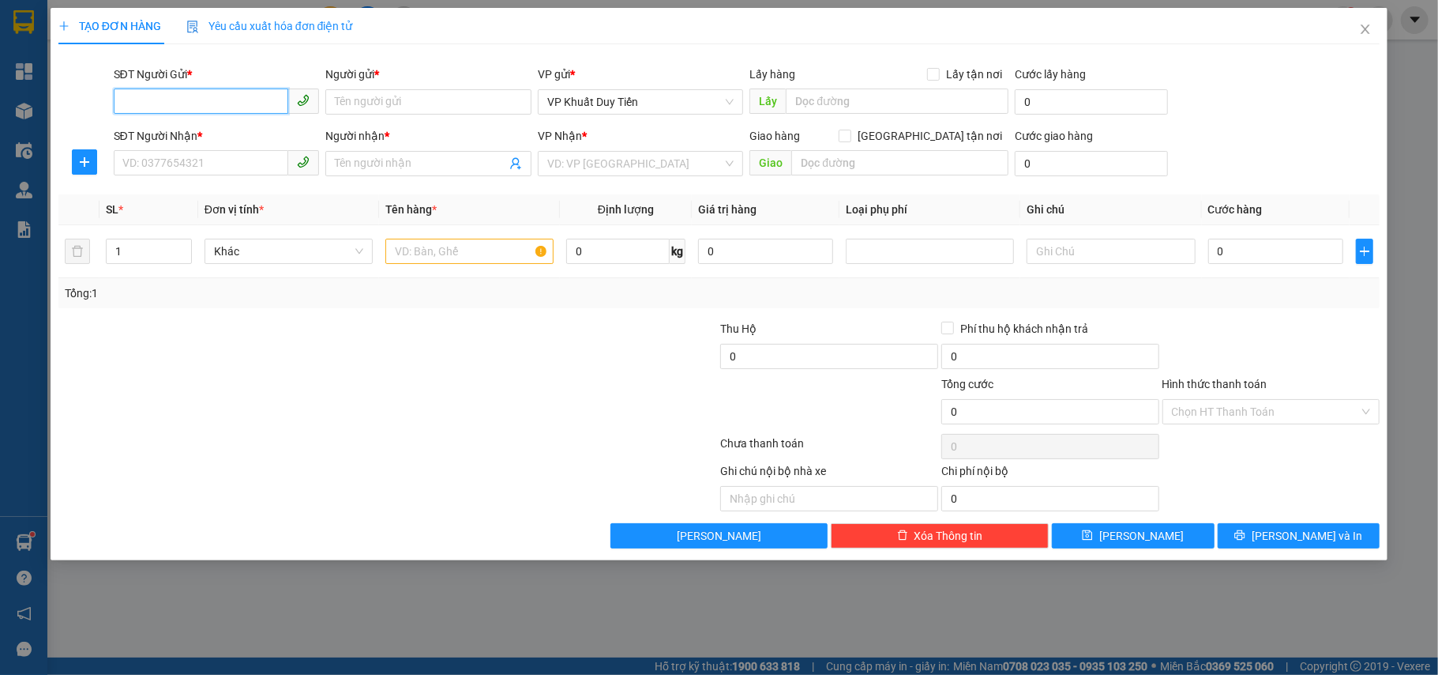
click at [180, 106] on input "SĐT Người Gửi *" at bounding box center [201, 100] width 175 height 25
click at [137, 111] on input "SĐT Người Gửi *" at bounding box center [201, 100] width 175 height 25
click at [156, 112] on input "SĐT Người Gửi *" at bounding box center [201, 100] width 175 height 25
click at [242, 133] on div "0985739586 - ANH TÌNH" at bounding box center [216, 134] width 187 height 17
click at [216, 166] on input "SĐT Người Nhận *" at bounding box center [201, 162] width 175 height 25
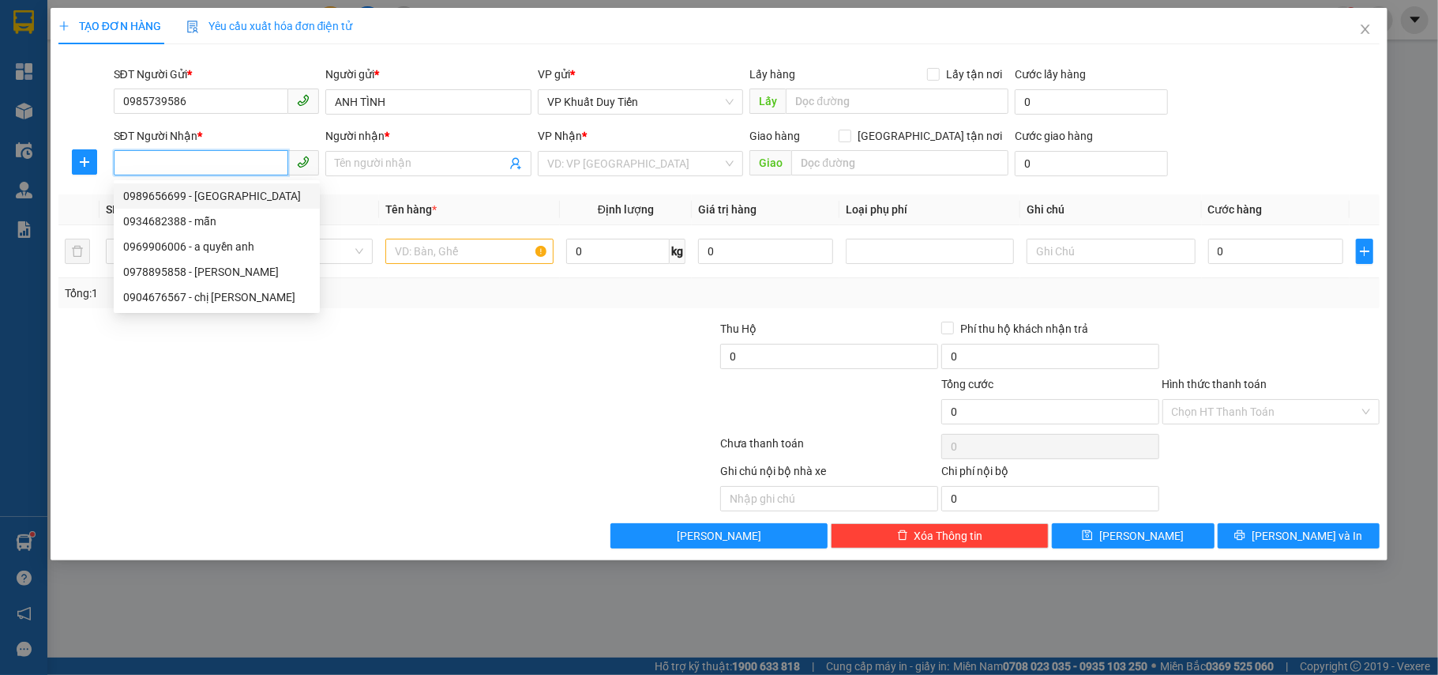
click at [155, 197] on div "0989656699 - Chú Giang" at bounding box center [216, 195] width 187 height 17
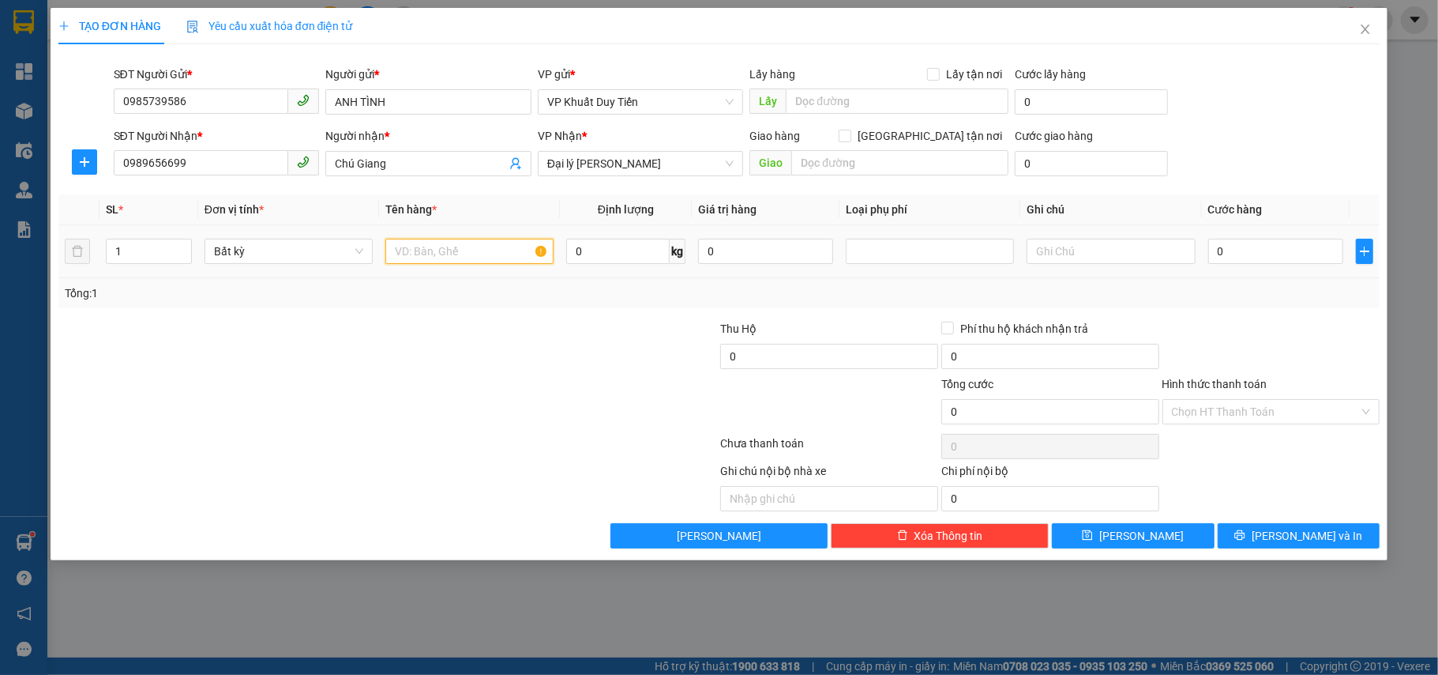
click at [399, 248] on input "text" at bounding box center [469, 251] width 168 height 25
click at [1213, 250] on input "0" at bounding box center [1275, 251] width 135 height 25
click at [1208, 395] on div "Hình thức thanh toán" at bounding box center [1272, 387] width 218 height 24
click at [1210, 386] on label "Hình thức thanh toán" at bounding box center [1215, 384] width 105 height 13
click at [1210, 400] on input "Hình thức thanh toán" at bounding box center [1266, 412] width 188 height 24
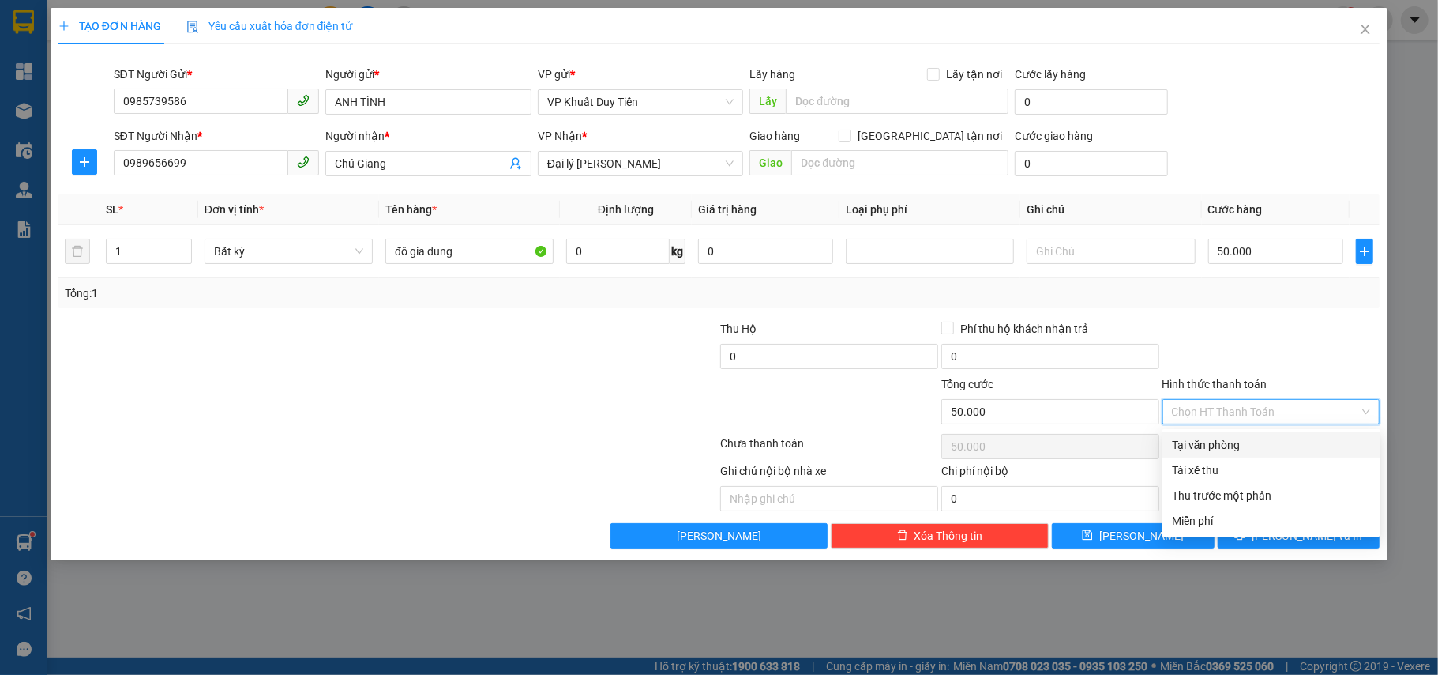
click at [1212, 452] on div "Tại văn phòng" at bounding box center [1271, 444] width 199 height 17
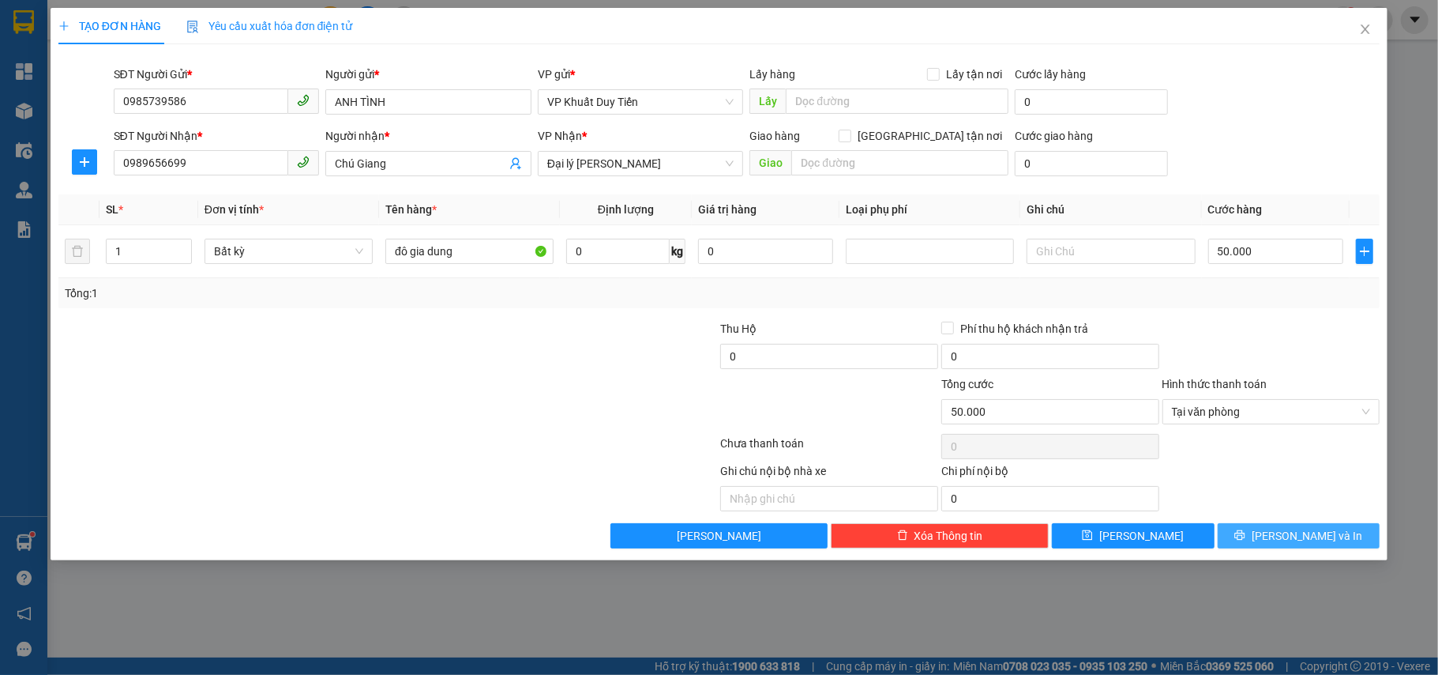
click at [1287, 544] on span "[PERSON_NAME] và In" at bounding box center [1307, 535] width 111 height 17
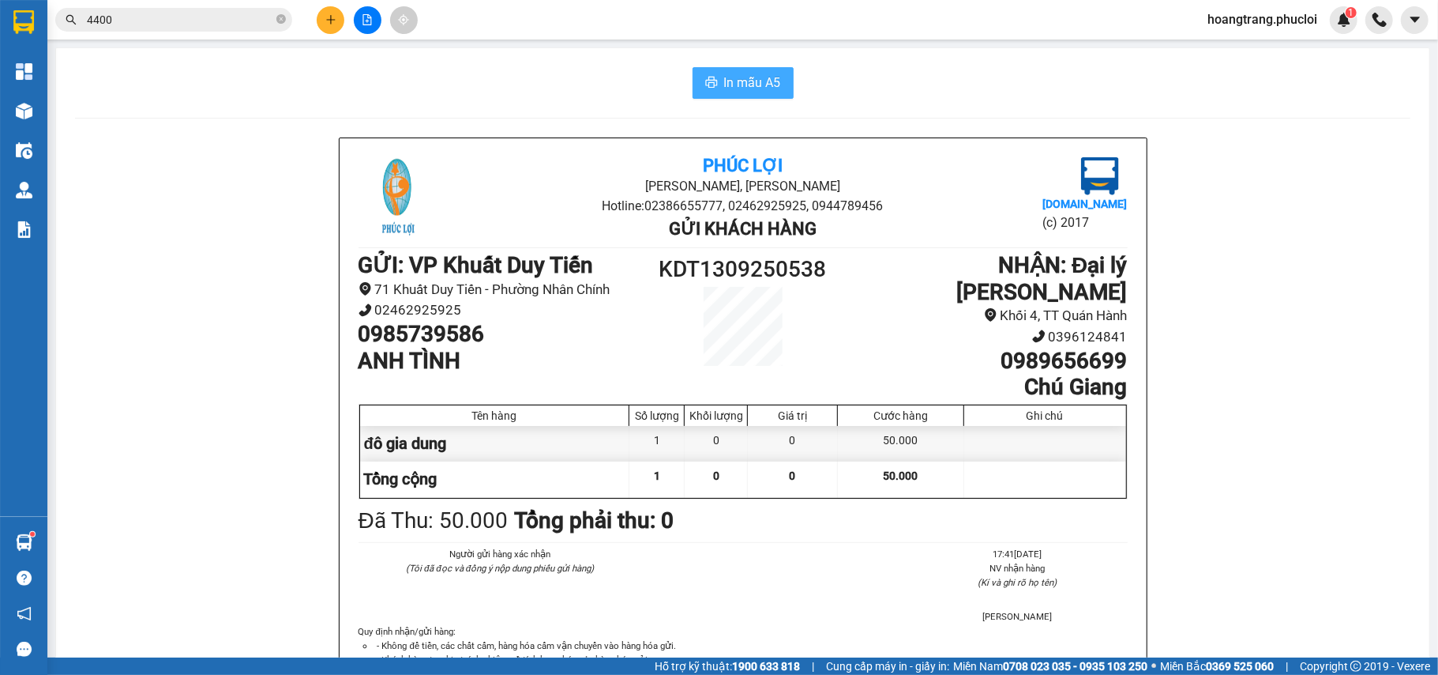
click at [762, 87] on span "In mẫu A5" at bounding box center [752, 83] width 57 height 20
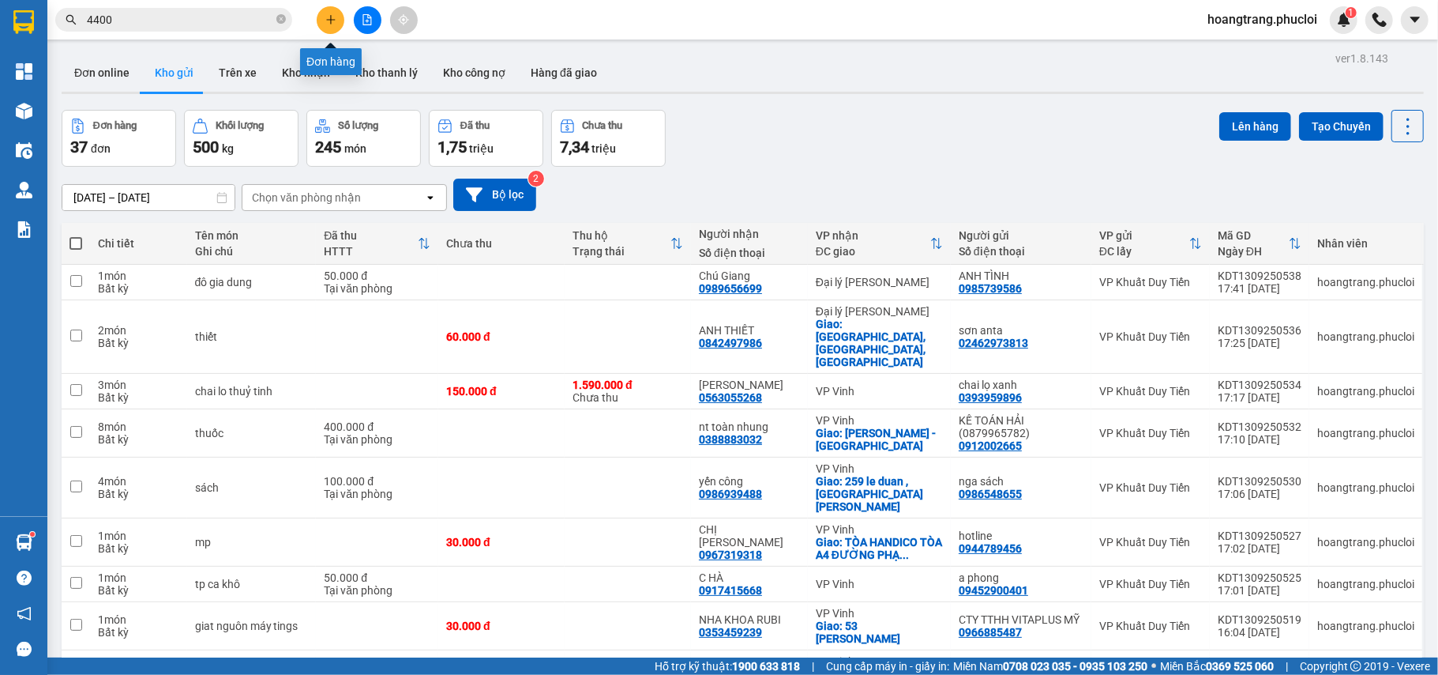
click at [333, 21] on icon "plus" at bounding box center [330, 19] width 11 height 11
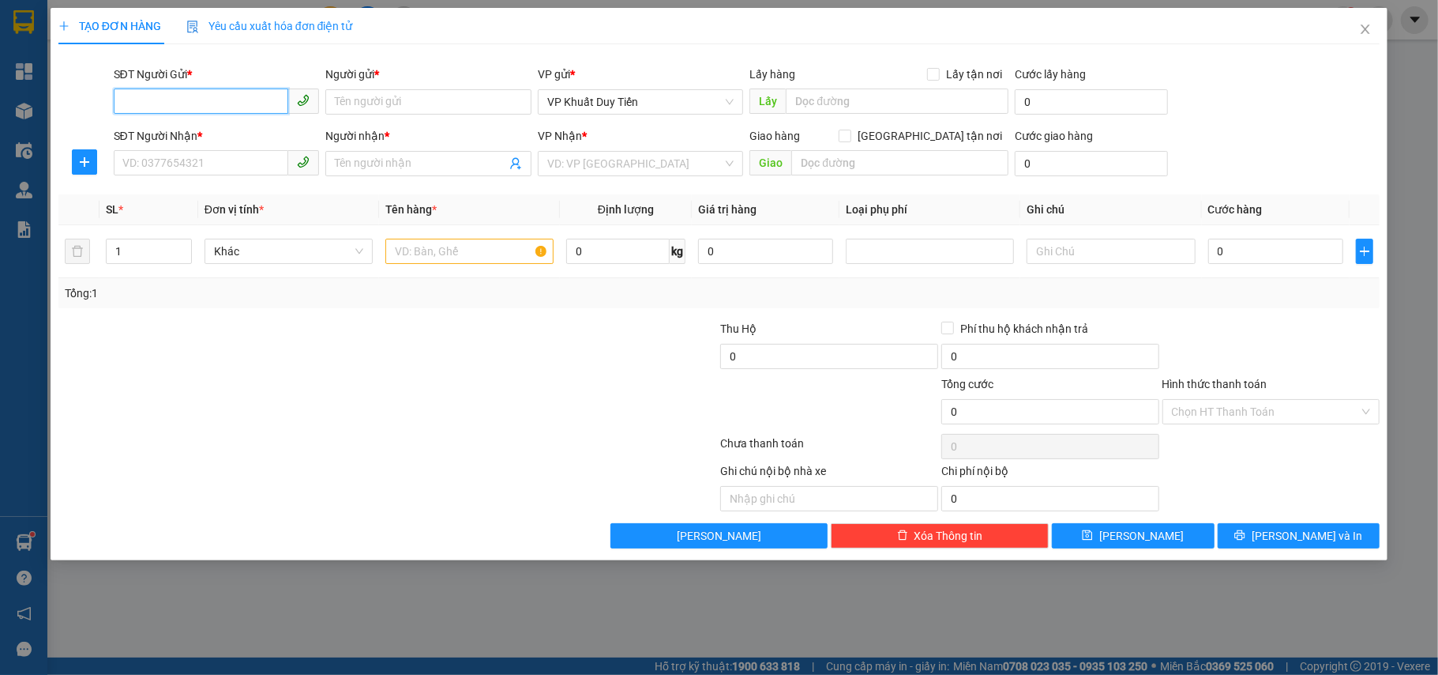
click at [229, 108] on input "SĐT Người Gửi *" at bounding box center [201, 100] width 175 height 25
click at [191, 133] on div "0357182067 - C THẢO" at bounding box center [216, 134] width 187 height 17
click at [194, 160] on input "SĐT Người Nhận *" at bounding box center [201, 162] width 175 height 25
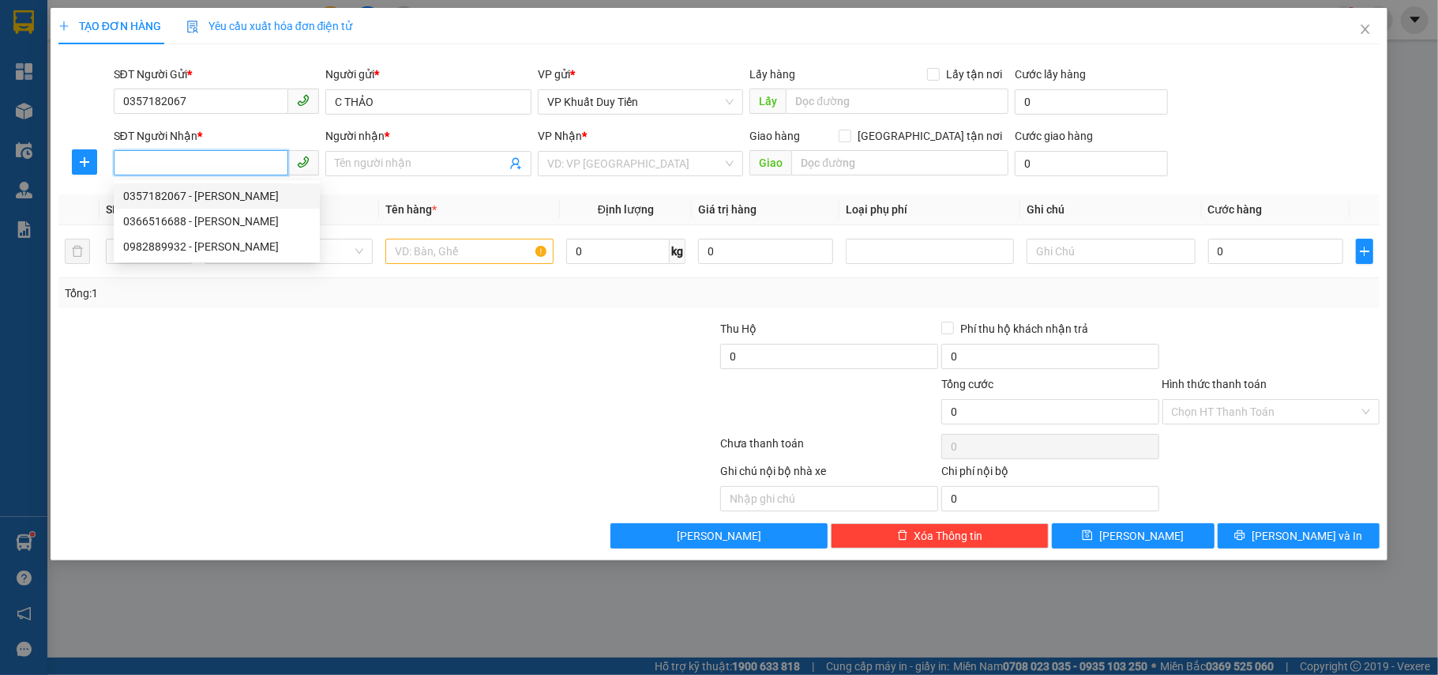
click at [169, 203] on div "0357182067 - C THẢO" at bounding box center [216, 195] width 187 height 17
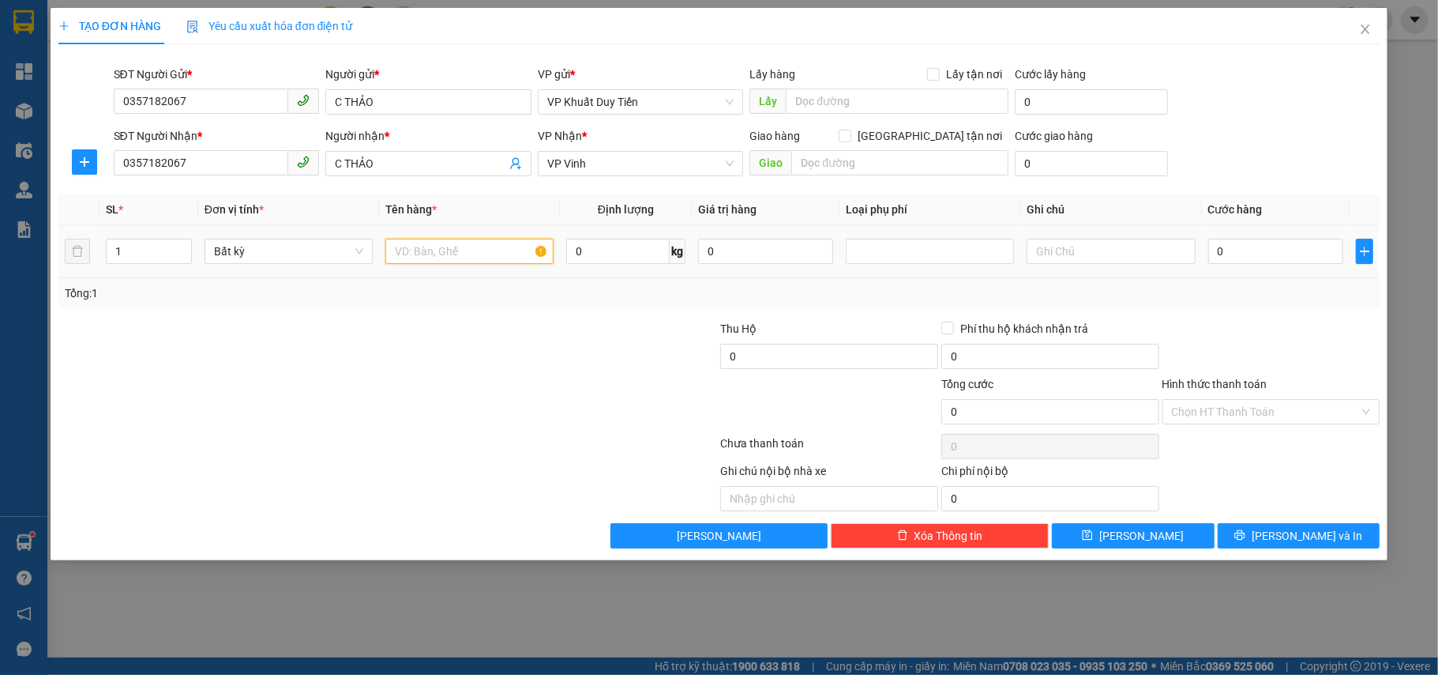
click at [404, 257] on input "text" at bounding box center [469, 251] width 168 height 25
click at [1211, 251] on input "0" at bounding box center [1275, 251] width 135 height 25
drag, startPoint x: 1317, startPoint y: 523, endPoint x: 1310, endPoint y: 536, distance: 14.9
click at [1313, 528] on div "Transit Pickup Surcharge Ids Transit Deliver Surcharge Ids Transit Deliver Surc…" at bounding box center [719, 302] width 1322 height 491
click at [1299, 539] on span "[PERSON_NAME] và In" at bounding box center [1307, 535] width 111 height 17
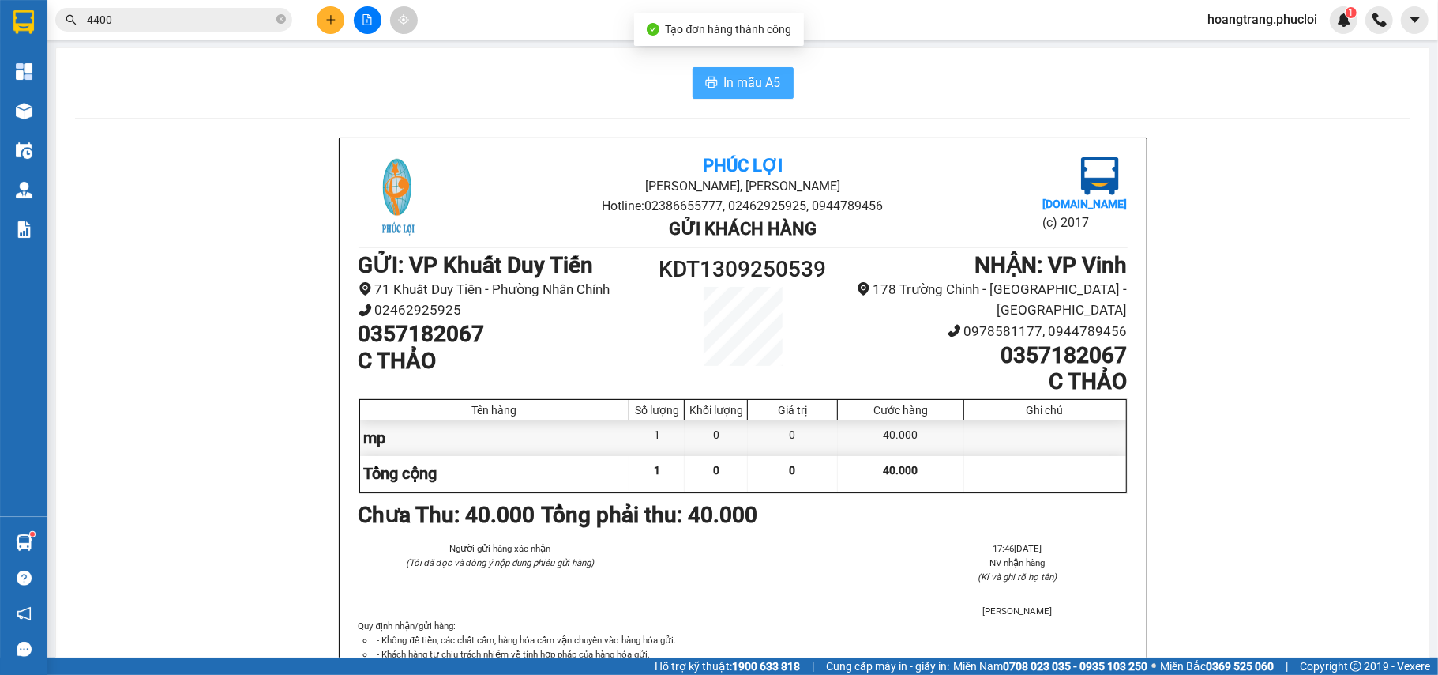
click at [735, 80] on span "In mẫu A5" at bounding box center [752, 83] width 57 height 20
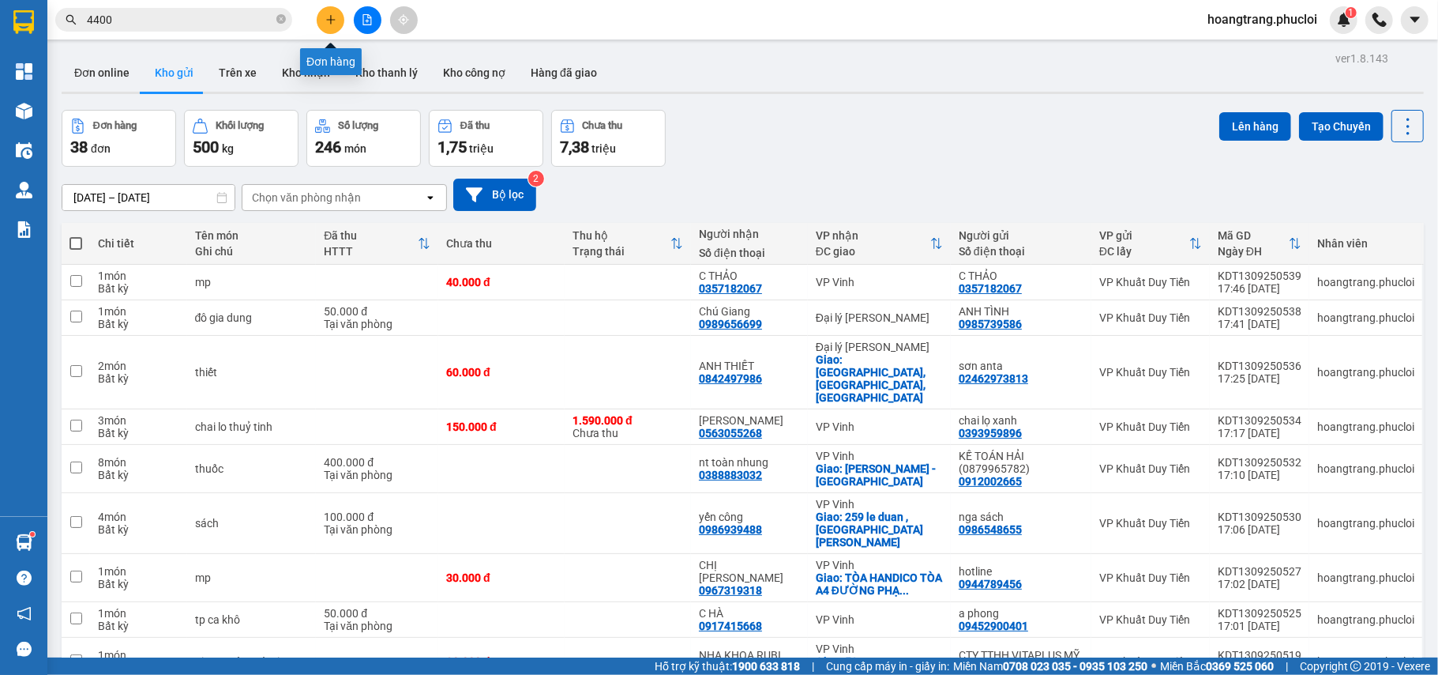
click at [326, 20] on icon "plus" at bounding box center [330, 19] width 11 height 11
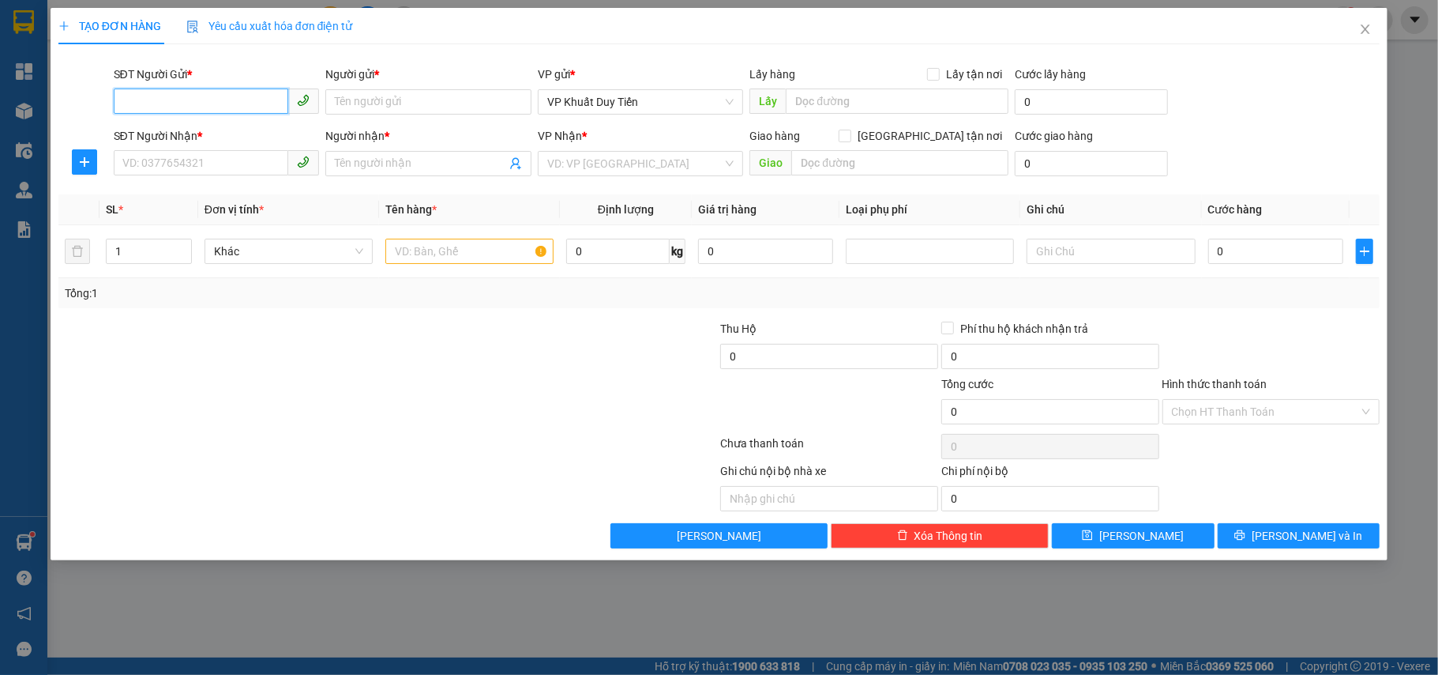
click at [182, 107] on input "SĐT Người Gửi *" at bounding box center [201, 100] width 175 height 25
click at [158, 137] on div "0975118386 - A Phú" at bounding box center [216, 134] width 187 height 17
click at [152, 163] on input "SĐT Người Nhận *" at bounding box center [201, 162] width 175 height 25
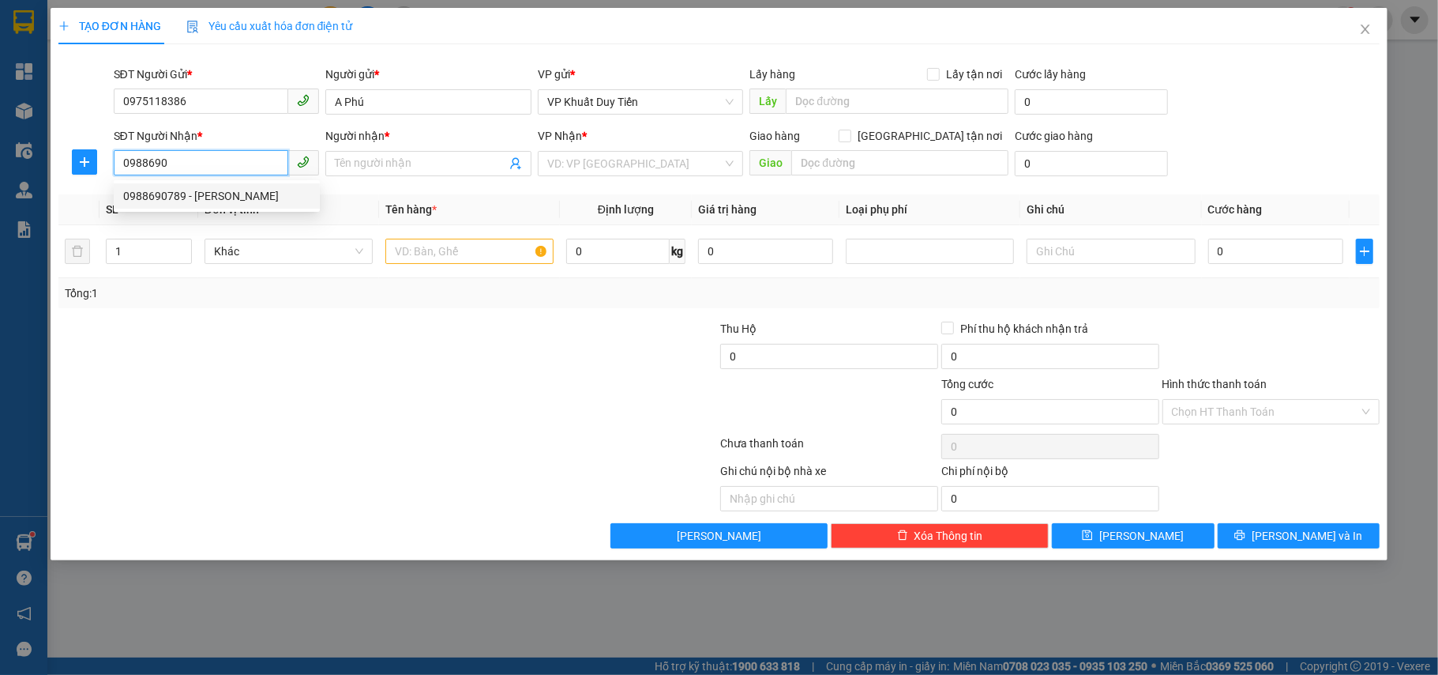
click at [200, 199] on div "0988690789 - c Huyền" at bounding box center [216, 195] width 187 height 17
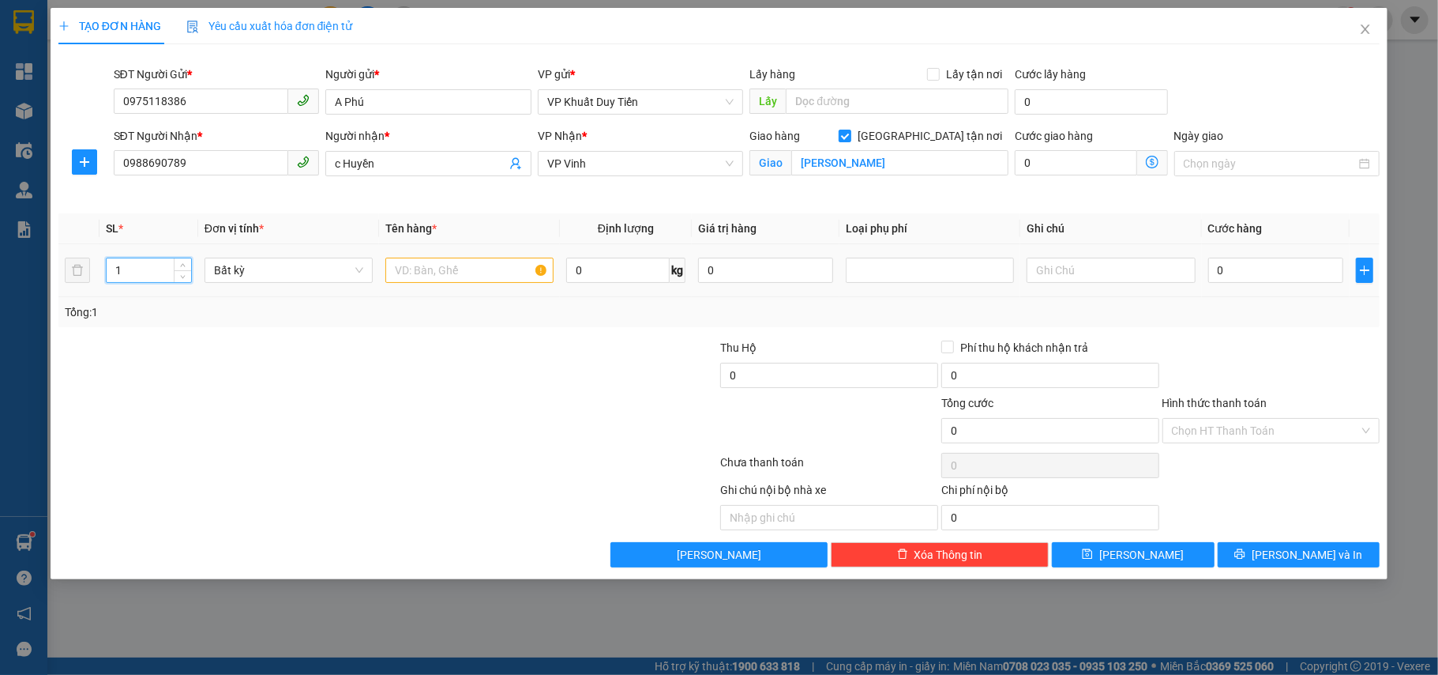
click at [127, 281] on input "1" at bounding box center [149, 270] width 85 height 24
drag, startPoint x: 433, startPoint y: 286, endPoint x: 415, endPoint y: 269, distance: 24.6
click at [433, 278] on div at bounding box center [469, 270] width 168 height 32
click at [415, 269] on input "text" at bounding box center [469, 269] width 168 height 25
drag, startPoint x: 1201, startPoint y: 276, endPoint x: 1214, endPoint y: 261, distance: 20.1
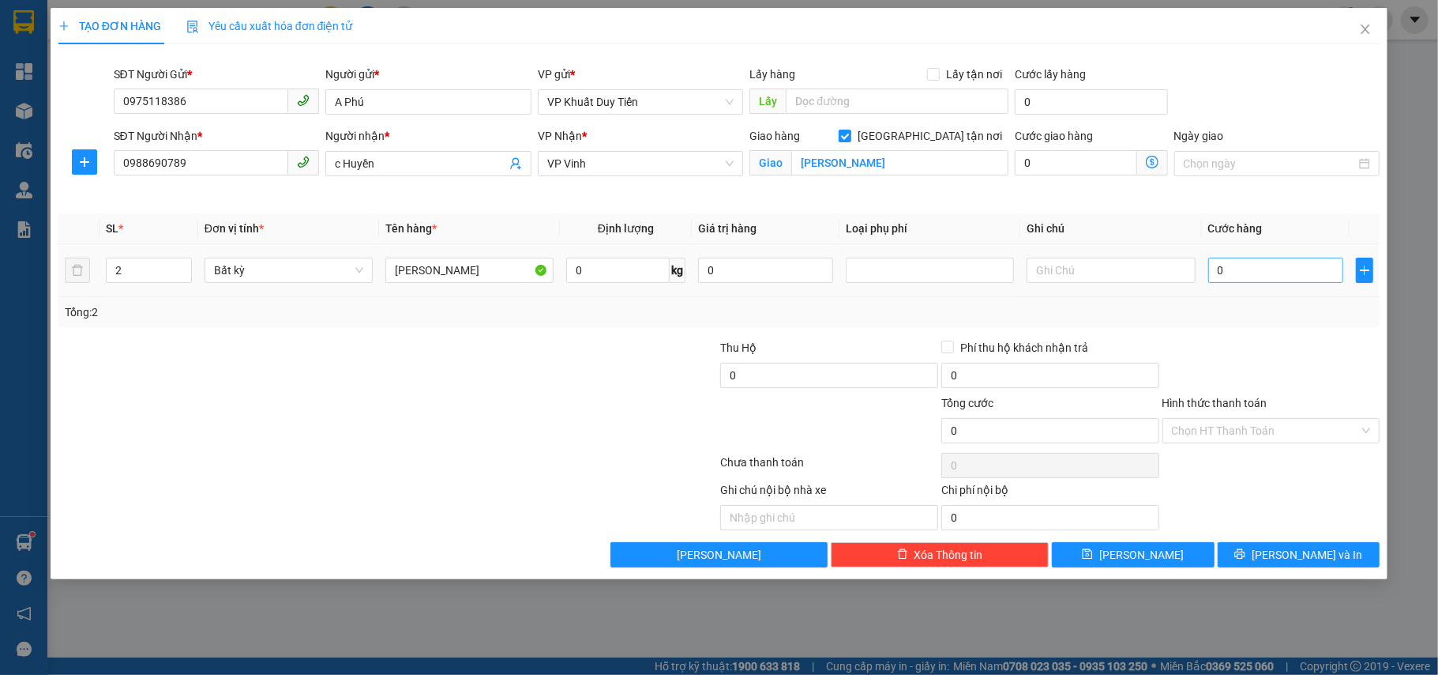
click at [1197, 264] on tr "2 Bất kỳ linh kiên 0 kg 0 0" at bounding box center [719, 270] width 1322 height 53
click at [1214, 269] on input "0" at bounding box center [1275, 269] width 135 height 25
click at [1284, 559] on button "[PERSON_NAME] và In" at bounding box center [1299, 554] width 163 height 25
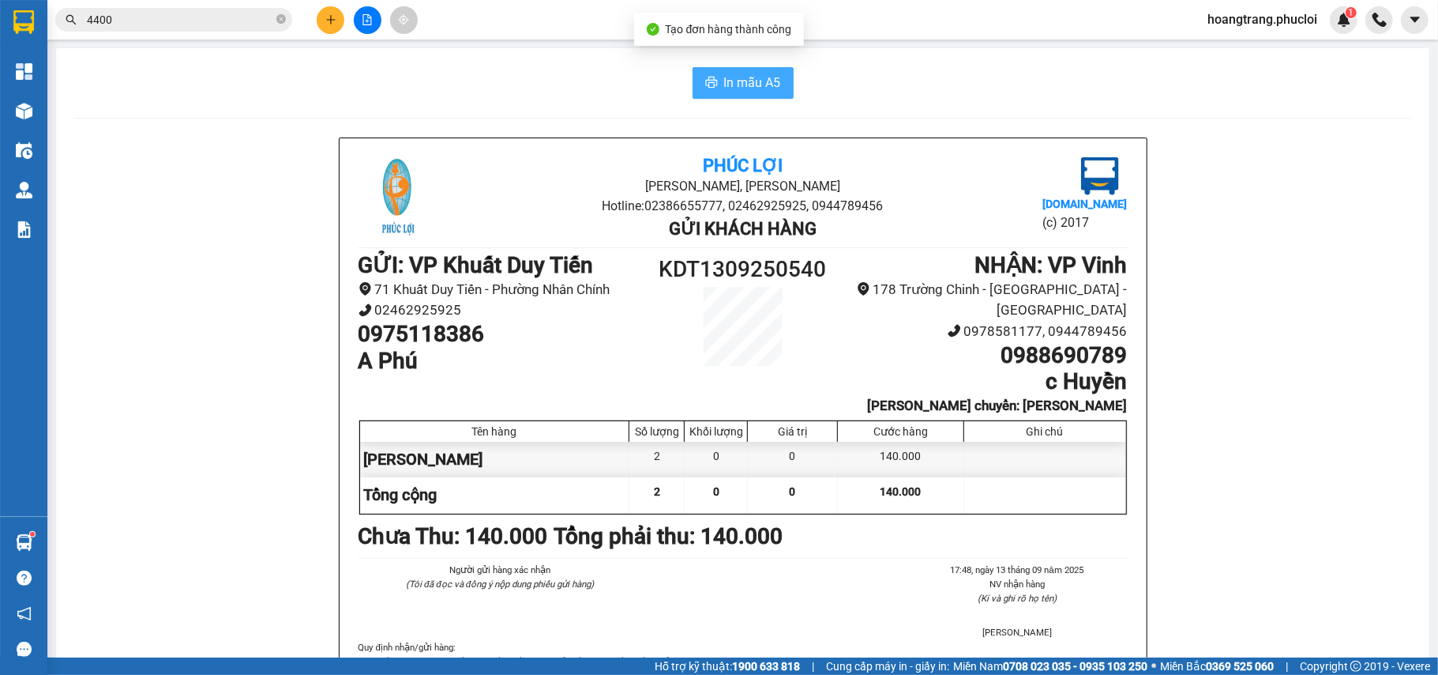
click at [742, 87] on span "In mẫu A5" at bounding box center [752, 83] width 57 height 20
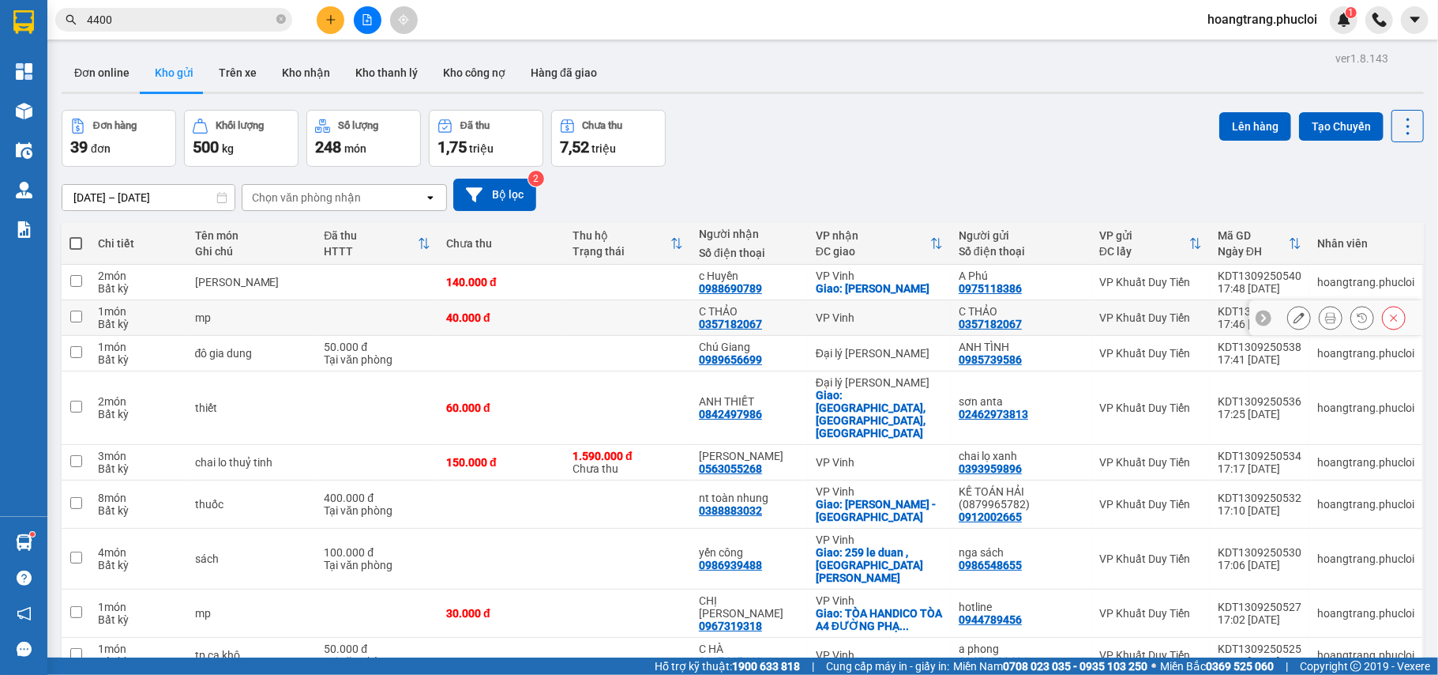
click at [762, 313] on div "C THẢO" at bounding box center [749, 311] width 101 height 13
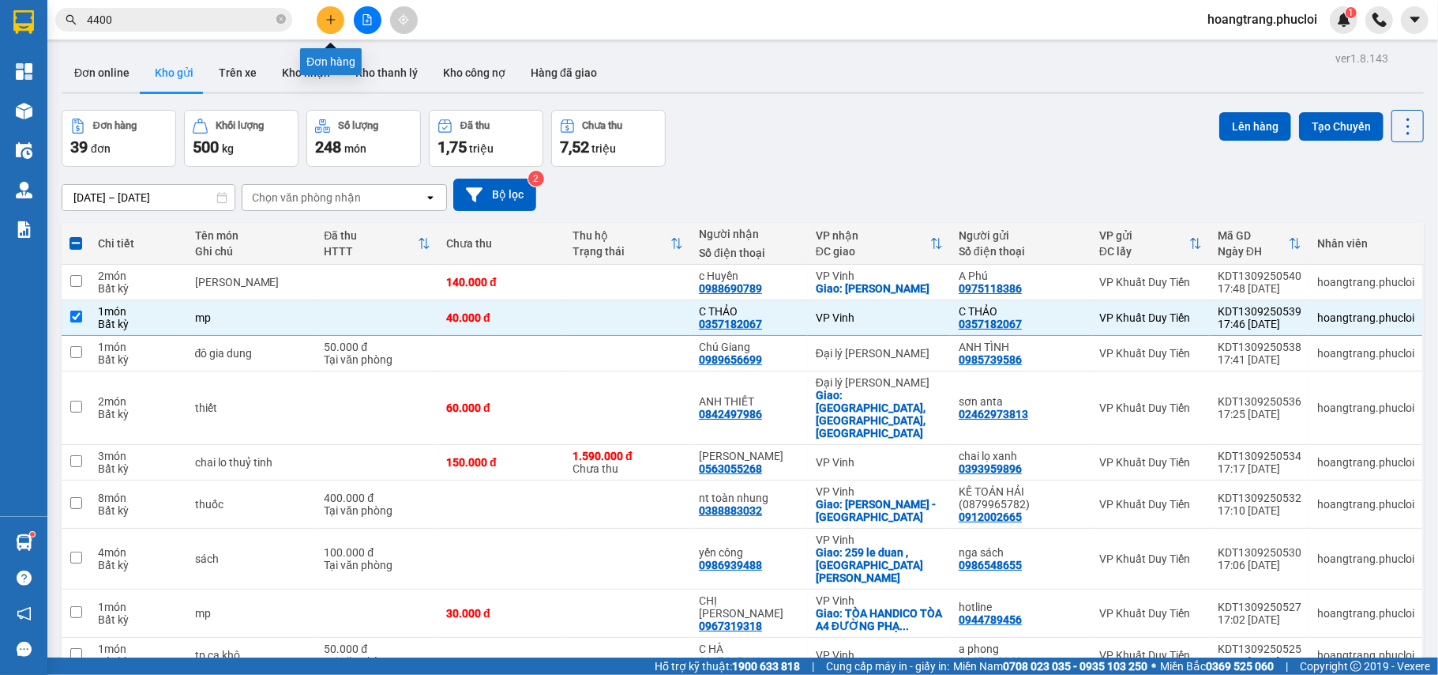
click at [329, 25] on button at bounding box center [331, 20] width 28 height 28
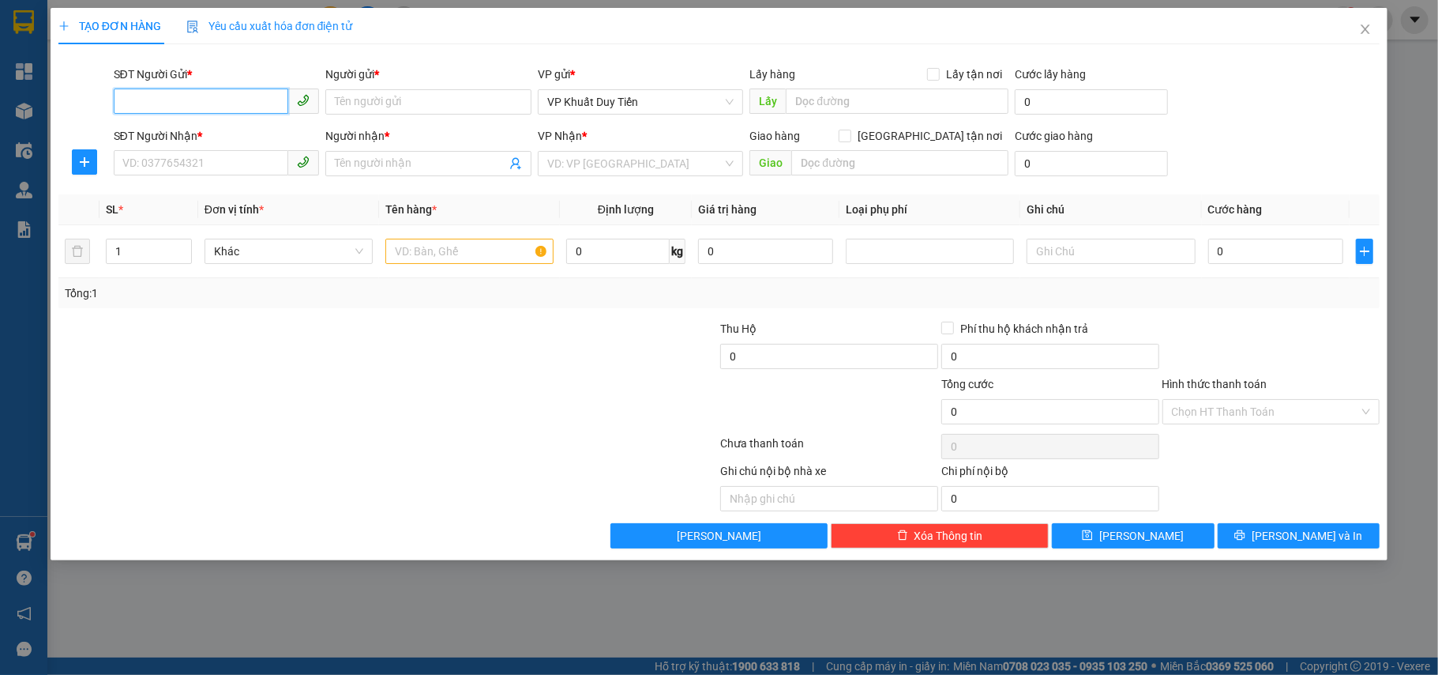
click at [187, 107] on input "SĐT Người Gửi *" at bounding box center [201, 100] width 175 height 25
click at [235, 140] on div "0913015596 - Chú Tuấn(15k/1 kiện)" at bounding box center [216, 134] width 187 height 17
click at [183, 168] on input "SĐT Người Nhận *" at bounding box center [201, 162] width 175 height 25
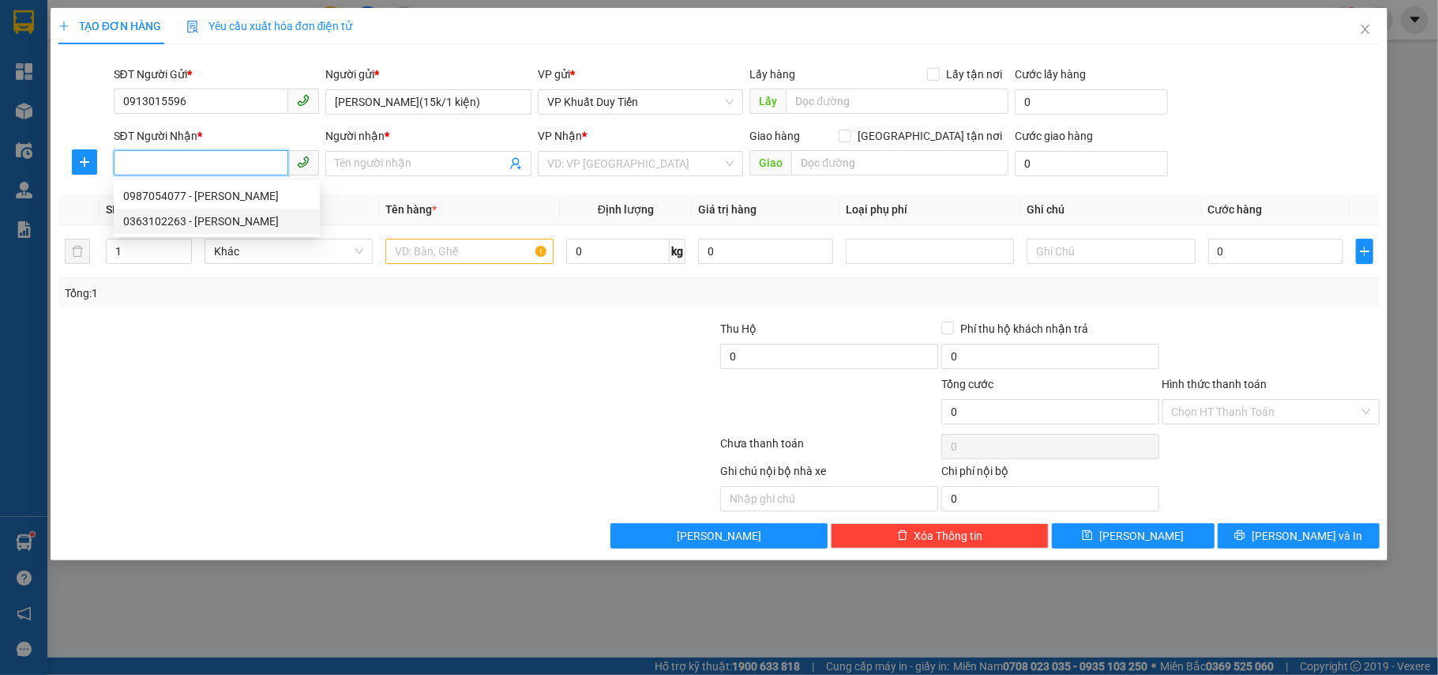
click at [165, 216] on div "0363102263 - PHAN TRỌNG TẤN" at bounding box center [216, 220] width 187 height 17
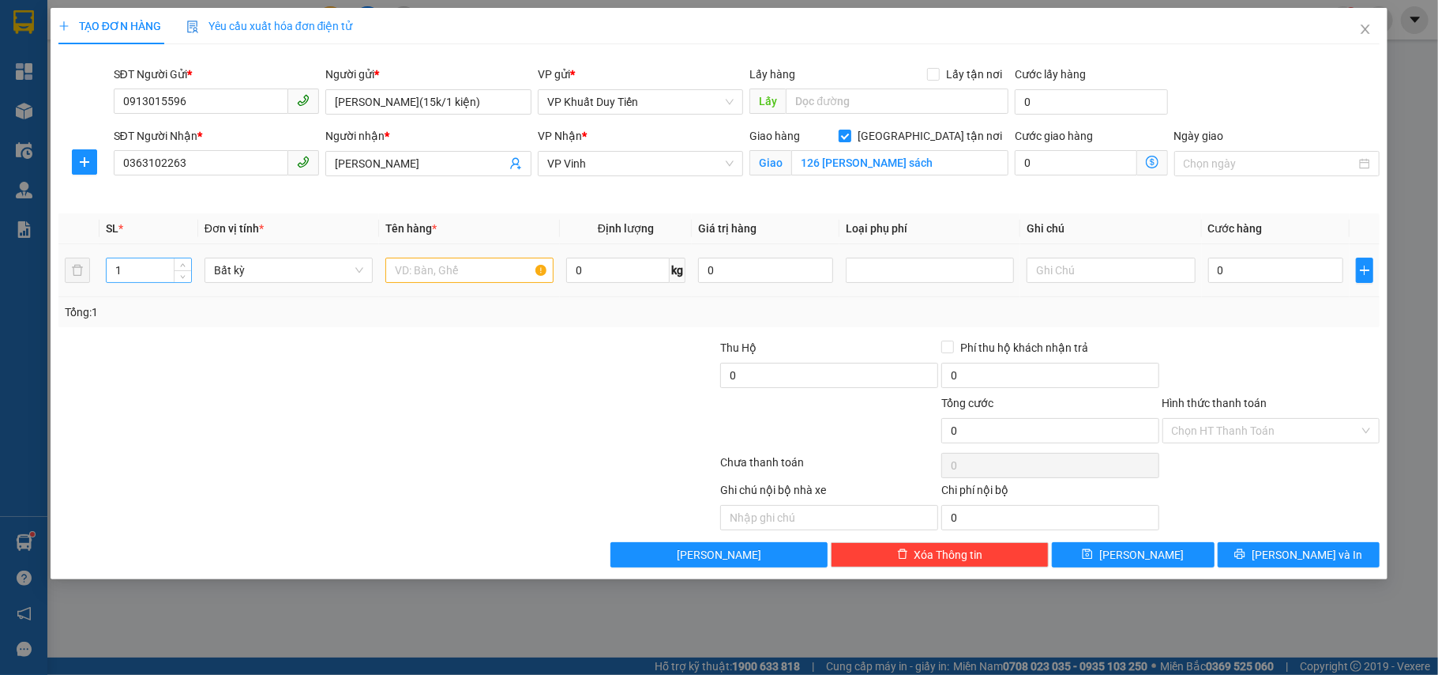
click at [131, 272] on input "1" at bounding box center [149, 270] width 85 height 24
click at [400, 272] on input "text" at bounding box center [469, 269] width 168 height 25
click at [1321, 556] on span "[PERSON_NAME] và In" at bounding box center [1307, 554] width 111 height 17
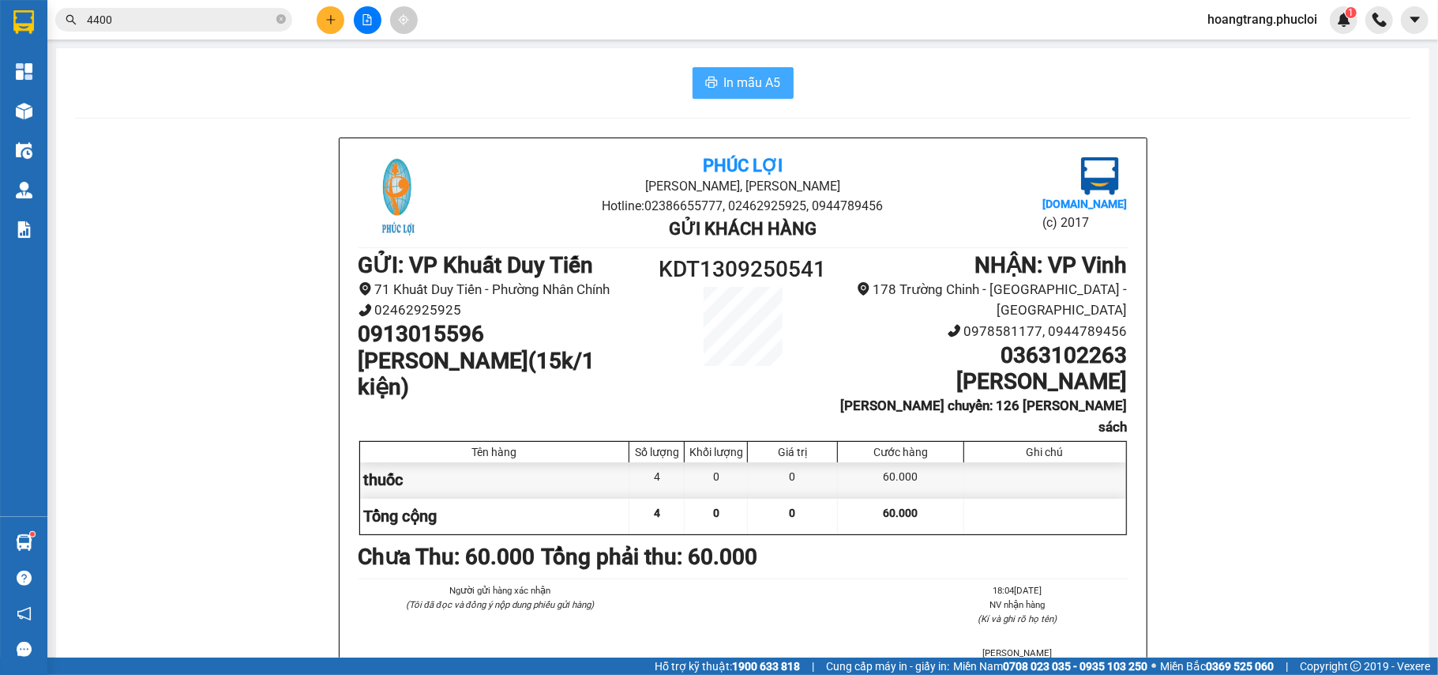
click at [753, 88] on span "In mẫu A5" at bounding box center [752, 83] width 57 height 20
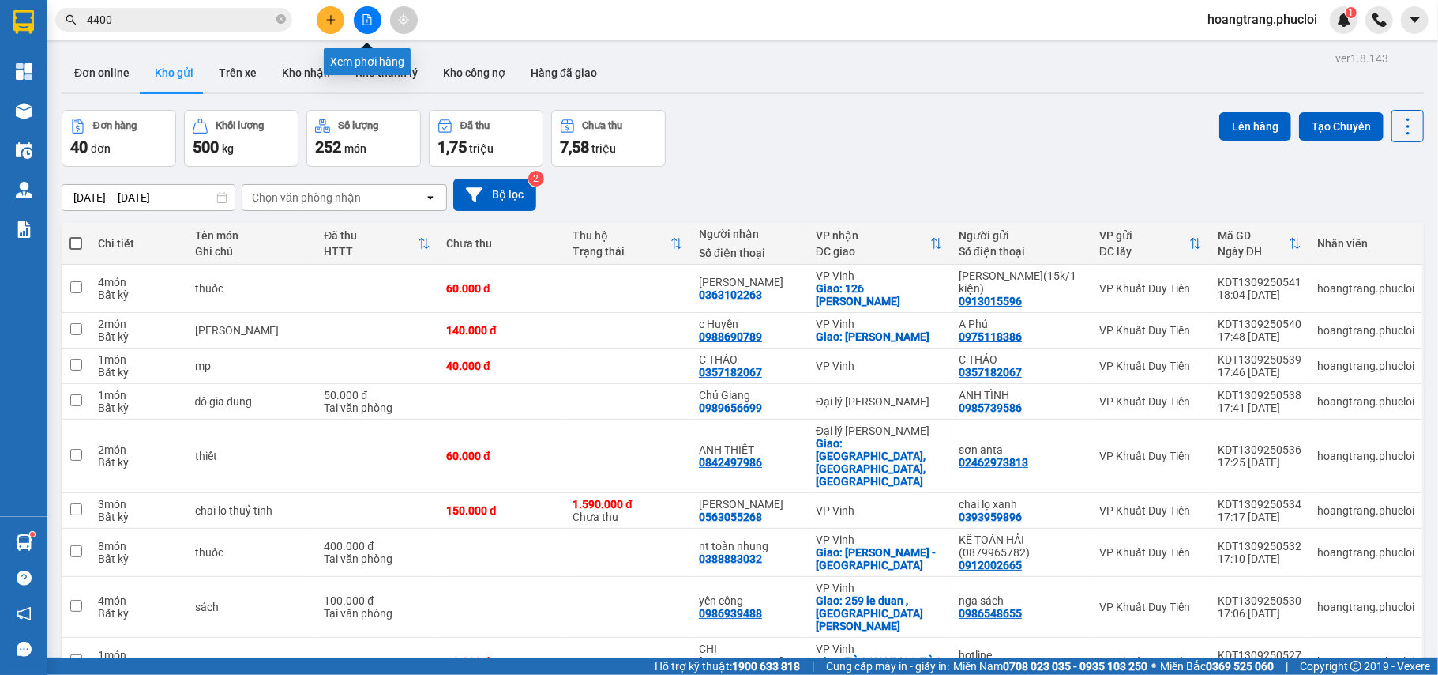
click at [371, 20] on icon "file-add" at bounding box center [367, 19] width 11 height 11
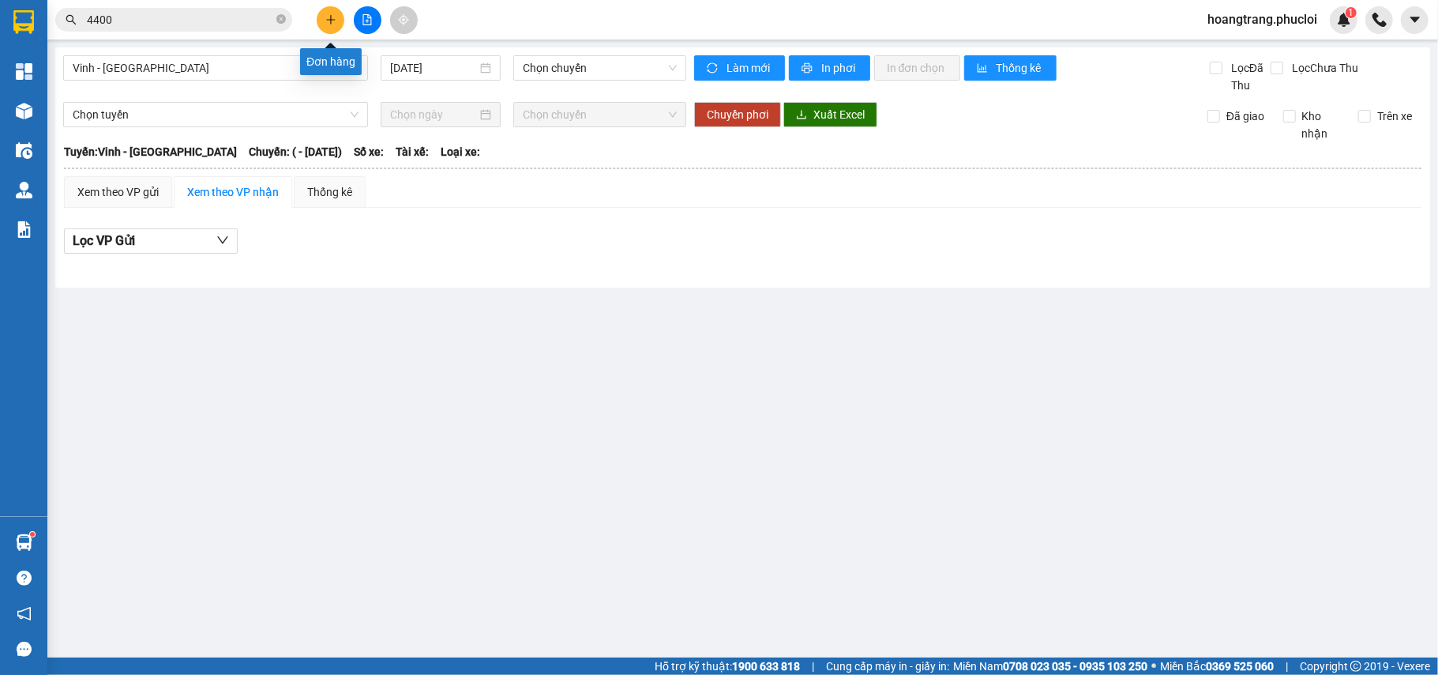
click at [330, 17] on icon "plus" at bounding box center [330, 19] width 1 height 9
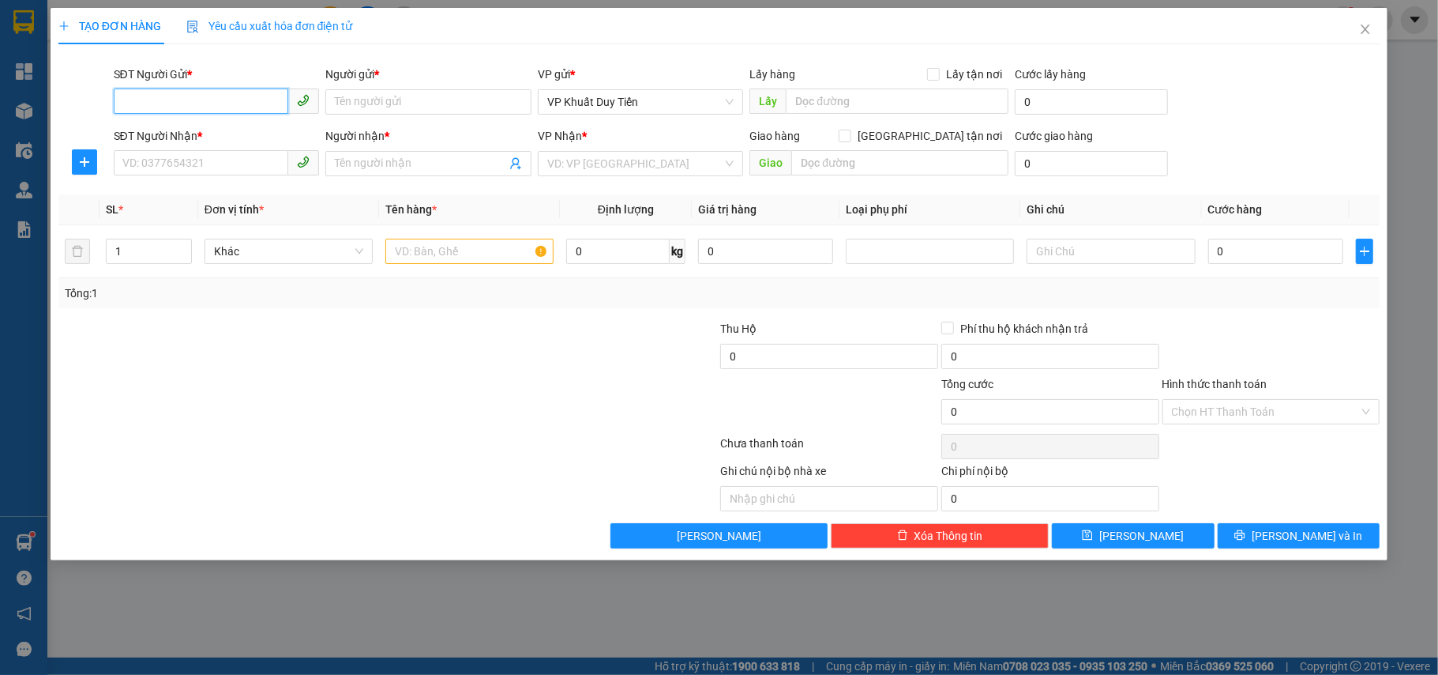
click at [240, 107] on input "SĐT Người Gửi *" at bounding box center [201, 100] width 175 height 25
click at [245, 128] on div "0913015596 - Chú Tuấn(15k/1 kiện)" at bounding box center [216, 134] width 187 height 17
click at [185, 156] on input "SĐT Người Nhận *" at bounding box center [201, 162] width 175 height 25
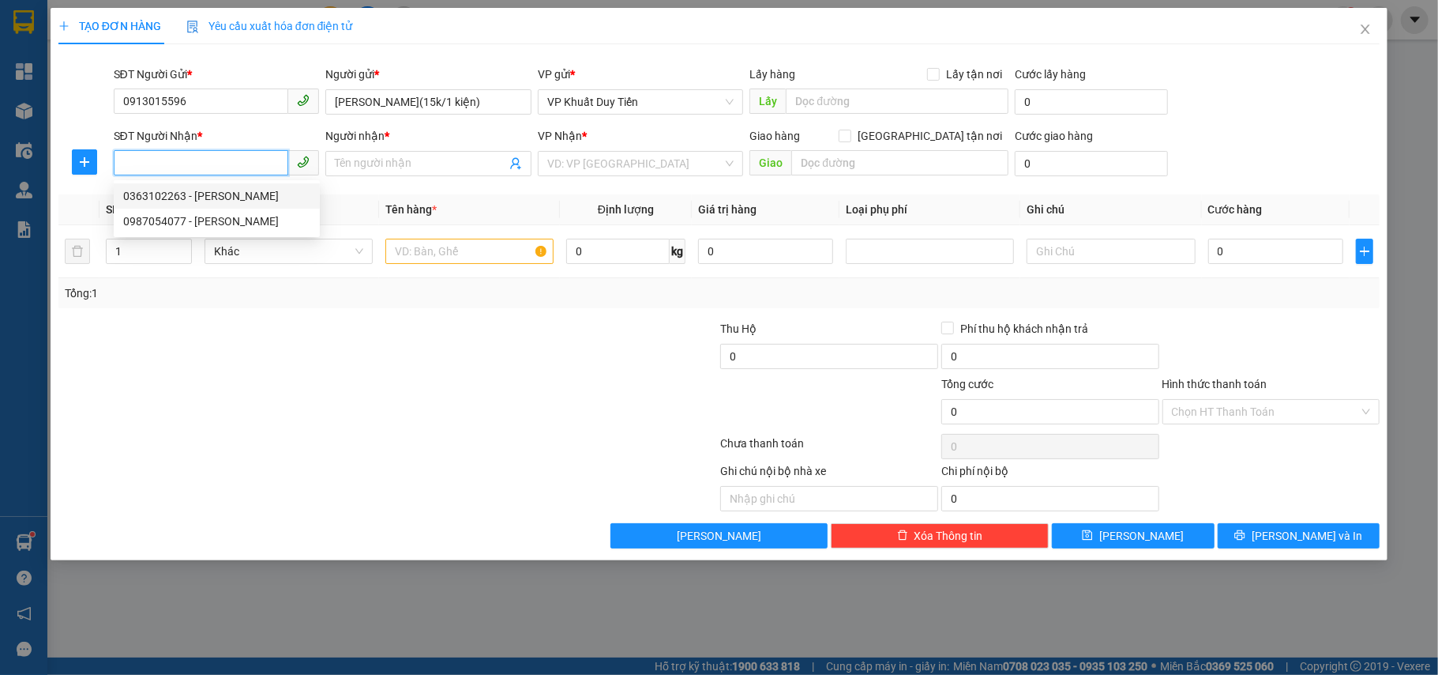
click at [169, 197] on div "0363102263 - PHAN TRỌNG TẤN" at bounding box center [216, 195] width 187 height 17
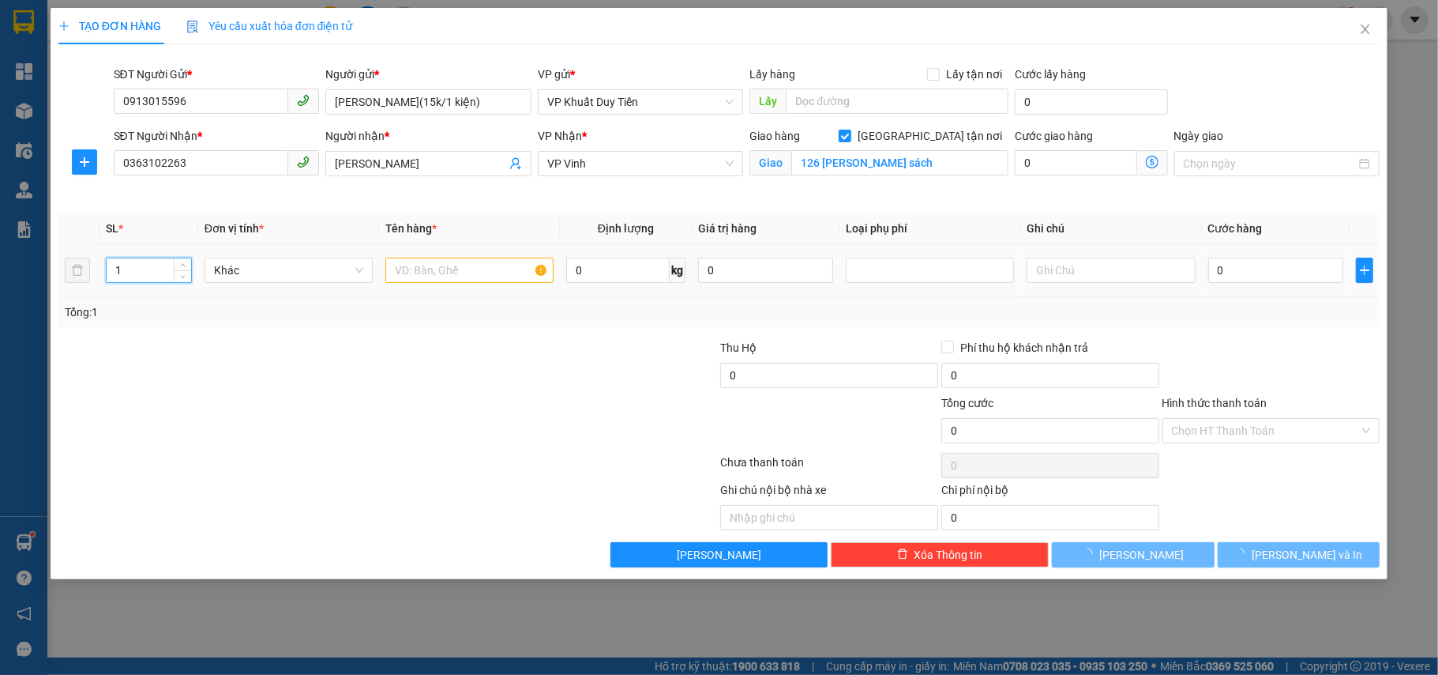
click at [139, 263] on input "1" at bounding box center [149, 270] width 85 height 24
click at [398, 266] on input "text" at bounding box center [469, 269] width 168 height 25
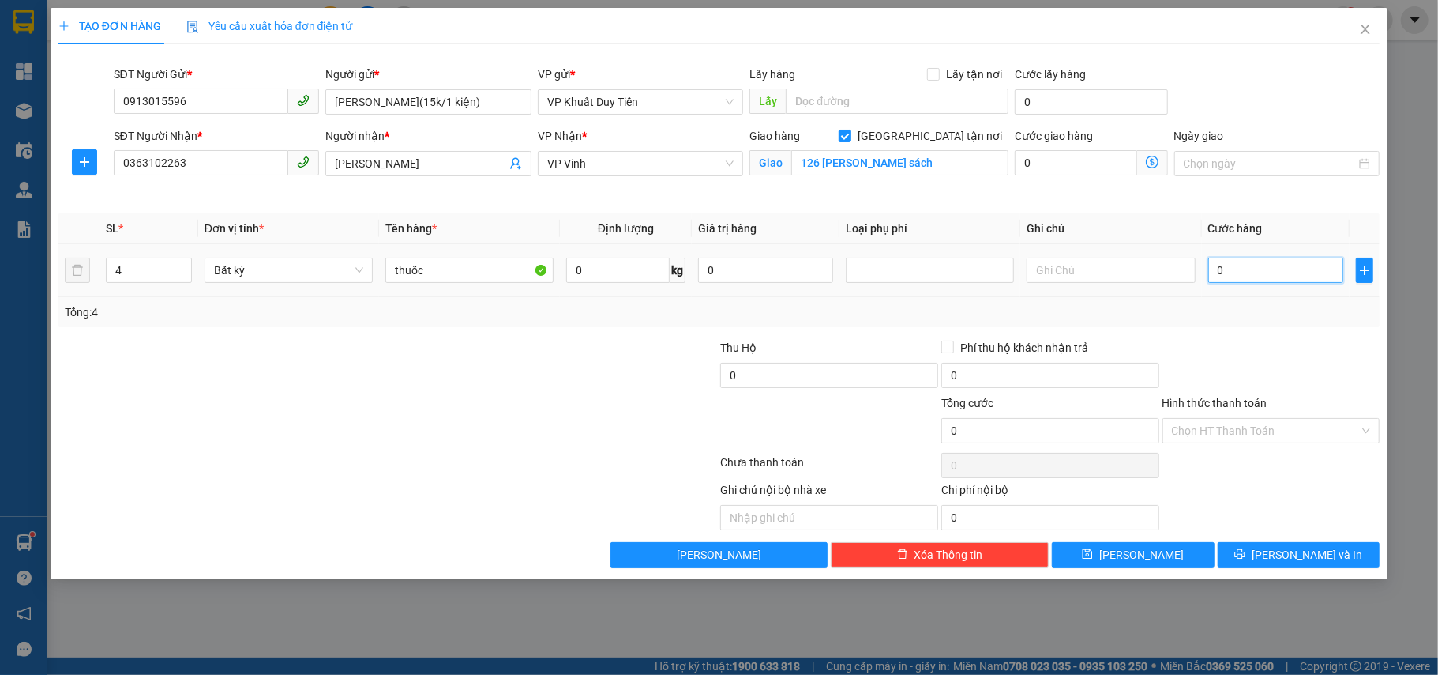
click at [1210, 269] on input "0" at bounding box center [1275, 269] width 135 height 25
click at [1306, 545] on button "[PERSON_NAME] và In" at bounding box center [1299, 554] width 163 height 25
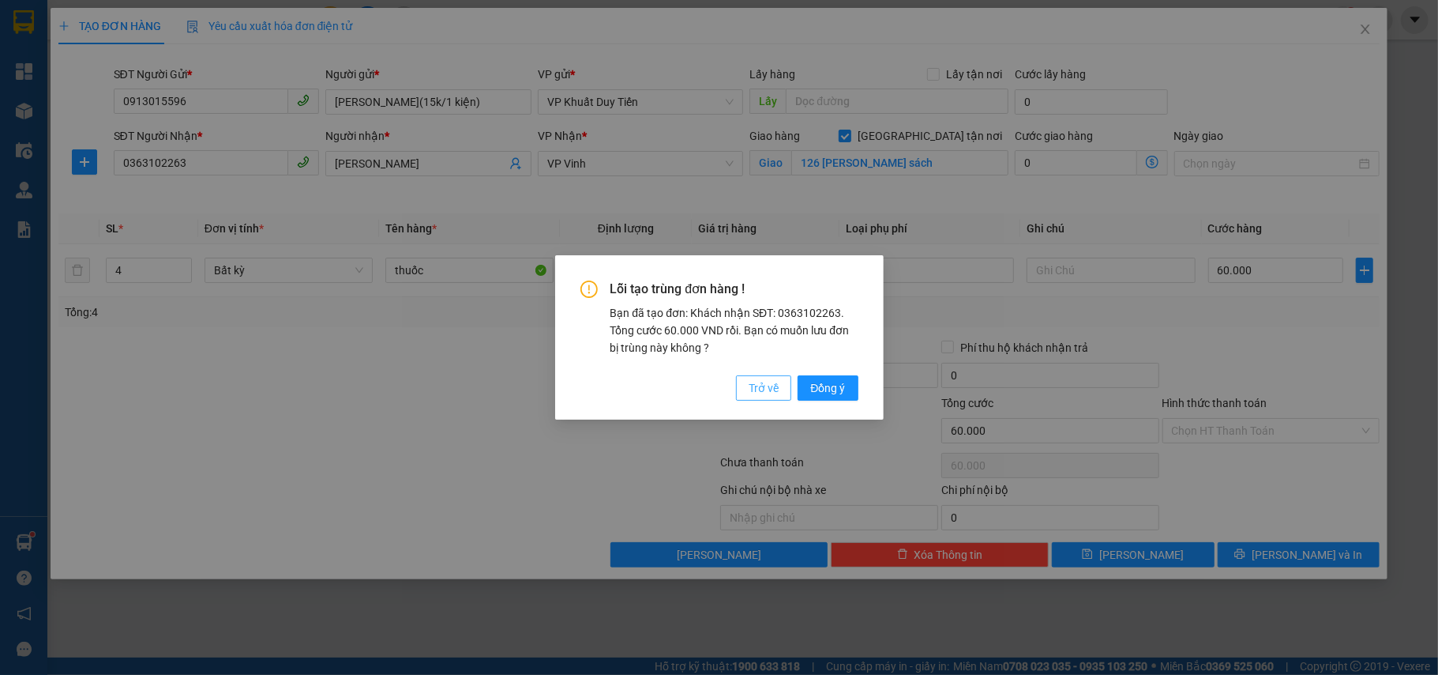
click at [750, 389] on span "Trở về" at bounding box center [764, 387] width 30 height 17
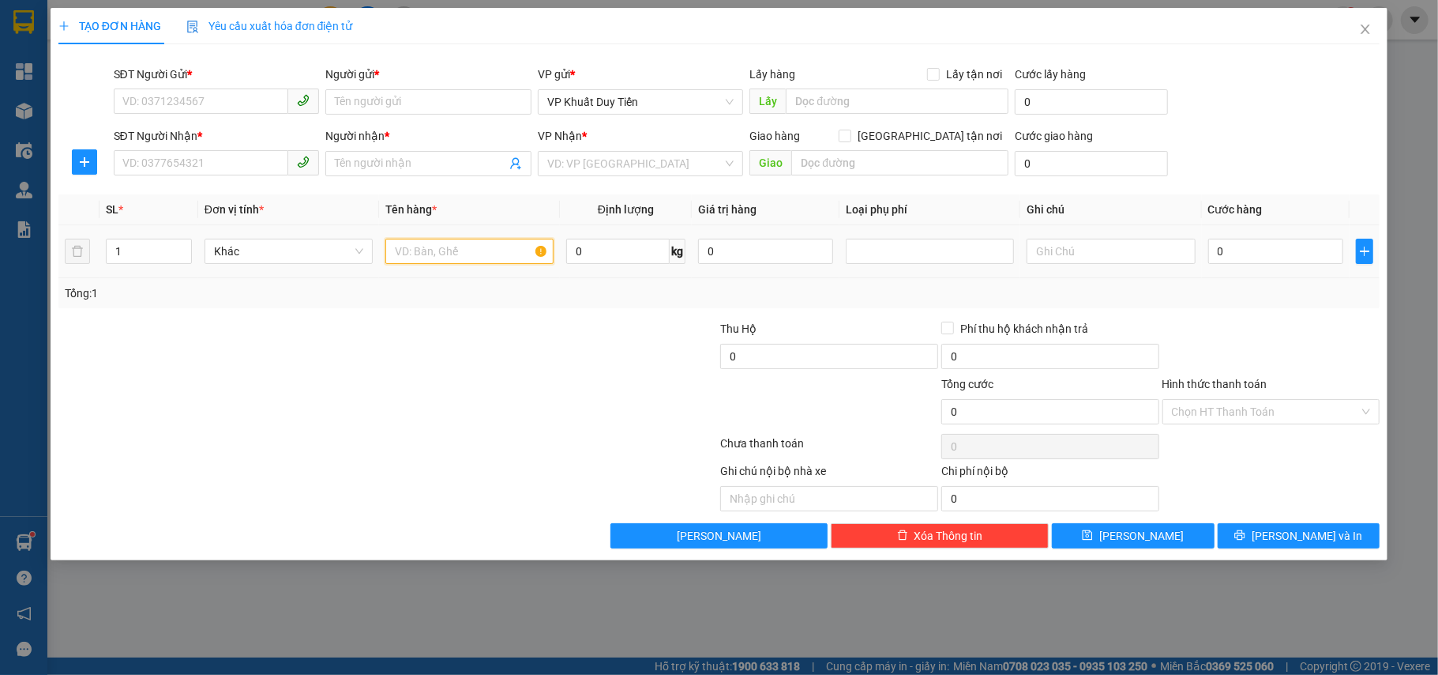
click at [456, 256] on input "text" at bounding box center [469, 251] width 168 height 25
click at [215, 105] on input "SĐT Người Gửi *" at bounding box center [201, 100] width 175 height 25
click at [209, 136] on div "0913015596 - Chú Tuấn(15k/1 kiện)" at bounding box center [216, 134] width 187 height 17
click at [194, 172] on input "SĐT Người Nhận *" at bounding box center [201, 162] width 175 height 25
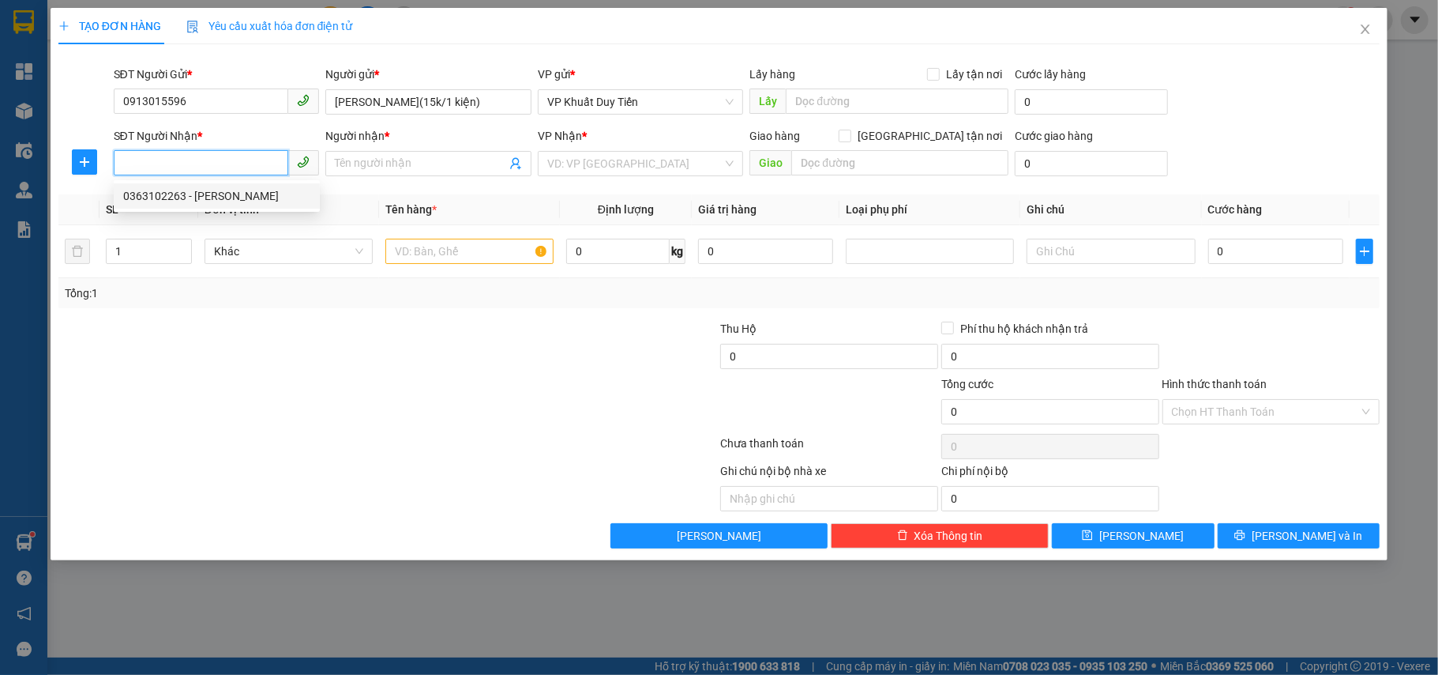
click at [185, 197] on div "0363102263 - PHAN TRỌNG TẤN" at bounding box center [216, 195] width 187 height 17
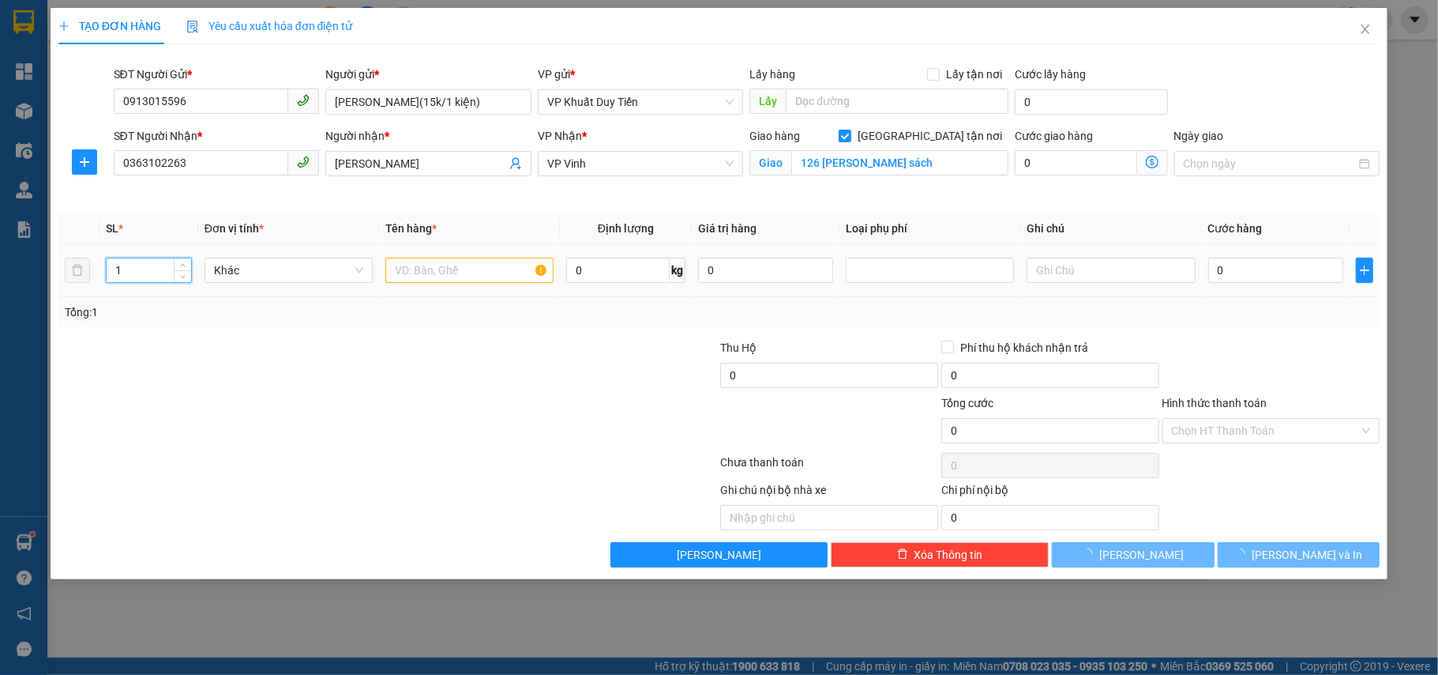
click at [122, 260] on input "1" at bounding box center [149, 270] width 85 height 24
click at [405, 273] on input "text" at bounding box center [469, 269] width 168 height 25
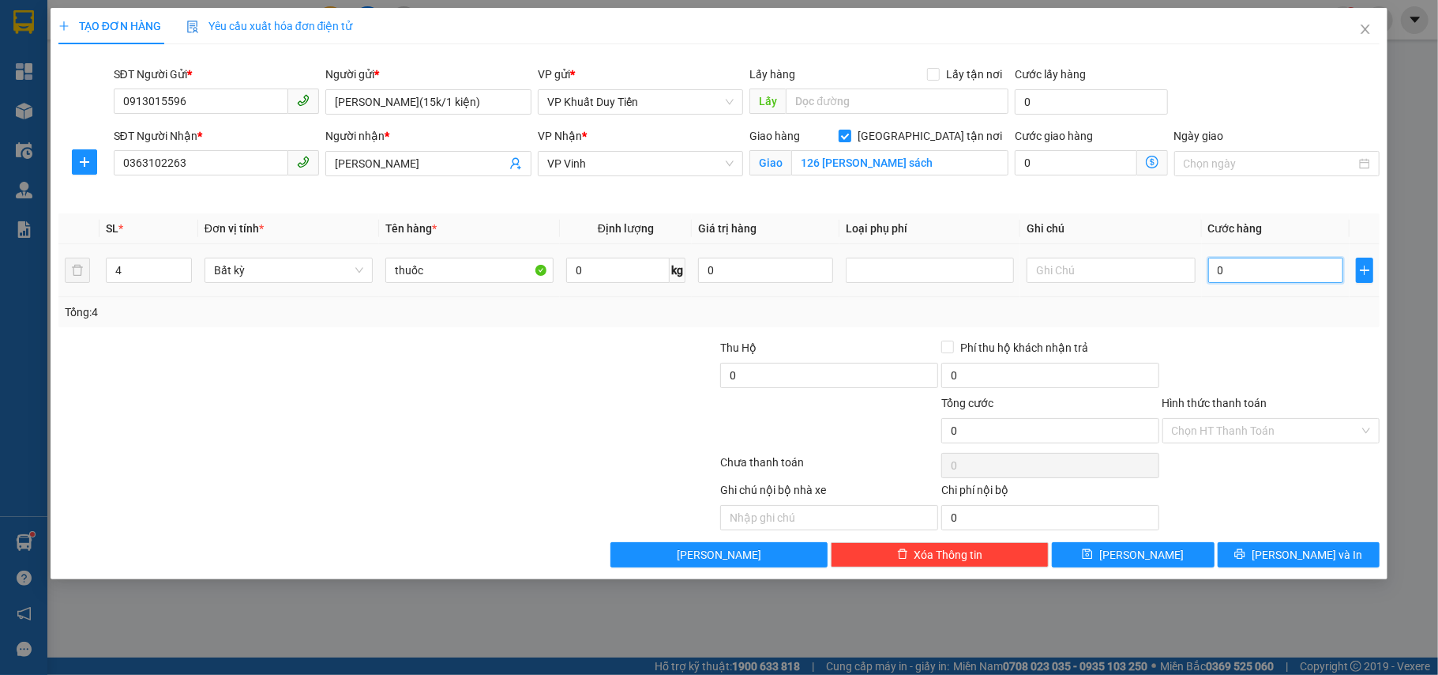
click at [1220, 273] on input "0" at bounding box center [1275, 269] width 135 height 25
click at [1295, 563] on span "[PERSON_NAME] và In" at bounding box center [1307, 554] width 111 height 17
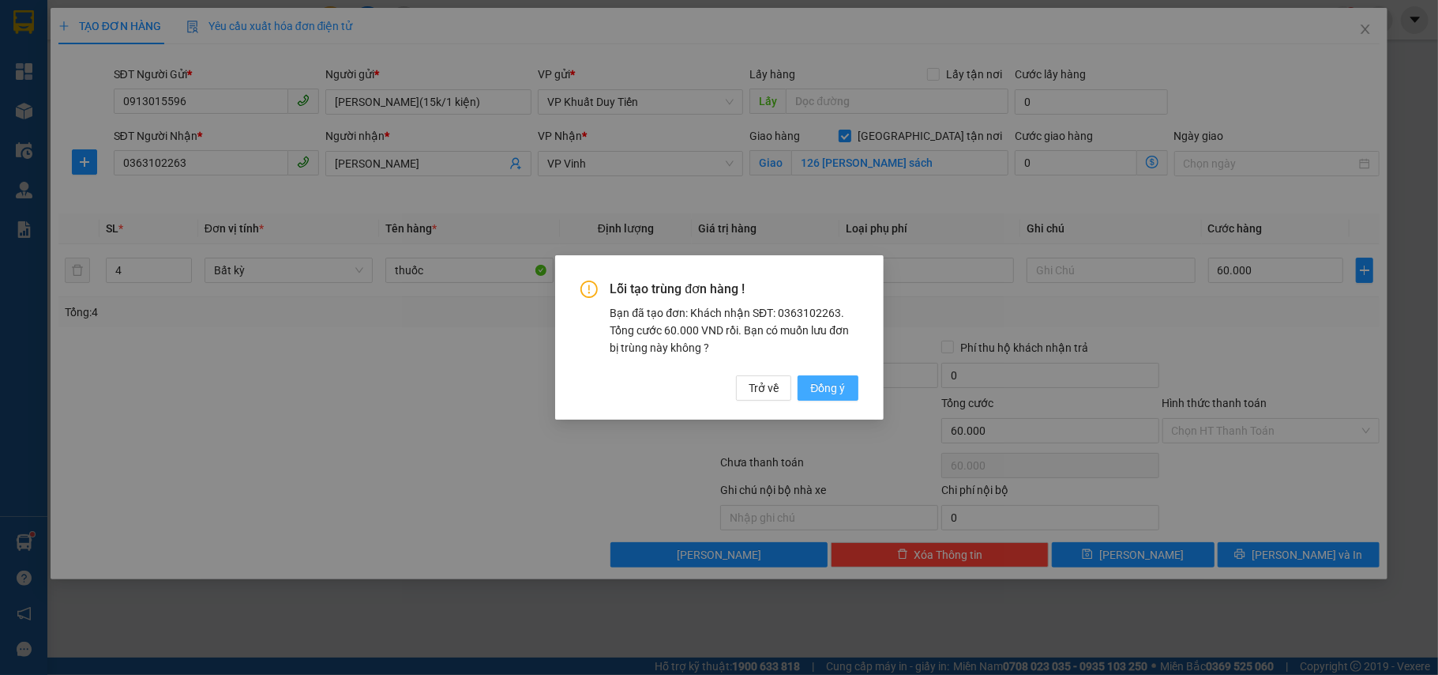
click at [814, 390] on span "Đồng ý" at bounding box center [827, 387] width 35 height 17
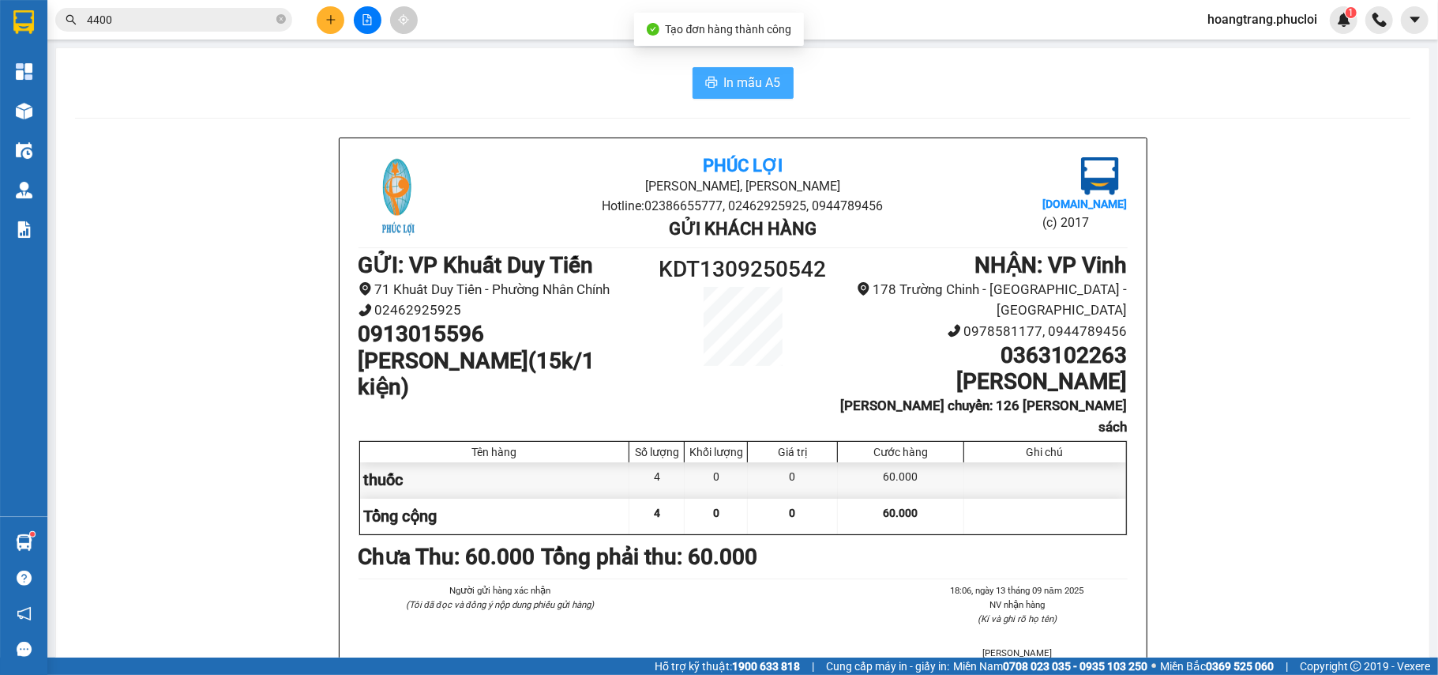
click at [723, 98] on button "In mẫu A5" at bounding box center [743, 83] width 101 height 32
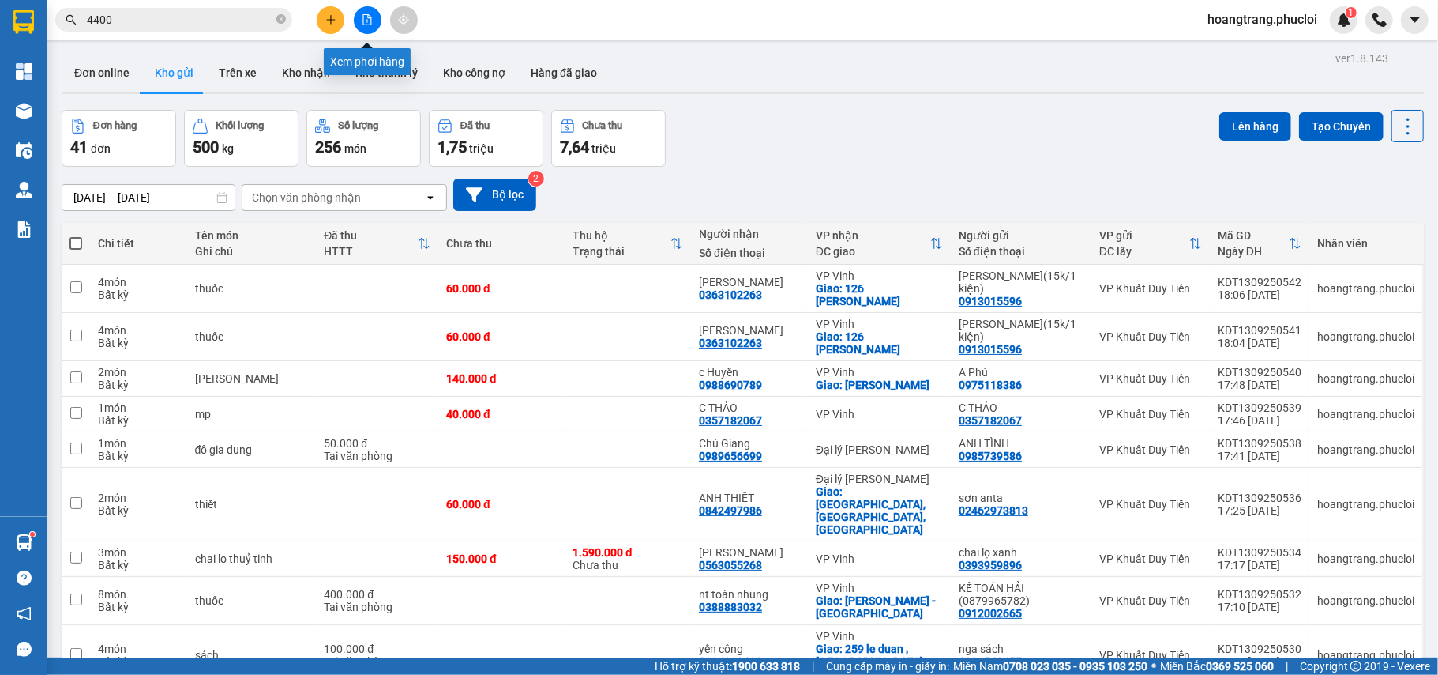
click at [364, 26] on button at bounding box center [368, 20] width 28 height 28
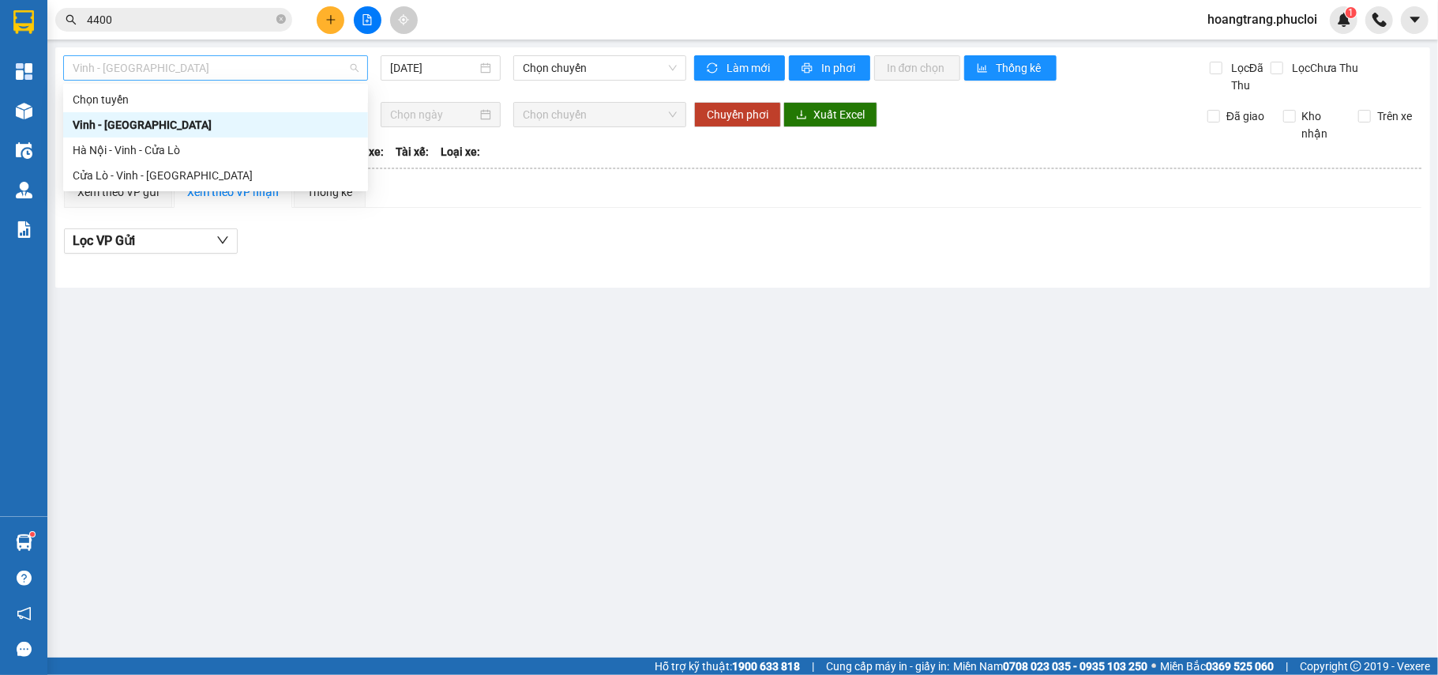
click at [231, 67] on span "Vinh - [GEOGRAPHIC_DATA]" at bounding box center [216, 68] width 286 height 24
click at [124, 171] on div "Cửa Lò - Vinh - [GEOGRAPHIC_DATA]" at bounding box center [216, 175] width 286 height 17
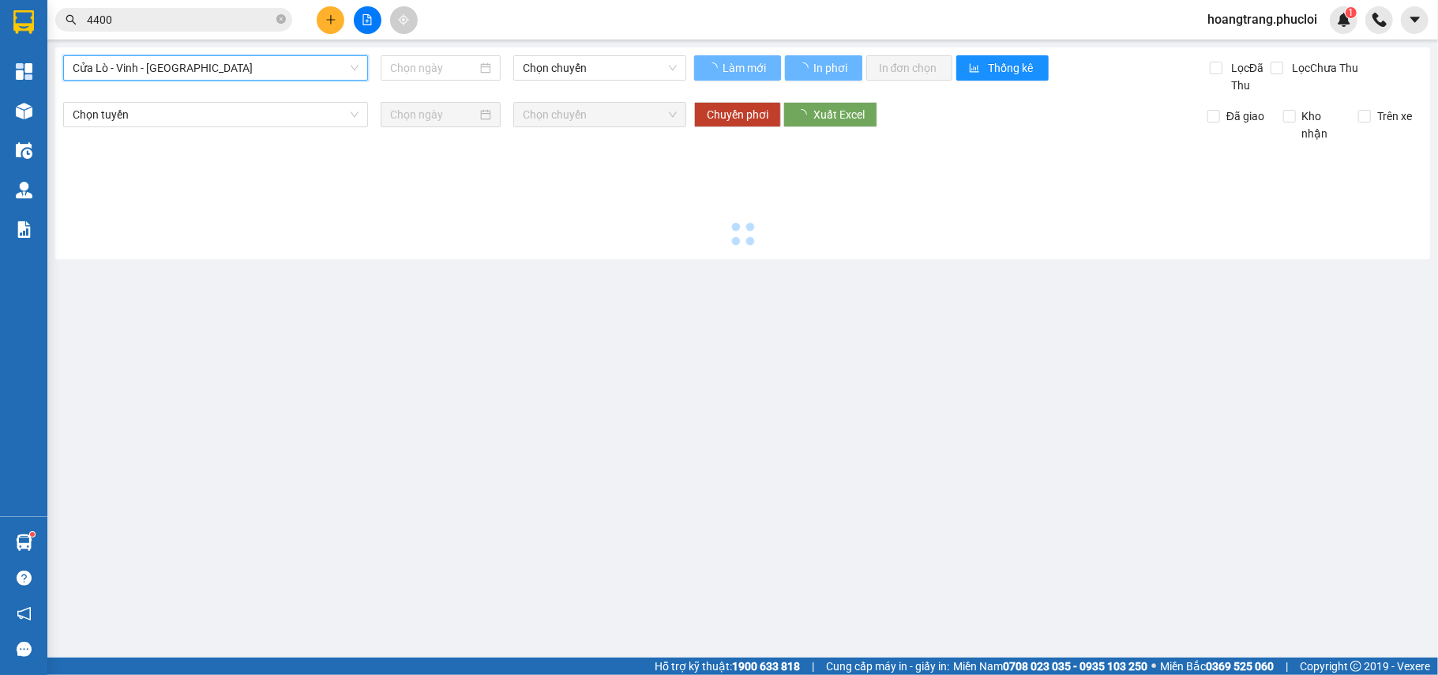
type input "[DATE]"
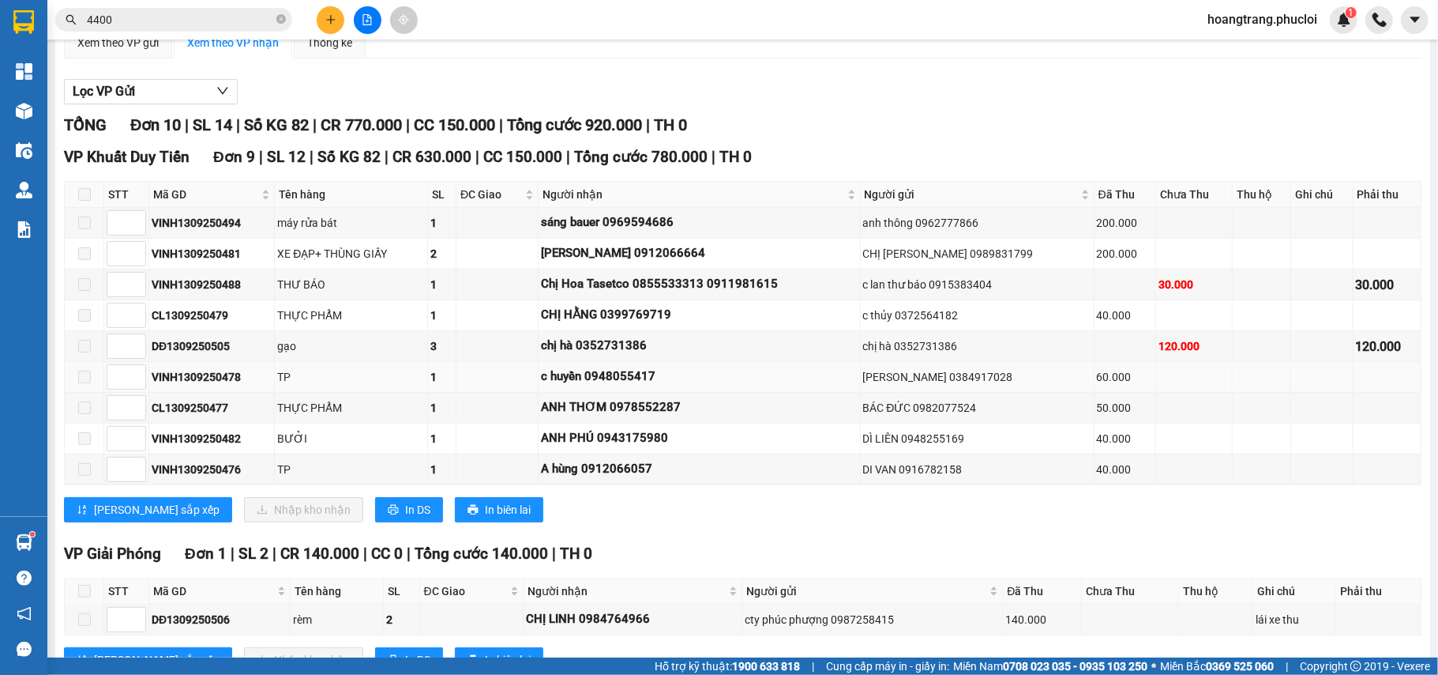
scroll to position [112, 0]
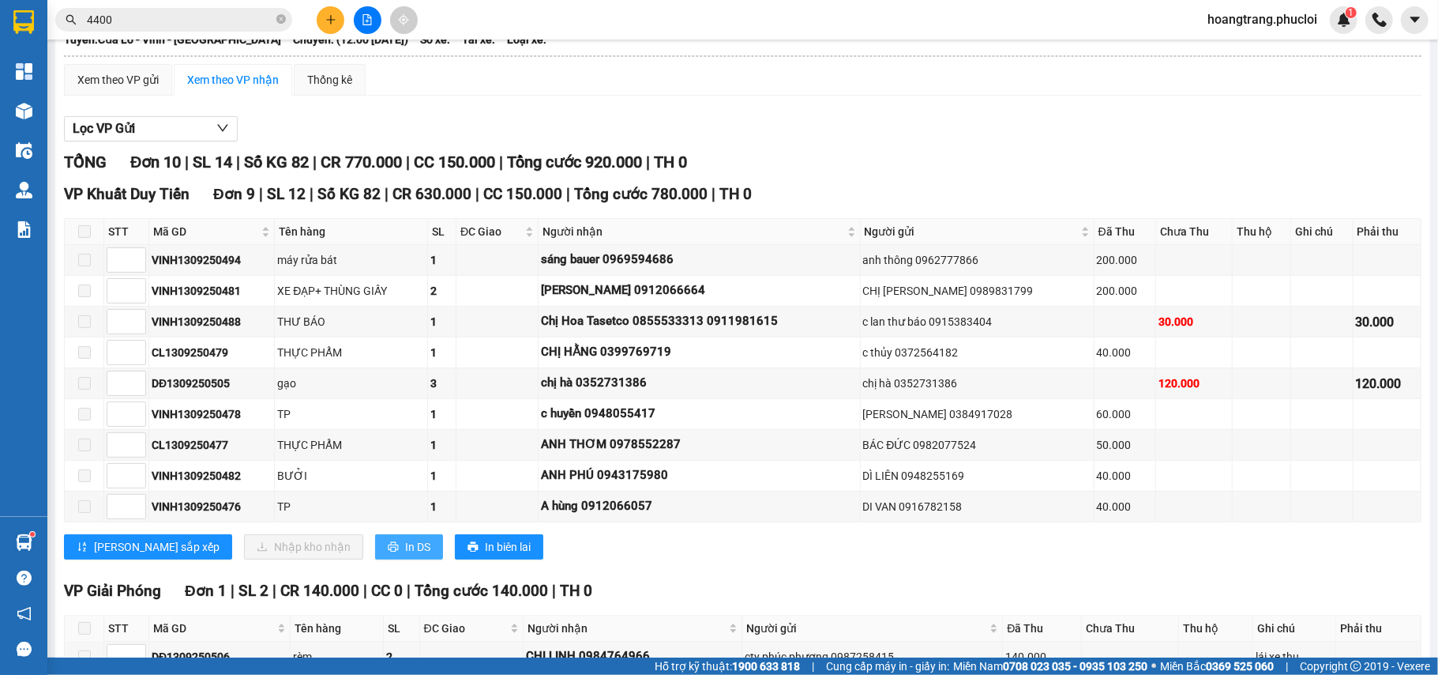
click at [405, 555] on span "In DS" at bounding box center [417, 546] width 25 height 17
click at [332, 26] on button at bounding box center [331, 20] width 28 height 28
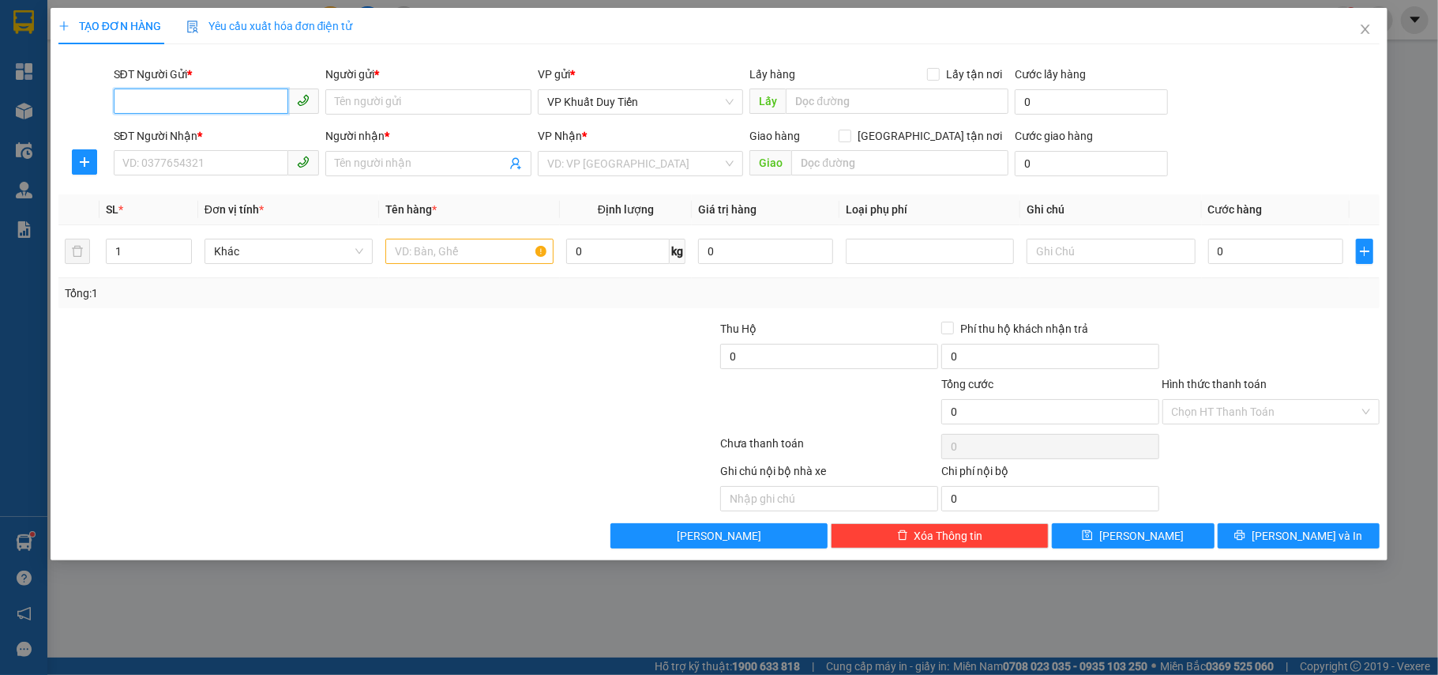
click at [179, 106] on input "SĐT Người Gửi *" at bounding box center [201, 100] width 175 height 25
click at [194, 106] on input "SĐT Người Gửi *" at bounding box center [201, 100] width 175 height 25
type input "0989269119"
drag, startPoint x: 212, startPoint y: 130, endPoint x: 203, endPoint y: 112, distance: 19.4
click at [203, 112] on body "Kết quả tìm kiếm ( 1249 ) Bộ lọc Ngày tạo đơn gần nhất Mã ĐH Trạng thái Món hàn…" at bounding box center [719, 337] width 1438 height 675
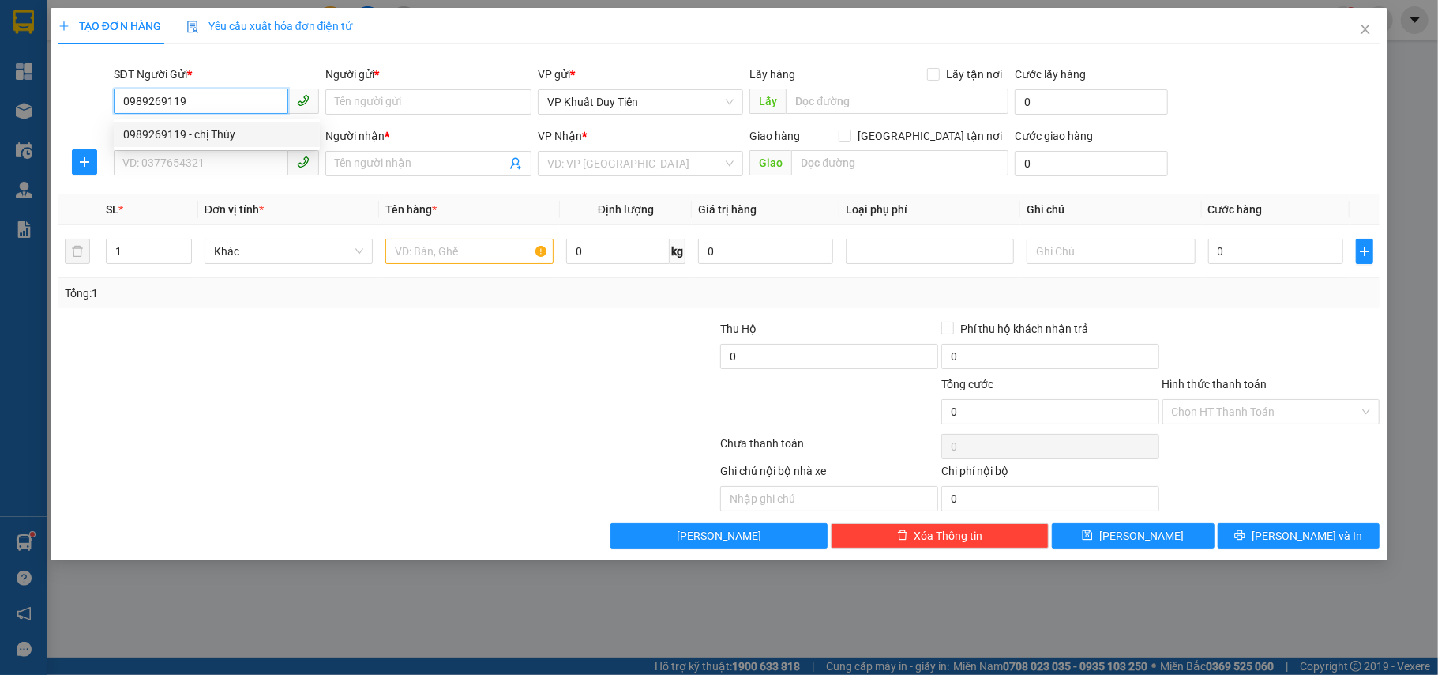
click at [216, 136] on div "0989269119 - chị Thúy" at bounding box center [216, 134] width 187 height 17
type input "chị Thúy"
type input "0989269119"
click at [193, 156] on input "SĐT Người Nhận *" at bounding box center [201, 162] width 175 height 25
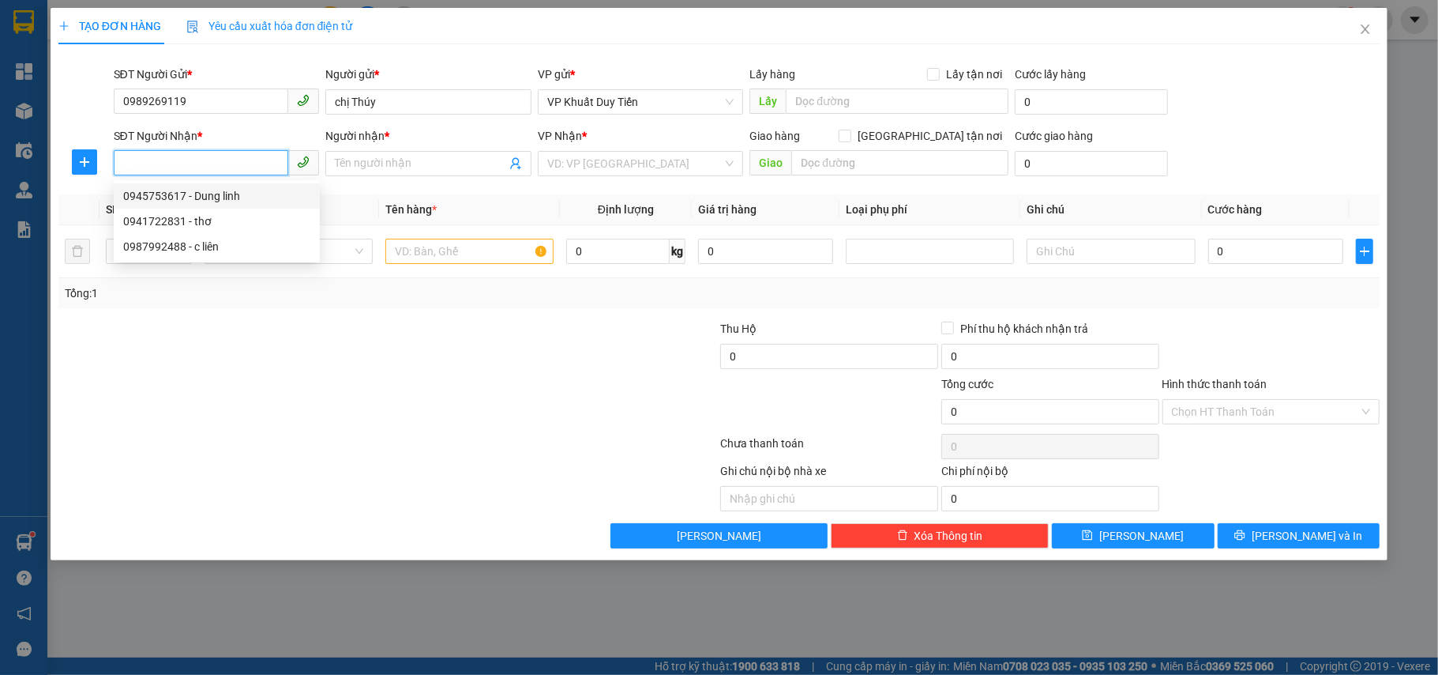
click at [182, 202] on div "0945753617 - Dung linh" at bounding box center [216, 195] width 187 height 17
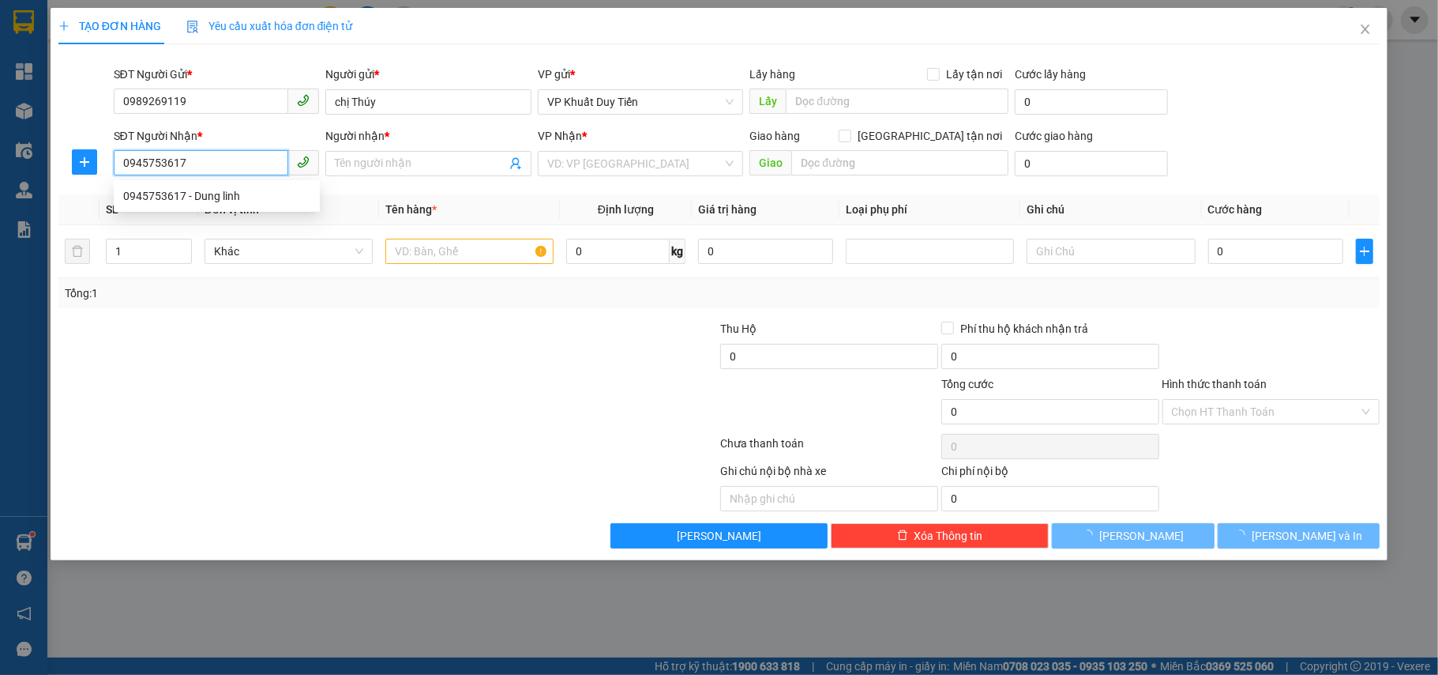
type input "0945753617"
type input "Dung linh"
checkbox input "true"
type input "59 đường đậu yên"
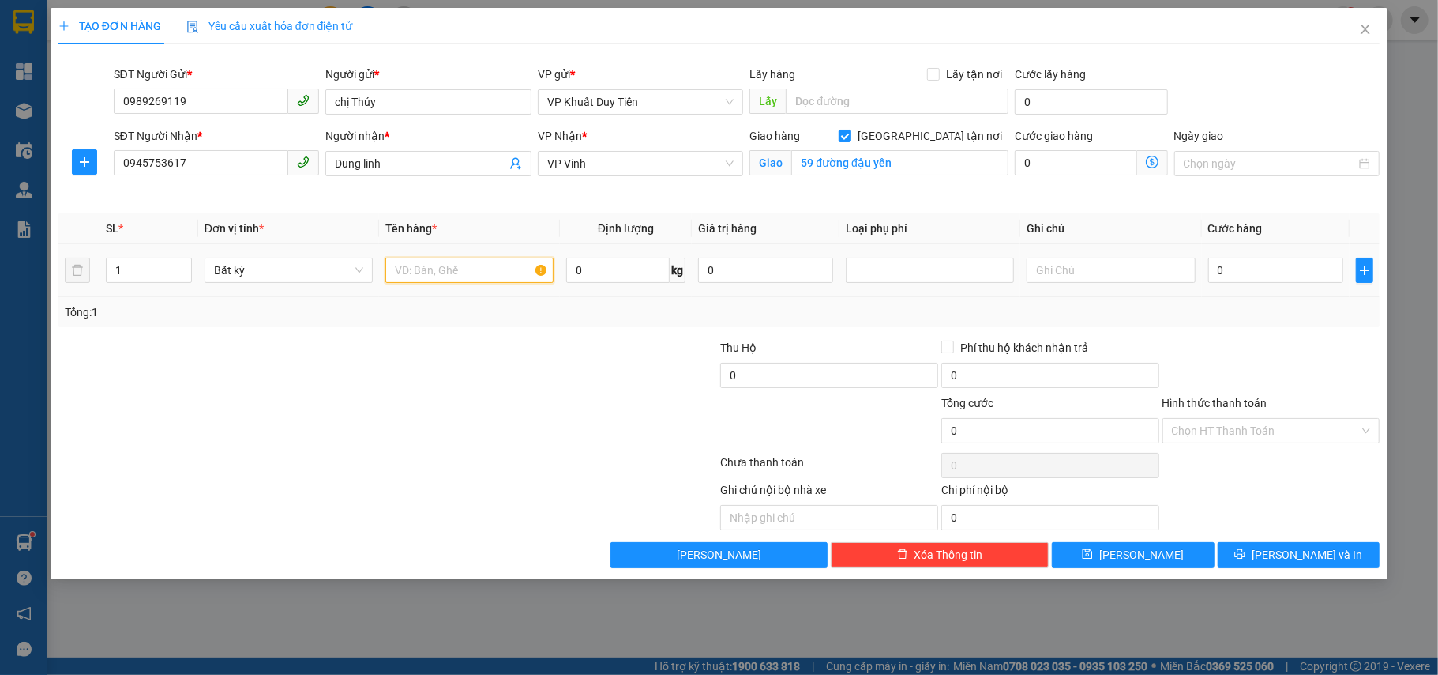
click at [421, 272] on input "text" at bounding box center [469, 269] width 168 height 25
type input "thuôc"
click at [1211, 269] on input "0" at bounding box center [1275, 269] width 135 height 25
type input "5"
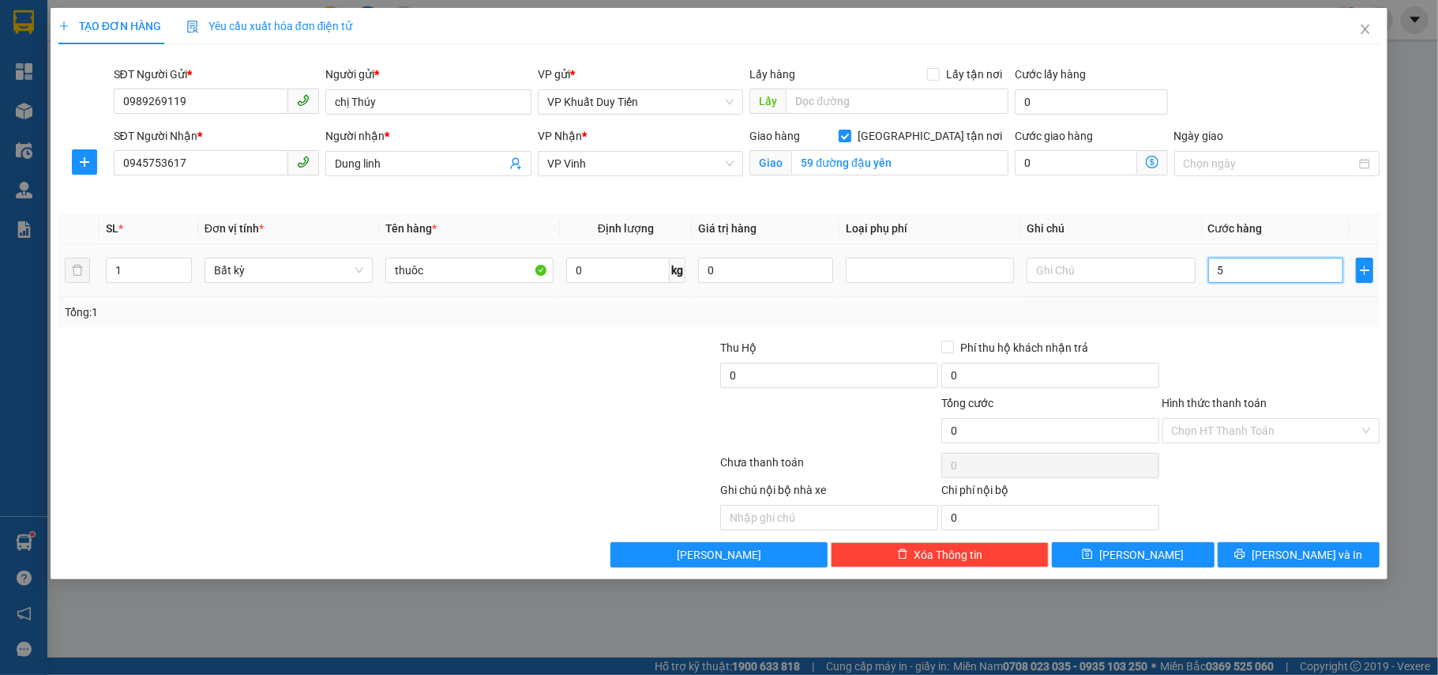
type input "5"
type input "0"
type input "04"
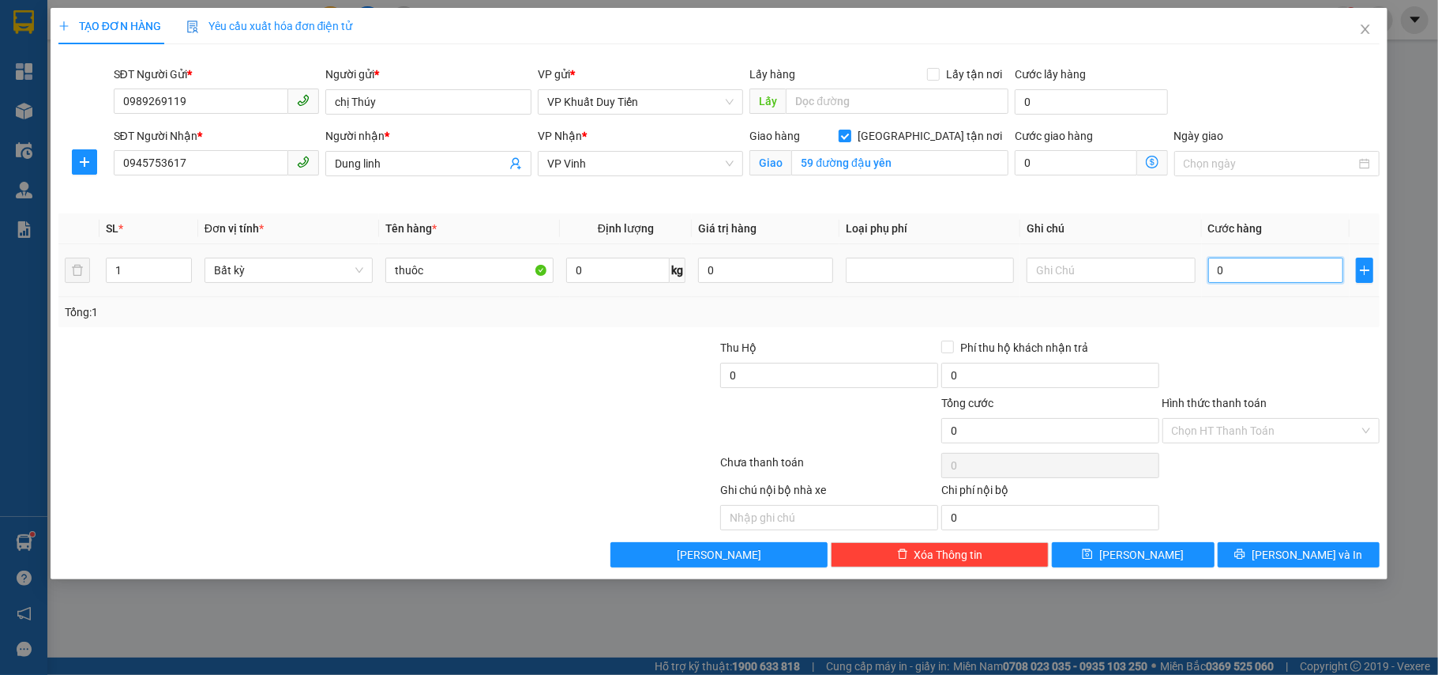
type input "4"
type input "040"
type input "40"
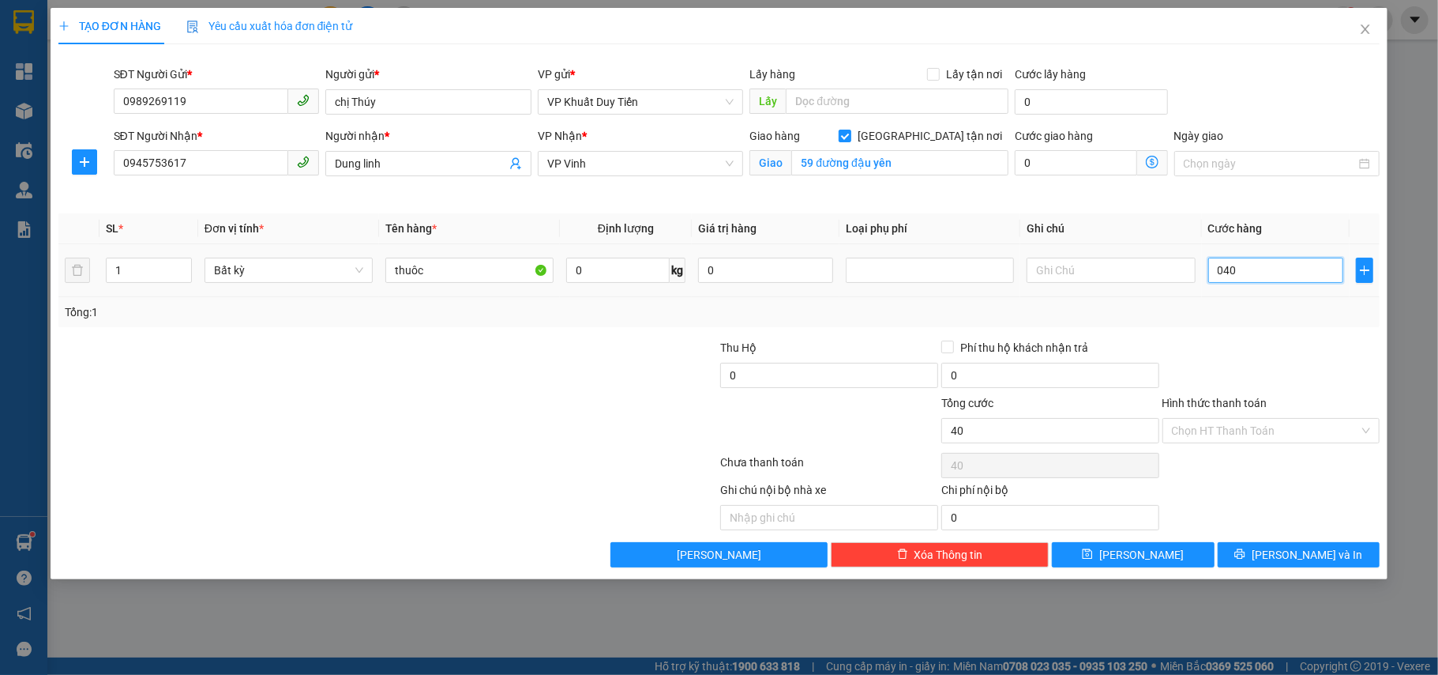
type input "0.400"
type input "400"
type input "04.000"
type input "4.000"
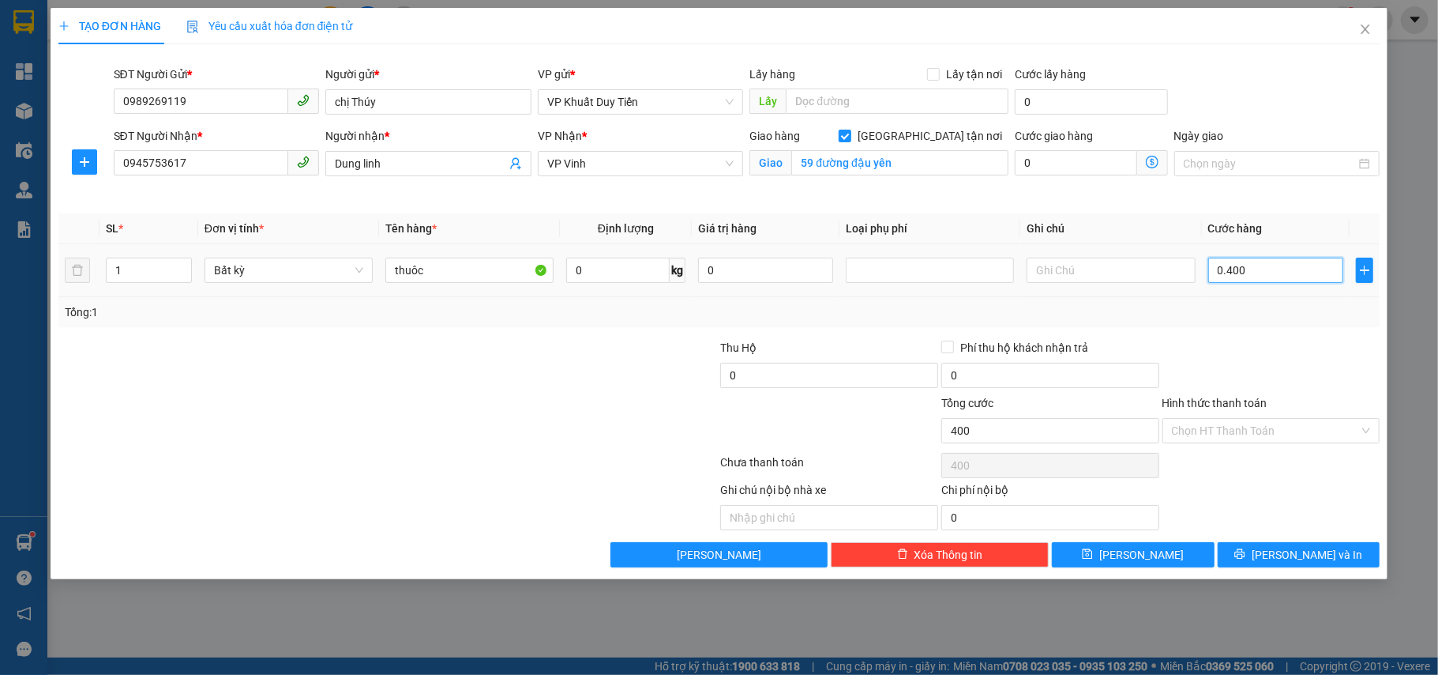
type input "4.000"
type input "040.000"
type input "40.000"
type input "04.000"
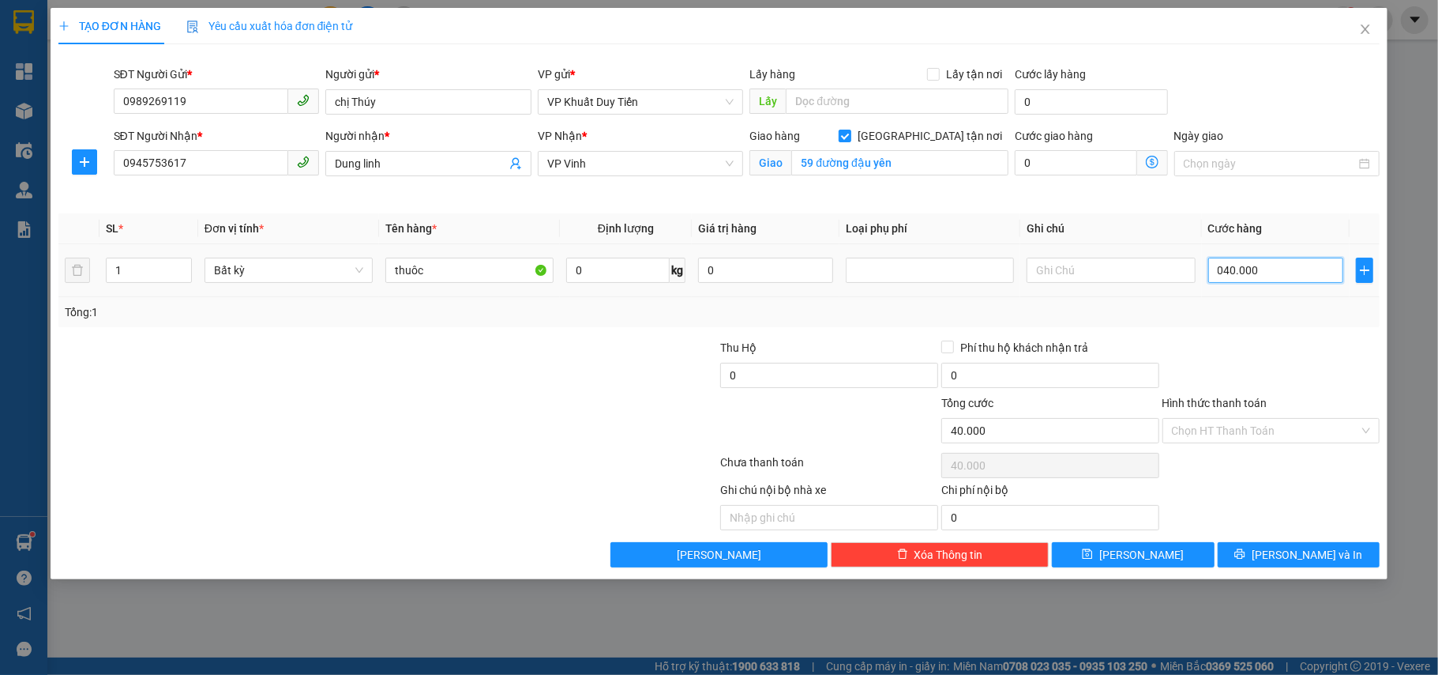
type input "4.000"
type input "0.400"
type input "400"
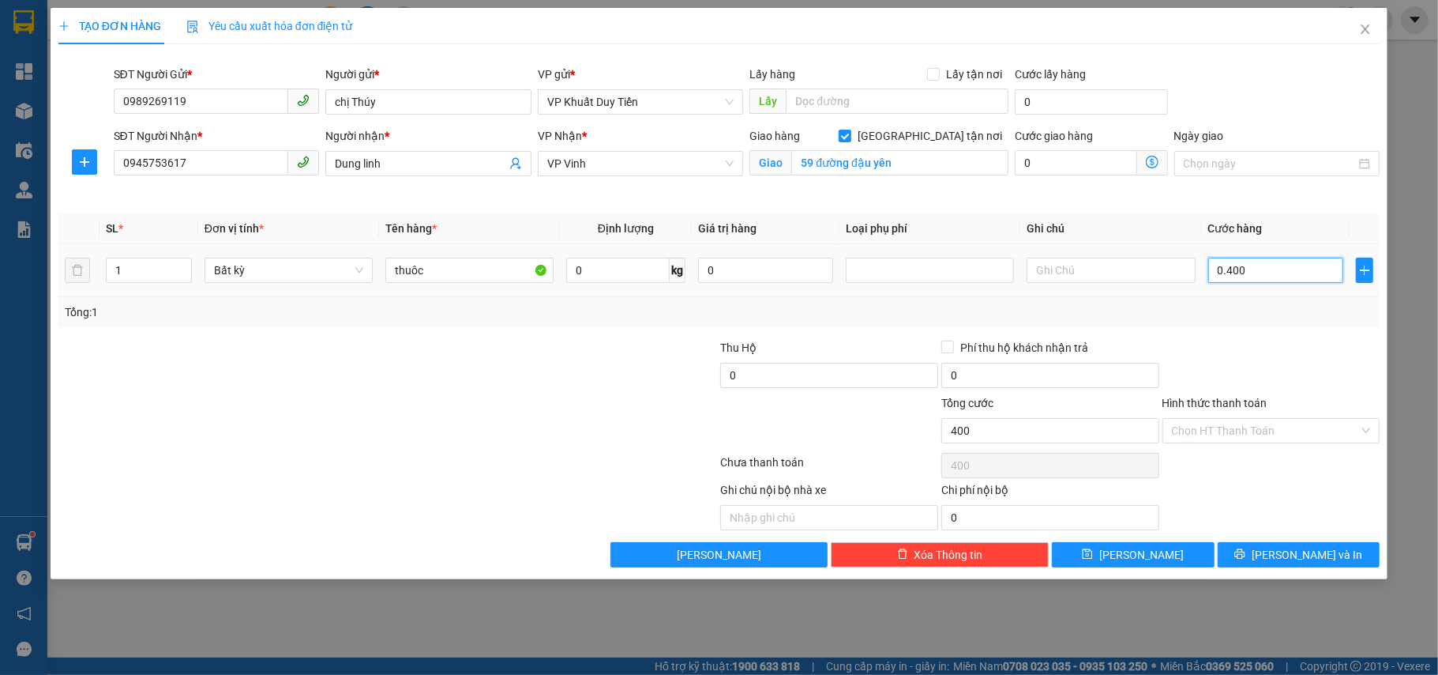
type input "040"
type input "40"
type input "04"
type input "4"
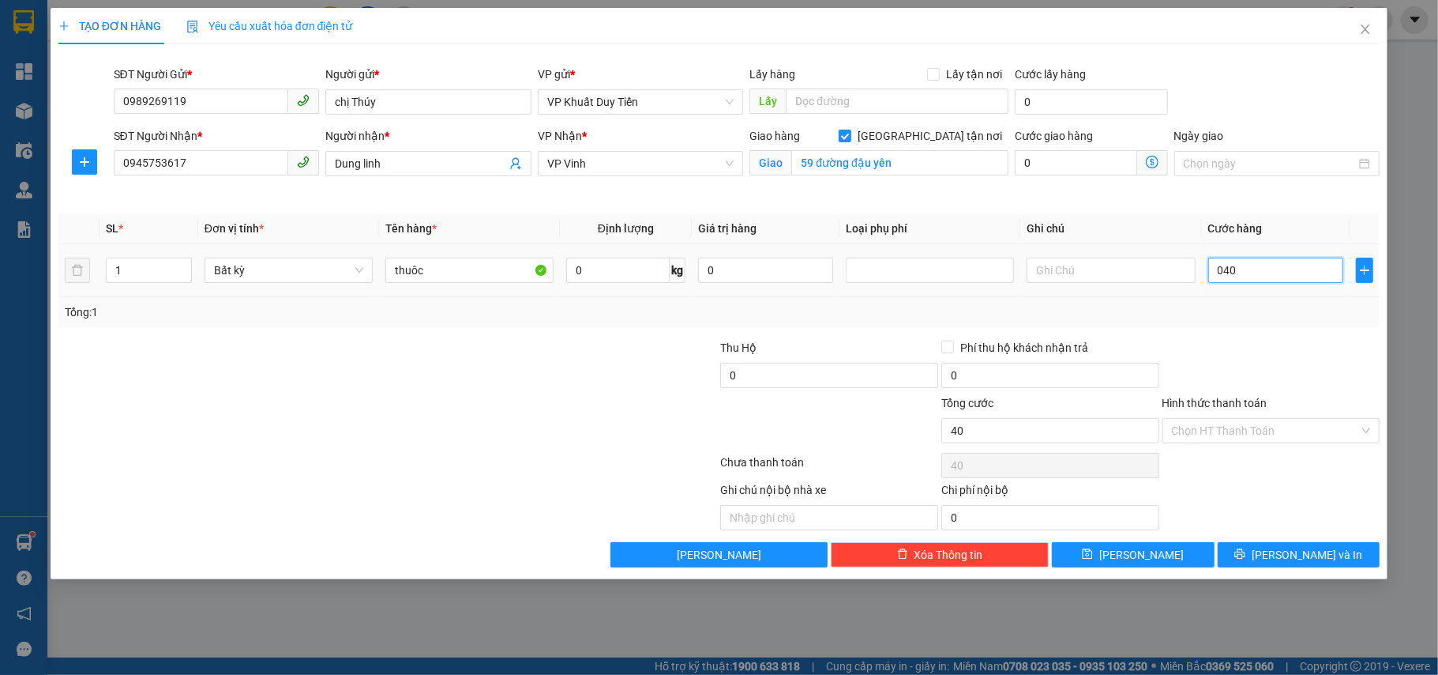
type input "4"
type input "0"
click at [1213, 276] on input "0" at bounding box center [1275, 269] width 135 height 25
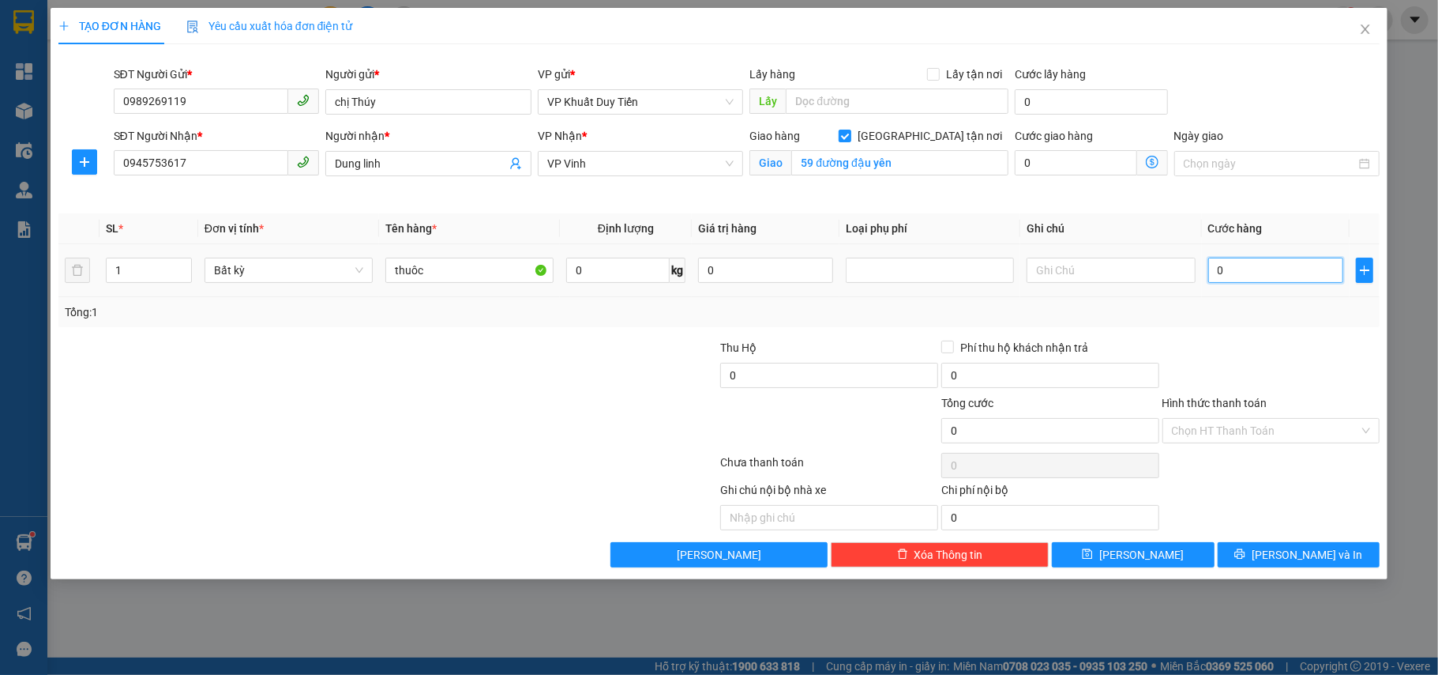
type input "40"
type input "400"
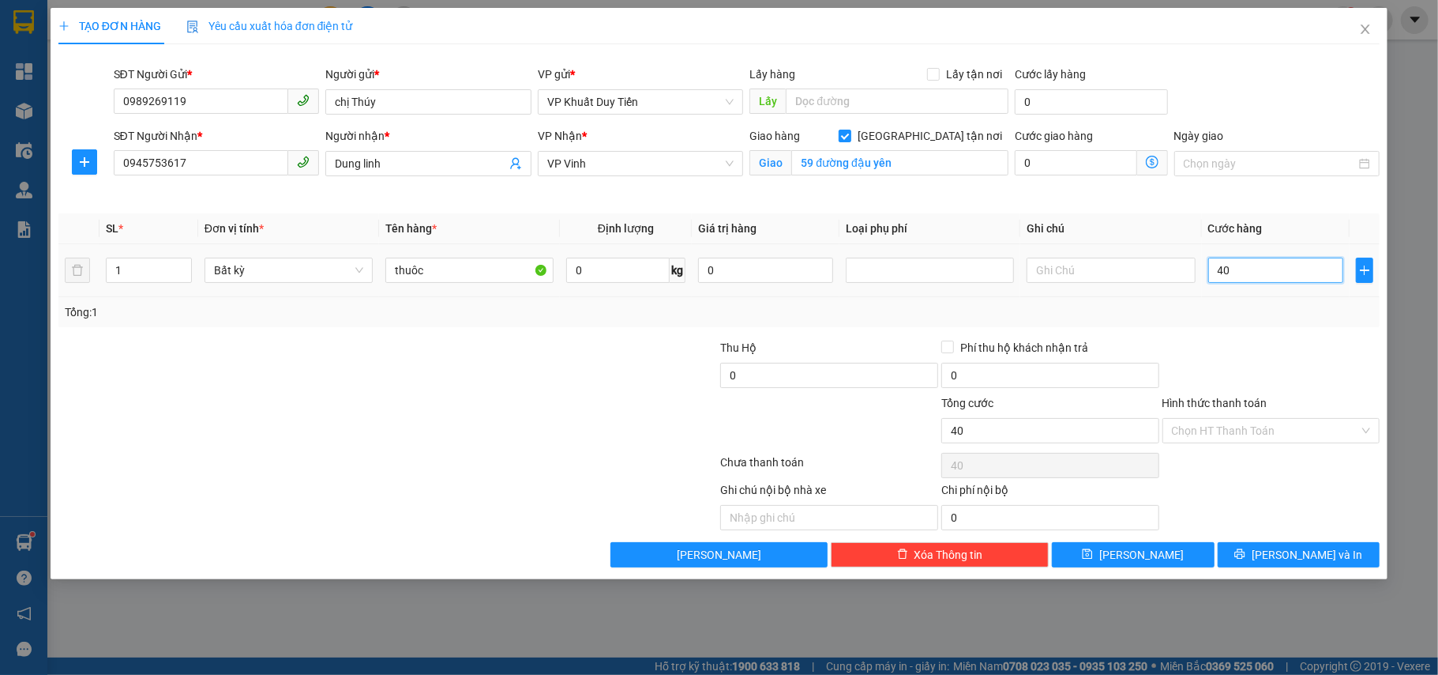
type input "400"
type input "4.000"
type input "40.000"
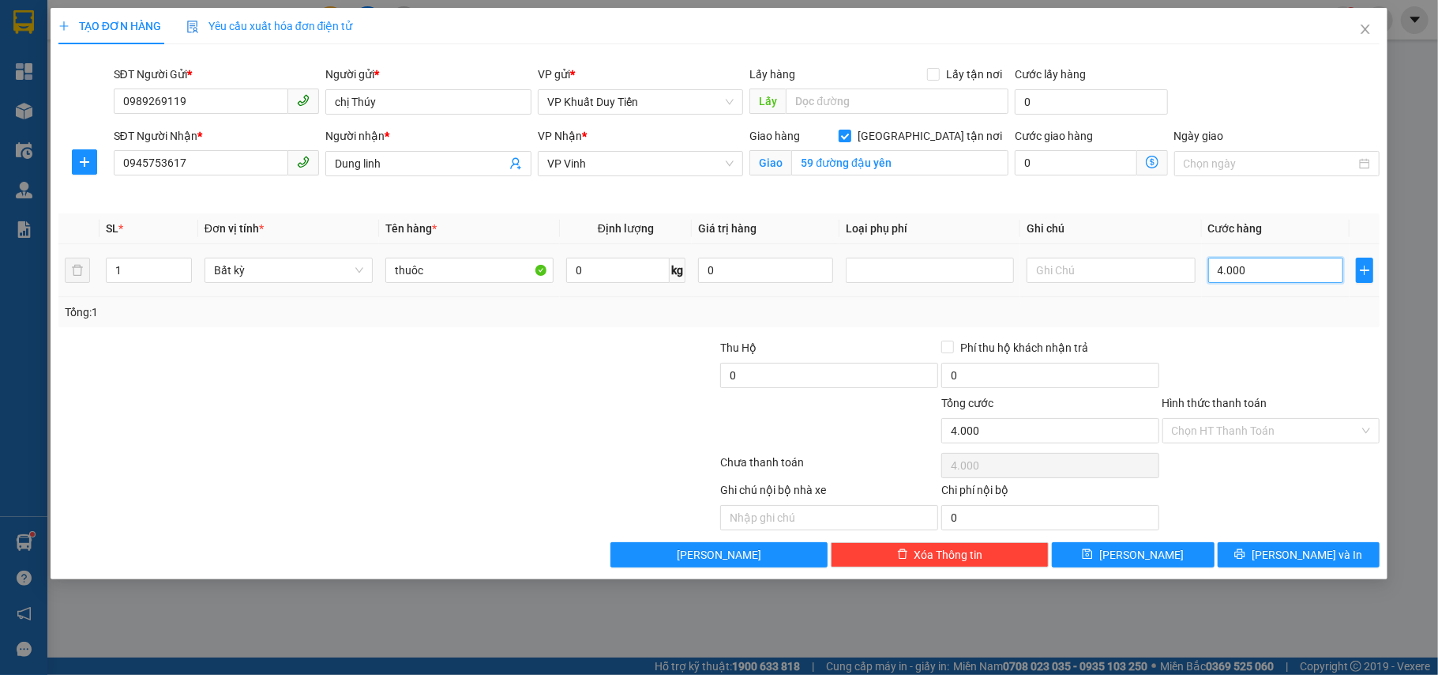
type input "40.000"
click at [1246, 553] on icon "printer" at bounding box center [1240, 554] width 10 height 10
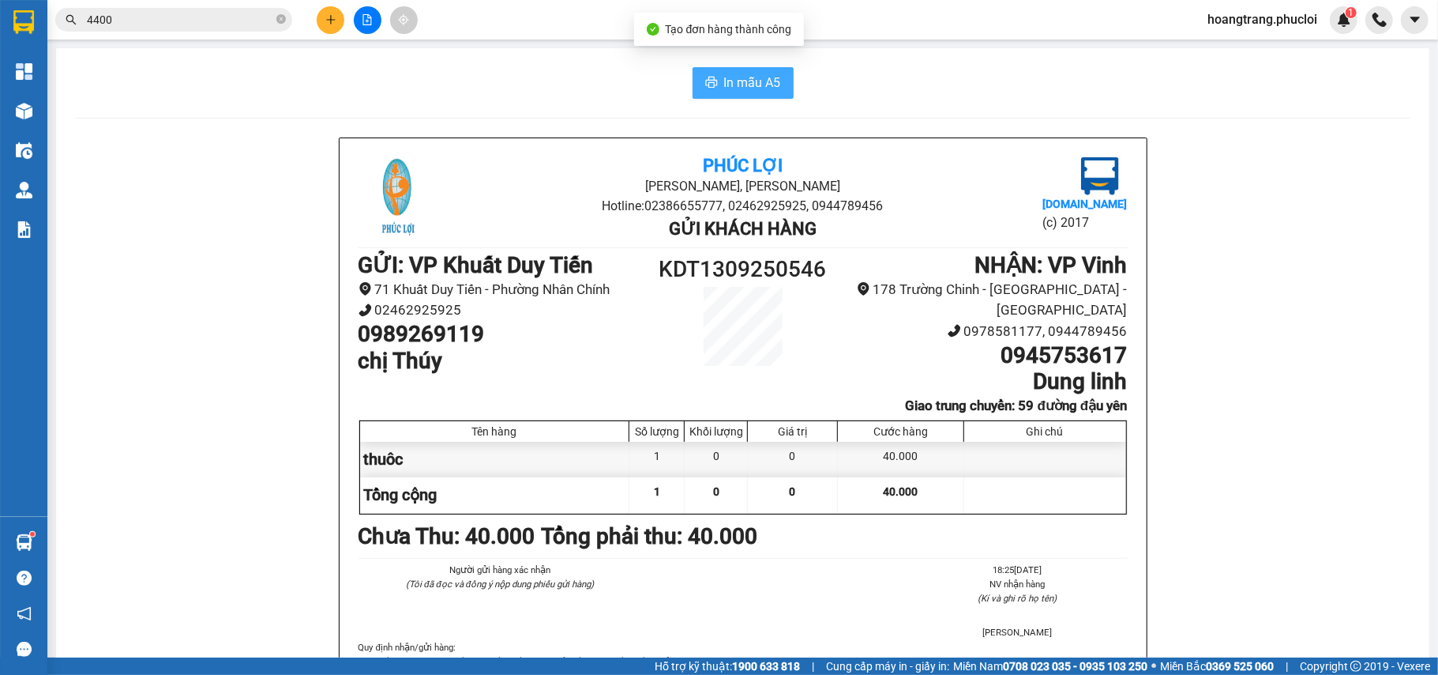
click at [752, 96] on button "In mẫu A5" at bounding box center [743, 83] width 101 height 32
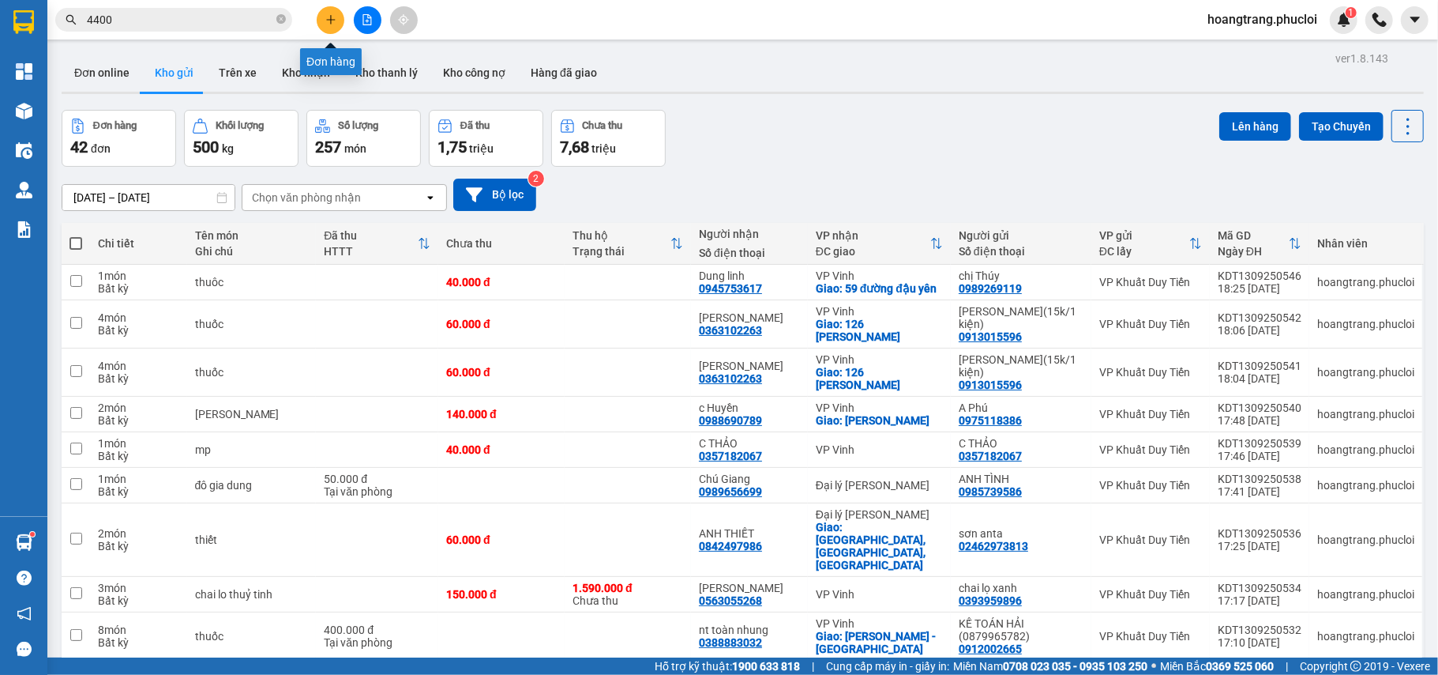
click at [326, 27] on button at bounding box center [331, 20] width 28 height 28
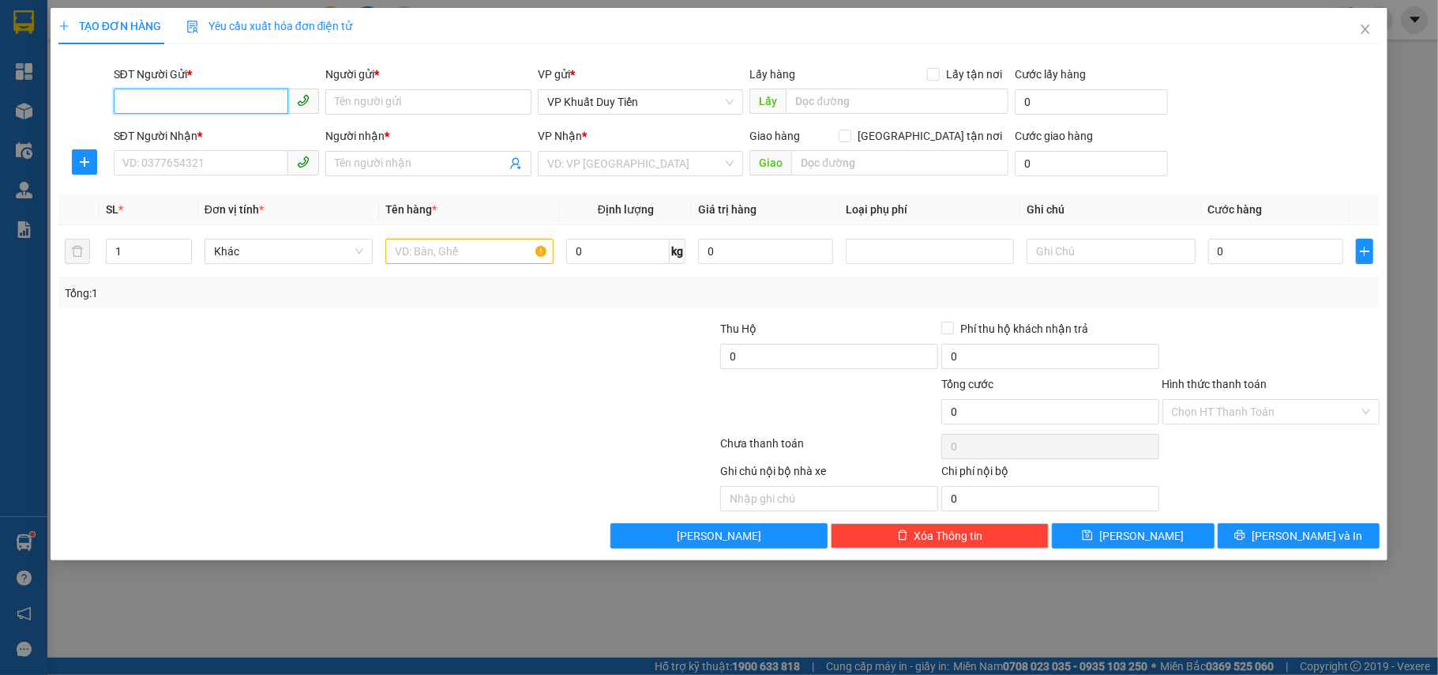
click at [155, 106] on input "SĐT Người Gửi *" at bounding box center [201, 100] width 175 height 25
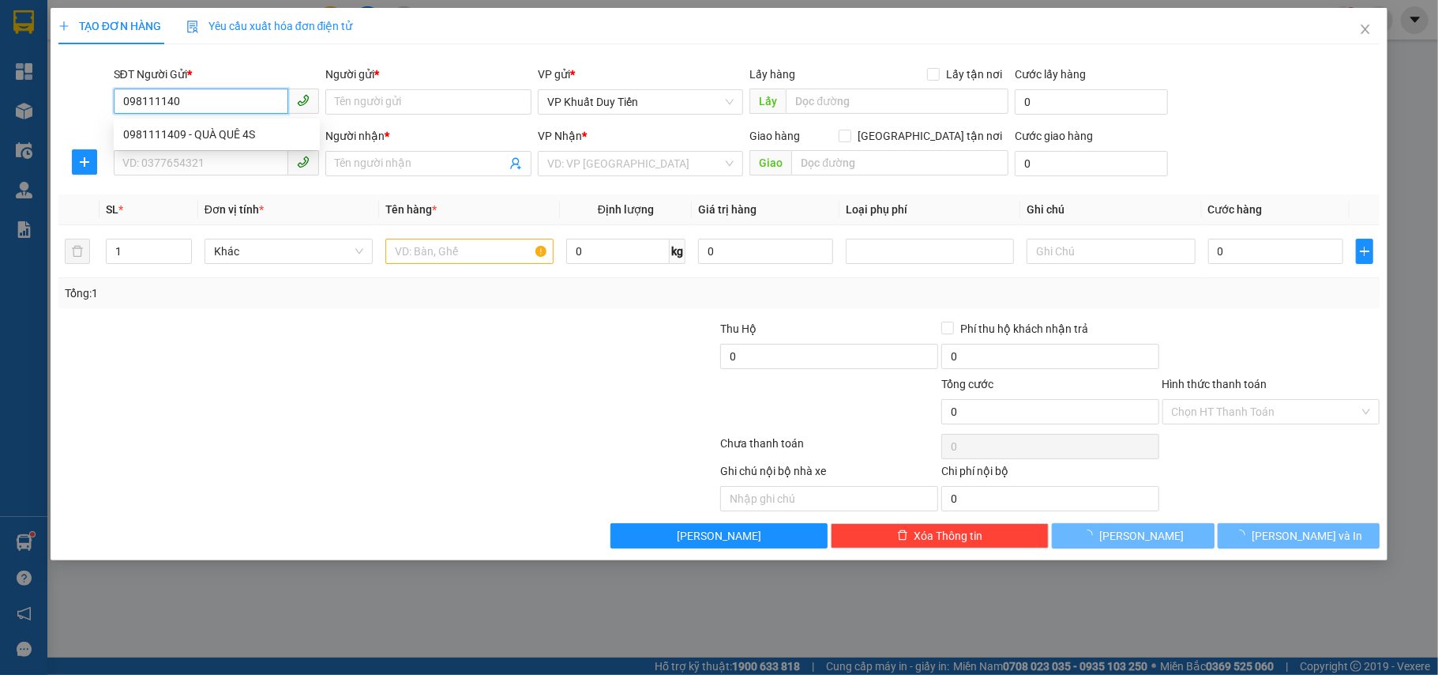
type input "0981111409"
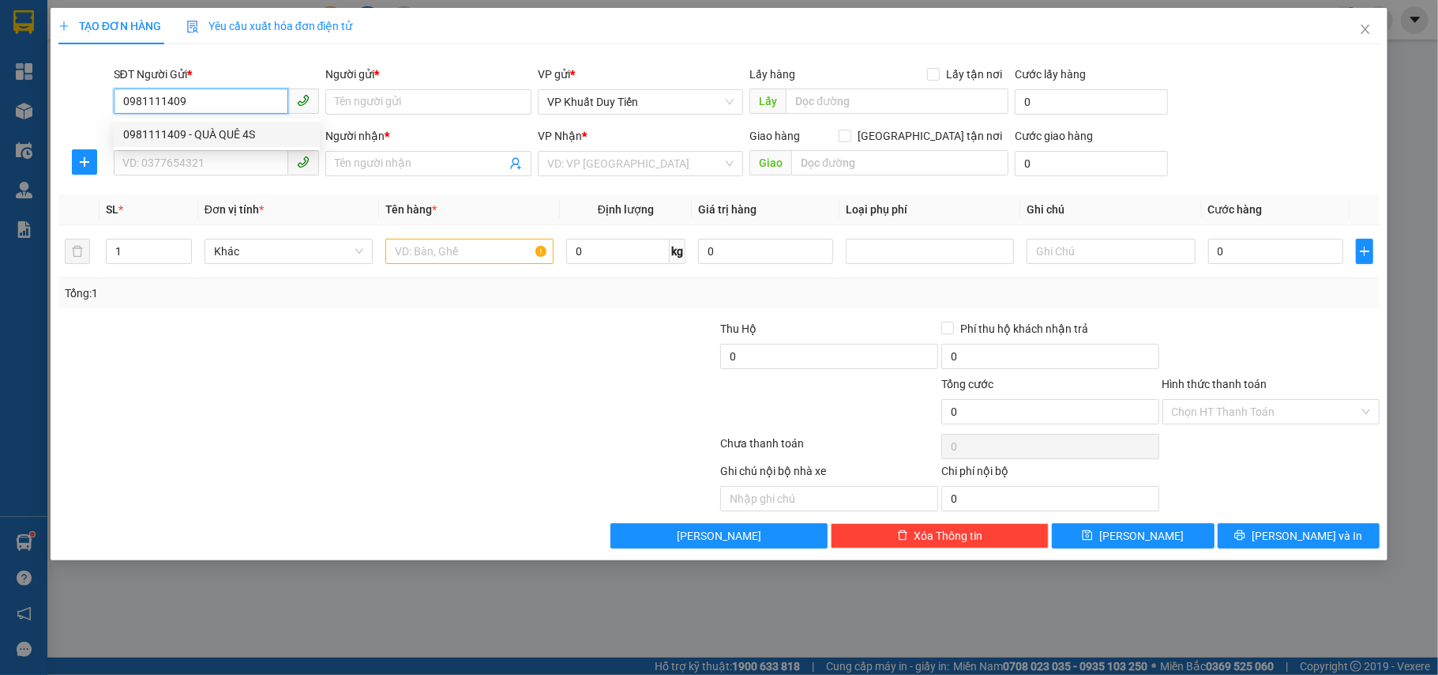
click at [220, 127] on div "0981111409 - QUÀ QUÊ 4S" at bounding box center [216, 134] width 187 height 17
type input "QUÀ QUÊ 4S"
type input "0981111409"
click at [158, 166] on input "SĐT Người Nhận *" at bounding box center [201, 162] width 175 height 25
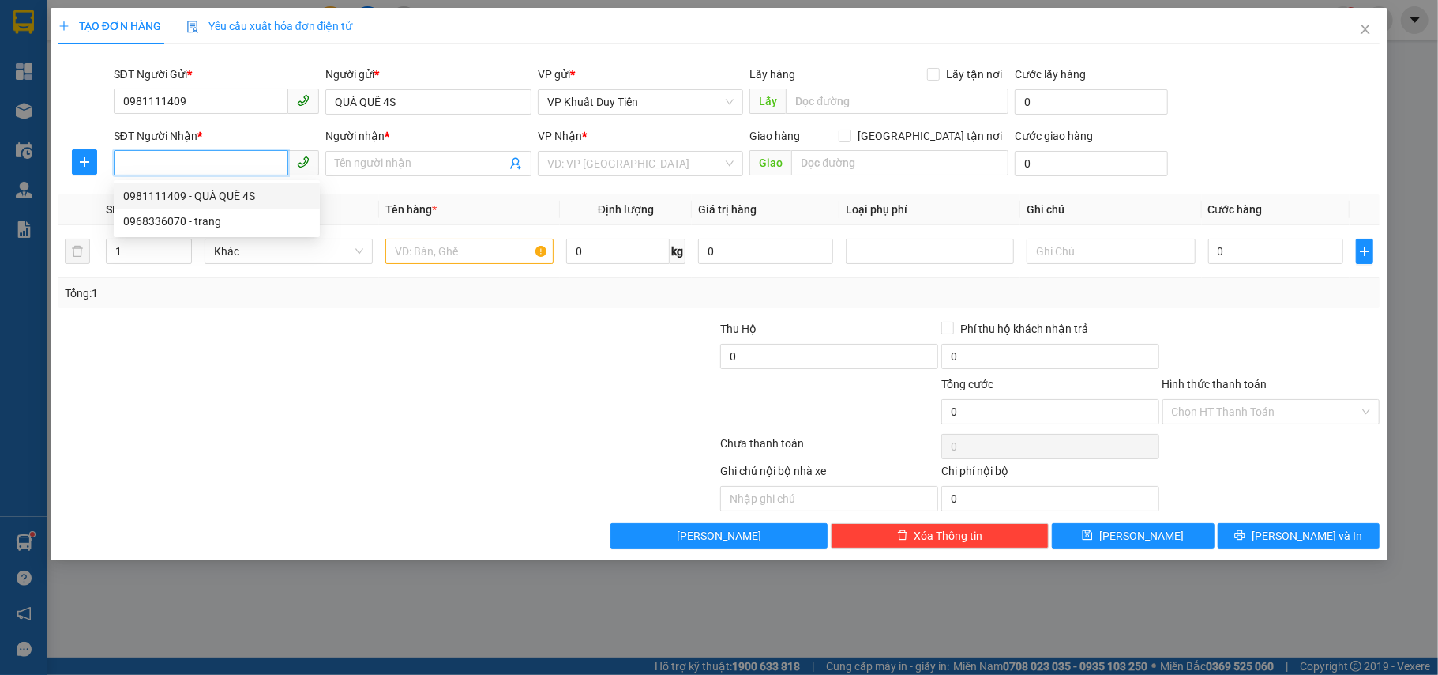
click at [128, 166] on input "SĐT Người Nhận *" at bounding box center [201, 162] width 175 height 25
type input "0914061686"
click at [184, 190] on div "0914061686 - [PERSON_NAME]" at bounding box center [216, 195] width 187 height 17
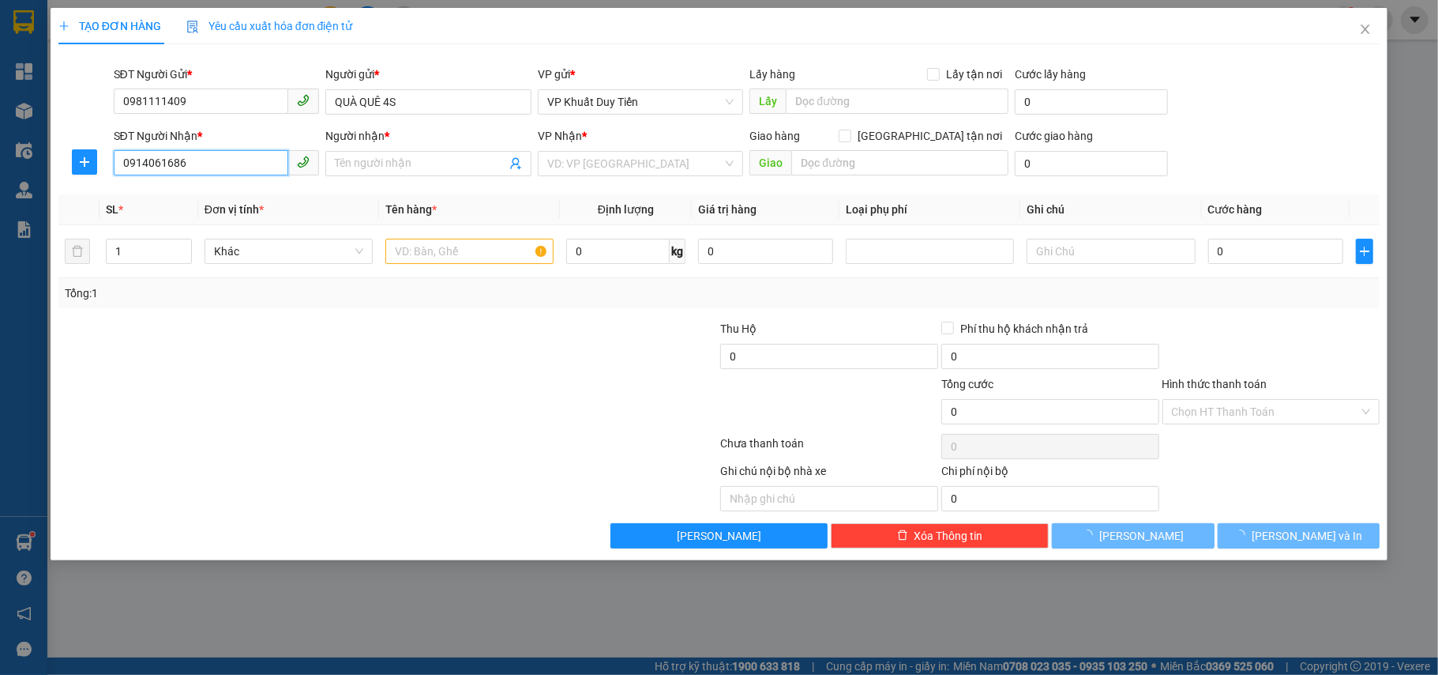
type input "[PERSON_NAME]"
checkbox input "true"
type input "bv nguyên phúc đường 72 [GEOGRAPHIC_DATA]"
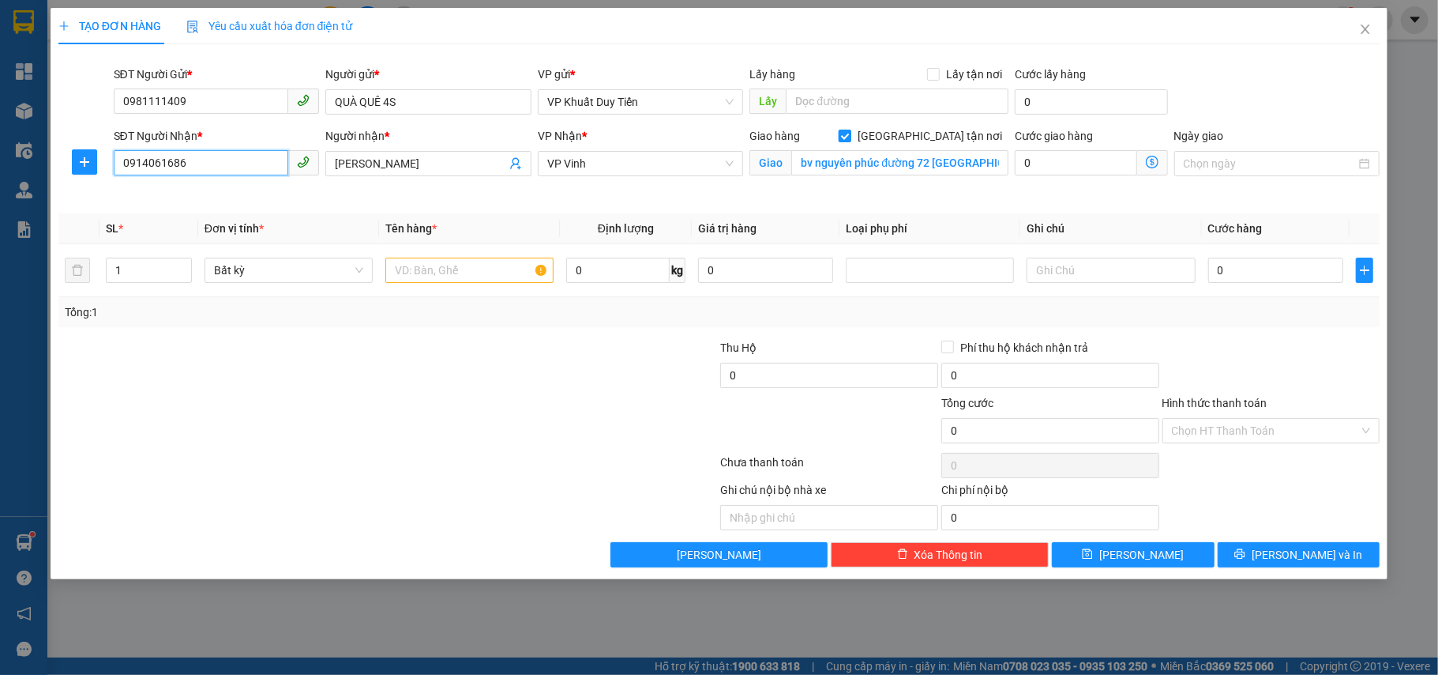
type input "0914061686"
click at [850, 134] on input "[GEOGRAPHIC_DATA] tận nơi" at bounding box center [844, 135] width 11 height 11
checkbox input "false"
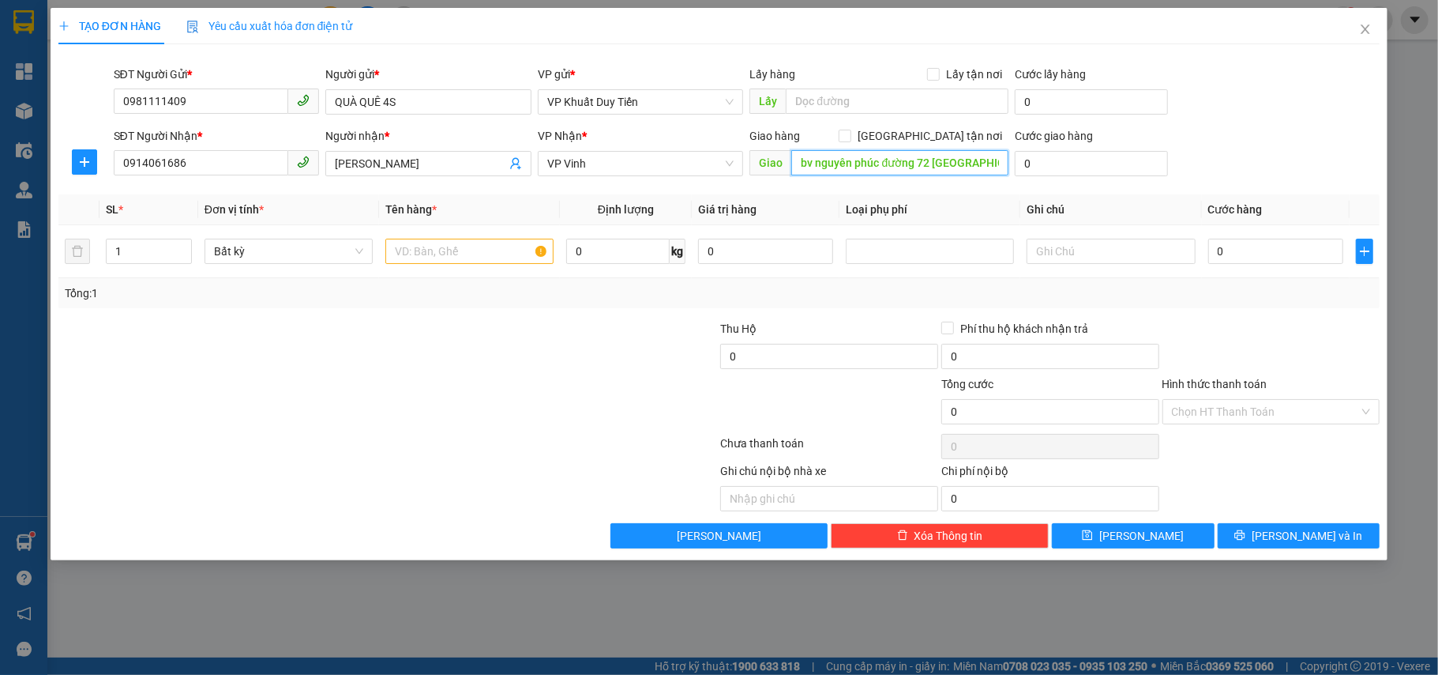
click at [995, 165] on input "bv nguyên phúc đường 72 [GEOGRAPHIC_DATA]" at bounding box center [899, 162] width 217 height 25
click at [800, 159] on input "text" at bounding box center [899, 162] width 217 height 25
type input "số 28 đương [PERSON_NAME] sách p thanh vinh tp"
click at [415, 163] on input "[PERSON_NAME]" at bounding box center [420, 163] width 171 height 17
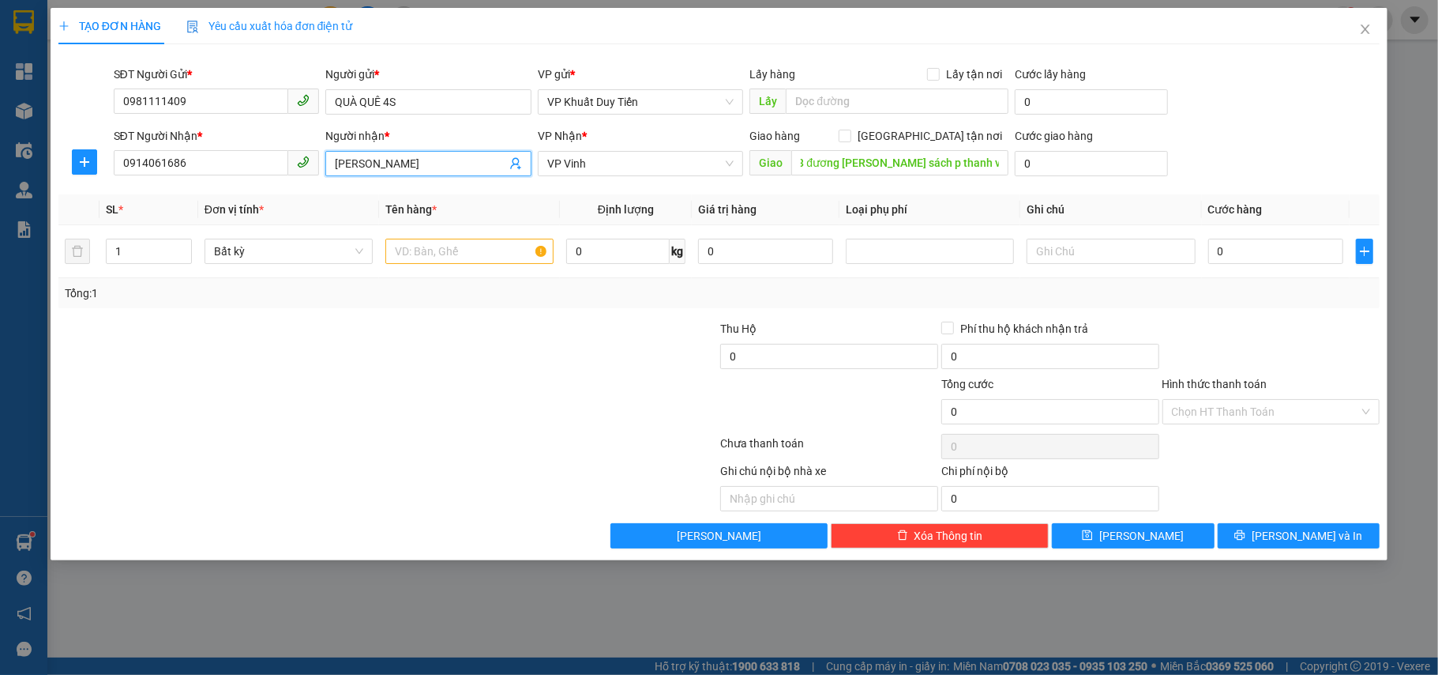
scroll to position [0, 0]
type input "[PERSON_NAME] 0941171829"
click at [406, 253] on input "text" at bounding box center [469, 251] width 168 height 25
type input "hoa quả"
click at [1210, 251] on input "0" at bounding box center [1275, 251] width 135 height 25
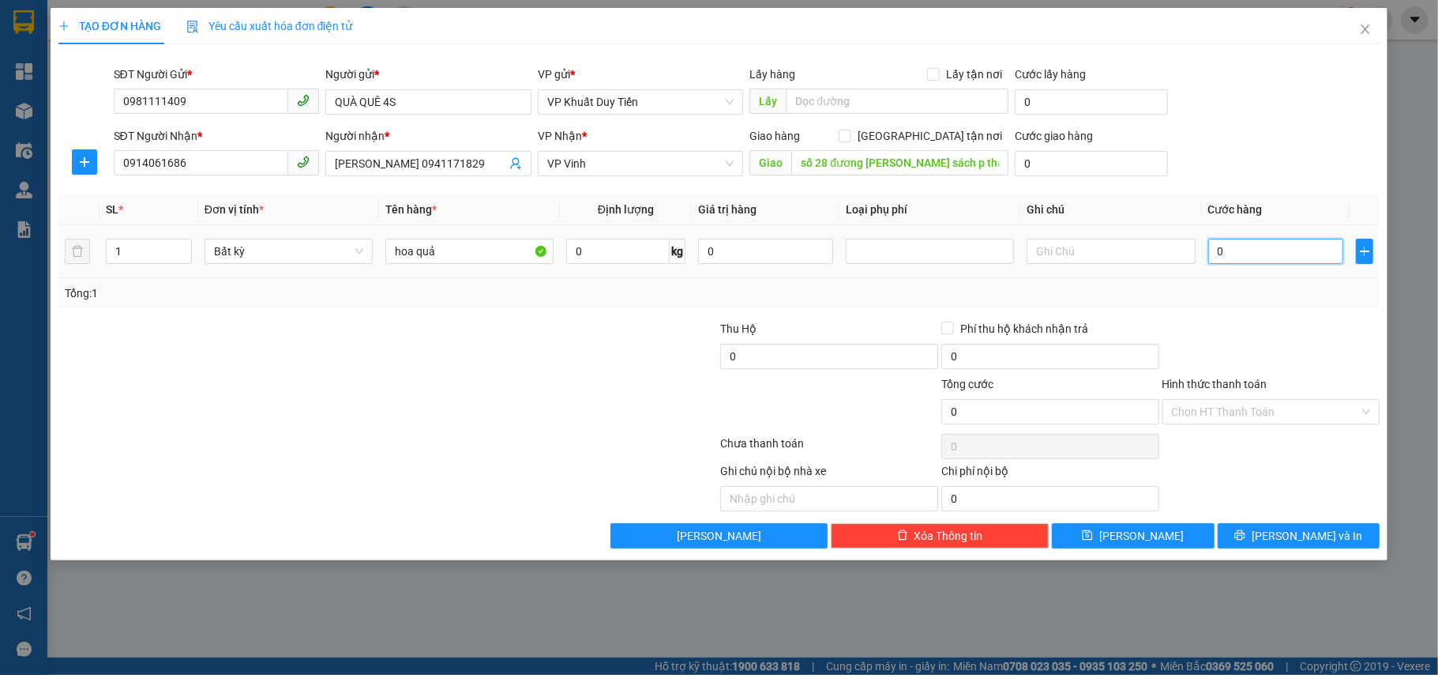
type input "4"
type input "40"
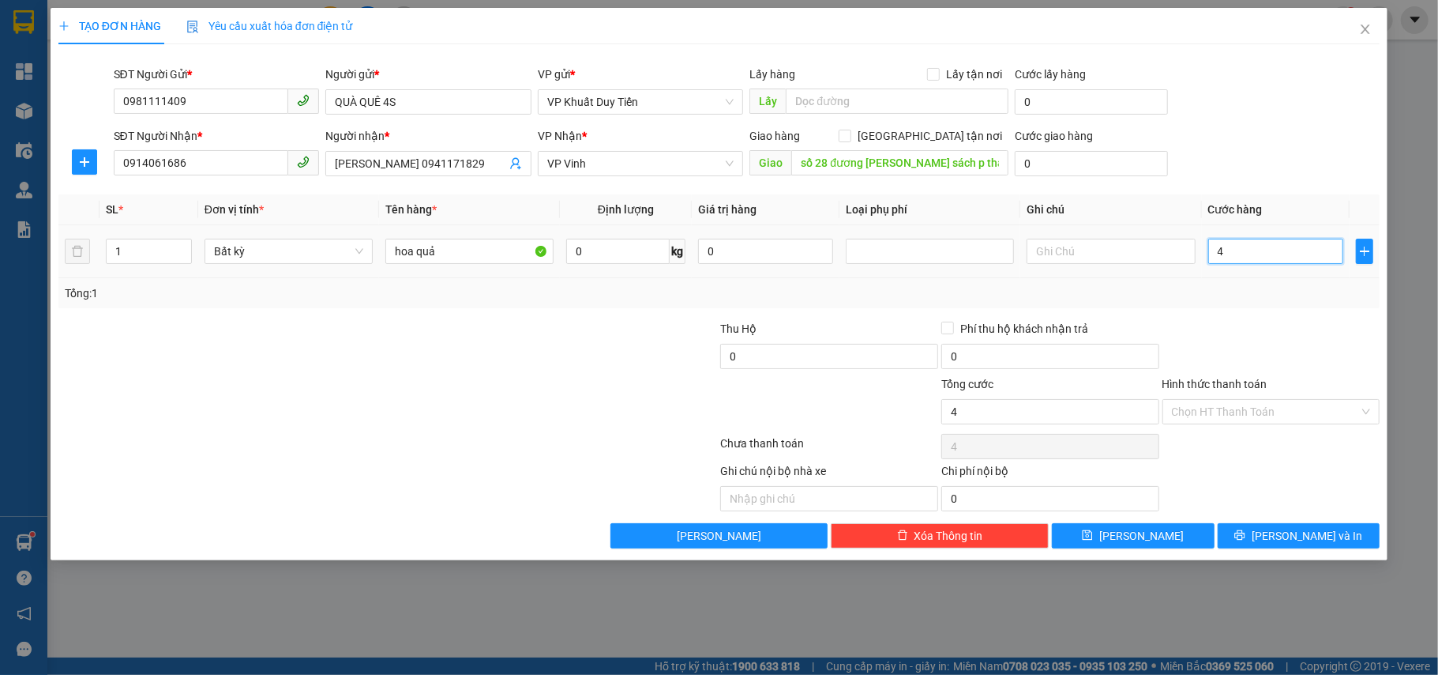
type input "40"
type input "400"
type input "4.000"
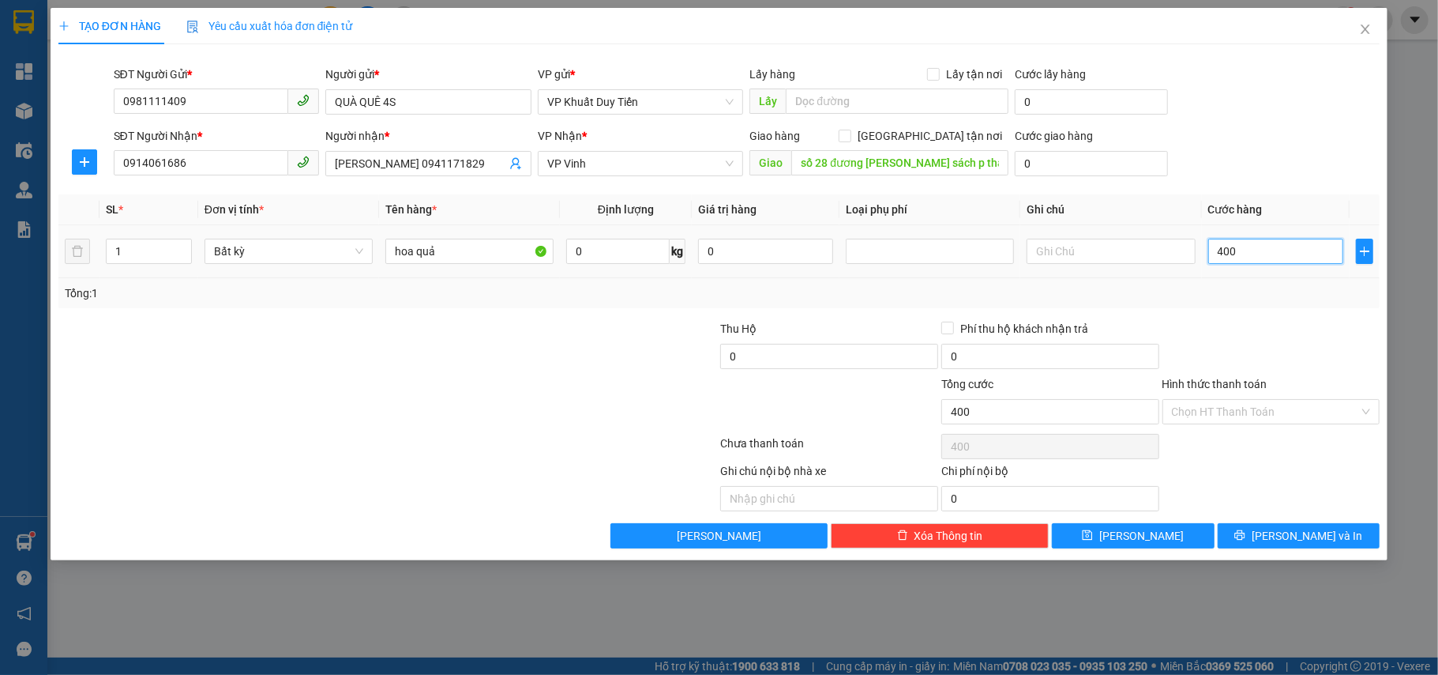
type input "4.000"
type input "40.000"
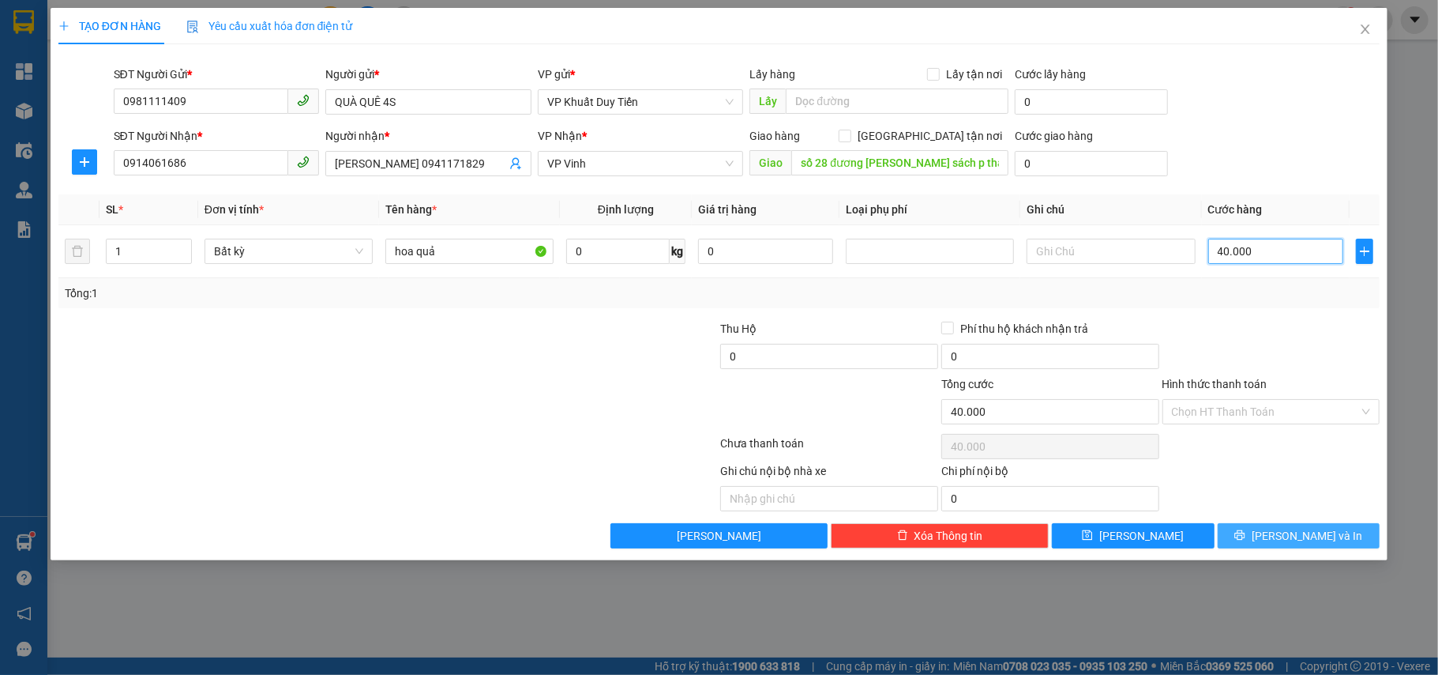
type input "40.000"
click at [1297, 544] on span "[PERSON_NAME] và In" at bounding box center [1307, 535] width 111 height 17
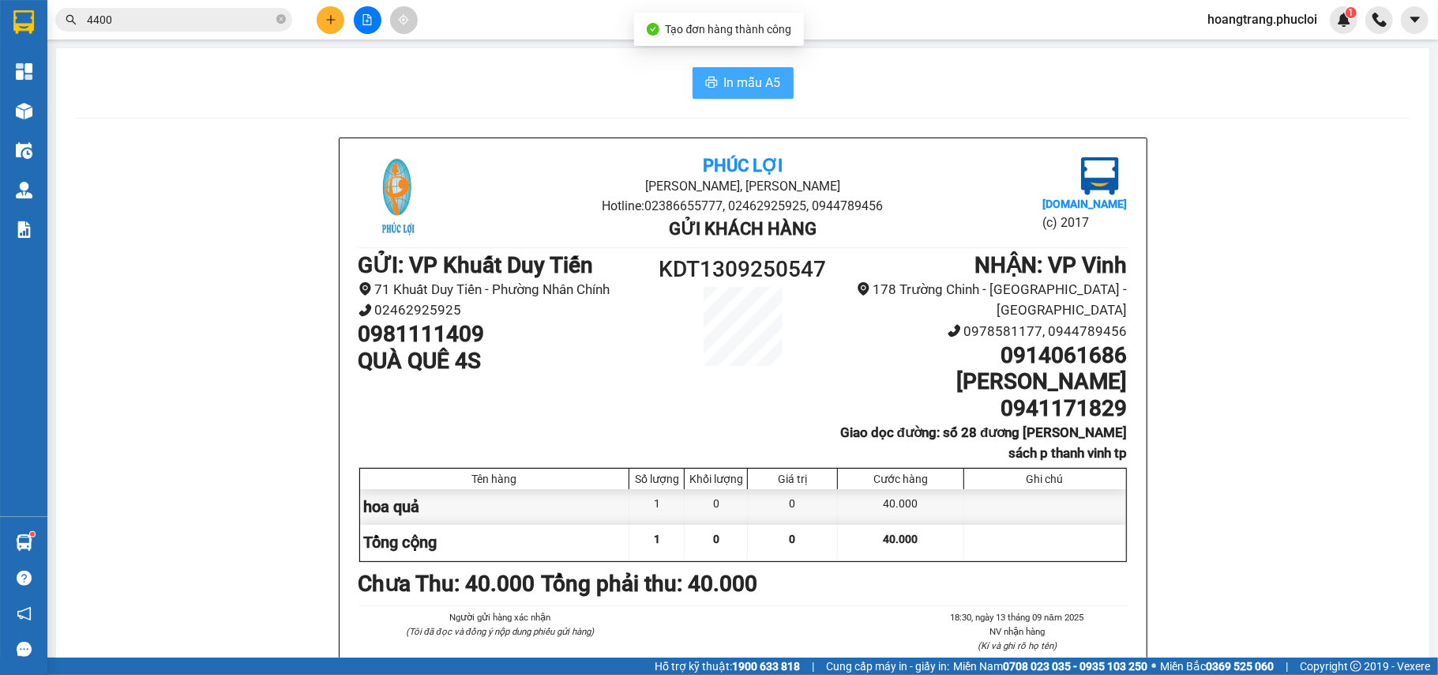
click at [728, 84] on span "In mẫu A5" at bounding box center [752, 83] width 57 height 20
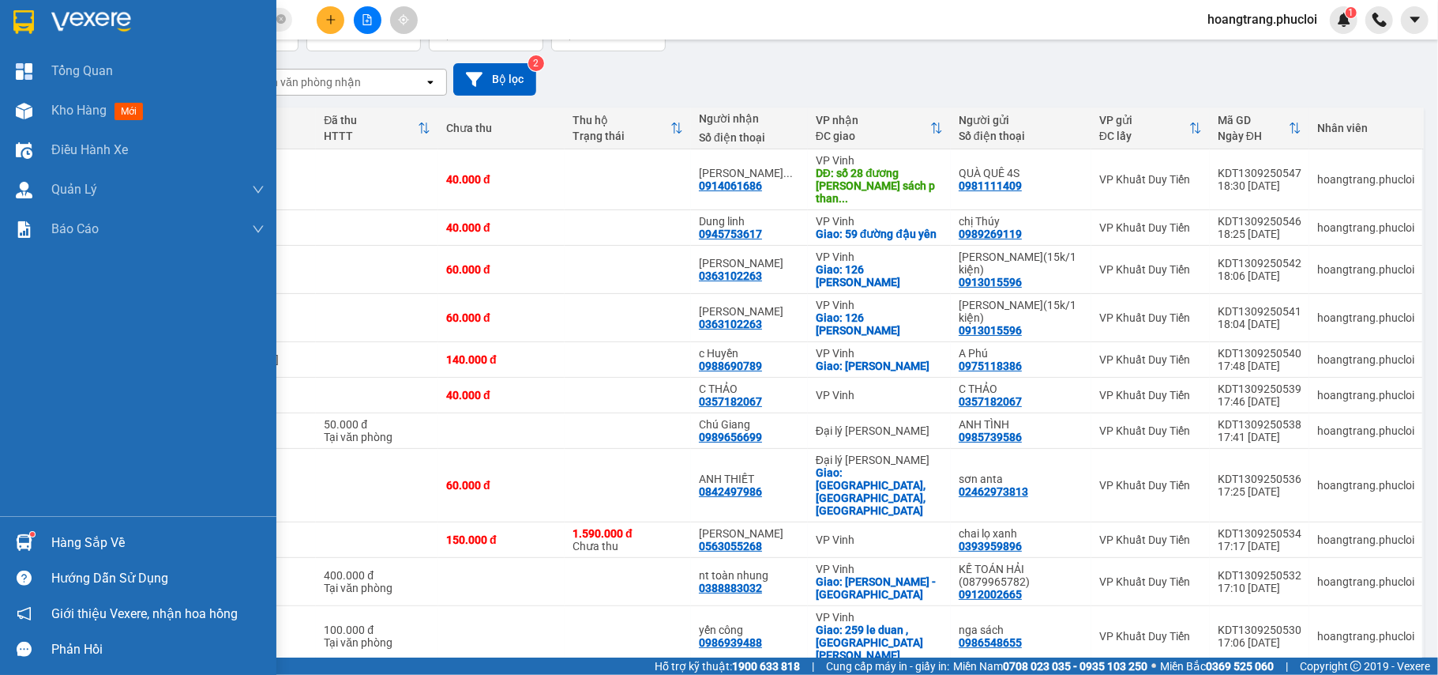
scroll to position [2, 0]
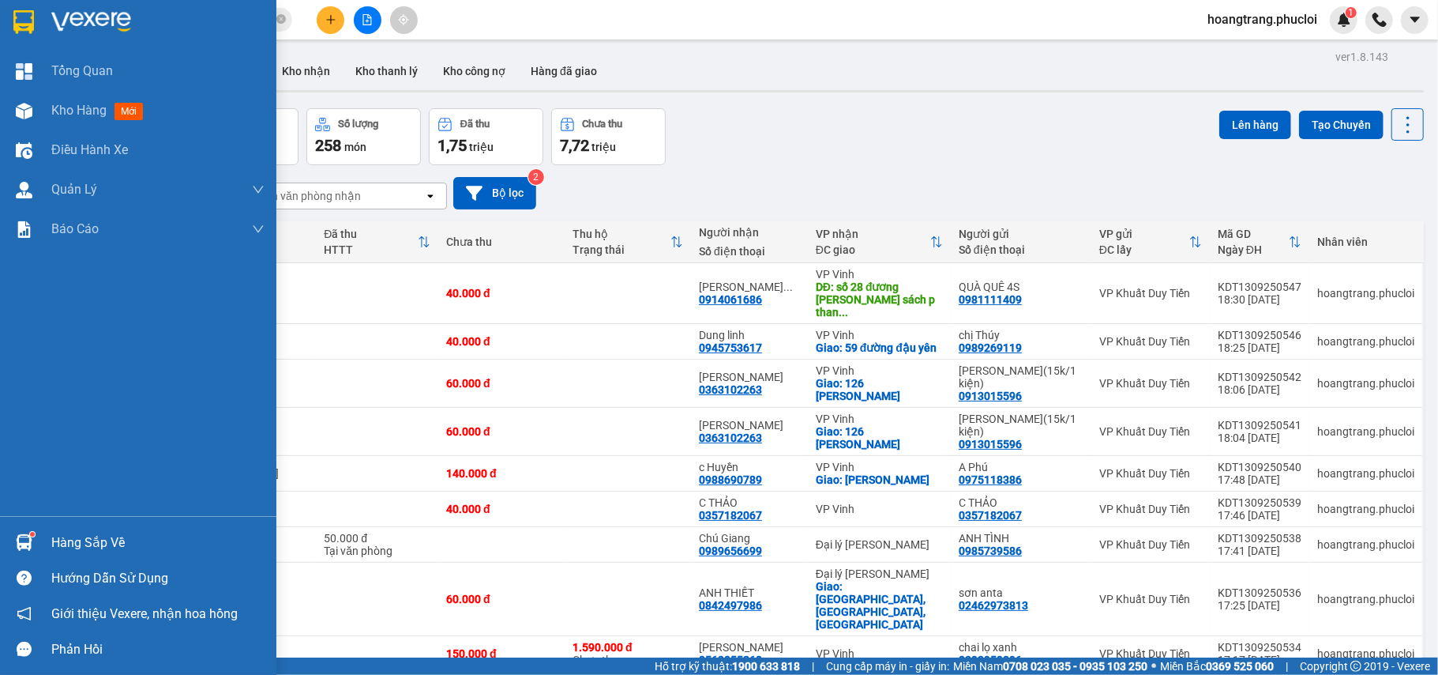
drag, startPoint x: 0, startPoint y: 441, endPoint x: 49, endPoint y: 491, distance: 70.4
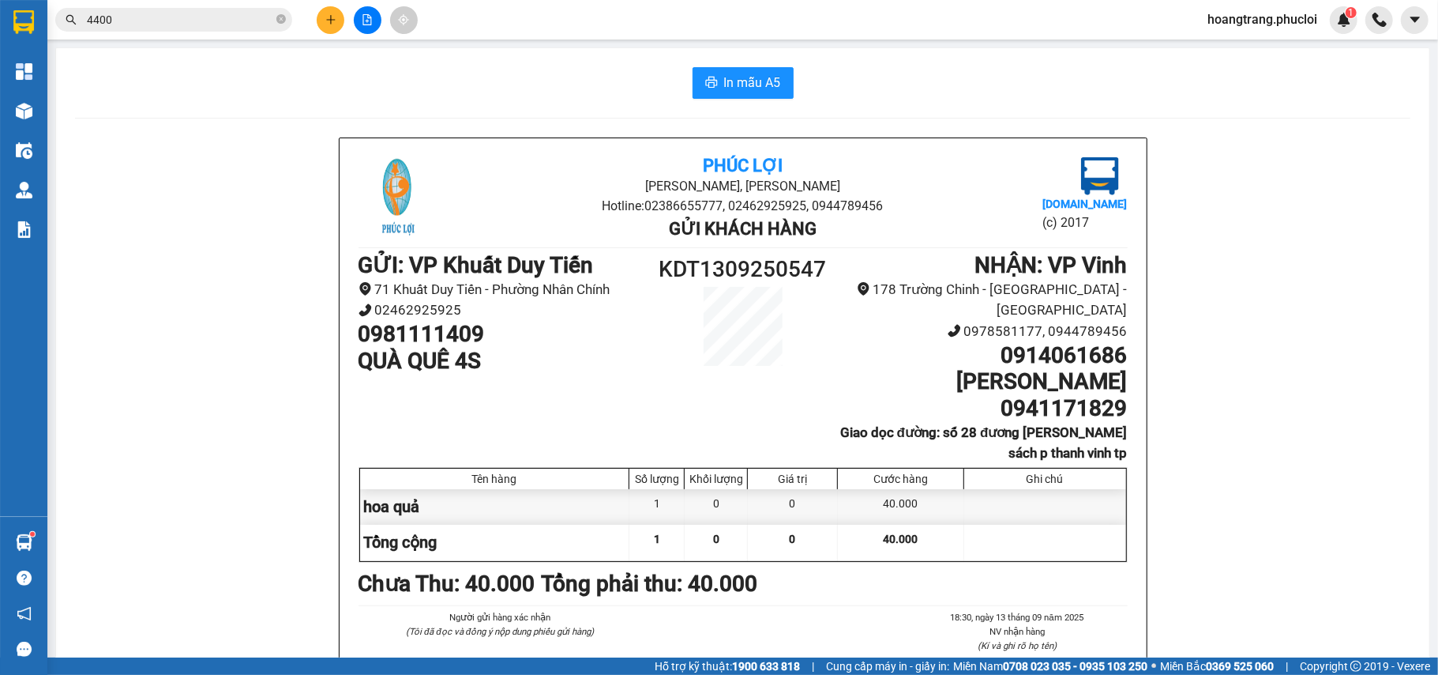
drag, startPoint x: 686, startPoint y: 490, endPoint x: 1169, endPoint y: 379, distance: 495.1
drag, startPoint x: 1169, startPoint y: 379, endPoint x: 939, endPoint y: 143, distance: 329.5
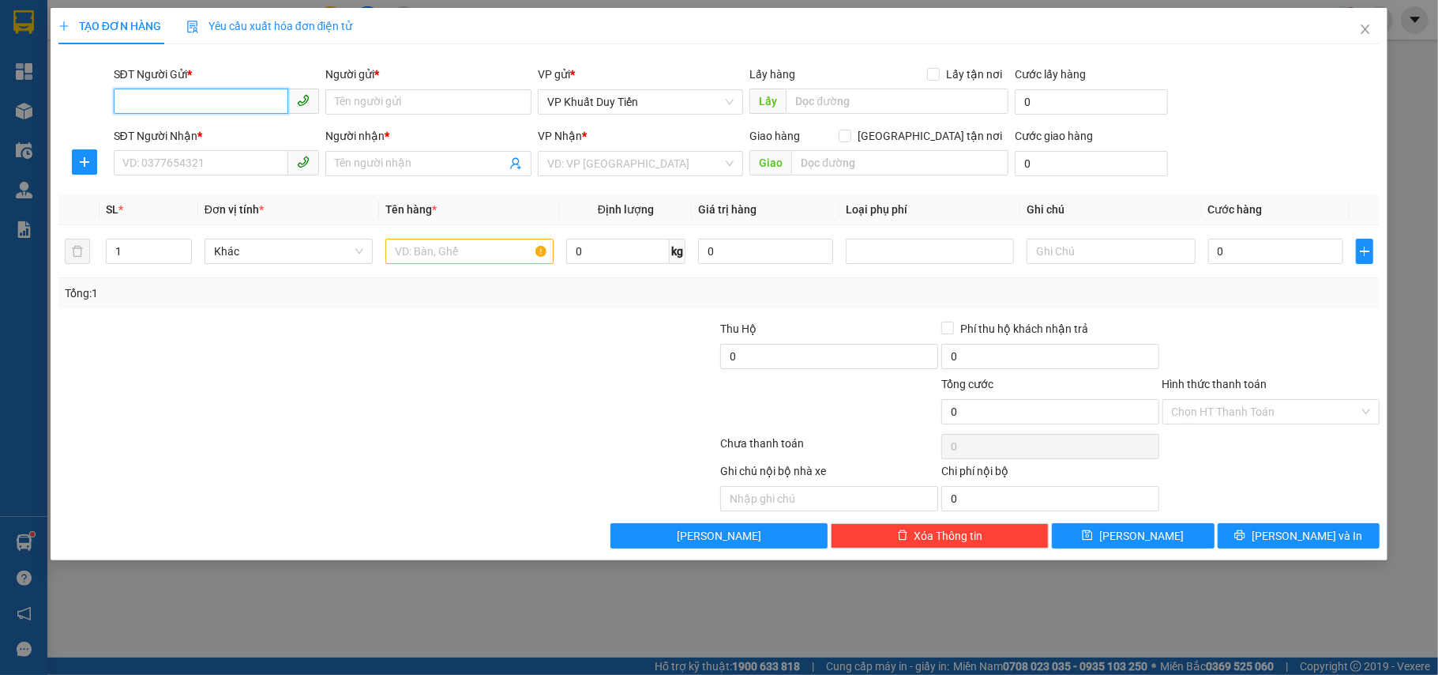
click at [194, 99] on input "SĐT Người Gửi *" at bounding box center [201, 100] width 175 height 25
click at [190, 142] on div "0986864400 - chị phượng" at bounding box center [216, 134] width 187 height 17
type input "0986864400"
type input "chị phượng"
type input "0986864400"
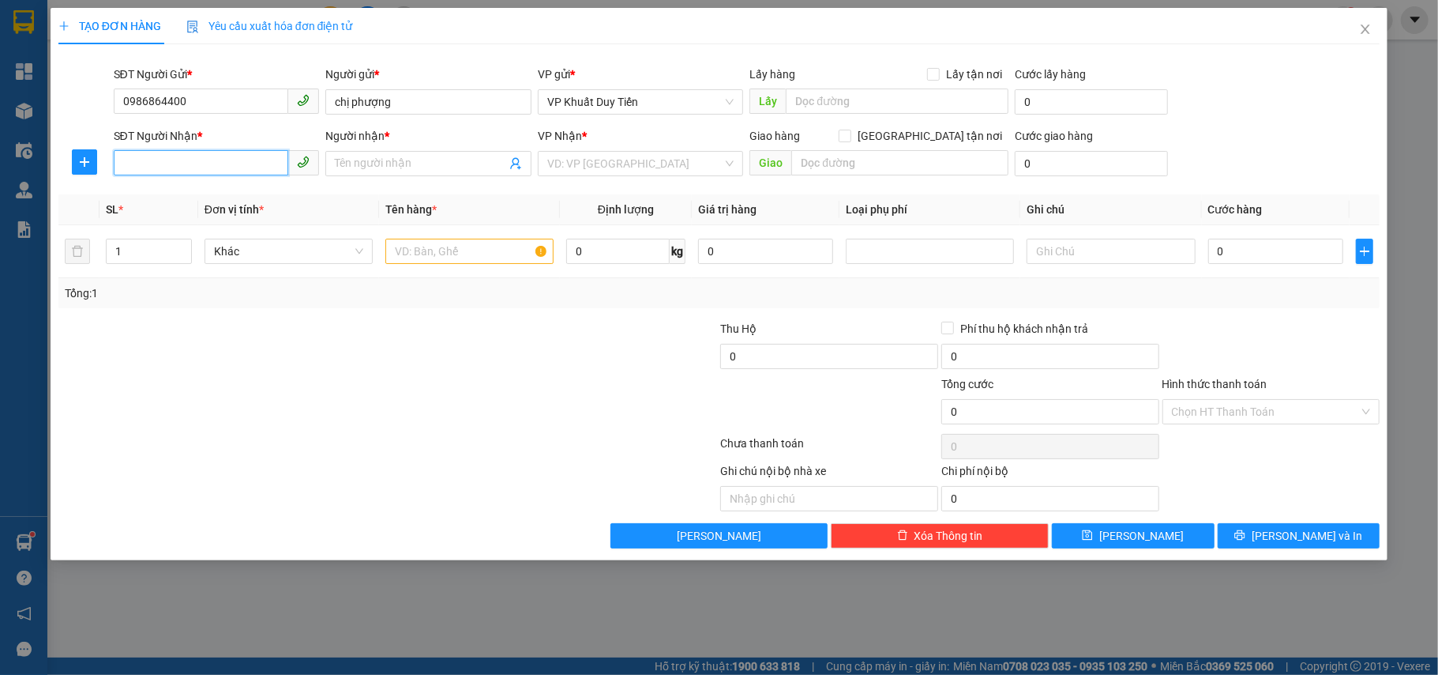
click at [177, 156] on input "SĐT Người Nhận *" at bounding box center [201, 162] width 175 height 25
click at [153, 221] on div "0918656981 - A TUẤN THU BÁO" at bounding box center [216, 220] width 187 height 17
type input "0918656981"
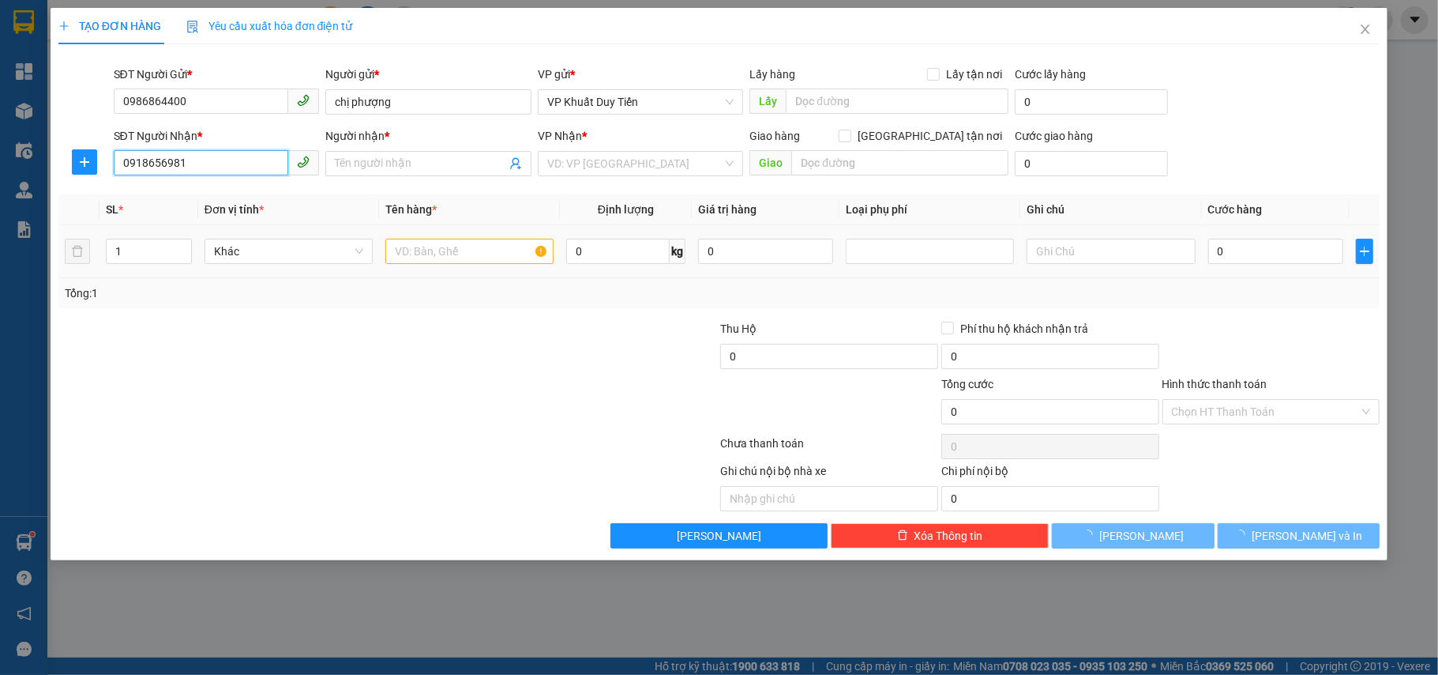
type input "A TUẤN THU BÁO"
checkbox input "true"
type input "so 1 duong le ninh"
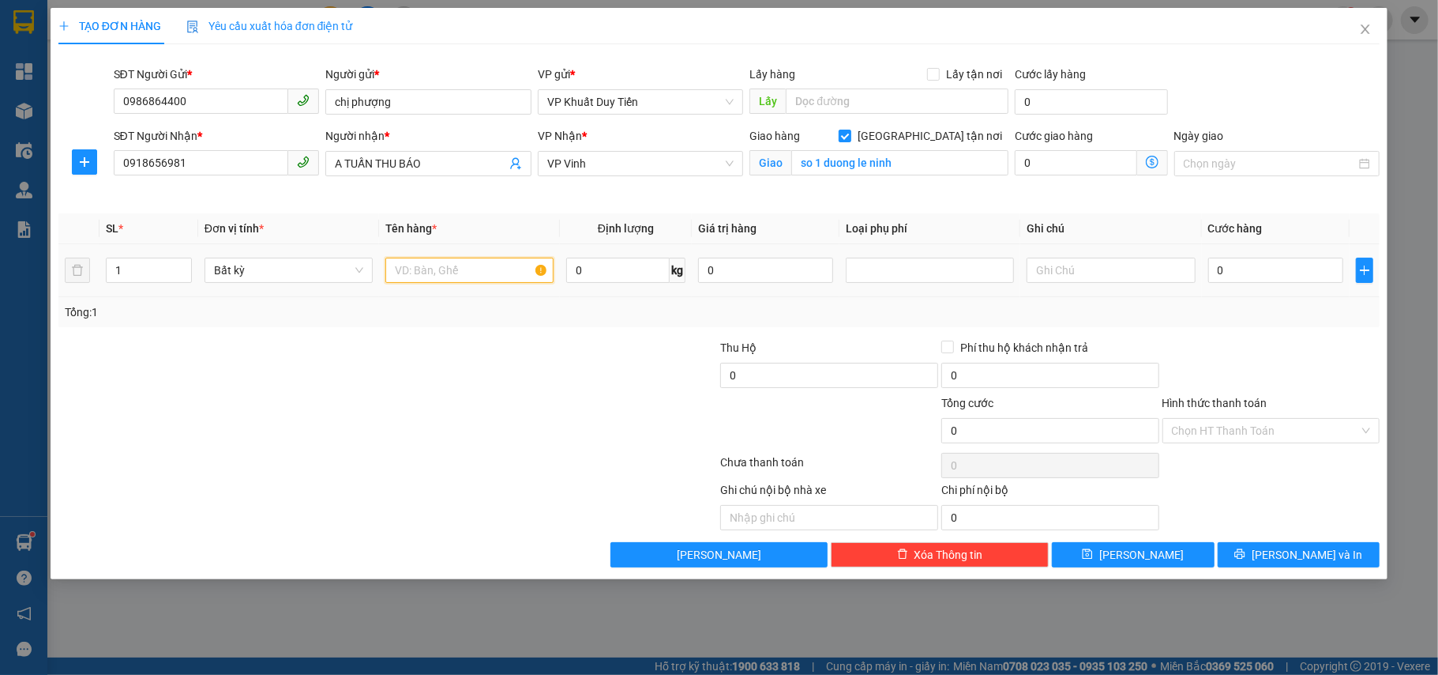
click at [412, 275] on input "text" at bounding box center [469, 269] width 168 height 25
type input "thu báo"
click at [1220, 272] on input "0" at bounding box center [1275, 269] width 135 height 25
type input "7"
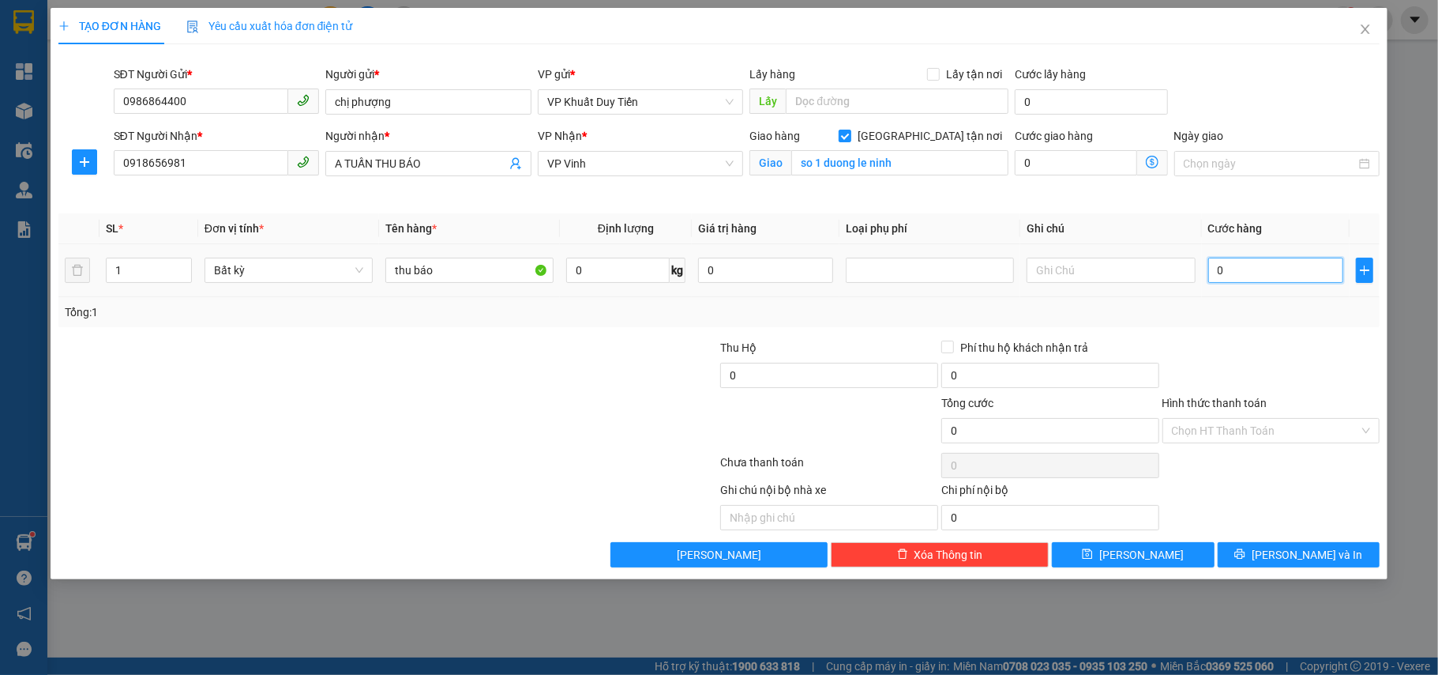
type input "7"
type input "70"
type input "700"
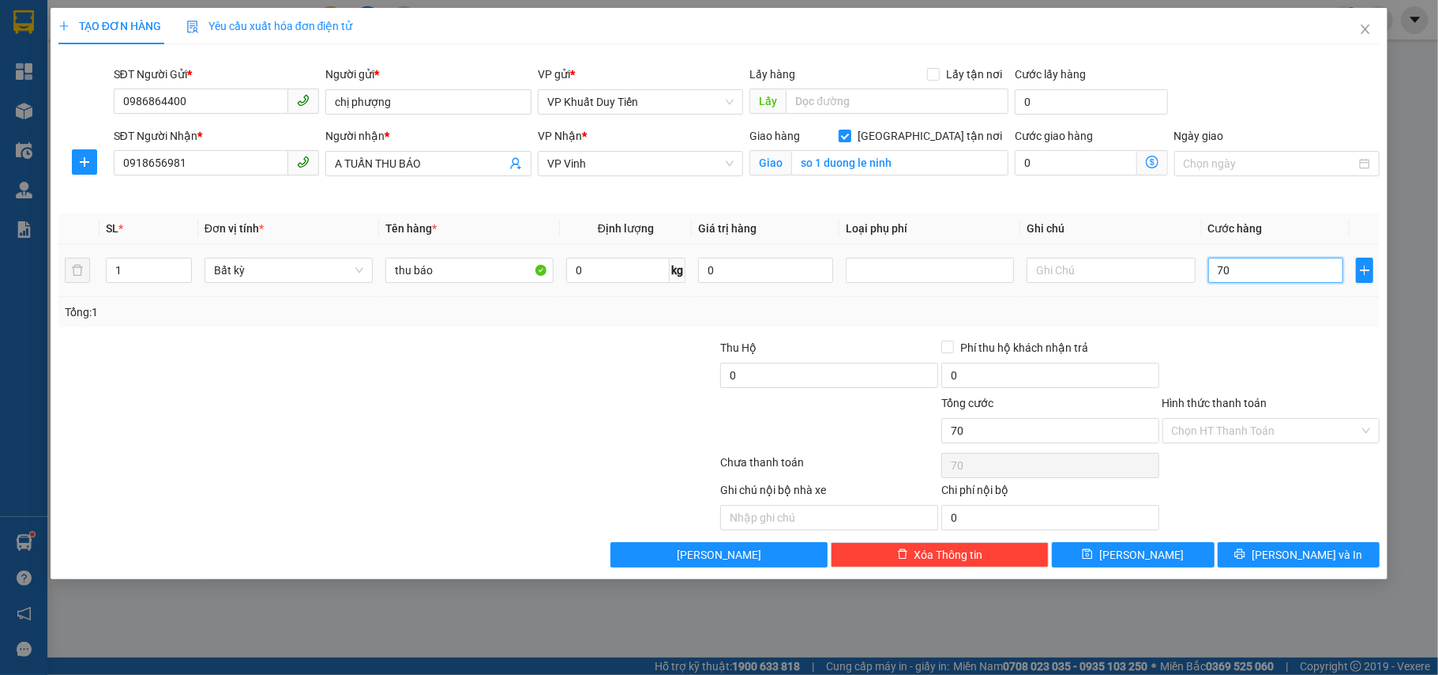
type input "700"
type input "7.000"
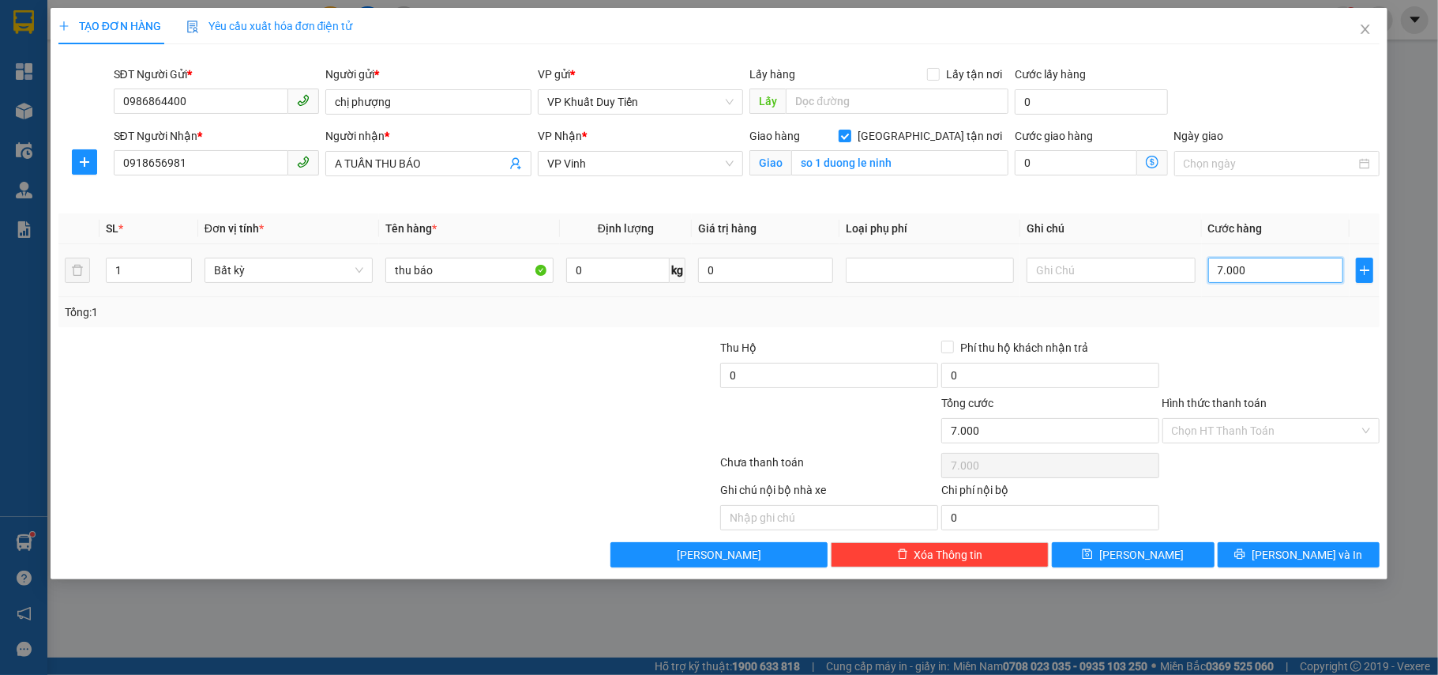
type input "70.000"
click at [1311, 557] on span "[PERSON_NAME] và In" at bounding box center [1307, 554] width 111 height 17
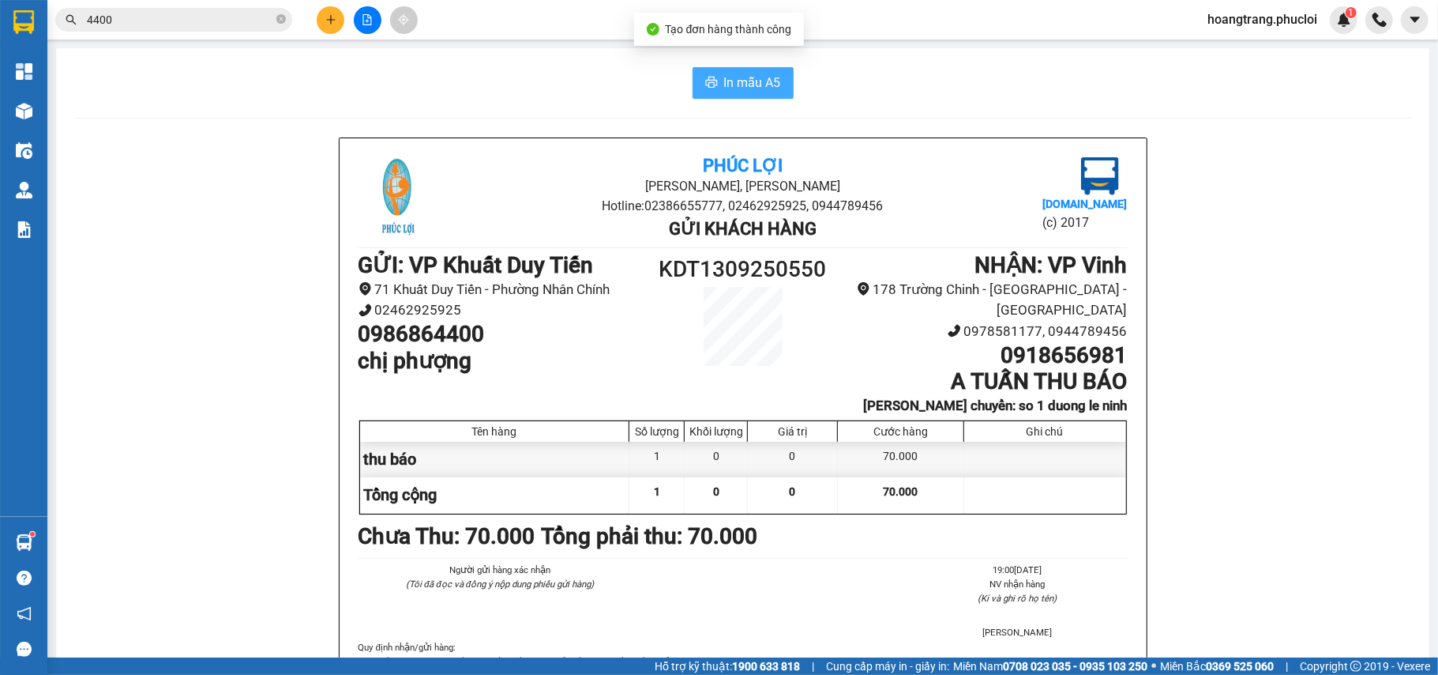
click at [741, 88] on span "In mẫu A5" at bounding box center [752, 83] width 57 height 20
